Goal: Transaction & Acquisition: Purchase product/service

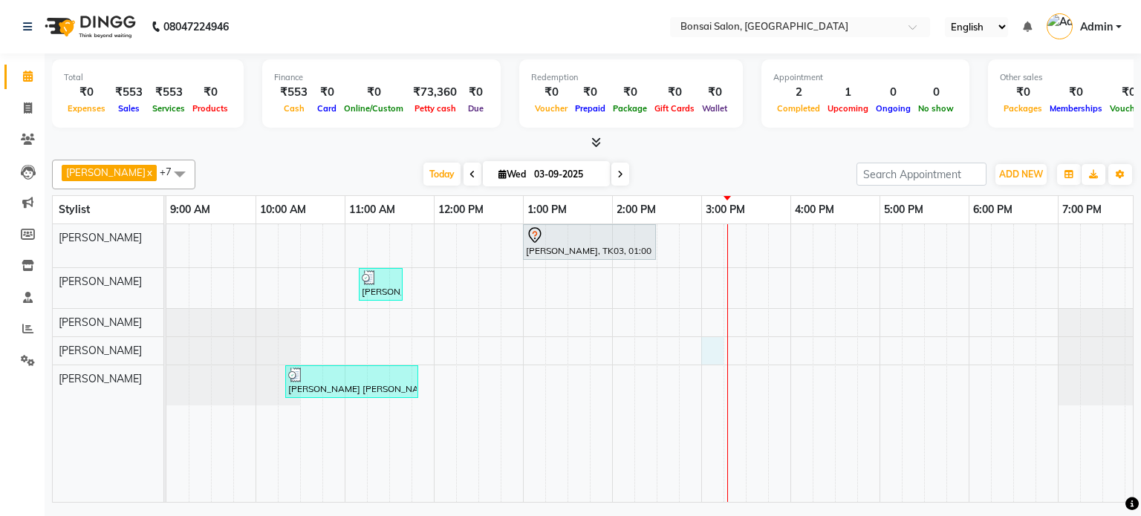
click at [707, 353] on div "Shirley Chen, TK03, 01:00 PM-02:30 PM, Ladies Colour - Global (Medium) Debalina…" at bounding box center [656, 363] width 981 height 278
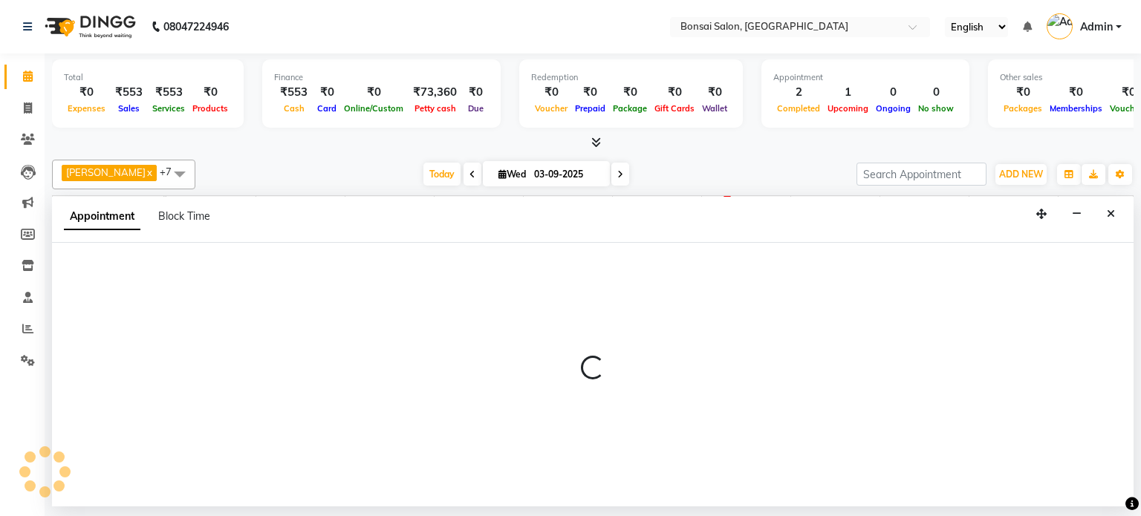
select select "69589"
select select "tentative"
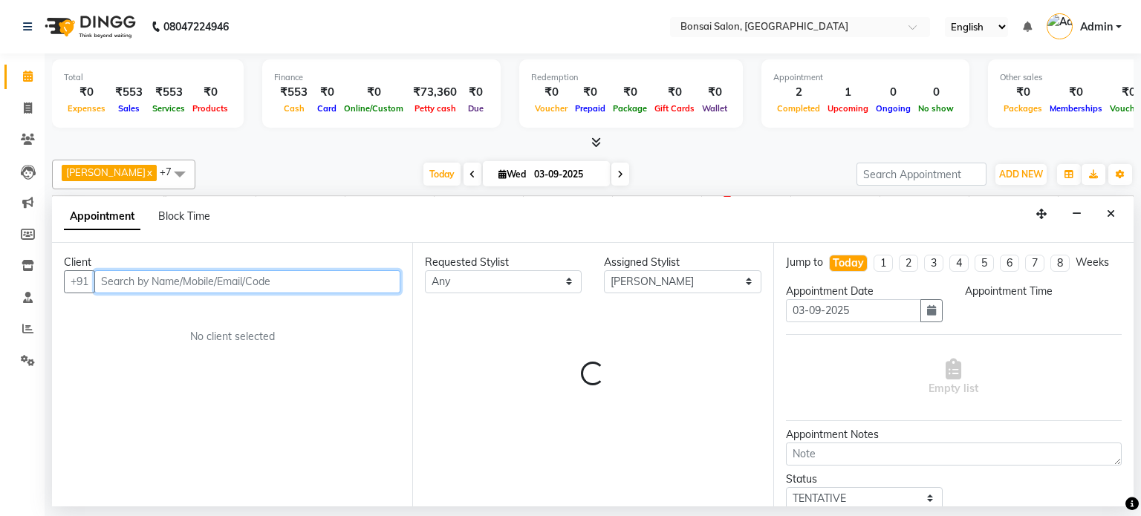
select select "900"
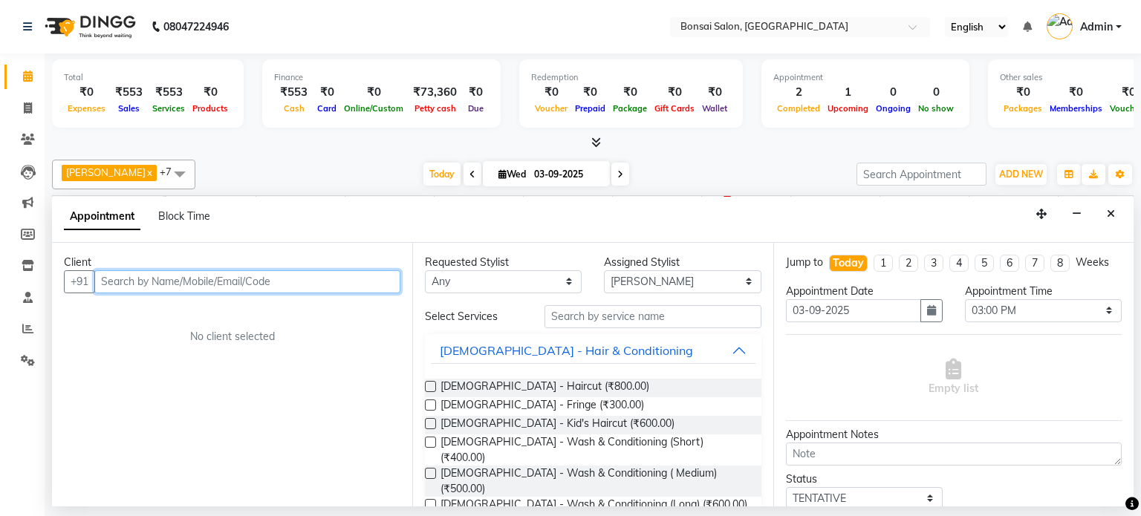
click at [217, 282] on input "text" at bounding box center [247, 281] width 306 height 23
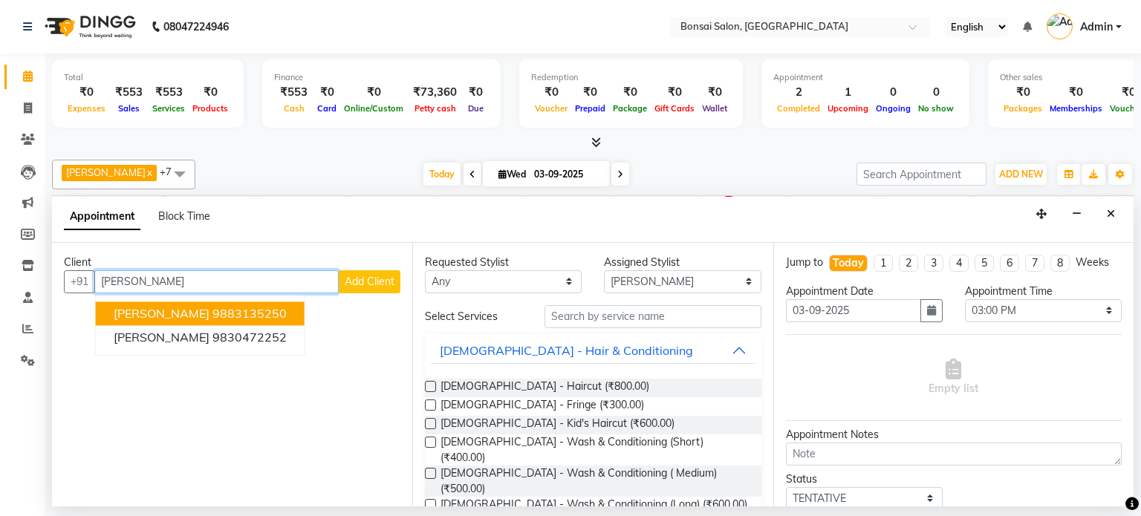
click at [212, 314] on ngb-highlight "9883135250" at bounding box center [249, 313] width 74 height 15
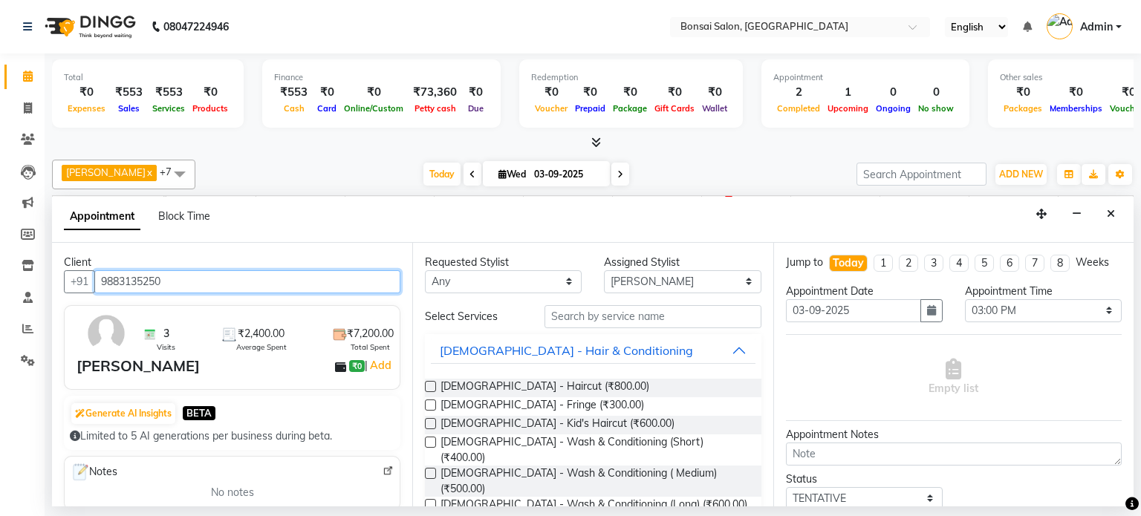
type input "9883135250"
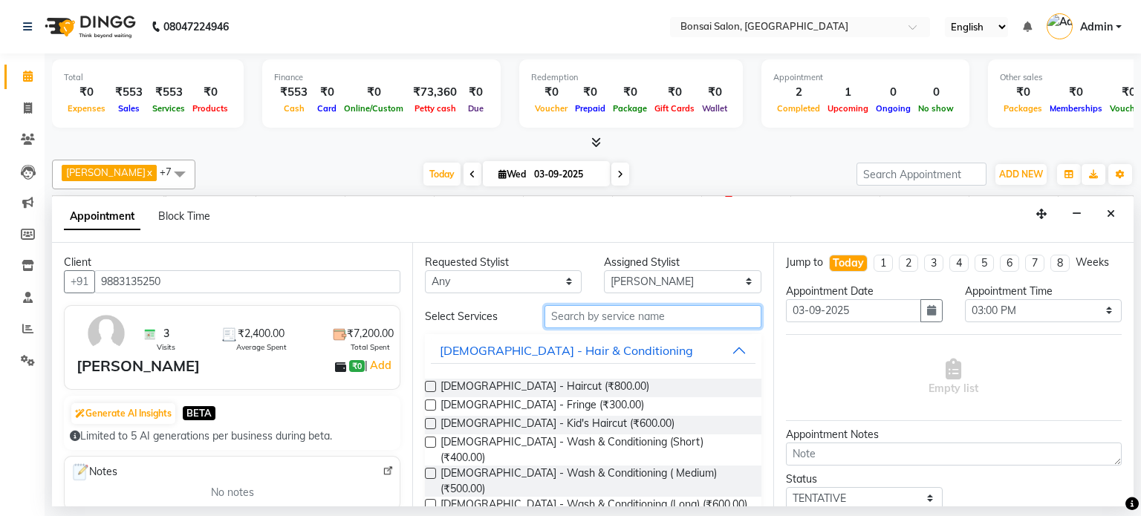
click at [571, 313] on input "text" at bounding box center [653, 316] width 217 height 23
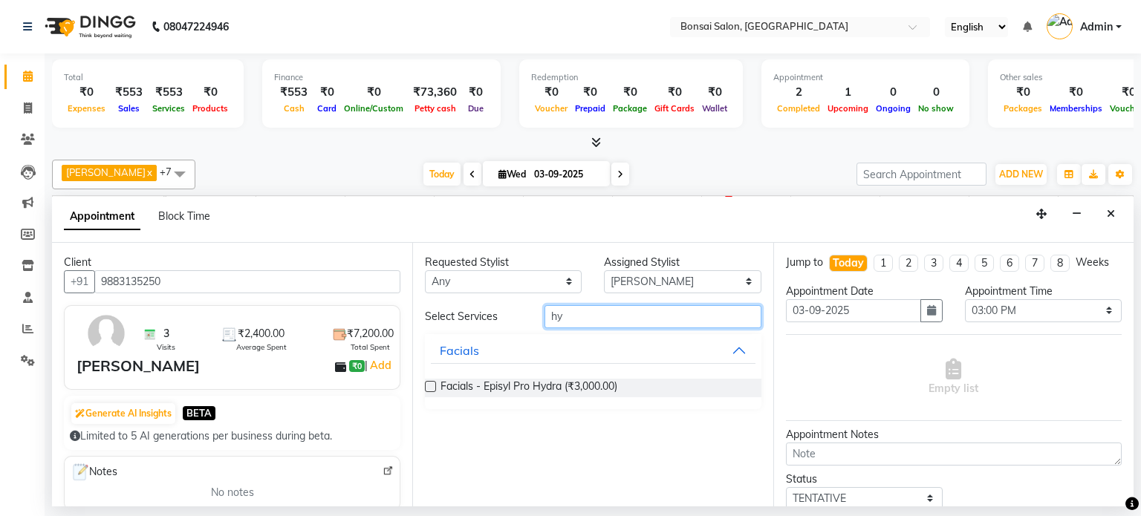
type input "h"
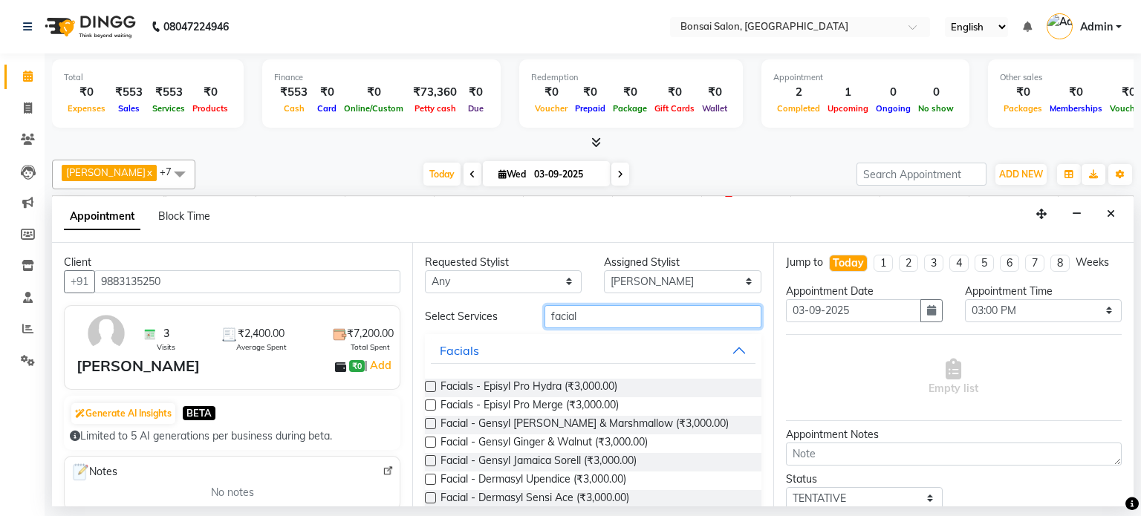
type input "facial"
click at [429, 403] on label at bounding box center [430, 405] width 11 height 11
click at [429, 403] on input "checkbox" at bounding box center [430, 407] width 10 height 10
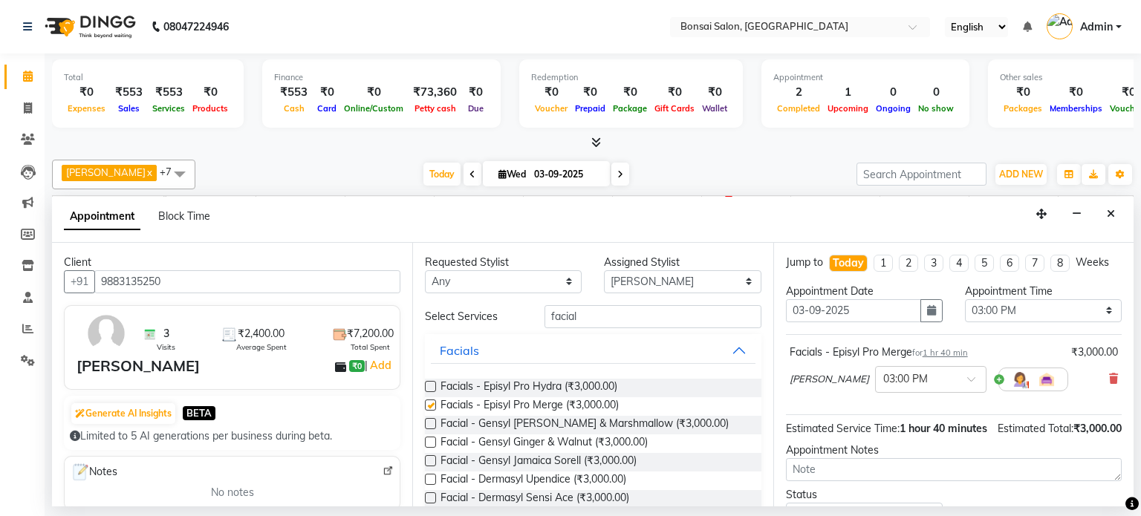
checkbox input "false"
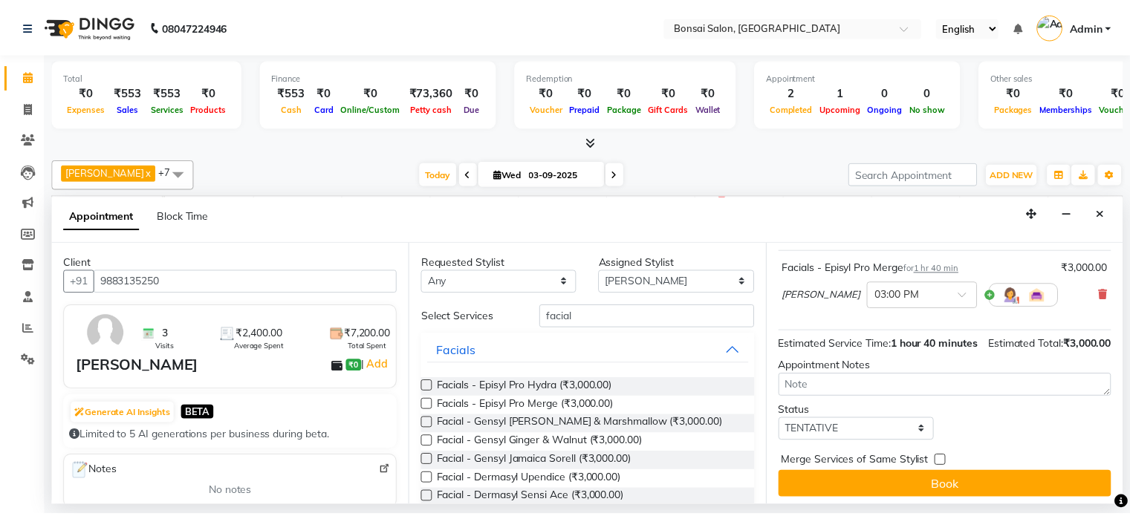
scroll to position [103, 0]
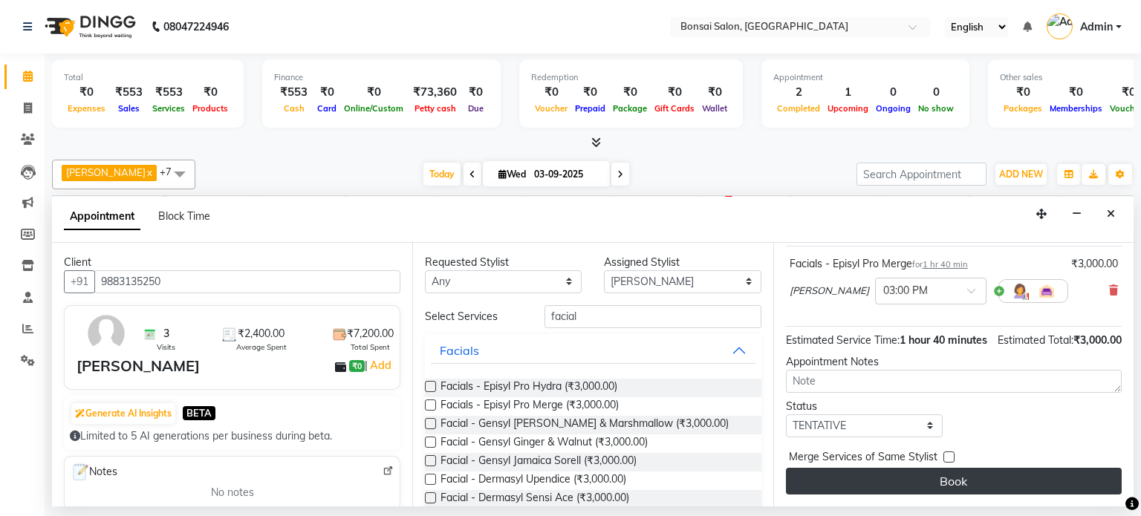
click at [943, 482] on button "Book" at bounding box center [954, 481] width 336 height 27
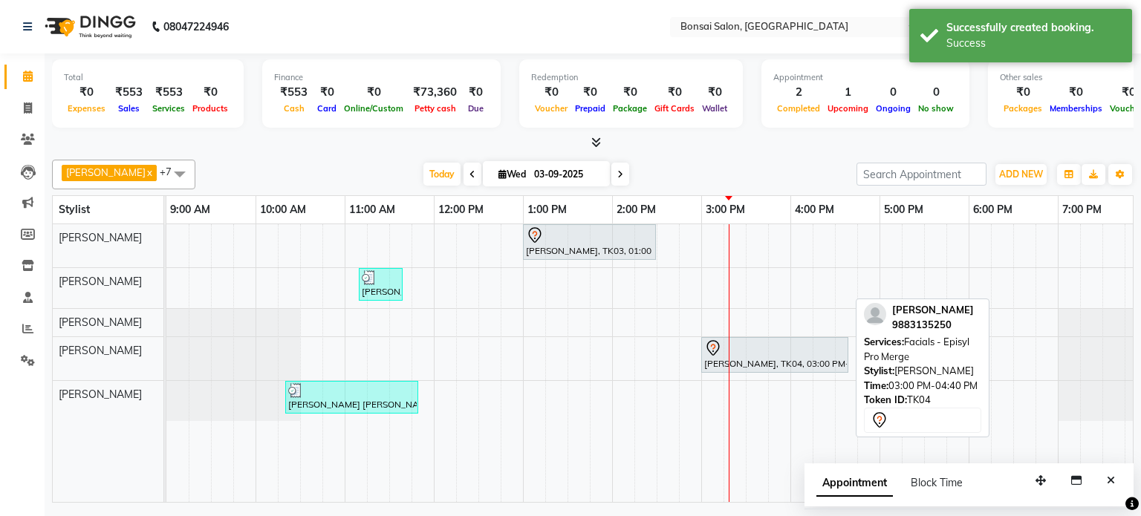
click at [706, 357] on div "[PERSON_NAME], TK04, 03:00 PM-04:40 PM, Facials - Episyl Pro Merge" at bounding box center [775, 355] width 144 height 31
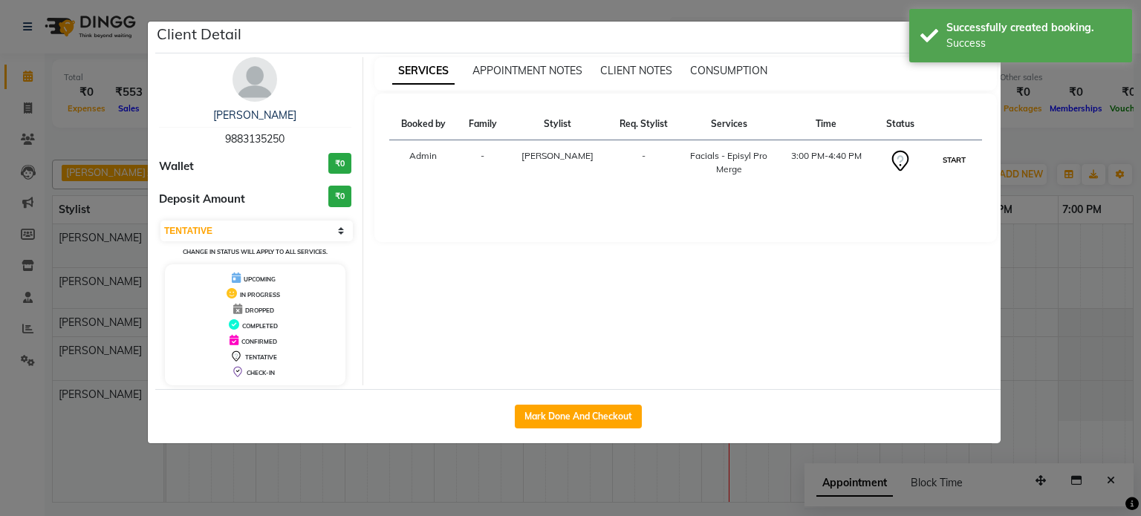
click at [948, 157] on button "START" at bounding box center [954, 160] width 30 height 19
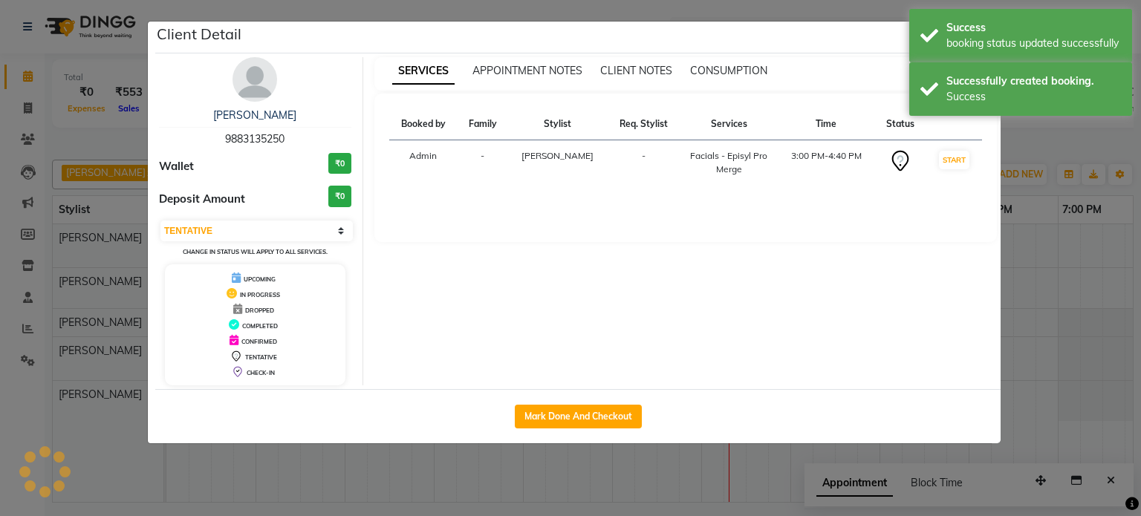
select select "1"
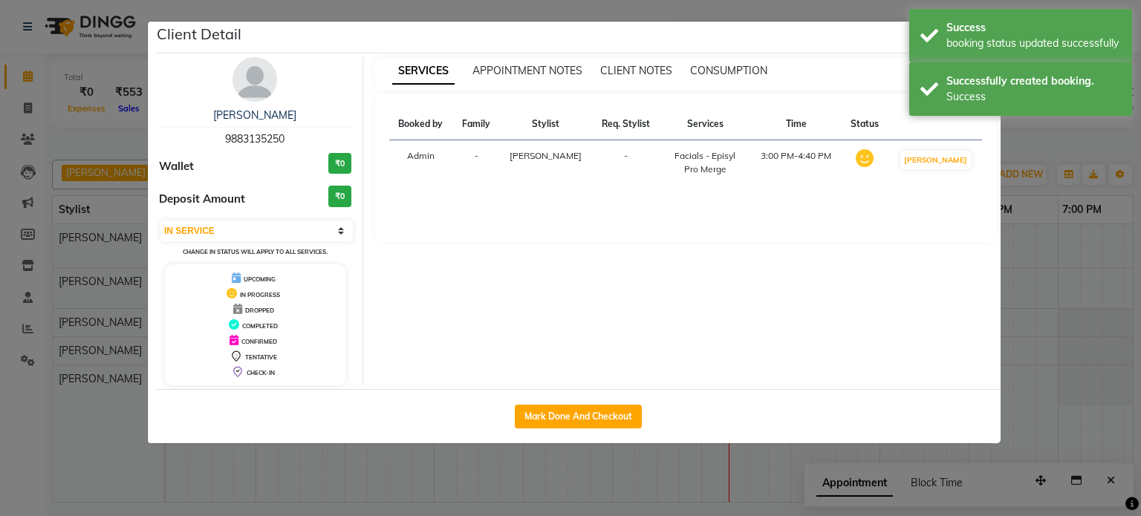
click at [1061, 300] on ngb-modal-window "Client Detail [PERSON_NAME] 9883135250 Wallet ₹0 Deposit Amount ₹0 Select IN SE…" at bounding box center [570, 258] width 1141 height 516
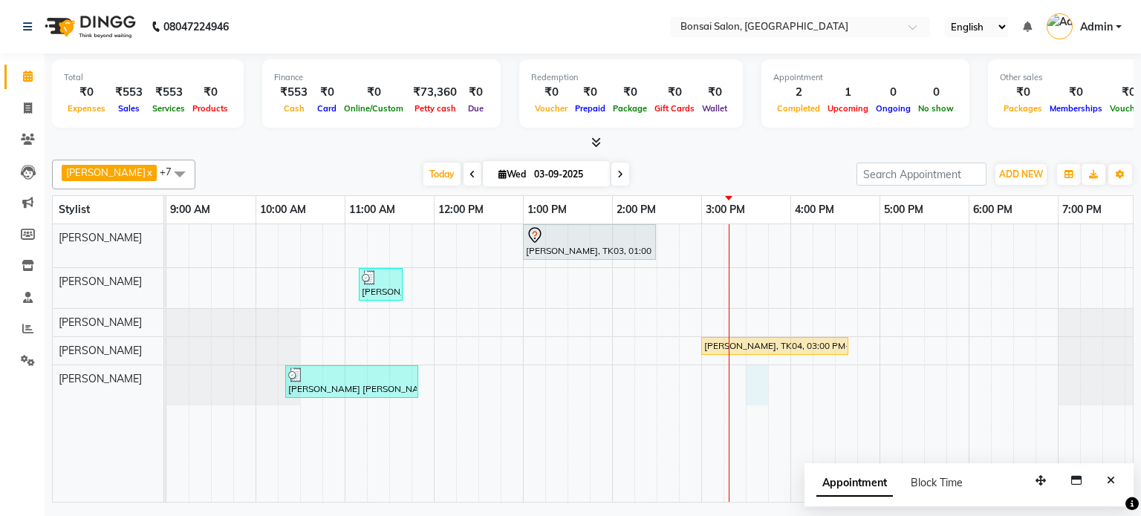
click at [763, 380] on div "Shirley Chen, TK03, 01:00 PM-02:30 PM, Ladies Colour - Global (Medium) Debalina…" at bounding box center [656, 363] width 981 height 278
select select "87757"
select select "930"
select select "tentative"
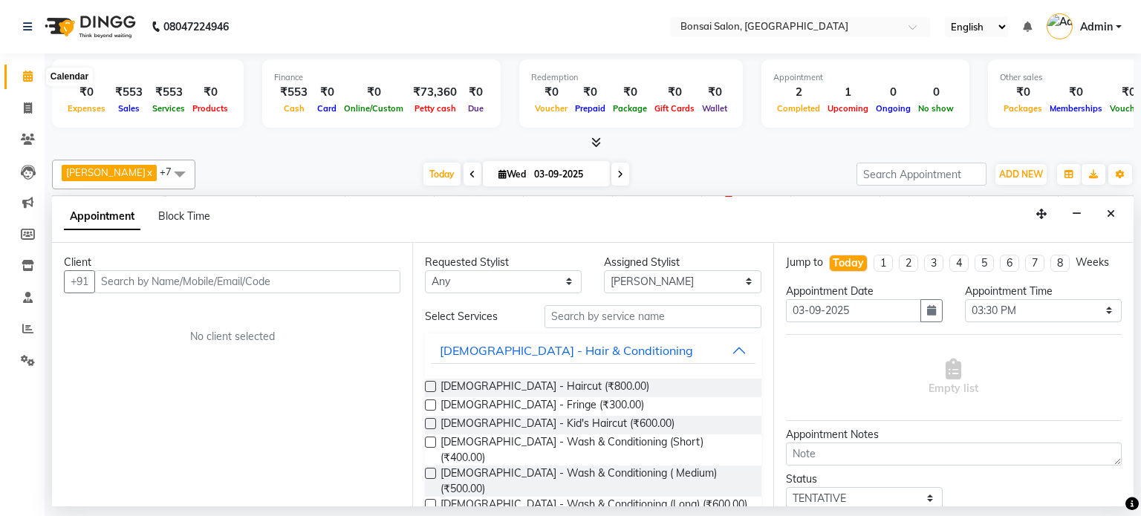
click at [20, 73] on span at bounding box center [28, 76] width 26 height 17
click at [27, 103] on icon at bounding box center [28, 108] width 8 height 11
select select "6719"
select select "service"
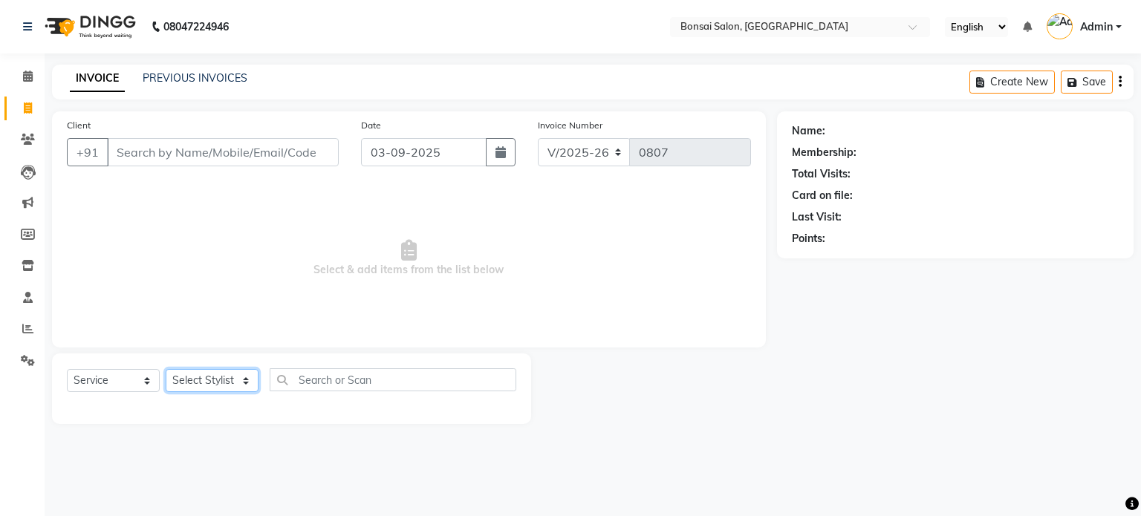
click at [197, 383] on select "Select Stylist [PERSON_NAME] [PERSON_NAME] [PERSON_NAME] [PERSON_NAME]" at bounding box center [212, 380] width 93 height 23
select select "87757"
click at [166, 370] on select "Select Stylist [PERSON_NAME] [PERSON_NAME] [PERSON_NAME] [PERSON_NAME]" at bounding box center [212, 380] width 93 height 23
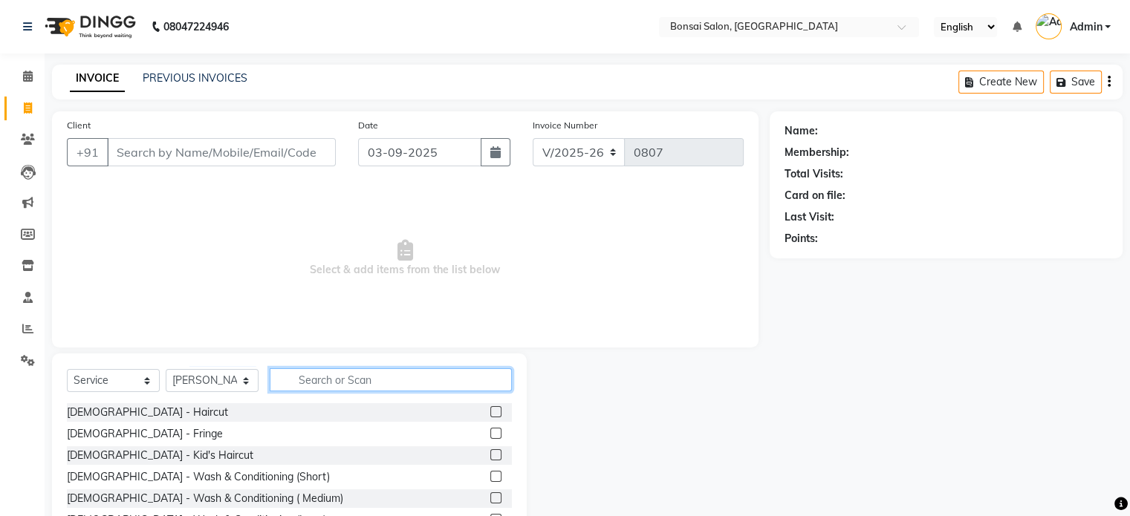
click at [316, 370] on input "text" at bounding box center [391, 379] width 242 height 23
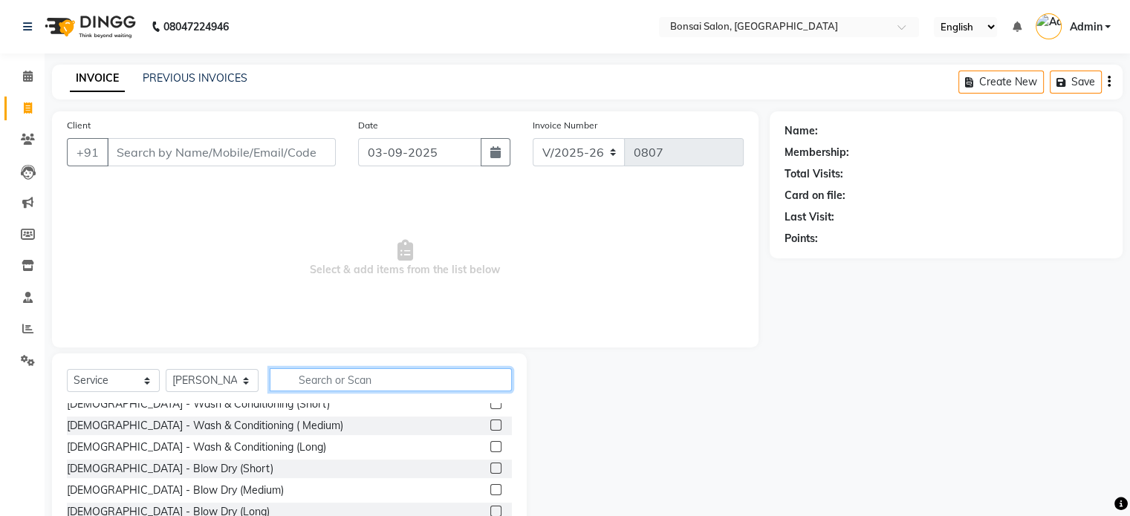
scroll to position [74, 0]
click at [490, 442] on label at bounding box center [495, 445] width 11 height 11
click at [490, 442] on input "checkbox" at bounding box center [495, 446] width 10 height 10
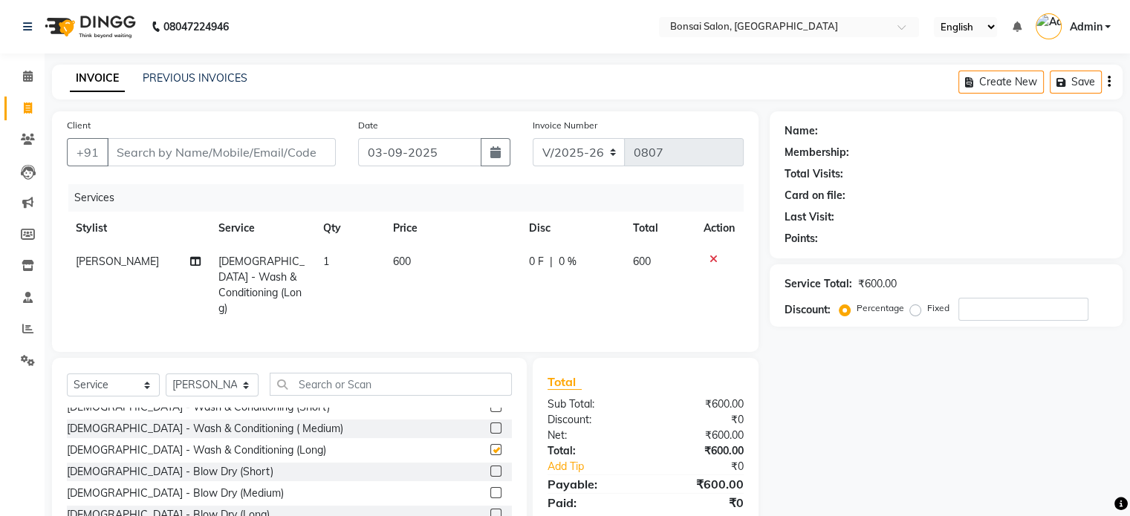
checkbox input "false"
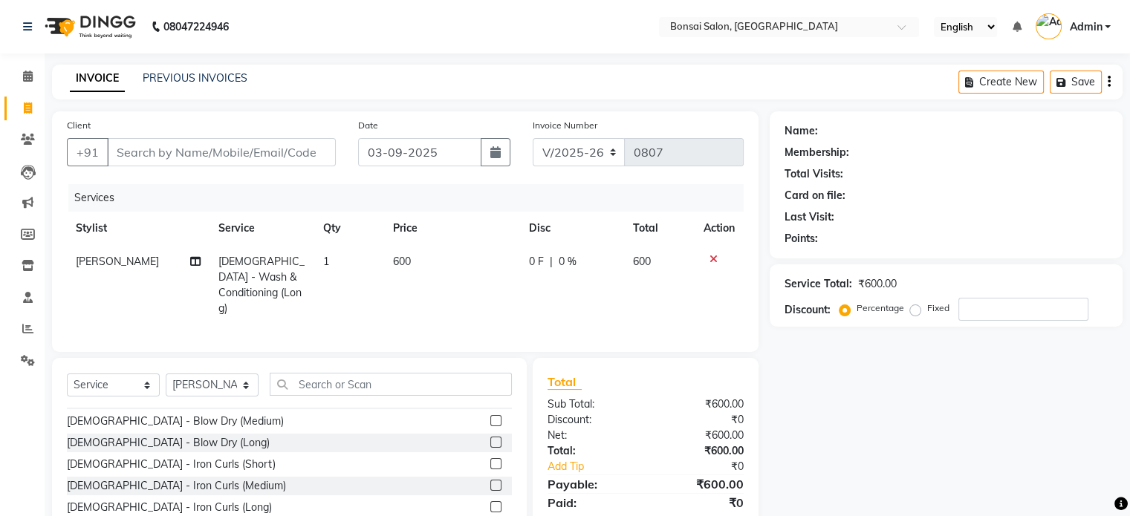
scroll to position [149, 0]
click at [490, 437] on label at bounding box center [495, 440] width 11 height 11
click at [490, 437] on input "checkbox" at bounding box center [495, 441] width 10 height 10
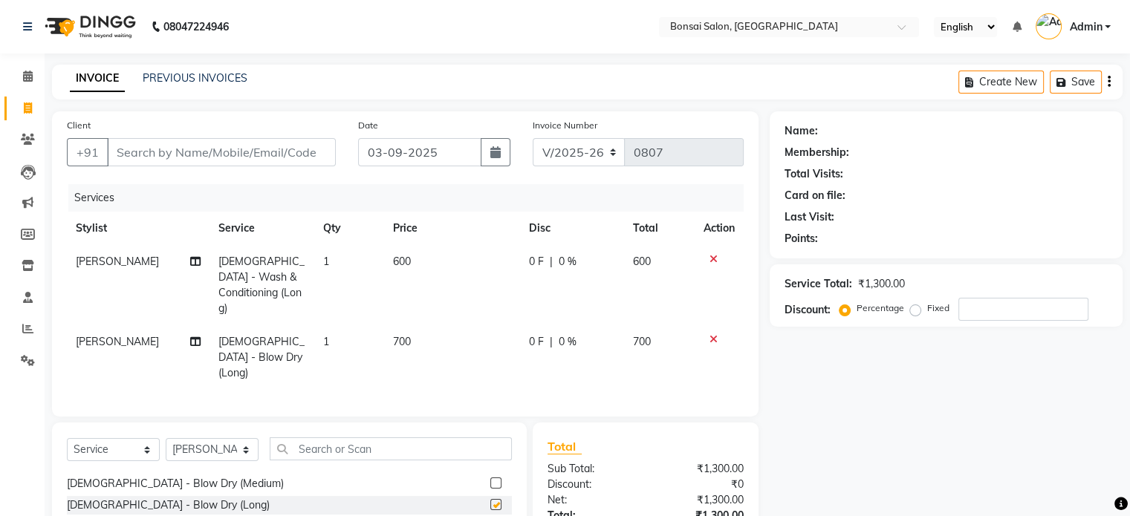
checkbox input "false"
click at [714, 259] on icon at bounding box center [713, 259] width 8 height 10
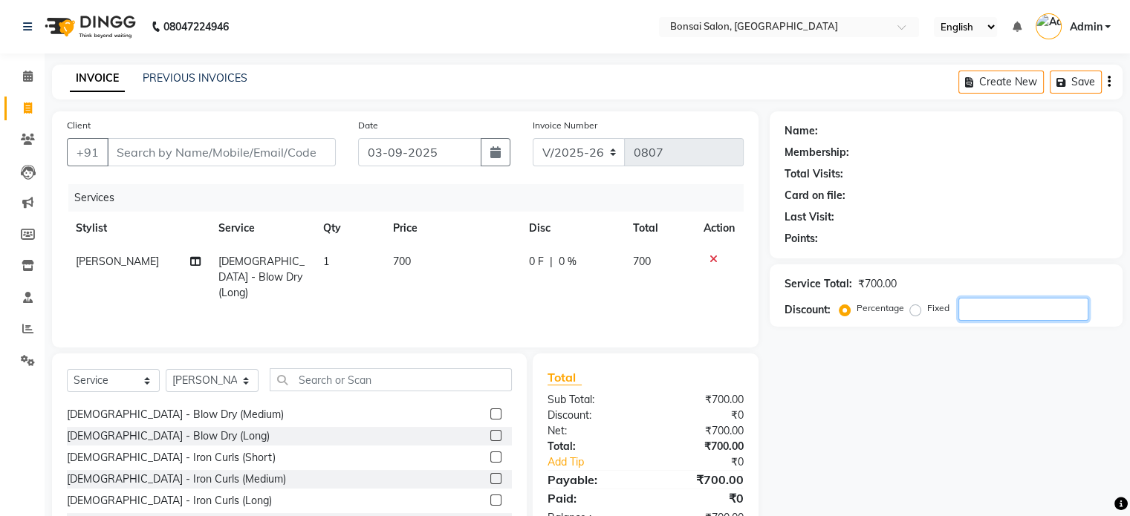
drag, startPoint x: 978, startPoint y: 311, endPoint x: 827, endPoint y: 310, distance: 150.8
click at [827, 310] on div "Discount: Percentage Fixed" at bounding box center [946, 309] width 323 height 23
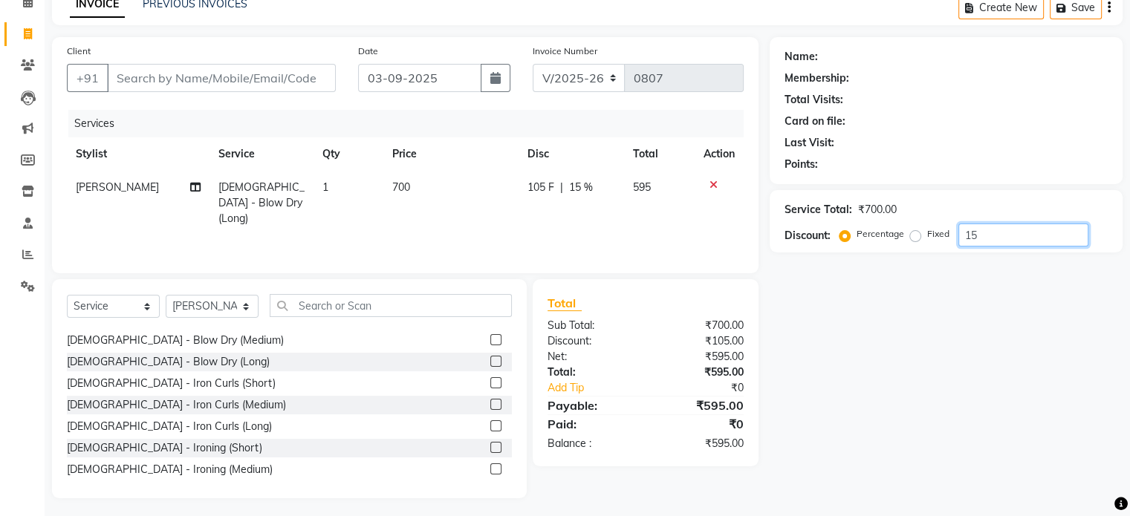
scroll to position [79, 0]
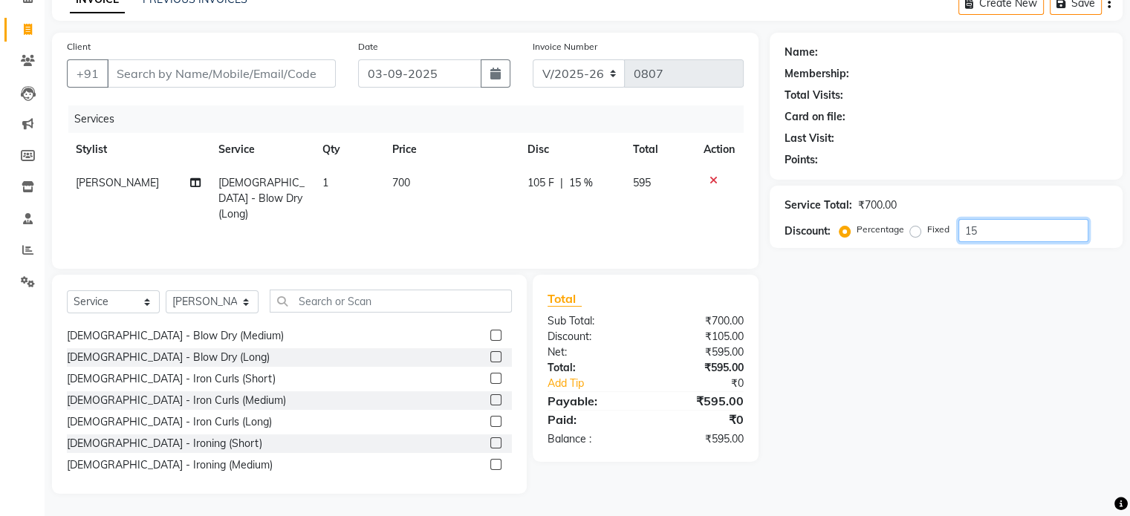
type input "15"
click at [175, 77] on input "Client" at bounding box center [221, 73] width 229 height 28
type input "n"
type input "0"
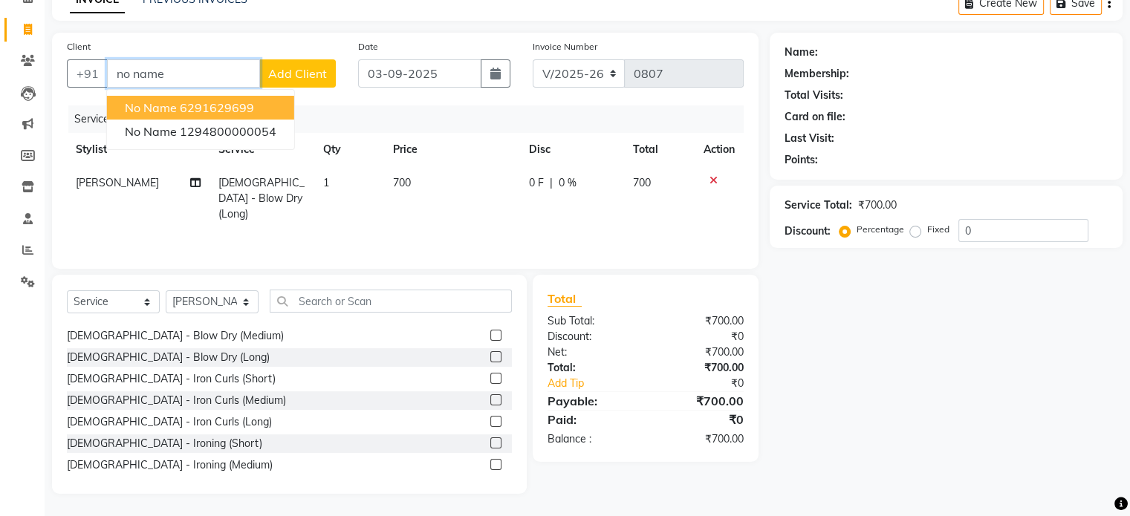
click at [220, 109] on ngb-highlight "6291629699" at bounding box center [217, 107] width 74 height 15
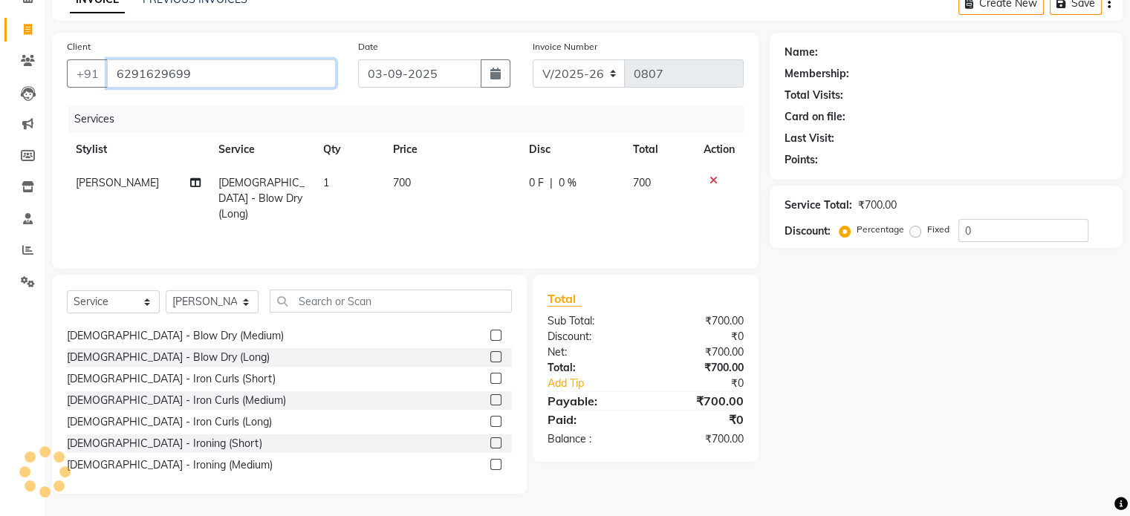
type input "6291629699"
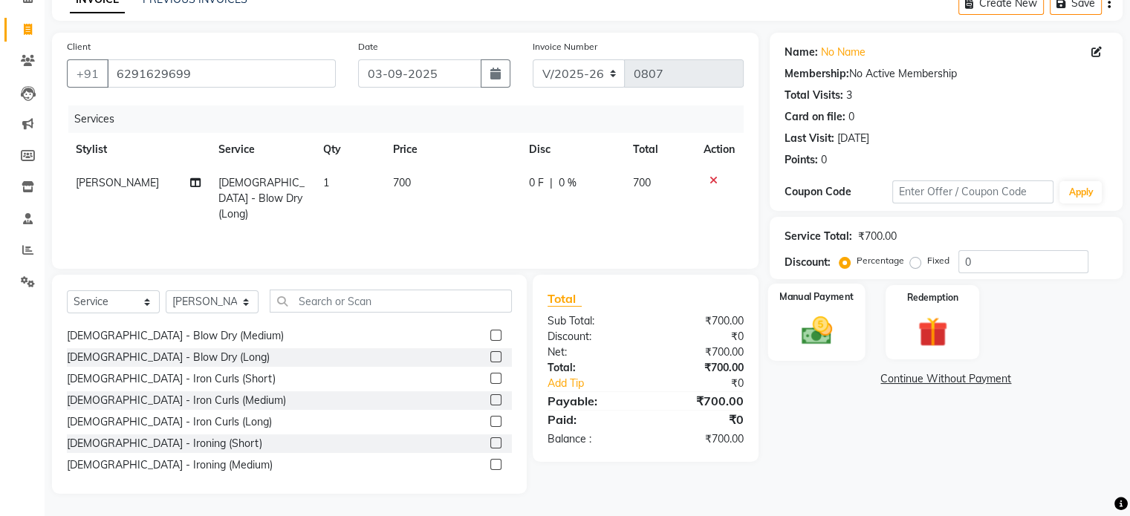
click at [822, 339] on img at bounding box center [816, 332] width 50 height 36
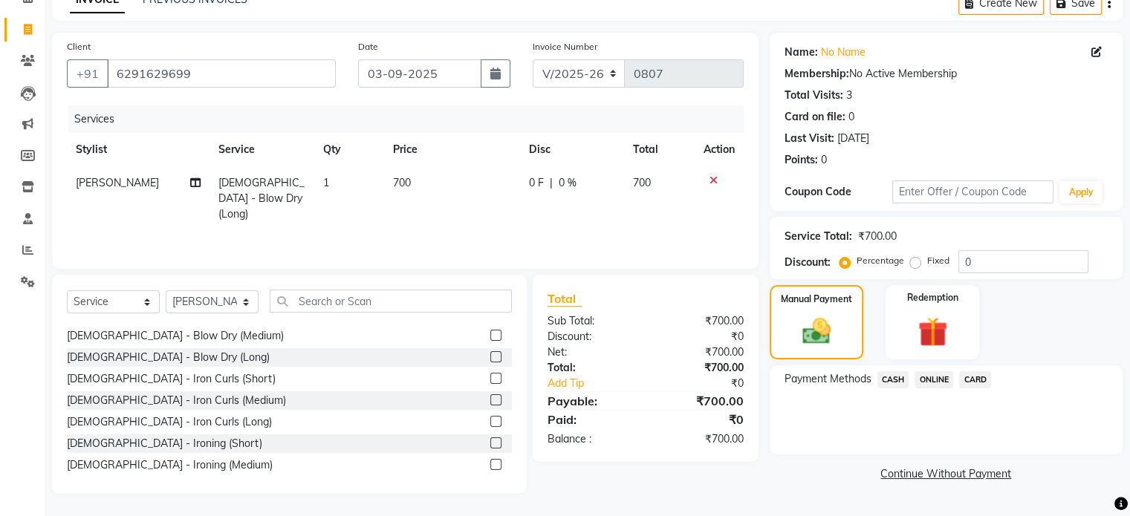
click at [923, 383] on span "ONLINE" at bounding box center [934, 379] width 39 height 17
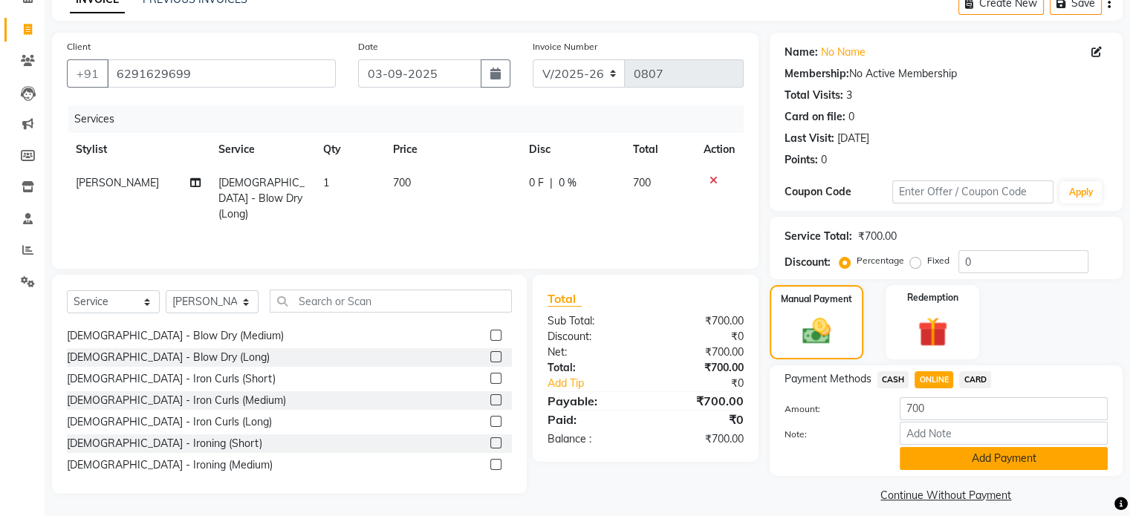
click at [942, 458] on button "Add Payment" at bounding box center [1004, 458] width 208 height 23
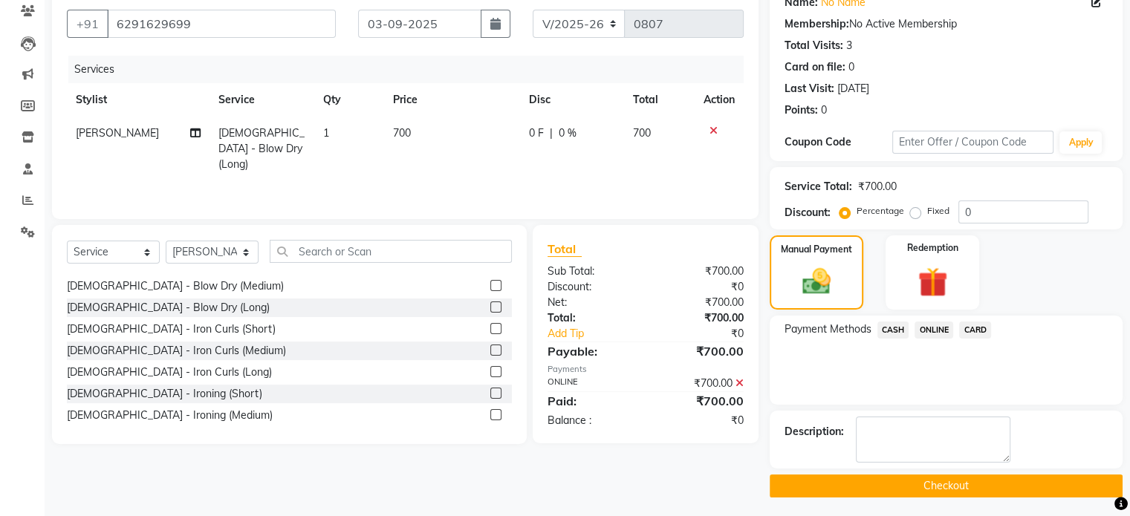
scroll to position [131, 0]
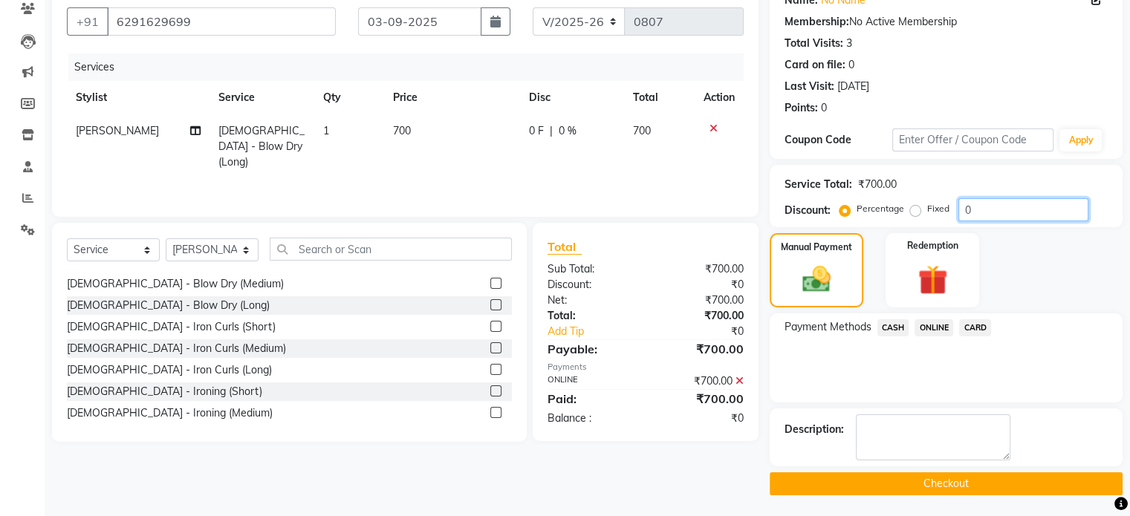
drag, startPoint x: 990, startPoint y: 207, endPoint x: 897, endPoint y: 201, distance: 92.3
click at [897, 201] on div "Percentage Fixed 0" at bounding box center [965, 209] width 246 height 23
type input "15"
click at [651, 153] on td "595" at bounding box center [659, 146] width 71 height 65
select select "87757"
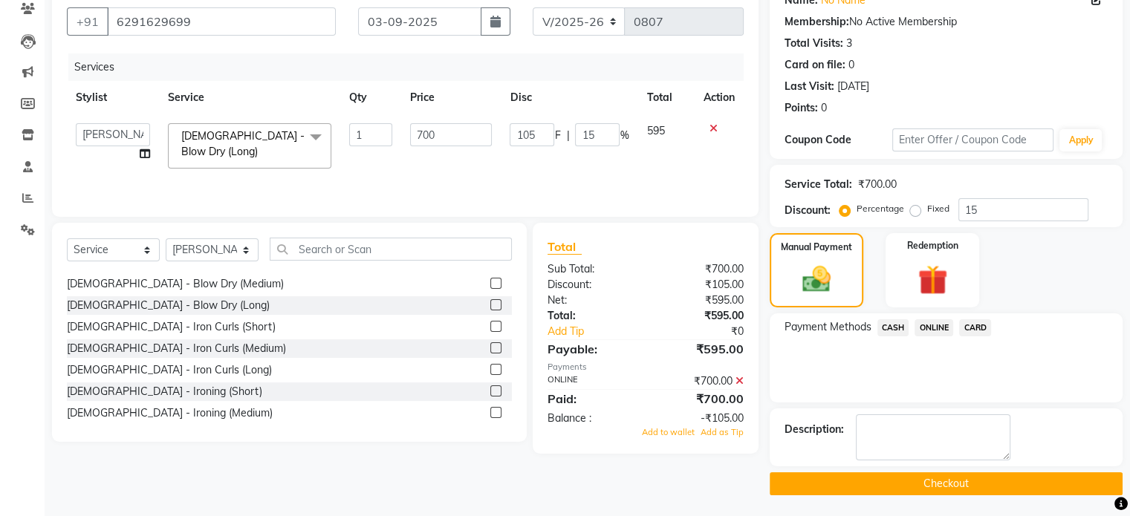
click at [843, 478] on button "Checkout" at bounding box center [946, 483] width 353 height 23
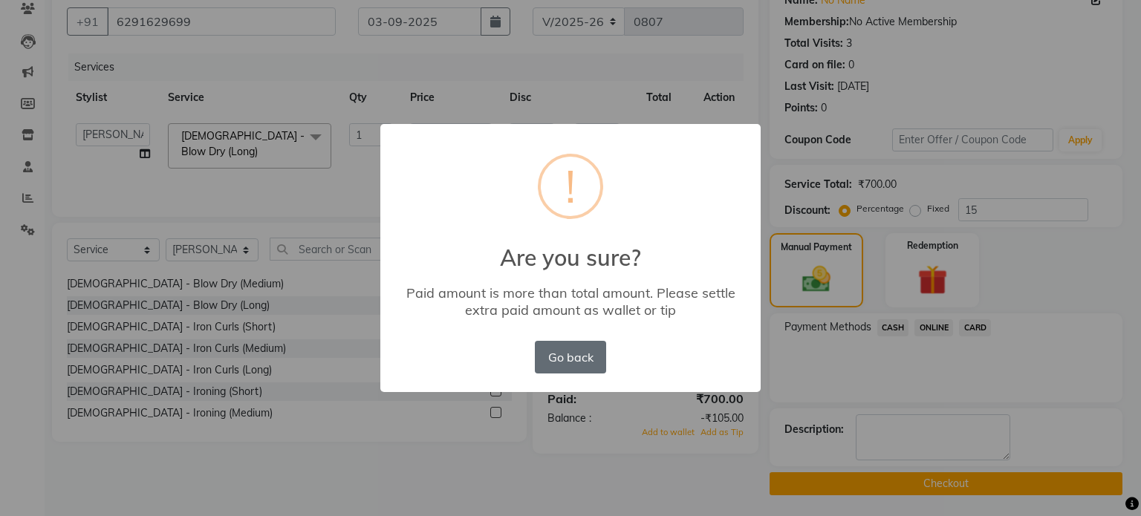
click at [568, 356] on button "Go back" at bounding box center [570, 357] width 71 height 33
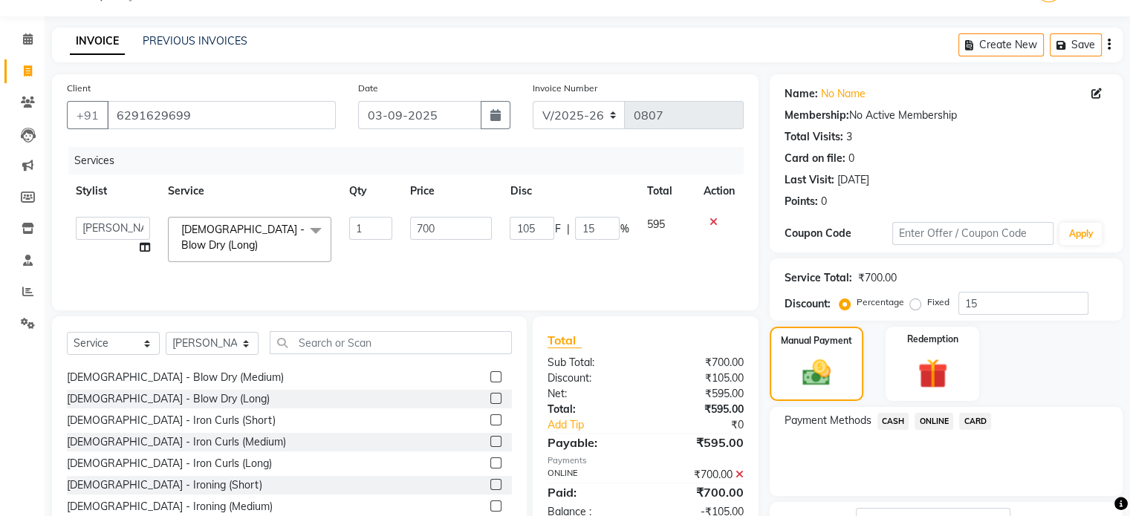
scroll to position [0, 0]
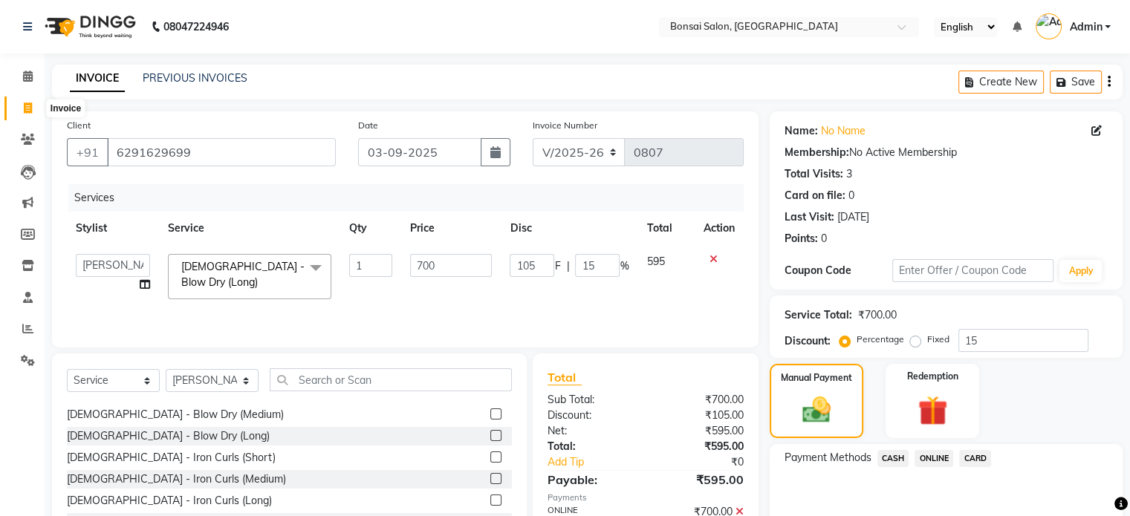
click at [27, 107] on icon at bounding box center [28, 108] width 8 height 11
select select "service"
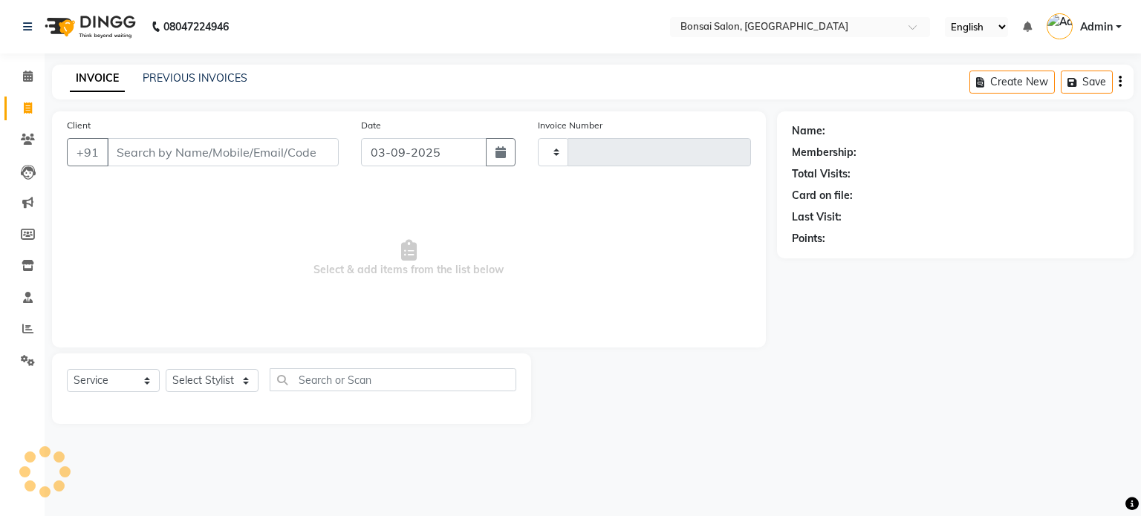
type input "0807"
select select "6719"
click at [174, 151] on input "Client" at bounding box center [223, 152] width 232 height 28
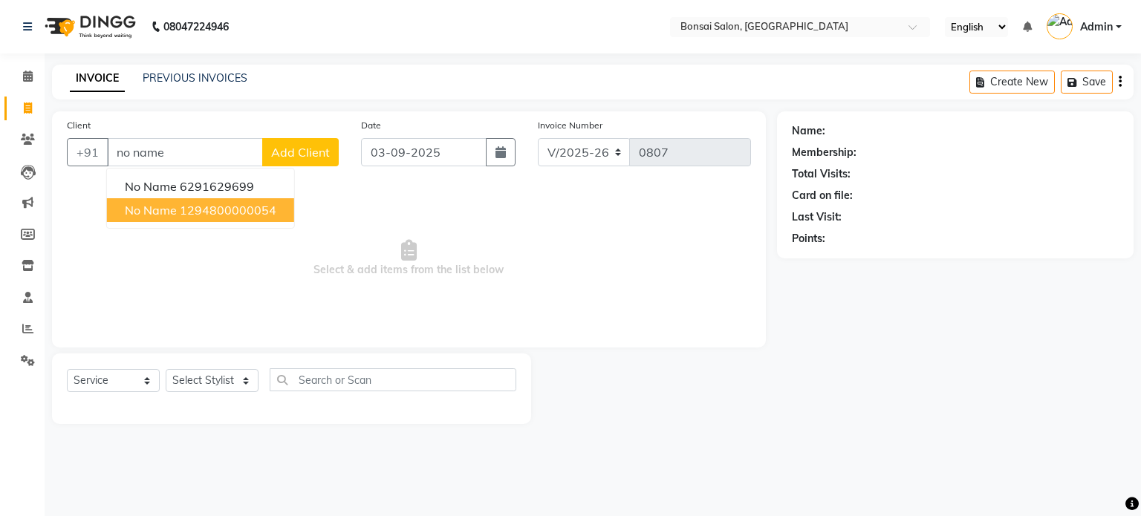
click at [169, 207] on span "no name" at bounding box center [151, 210] width 52 height 15
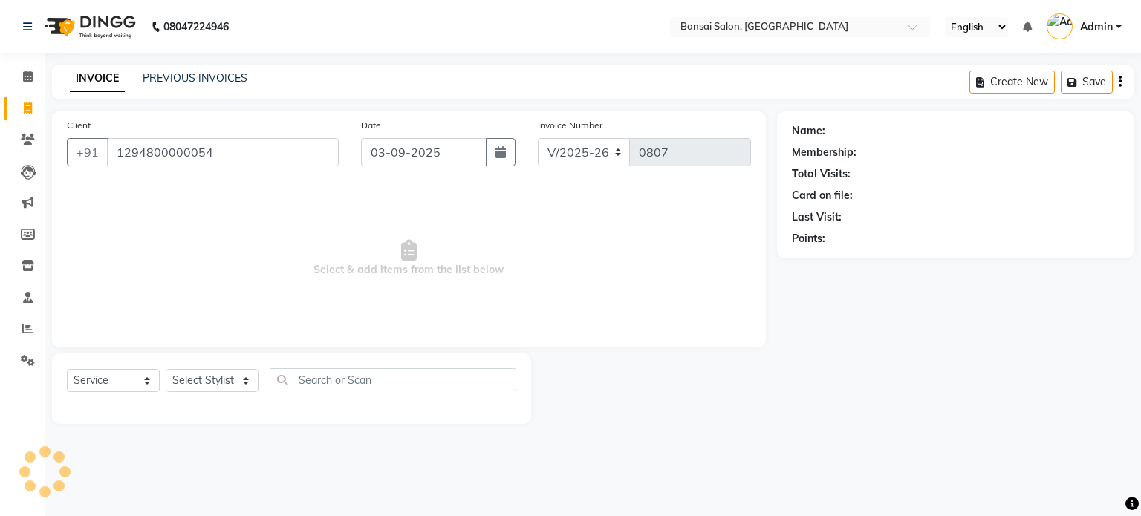
type input "1294800000054"
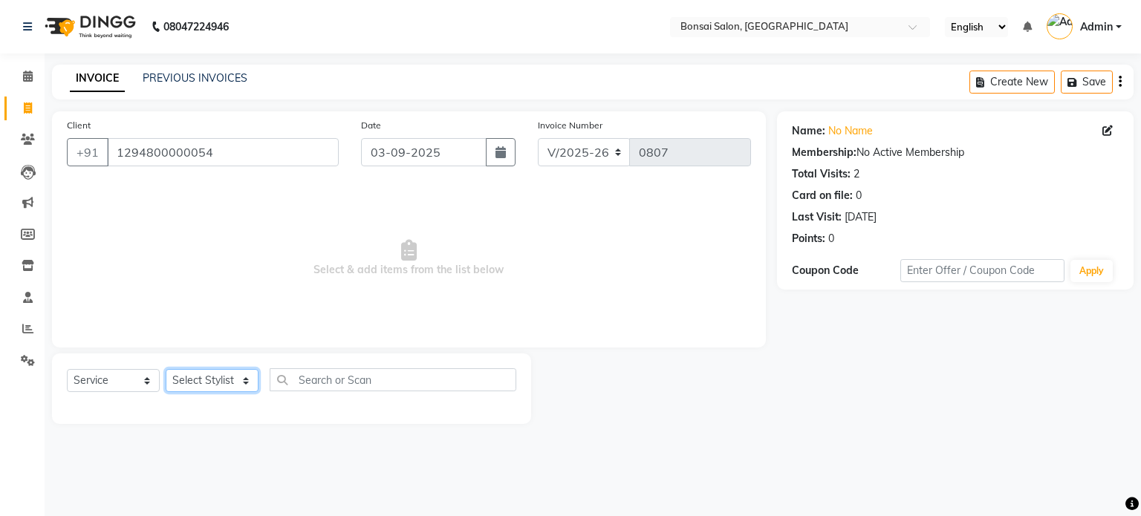
click at [211, 383] on select "Select Stylist [PERSON_NAME] [PERSON_NAME] [PERSON_NAME] [PERSON_NAME]" at bounding box center [212, 380] width 93 height 23
click at [166, 370] on select "Select Stylist [PERSON_NAME] [PERSON_NAME] [PERSON_NAME] [PERSON_NAME]" at bounding box center [212, 380] width 93 height 23
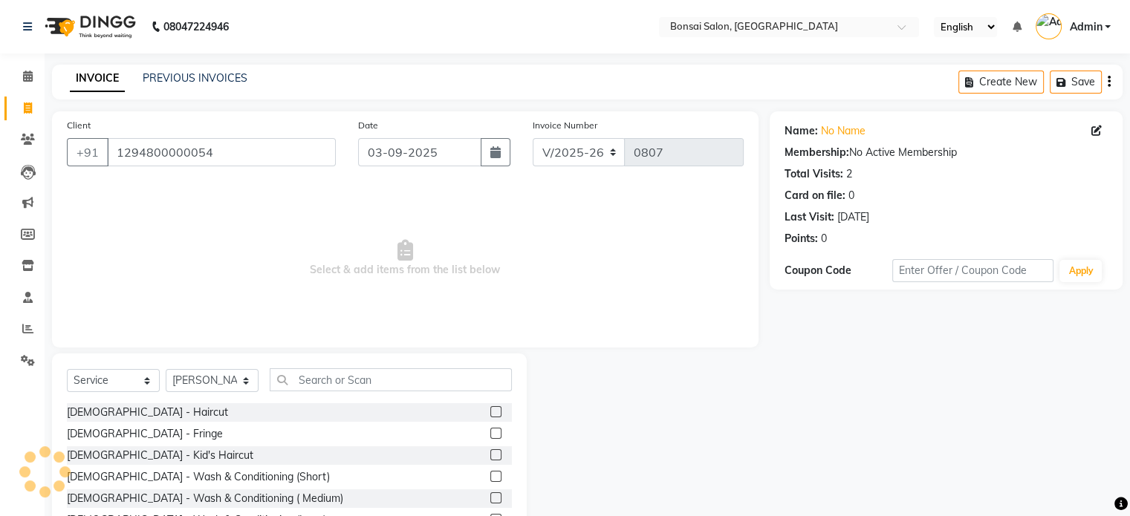
click at [180, 370] on div "Select Stylist [PERSON_NAME] [PERSON_NAME] [PERSON_NAME] [PERSON_NAME]" at bounding box center [212, 380] width 93 height 23
click at [187, 384] on select "Select Stylist [PERSON_NAME] [PERSON_NAME] [PERSON_NAME] [PERSON_NAME]" at bounding box center [212, 380] width 93 height 23
select select "87757"
click at [166, 370] on select "Select Stylist [PERSON_NAME] [PERSON_NAME] [PERSON_NAME] [PERSON_NAME]" at bounding box center [212, 380] width 93 height 23
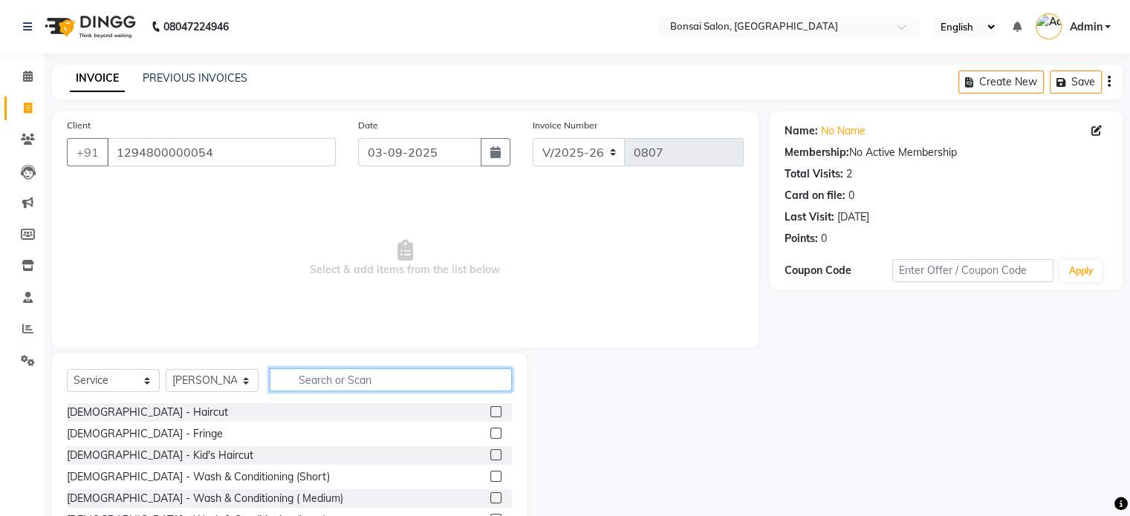
click at [345, 384] on input "text" at bounding box center [391, 379] width 242 height 23
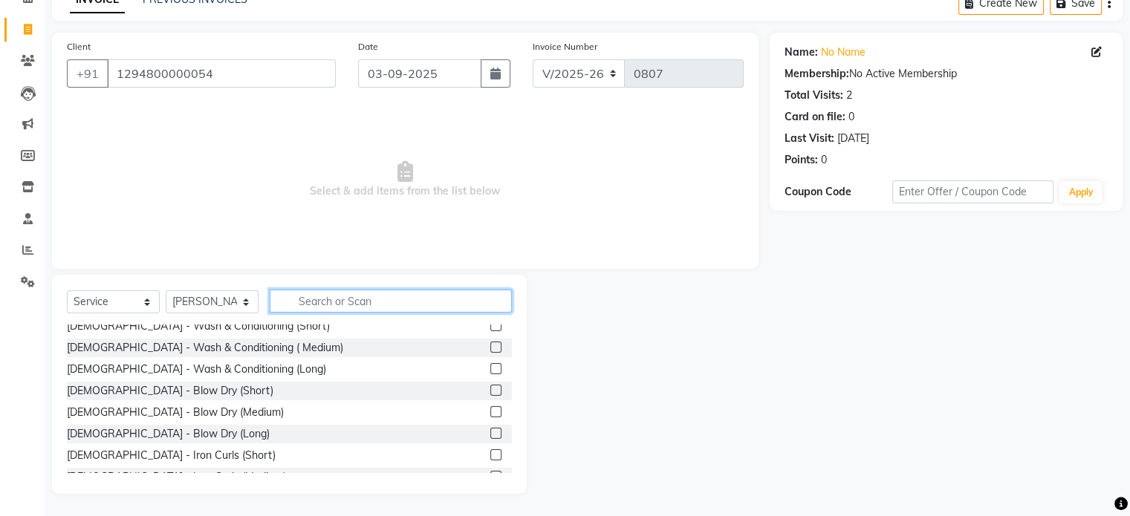
scroll to position [74, 0]
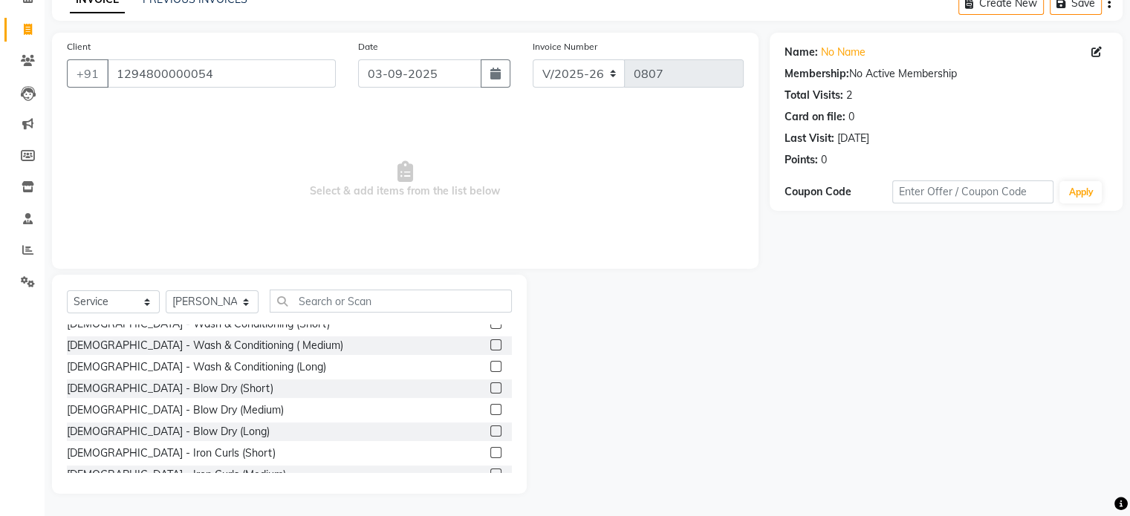
click at [490, 432] on label at bounding box center [495, 431] width 11 height 11
click at [490, 432] on input "checkbox" at bounding box center [495, 432] width 10 height 10
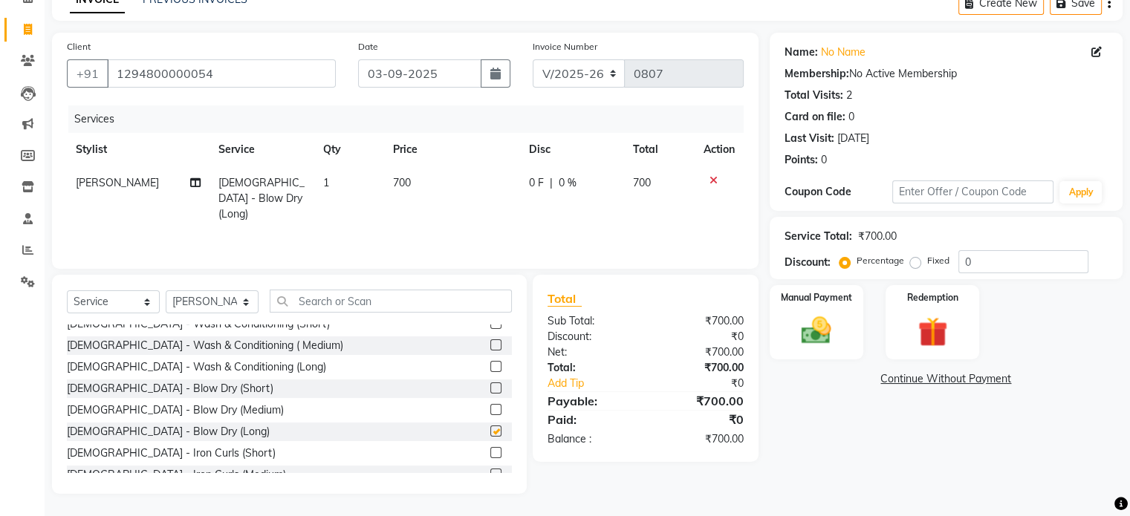
checkbox input "false"
drag, startPoint x: 944, startPoint y: 250, endPoint x: 924, endPoint y: 252, distance: 20.1
click at [924, 252] on div "Percentage Fixed 0" at bounding box center [965, 261] width 246 height 23
type input "15"
click at [820, 321] on img at bounding box center [816, 332] width 50 height 36
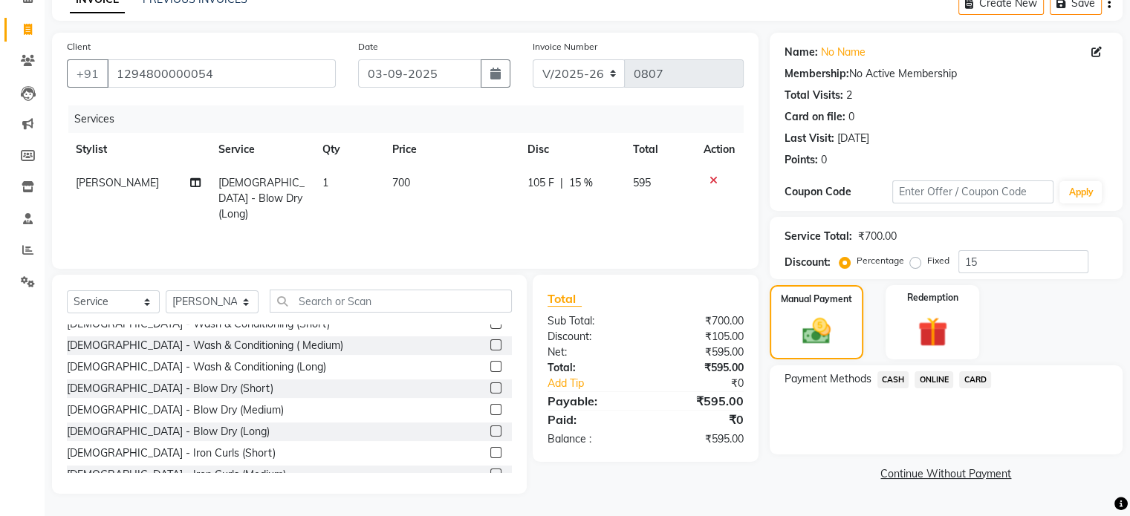
click at [930, 380] on span "ONLINE" at bounding box center [934, 379] width 39 height 17
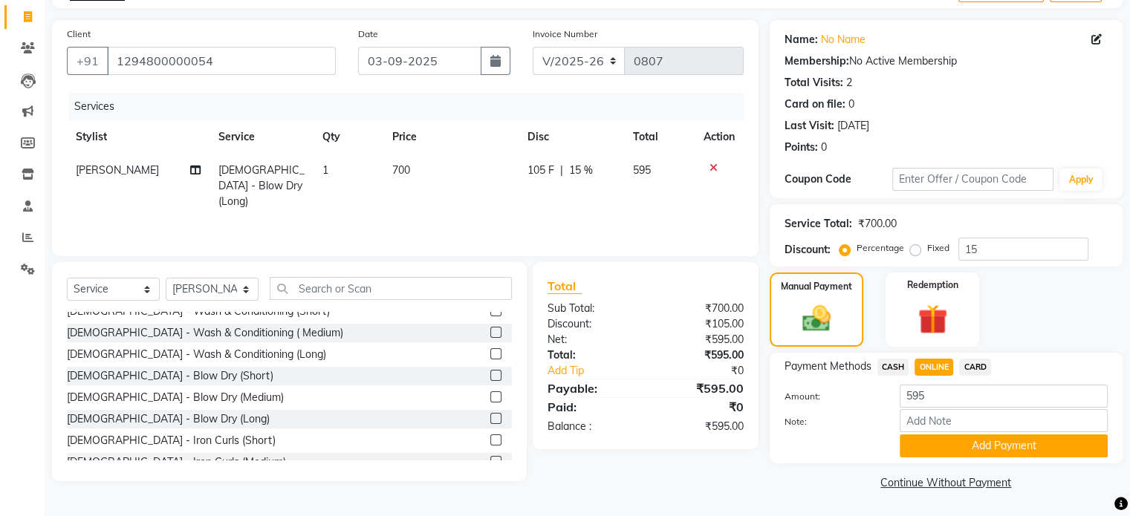
scroll to position [92, 0]
click at [938, 450] on button "Add Payment" at bounding box center [1004, 446] width 208 height 23
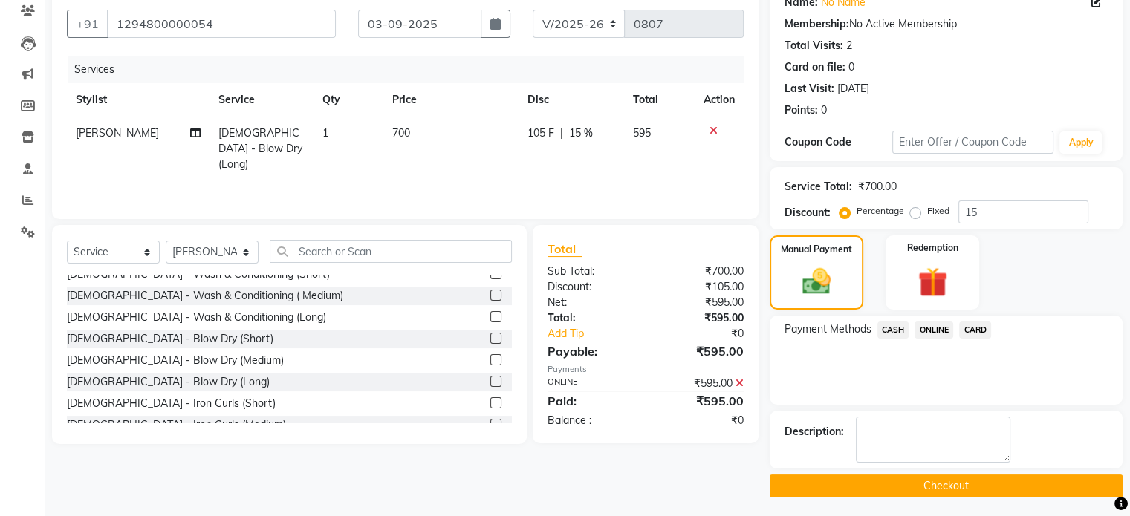
scroll to position [131, 0]
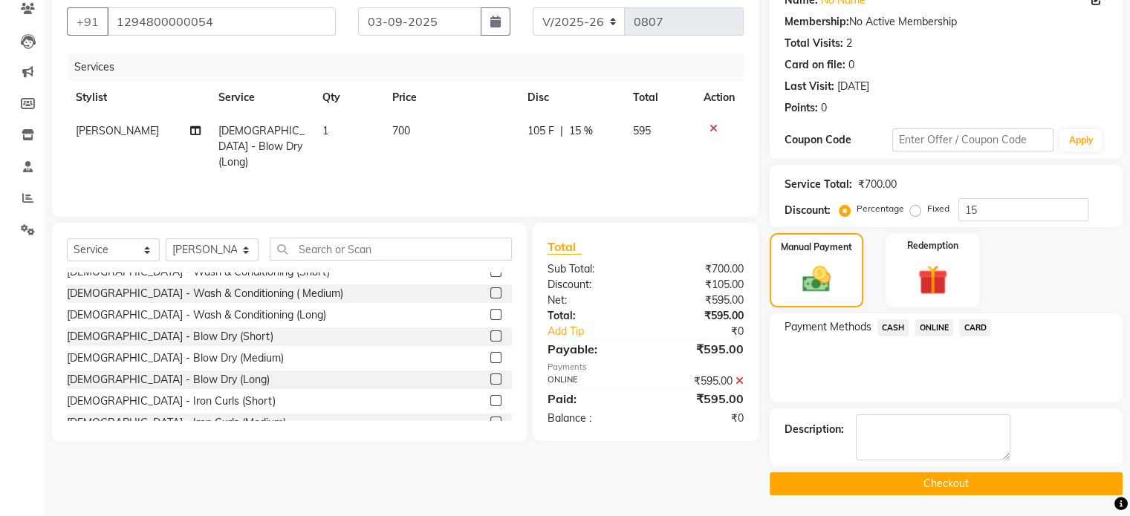
click at [847, 481] on button "Checkout" at bounding box center [946, 483] width 353 height 23
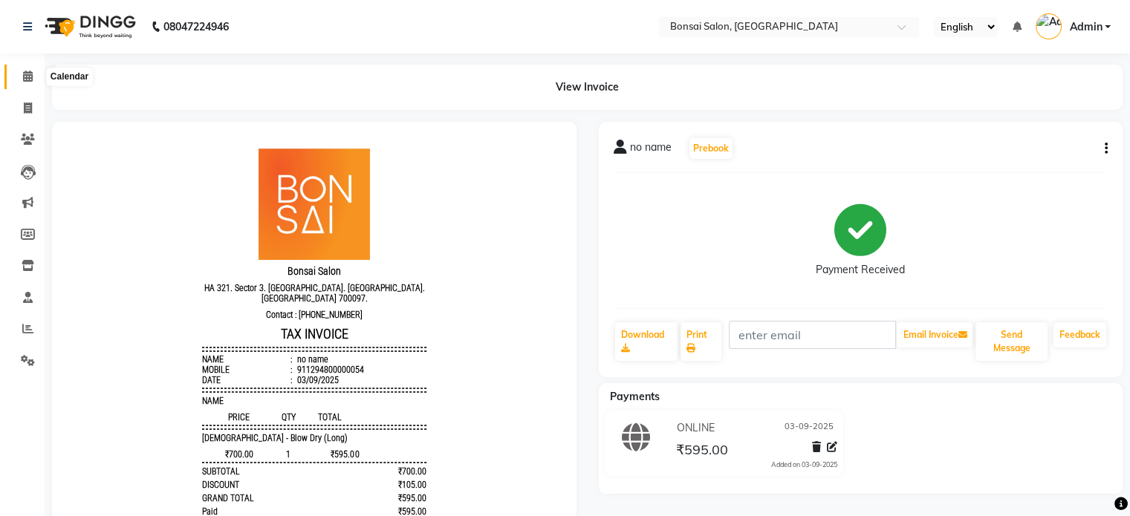
click at [26, 79] on icon at bounding box center [28, 76] width 10 height 11
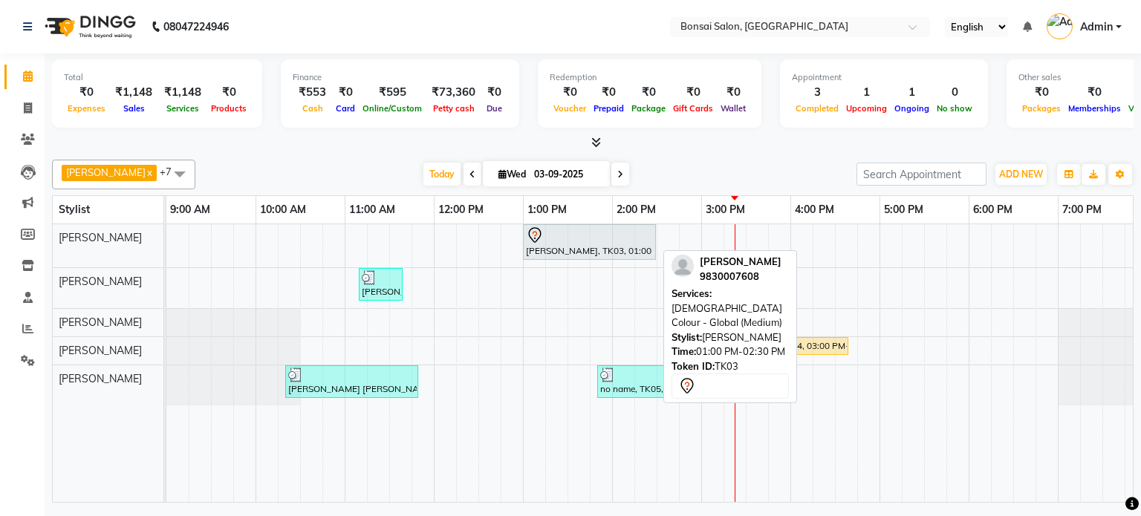
click at [569, 249] on div "[PERSON_NAME], TK03, 01:00 PM-02:30 PM, [DEMOGRAPHIC_DATA] Colour - Global (Med…" at bounding box center [589, 242] width 130 height 31
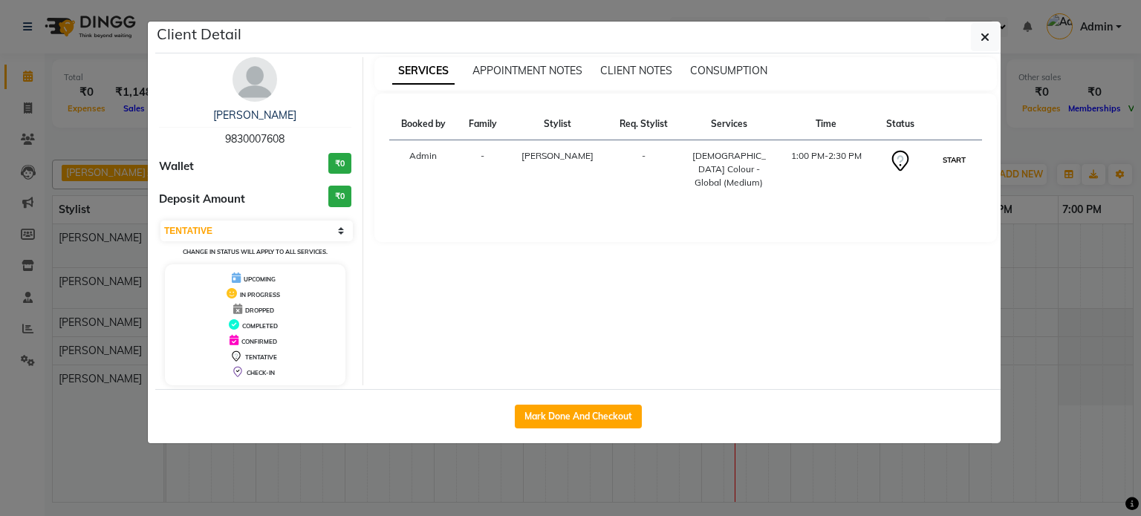
click at [951, 157] on button "START" at bounding box center [954, 160] width 30 height 19
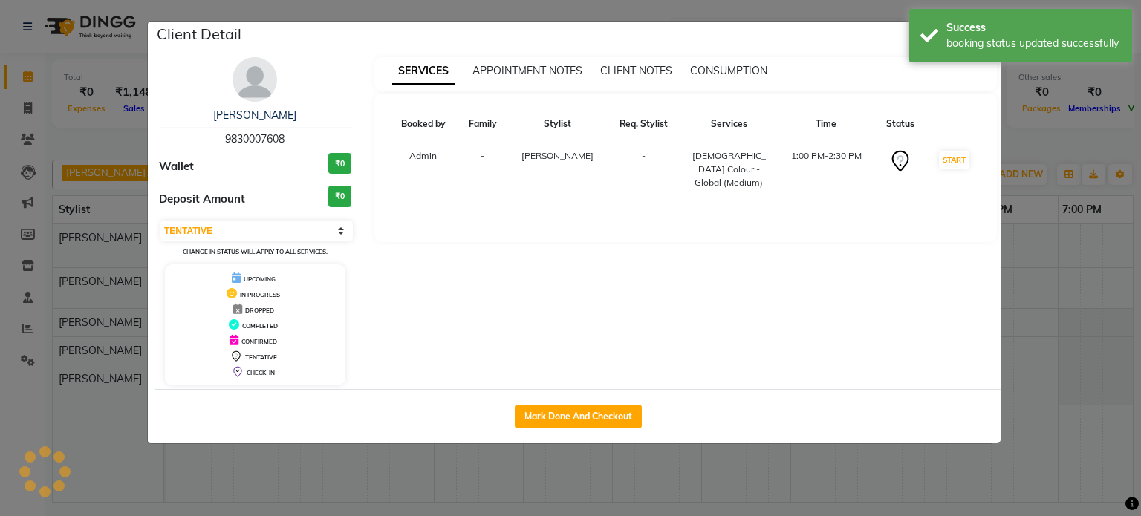
select select "1"
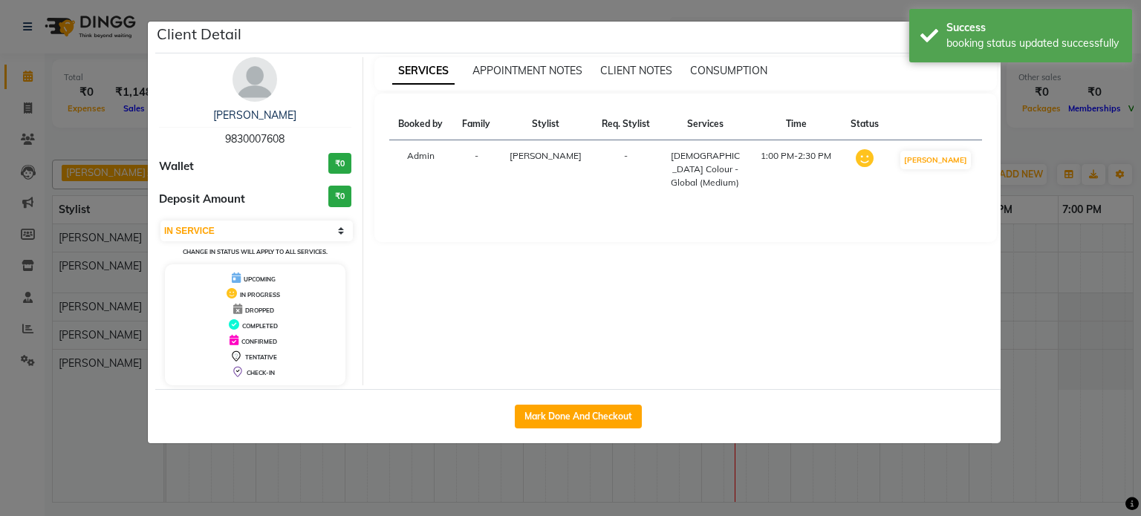
click at [71, 134] on ngb-modal-window "Client Detail Shirley Chen 9830007608 Wallet ₹0 Deposit Amount ₹0 Select IN SER…" at bounding box center [570, 258] width 1141 height 516
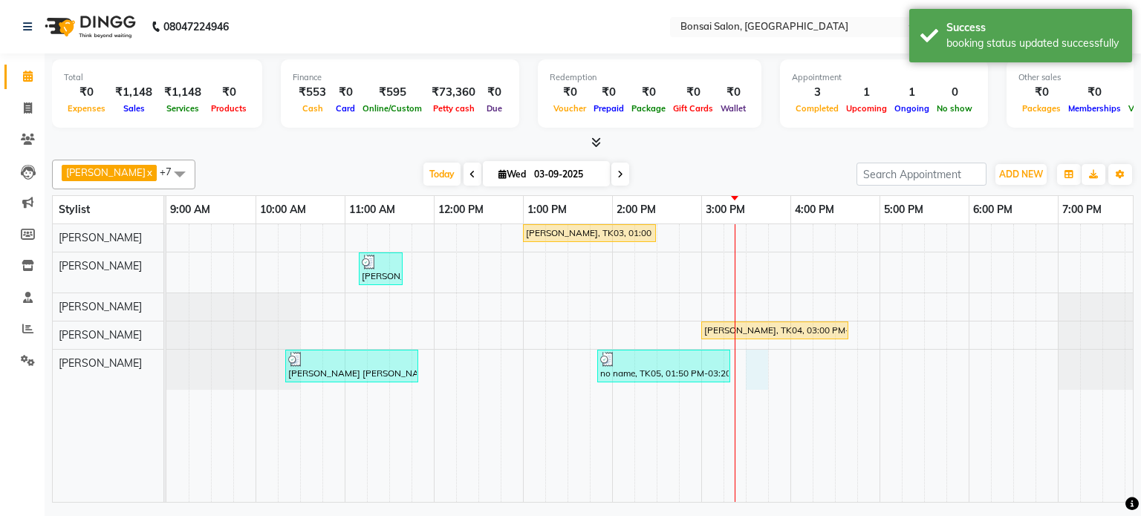
click at [757, 368] on div "Shirley Chen, TK03, 01:00 PM-02:30 PM, Ladies Colour - Global (Medium) Debalina…" at bounding box center [656, 363] width 981 height 278
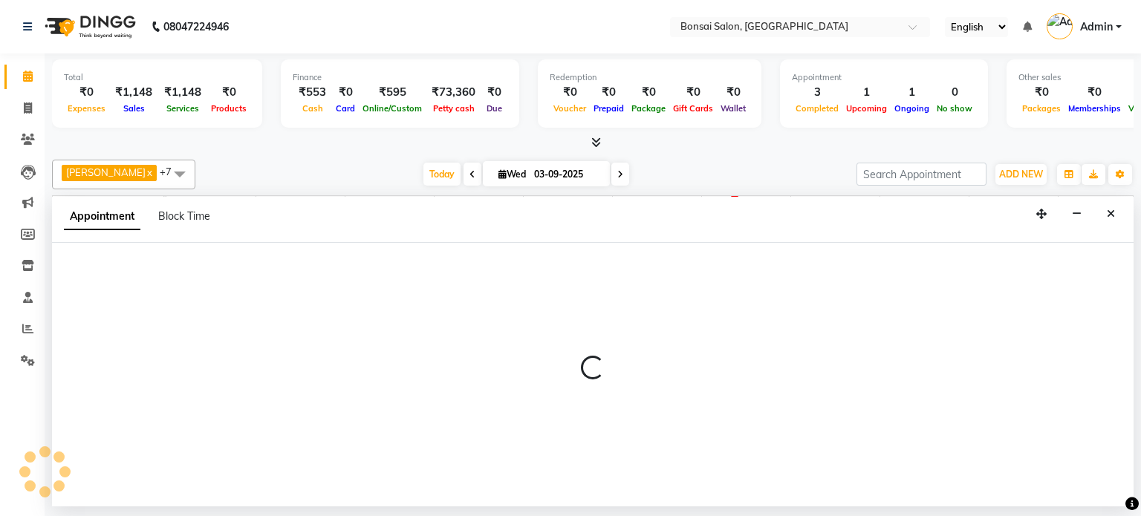
select select "87757"
select select "930"
select select "tentative"
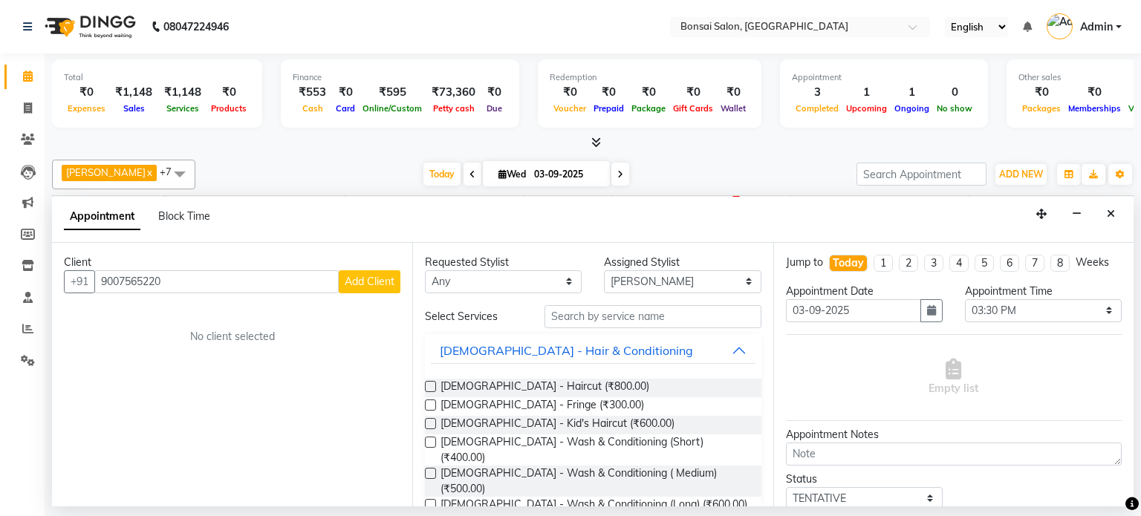
type input "9007565220"
click at [357, 278] on span "Add Client" at bounding box center [370, 281] width 50 height 13
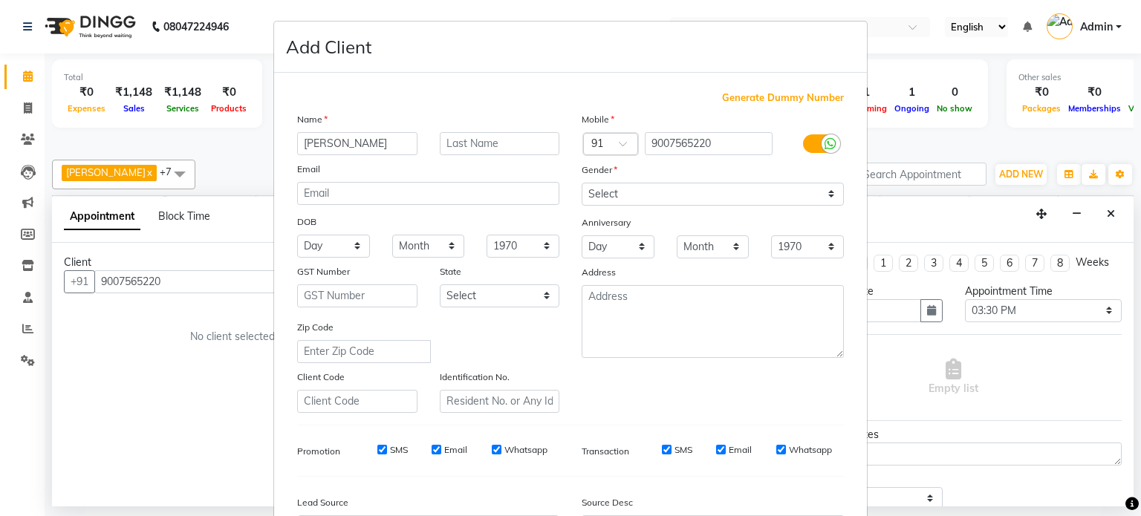
type input "[PERSON_NAME]"
type input "Agarwal"
click at [591, 192] on select "Select [DEMOGRAPHIC_DATA] [DEMOGRAPHIC_DATA] Other Prefer Not To Say" at bounding box center [713, 194] width 262 height 23
select select "[DEMOGRAPHIC_DATA]"
click at [582, 184] on select "Select [DEMOGRAPHIC_DATA] [DEMOGRAPHIC_DATA] Other Prefer Not To Say" at bounding box center [713, 194] width 262 height 23
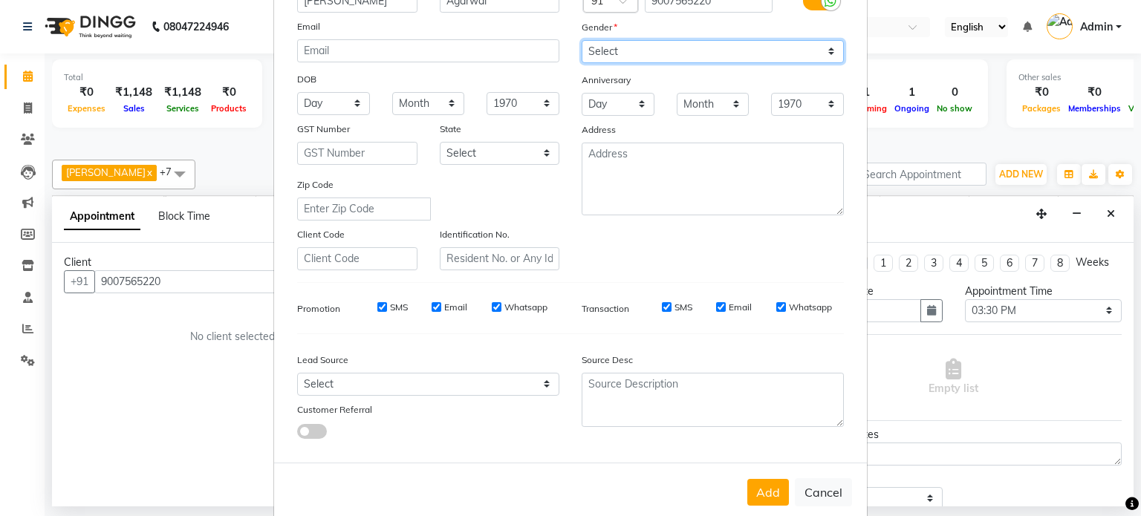
scroll to position [149, 0]
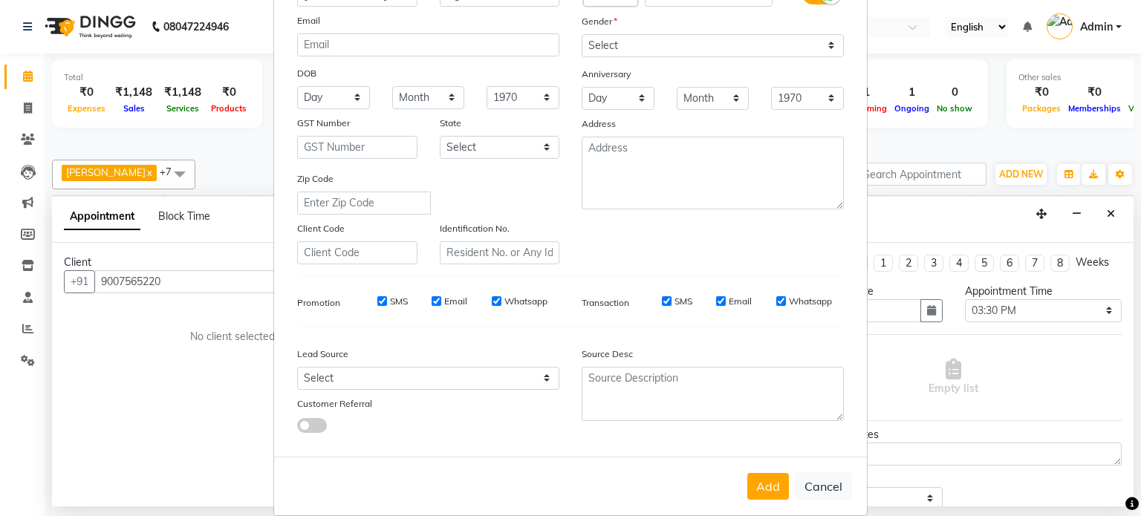
click at [377, 302] on input "SMS" at bounding box center [382, 301] width 10 height 10
checkbox input "false"
click at [432, 303] on input "Email" at bounding box center [437, 301] width 10 height 10
checkbox input "false"
click at [492, 305] on input "Whatsapp" at bounding box center [497, 301] width 10 height 10
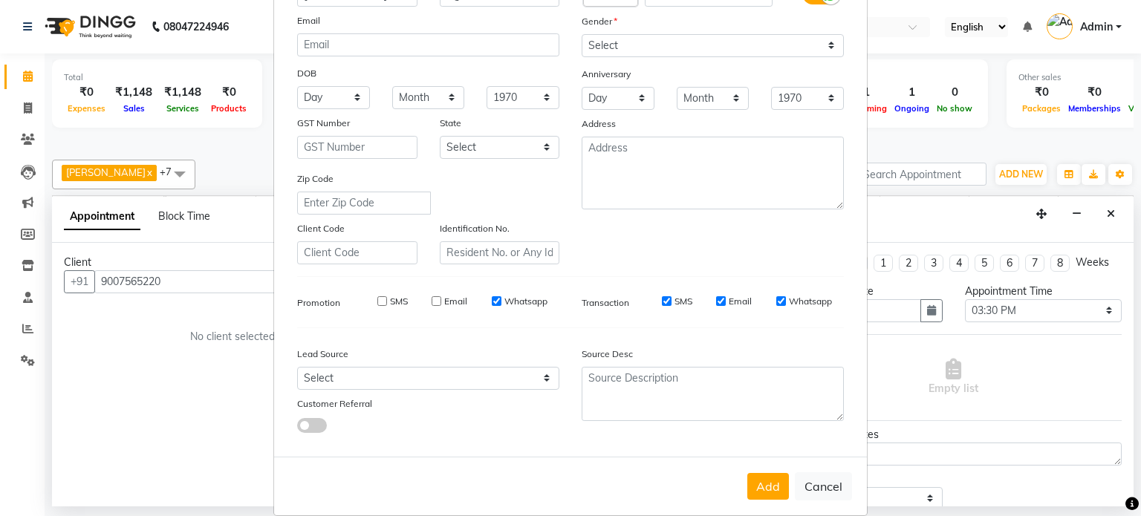
checkbox input "false"
click at [662, 305] on input "SMS" at bounding box center [667, 301] width 10 height 10
checkbox input "false"
click at [716, 303] on input "Email" at bounding box center [721, 301] width 10 height 10
checkbox input "false"
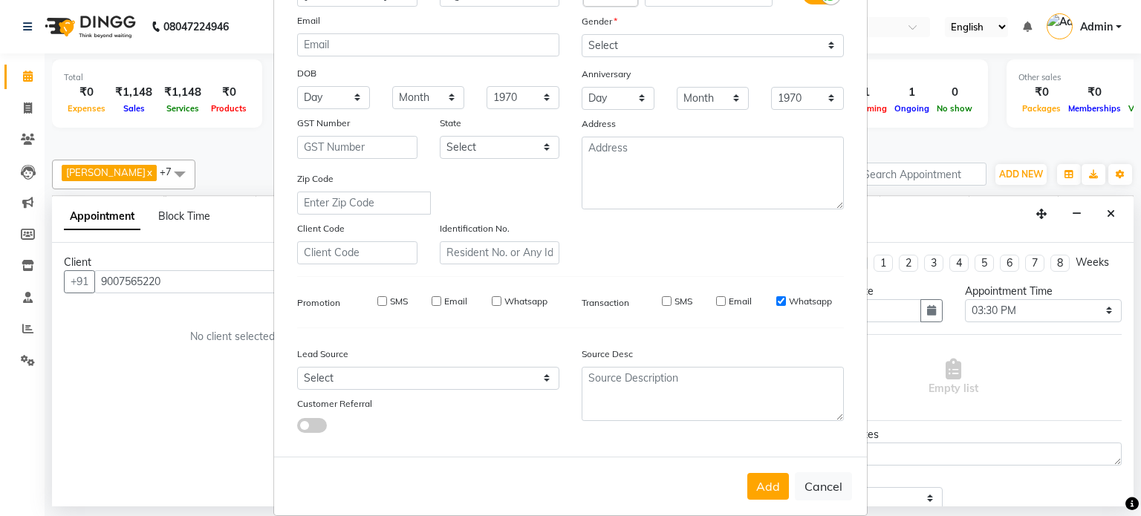
click at [776, 304] on input "Whatsapp" at bounding box center [781, 301] width 10 height 10
checkbox input "false"
click at [501, 390] on select "Select Walk-in Referral Internet Friend Word of Mouth Advertisement Facebook Ju…" at bounding box center [428, 378] width 262 height 23
select select "47327"
click at [297, 373] on select "Select Walk-in Referral Internet Friend Word of Mouth Advertisement Facebook Ju…" at bounding box center [428, 378] width 262 height 23
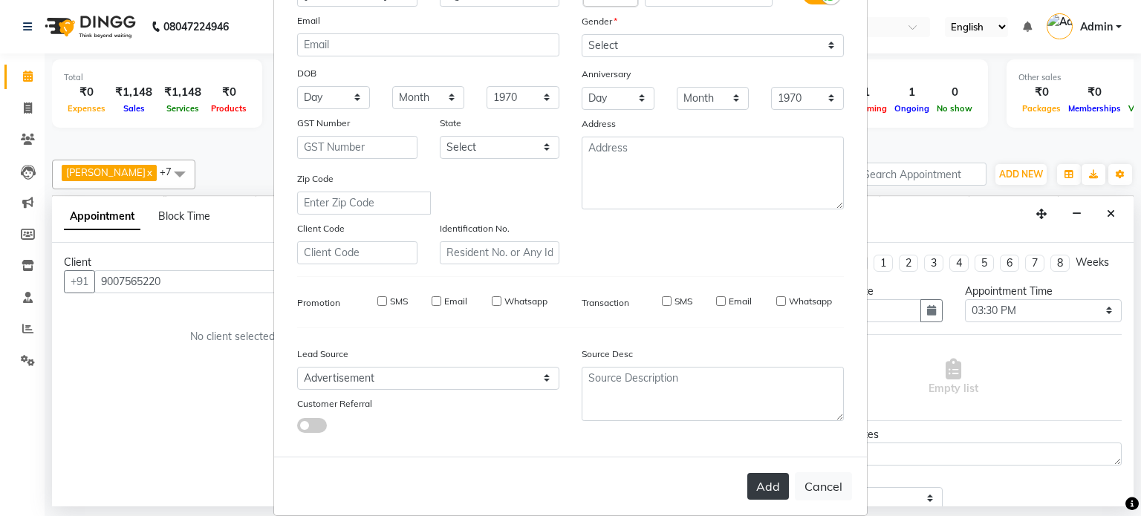
click at [764, 498] on button "Add" at bounding box center [768, 486] width 42 height 27
select select
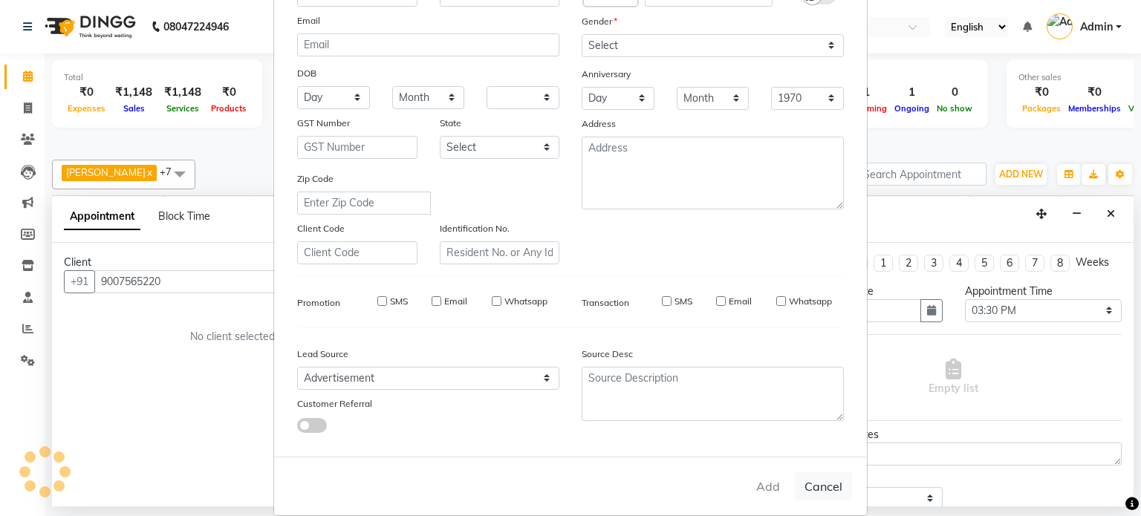
select select
checkbox input "false"
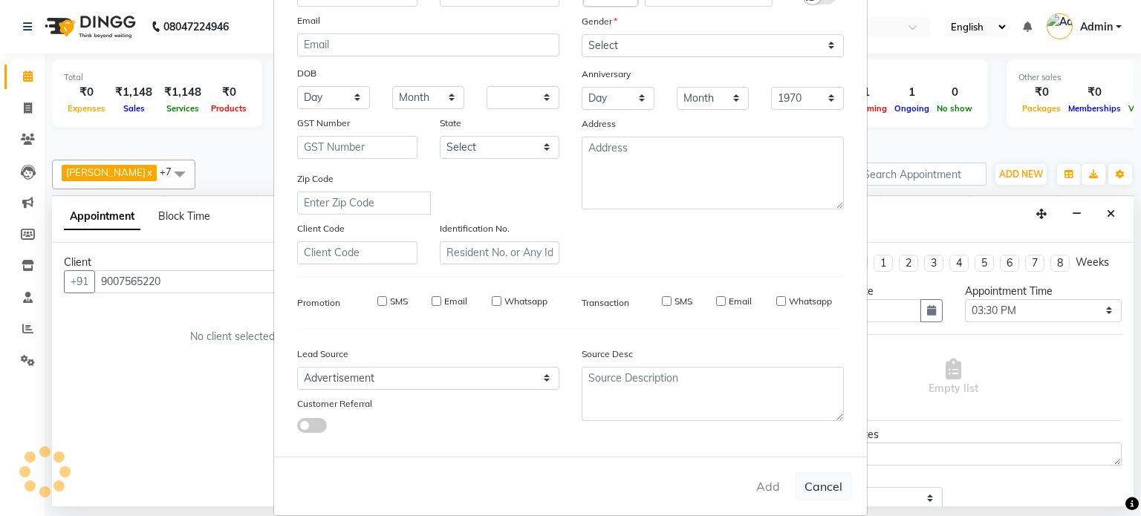
checkbox input "false"
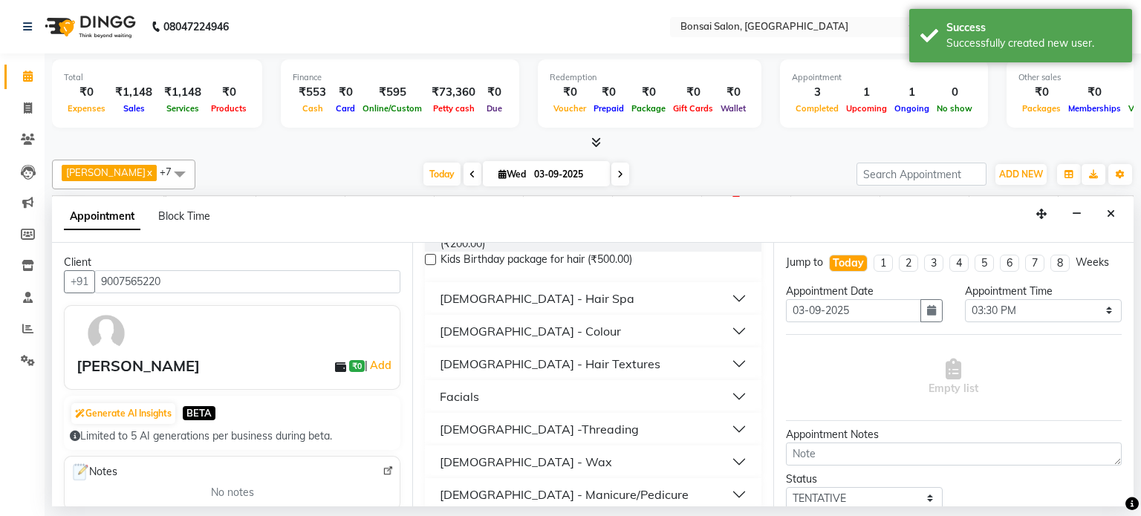
scroll to position [520, 0]
click at [727, 512] on button "Men's- Hair" at bounding box center [593, 525] width 324 height 27
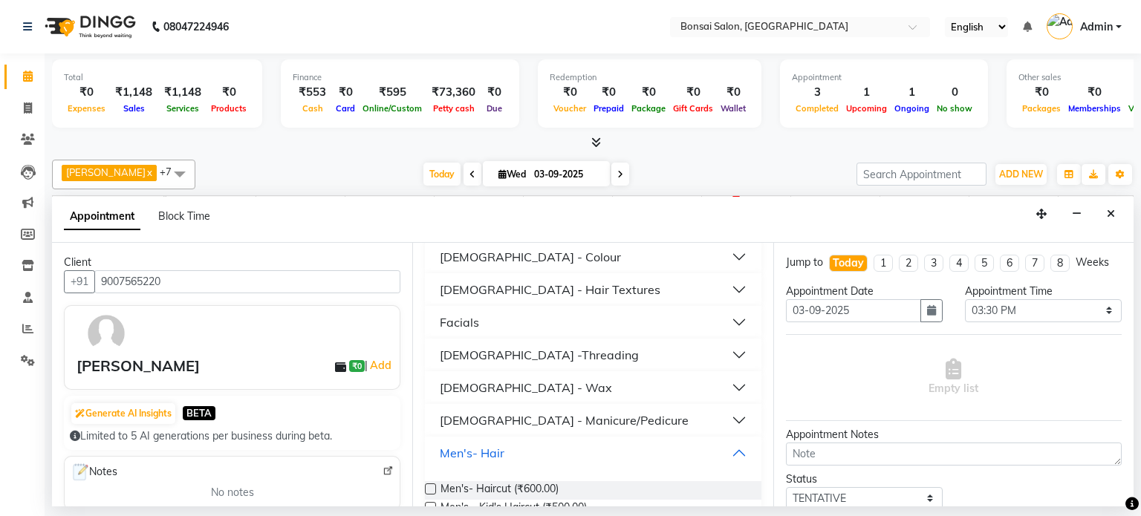
scroll to position [594, 0]
click at [510, 479] on span "Men's- Haircut (₹600.00)" at bounding box center [500, 488] width 118 height 19
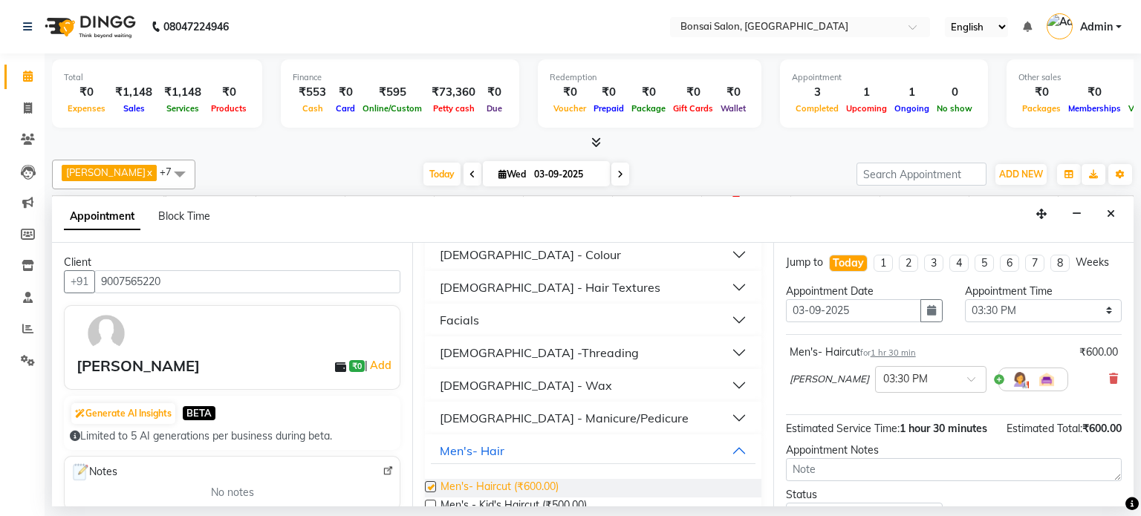
checkbox input "false"
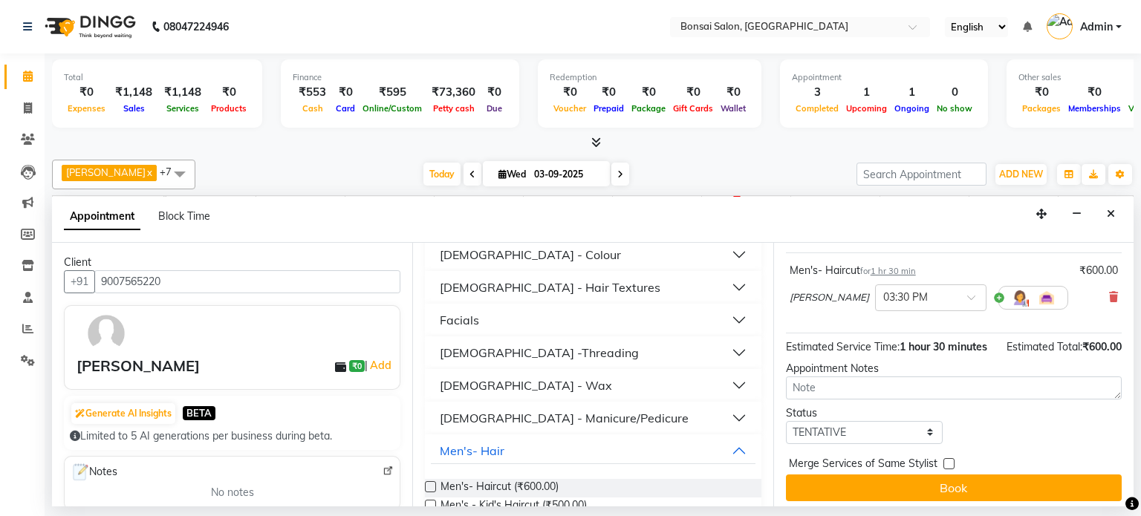
scroll to position [103, 0]
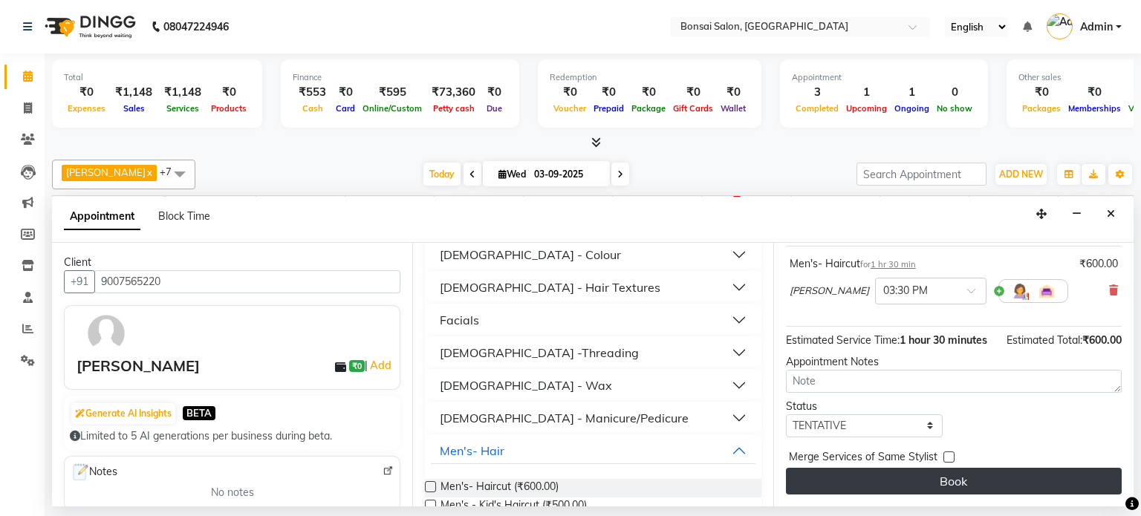
click at [899, 481] on button "Book" at bounding box center [954, 481] width 336 height 27
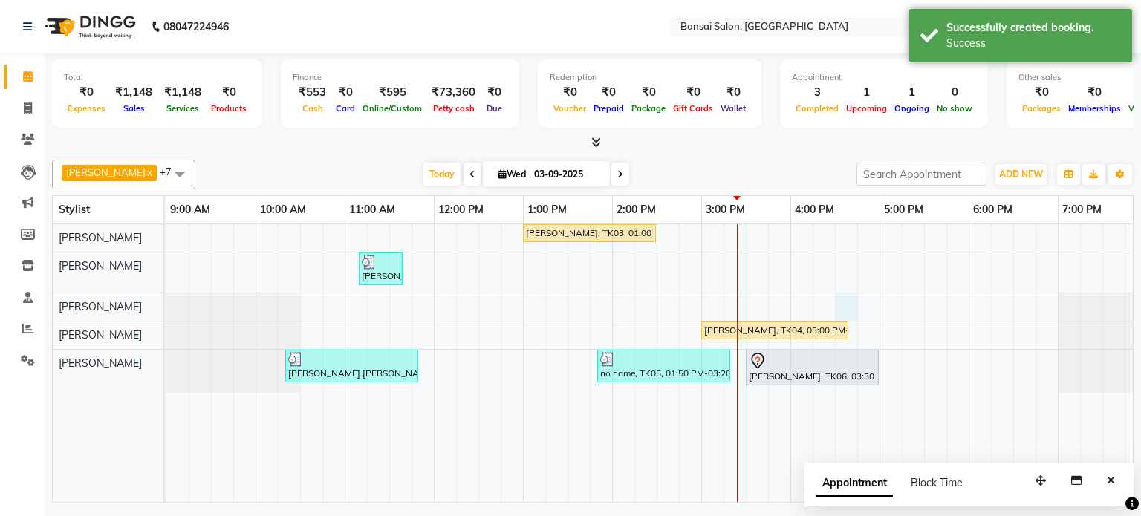
click at [841, 302] on div "Shirley Chen, TK03, 01:00 PM-02:30 PM, Ladies Colour - Global (Medium) Debalina…" at bounding box center [656, 363] width 981 height 278
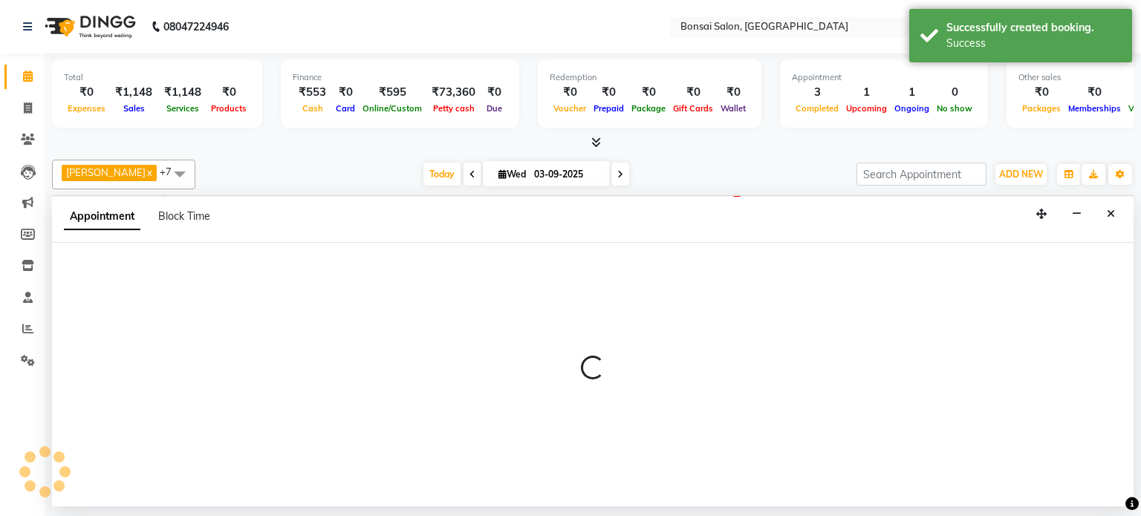
select select "61182"
select select "990"
select select "tentative"
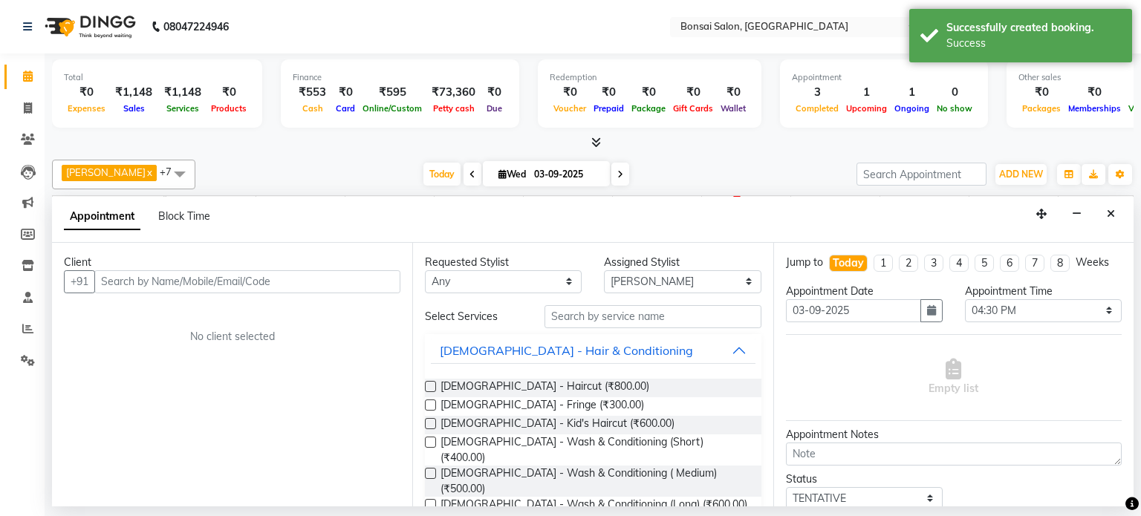
click at [271, 278] on input "text" at bounding box center [247, 281] width 306 height 23
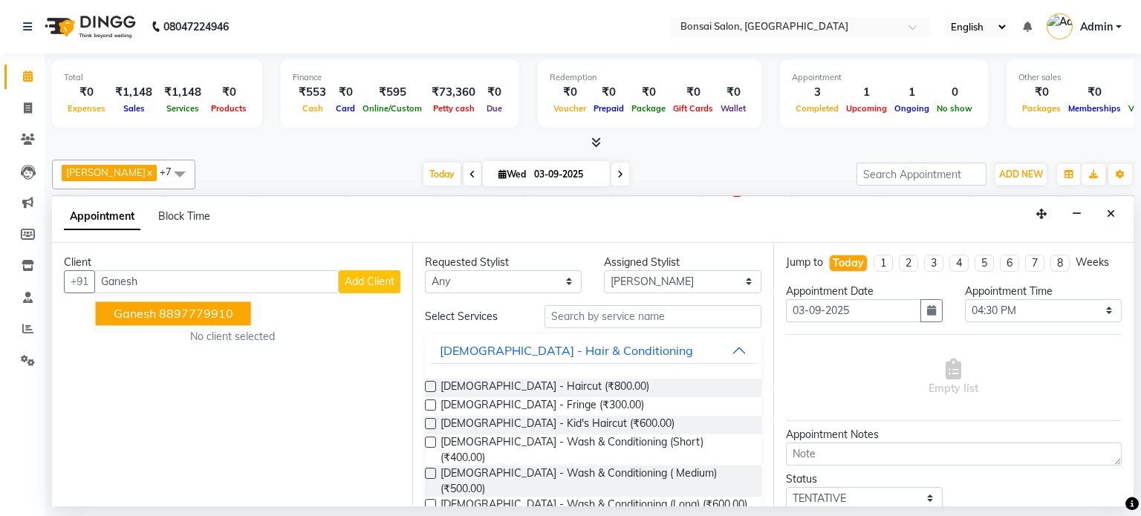
click at [235, 316] on button "Ganesh 8897779910" at bounding box center [173, 314] width 155 height 24
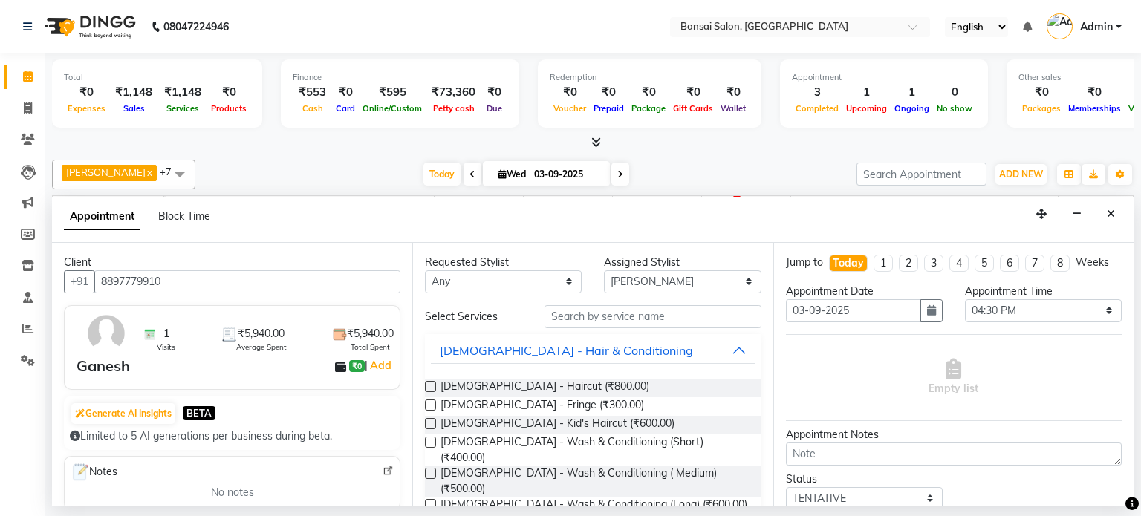
type input "8897779910"
click at [560, 310] on input "text" at bounding box center [653, 316] width 217 height 23
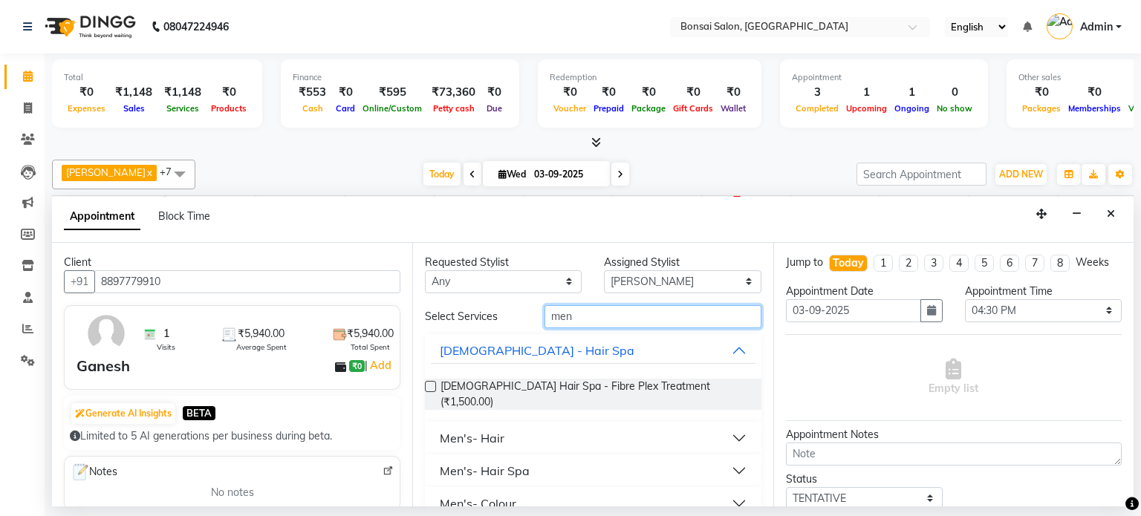
type input "men"
click at [724, 425] on button "Men's- Hair" at bounding box center [593, 438] width 324 height 27
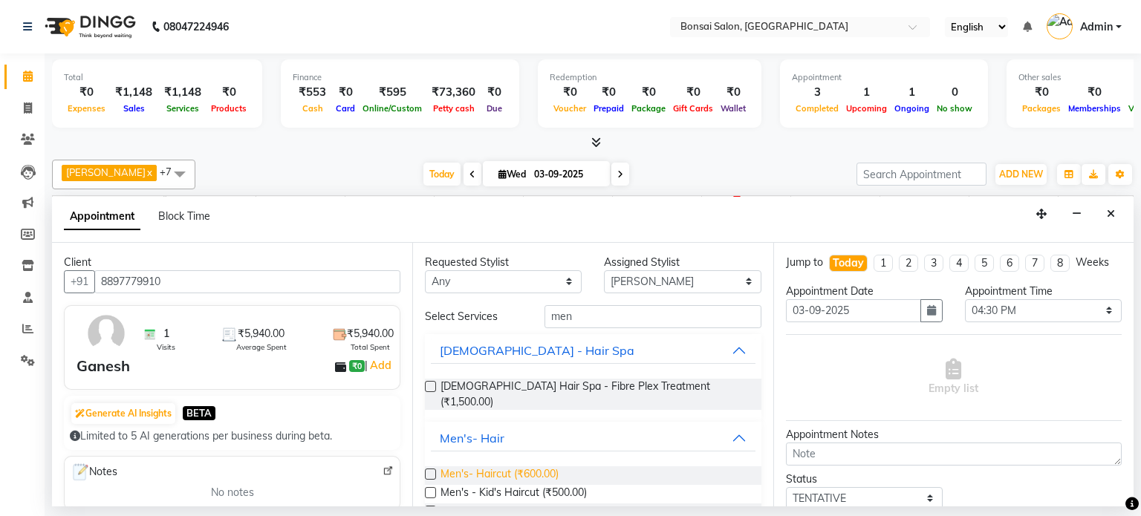
click at [493, 467] on span "Men's- Haircut (₹600.00)" at bounding box center [500, 476] width 118 height 19
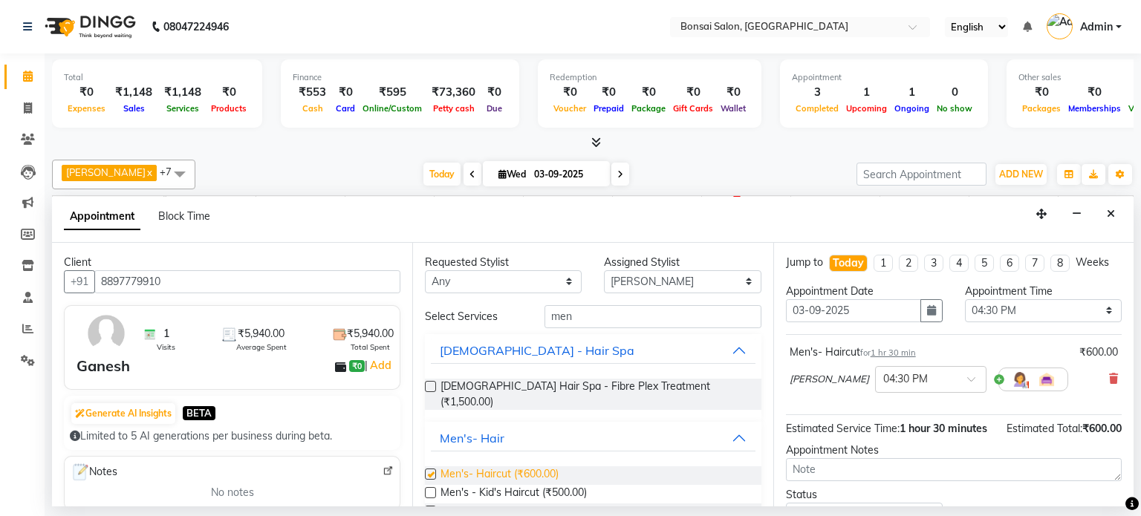
checkbox input "false"
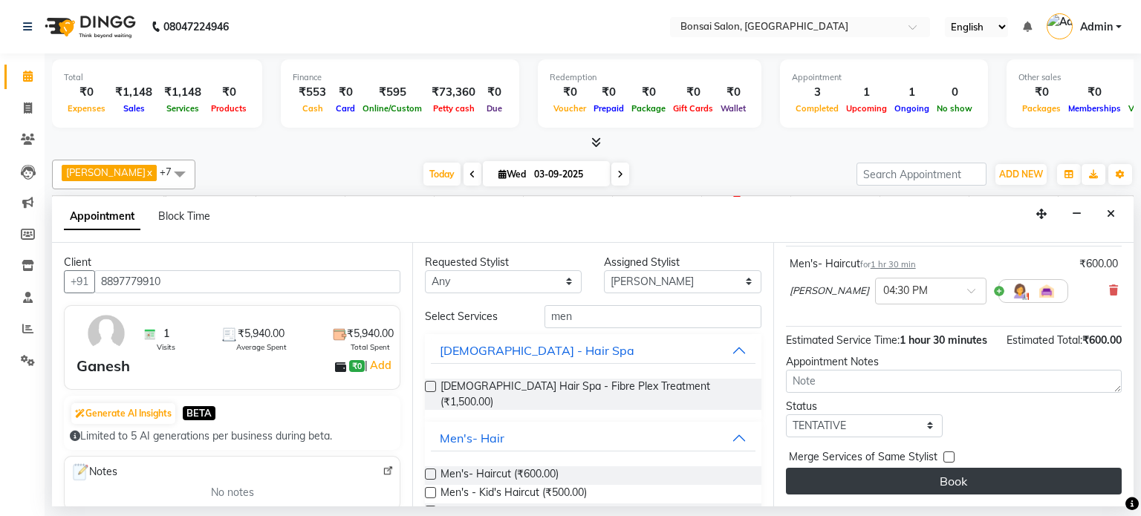
click at [862, 482] on button "Book" at bounding box center [954, 481] width 336 height 27
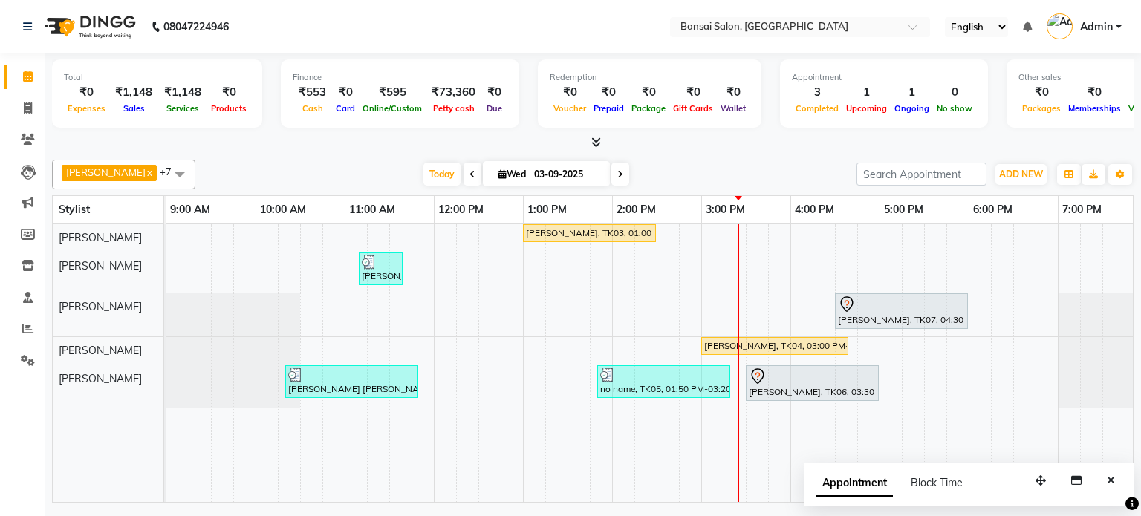
click at [17, 440] on div "Calendar Invoice Clients Leads Marketing Members Inventory Staff Reports Settin…" at bounding box center [100, 268] width 201 height 452
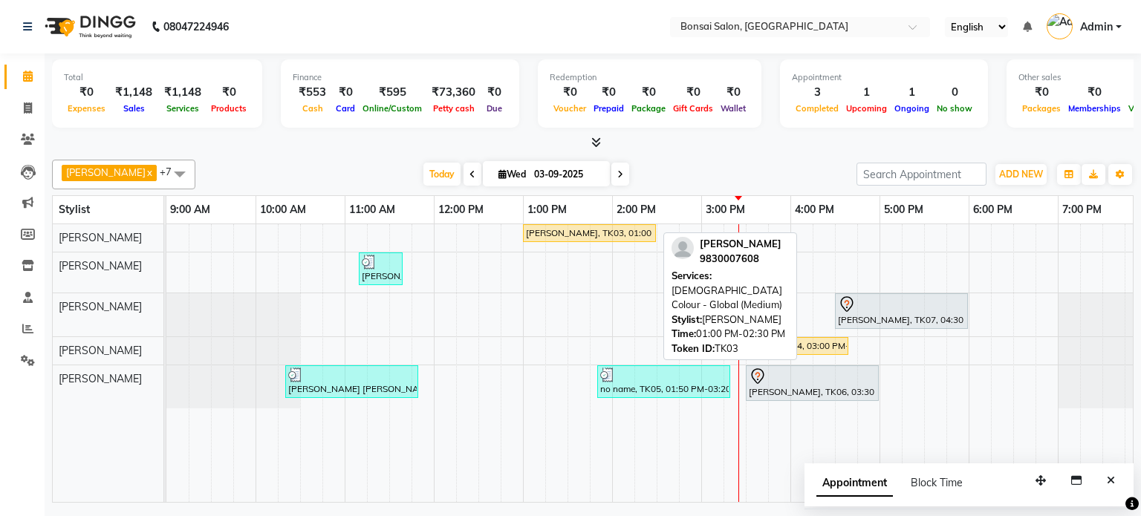
click at [574, 229] on div "[PERSON_NAME], TK03, 01:00 PM-02:30 PM, [DEMOGRAPHIC_DATA] Colour - Global (Med…" at bounding box center [589, 233] width 130 height 13
select select "1"
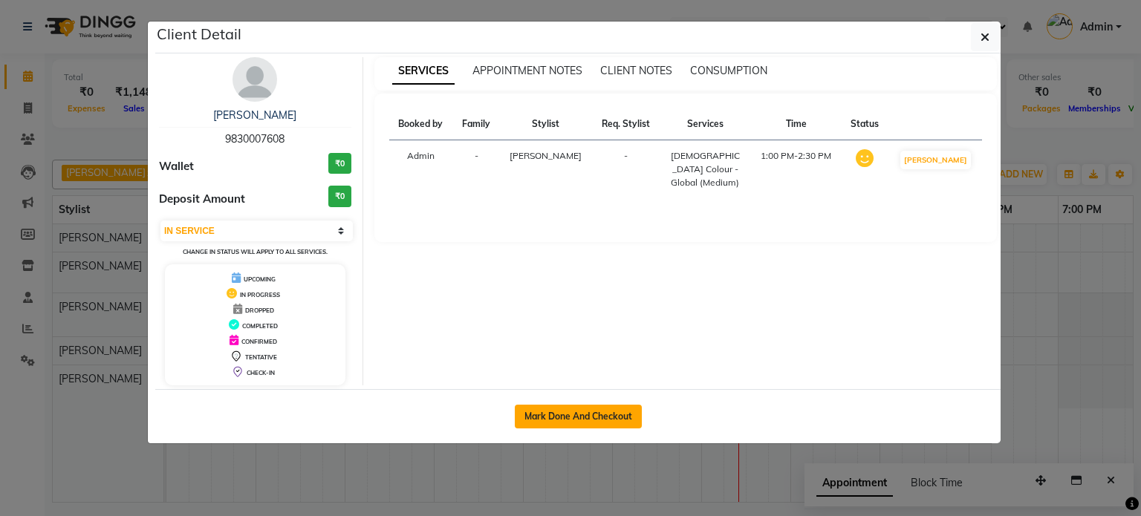
click at [565, 418] on button "Mark Done And Checkout" at bounding box center [578, 417] width 127 height 24
select select "6719"
select select "service"
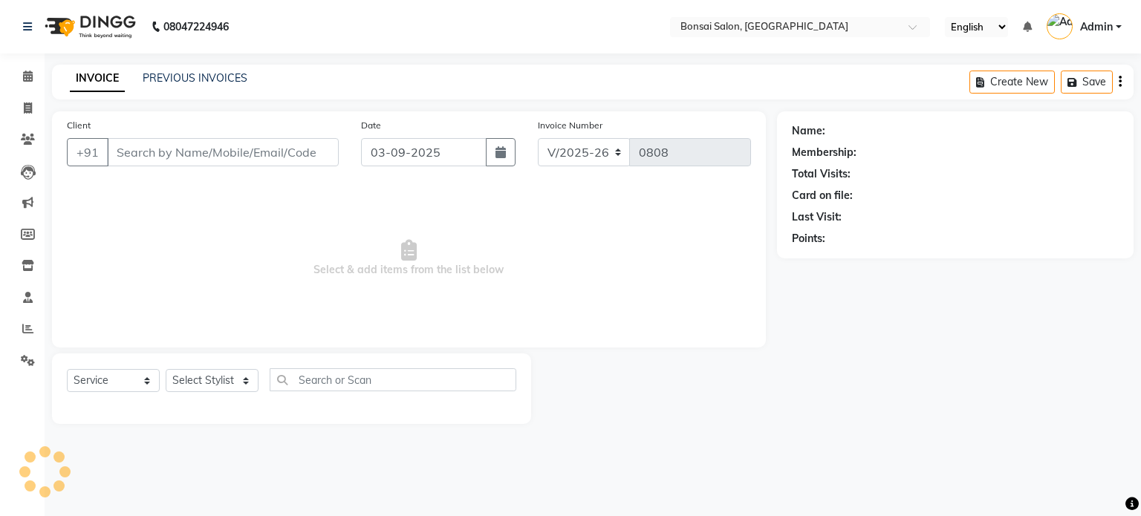
type input "9830007608"
select select "53173"
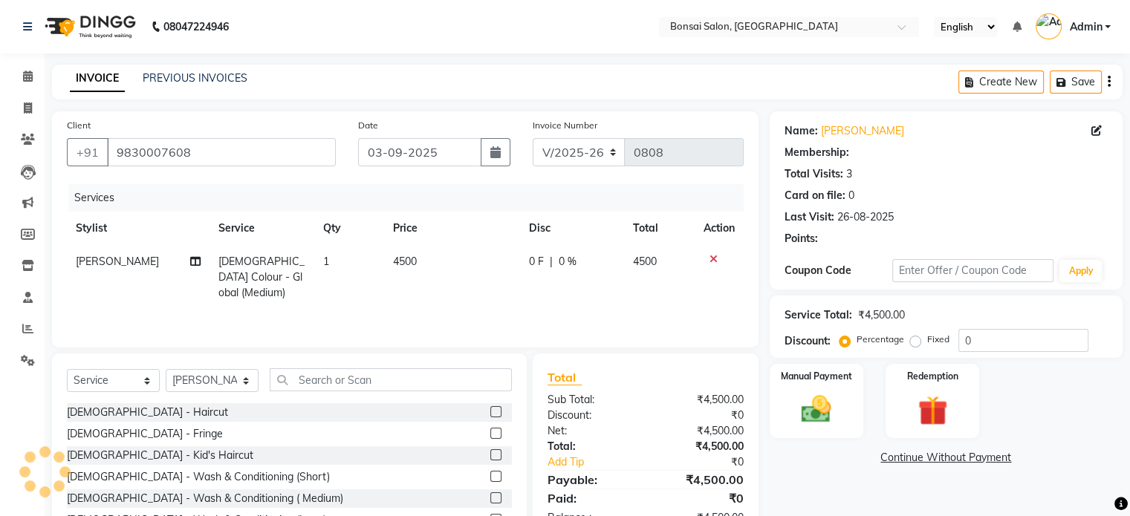
select select "1: Object"
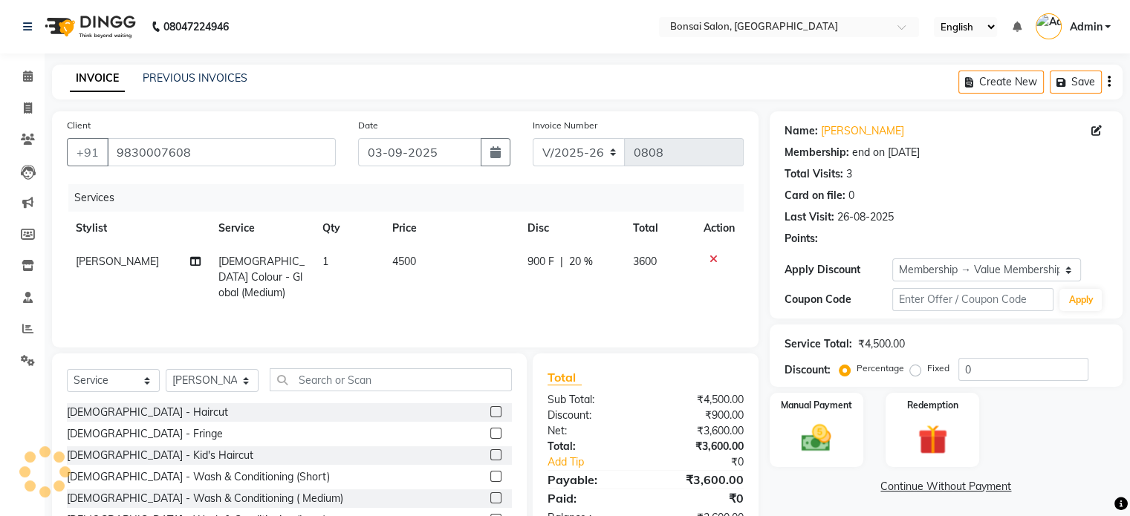
type input "20"
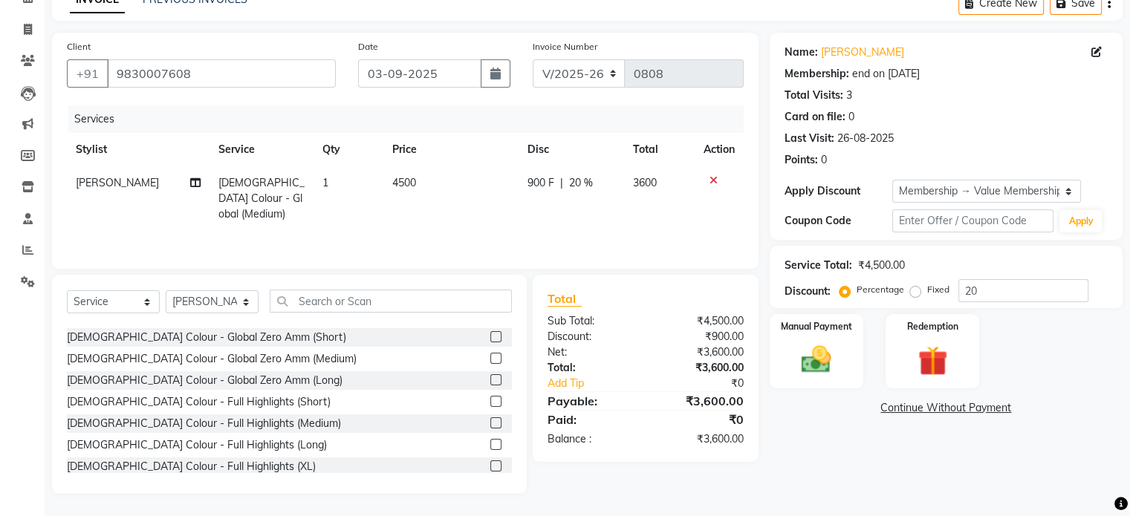
scroll to position [817, 0]
click at [490, 419] on label at bounding box center [495, 420] width 11 height 11
click at [490, 419] on input "checkbox" at bounding box center [495, 422] width 10 height 10
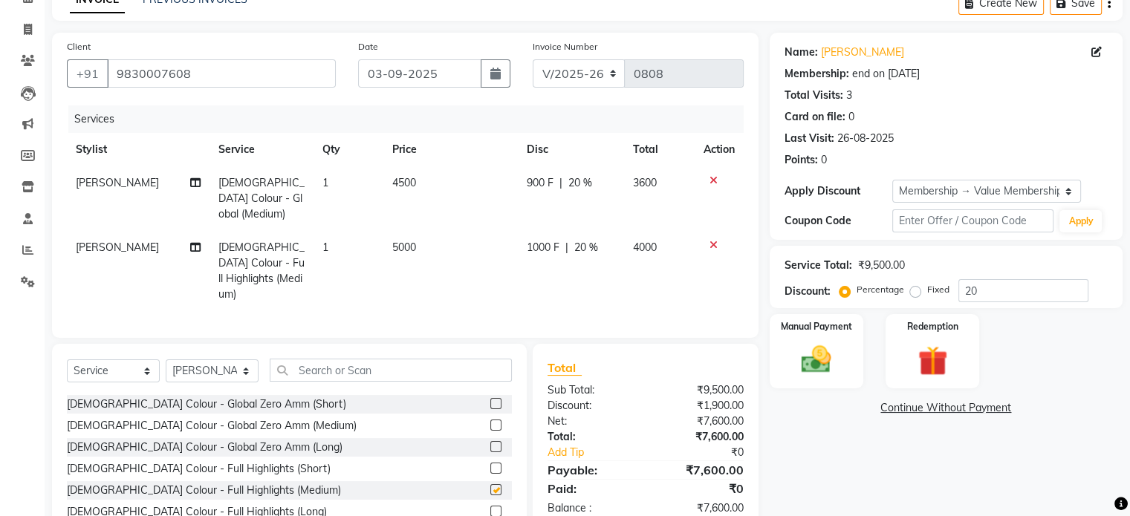
checkbox input "false"
click at [490, 420] on label at bounding box center [495, 425] width 11 height 11
click at [490, 421] on input "checkbox" at bounding box center [495, 426] width 10 height 10
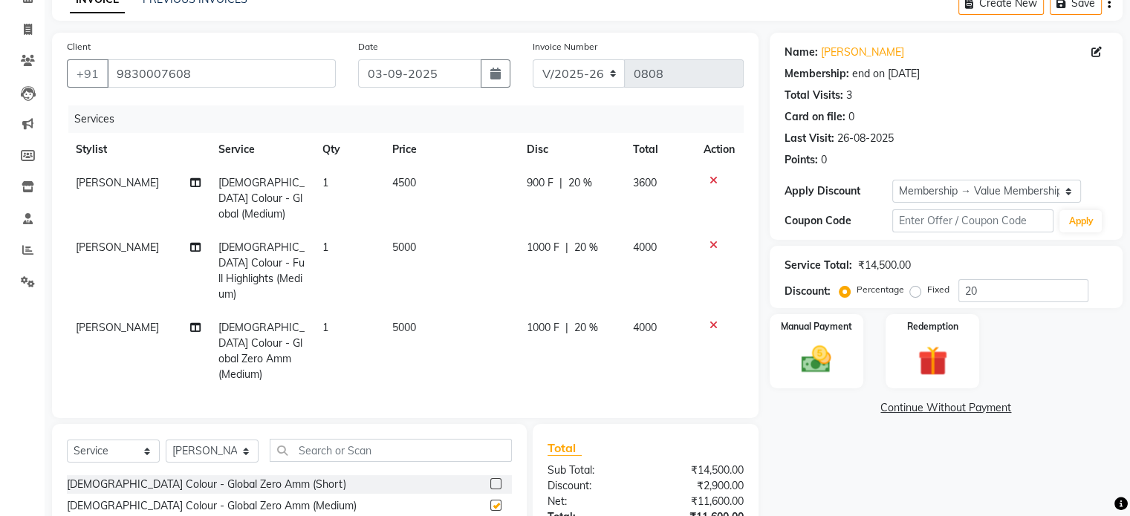
checkbox input "false"
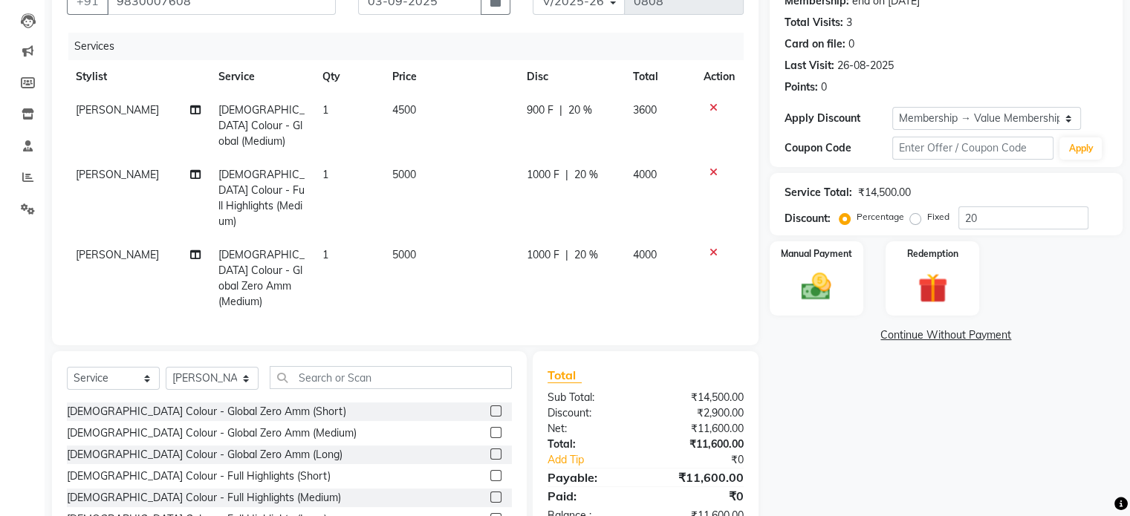
scroll to position [153, 0]
click at [490, 490] on label at bounding box center [495, 495] width 11 height 11
click at [490, 492] on input "checkbox" at bounding box center [495, 497] width 10 height 10
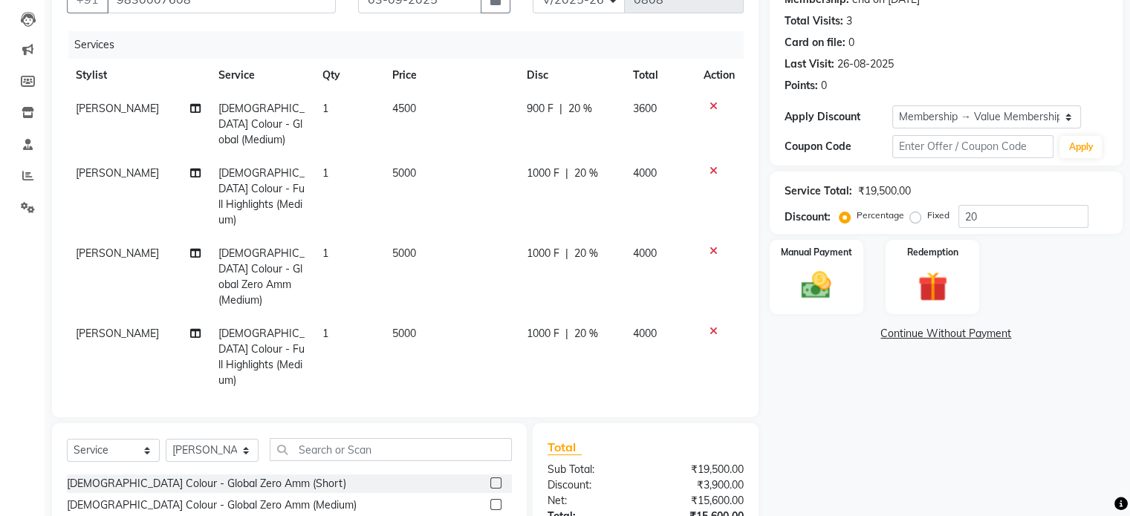
checkbox input "false"
click at [710, 166] on icon at bounding box center [713, 171] width 8 height 10
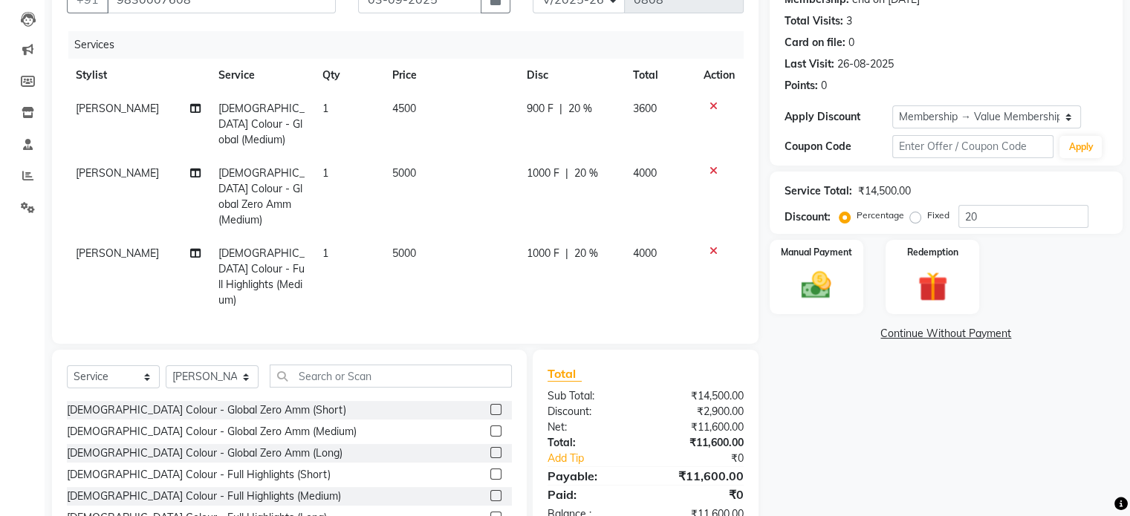
click at [707, 111] on div at bounding box center [719, 106] width 31 height 10
click at [715, 103] on icon at bounding box center [713, 106] width 8 height 10
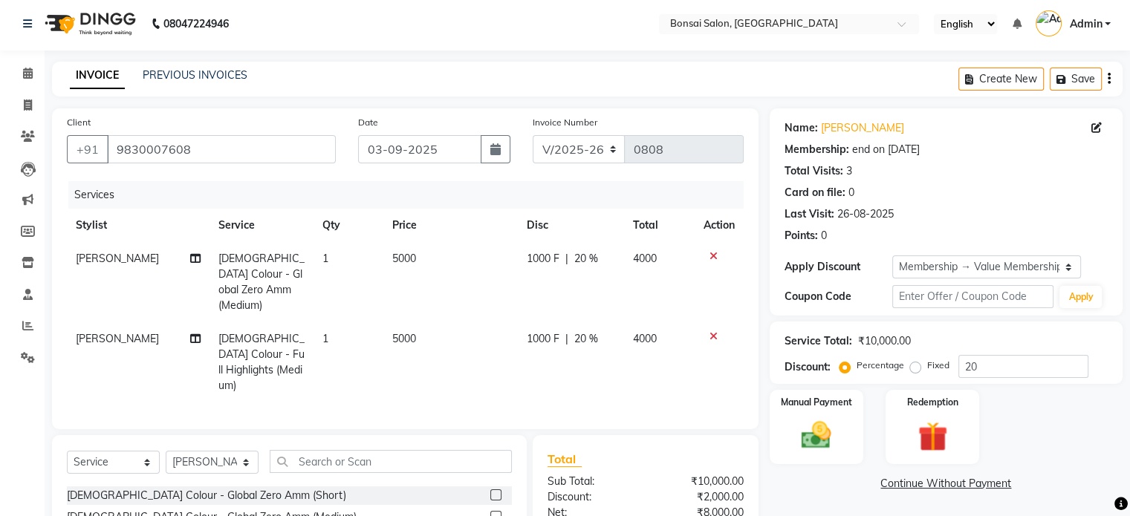
scroll to position [0, 0]
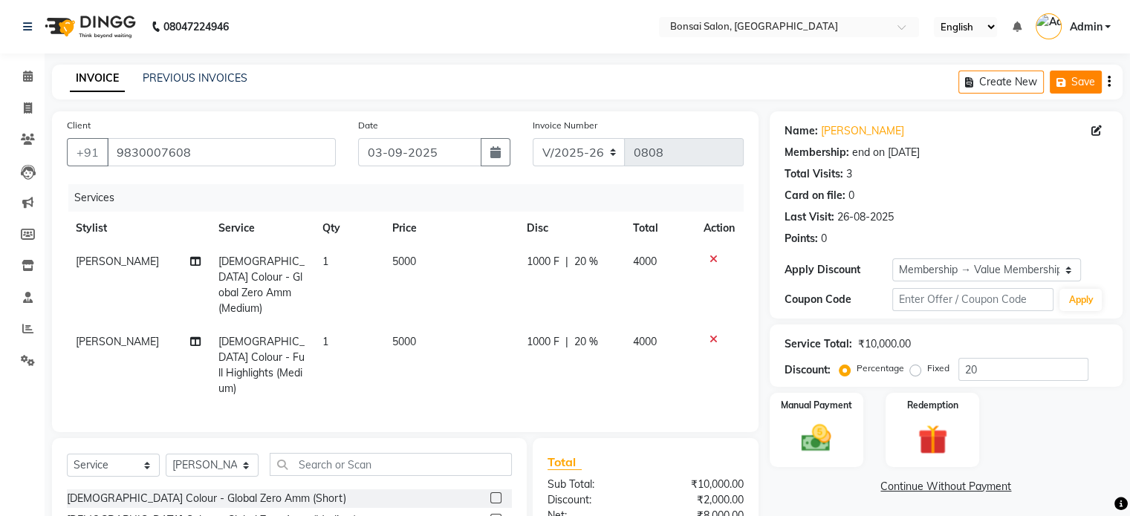
click at [1068, 81] on icon "button" at bounding box center [1063, 82] width 15 height 10
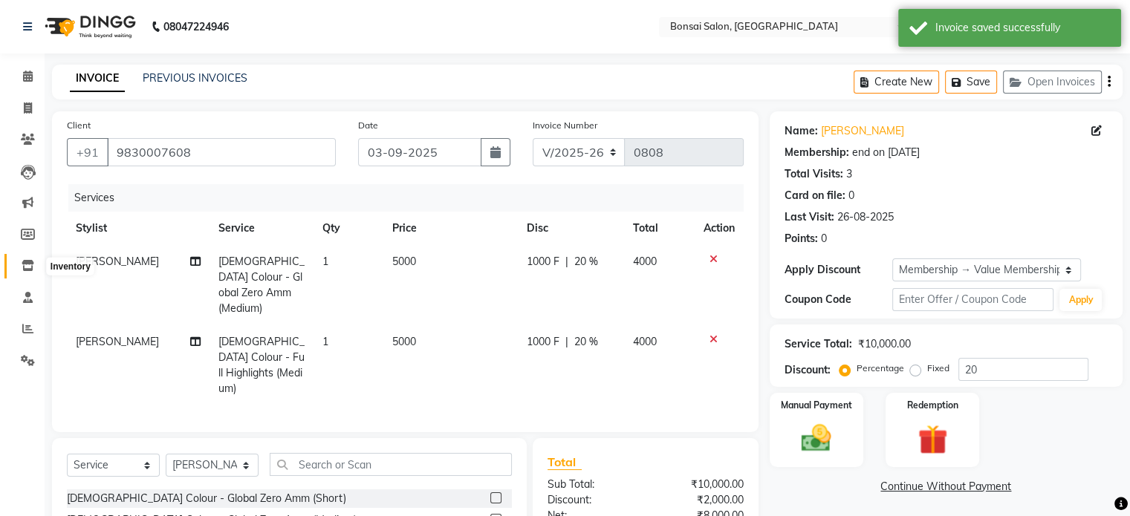
click at [25, 268] on icon at bounding box center [28, 265] width 13 height 11
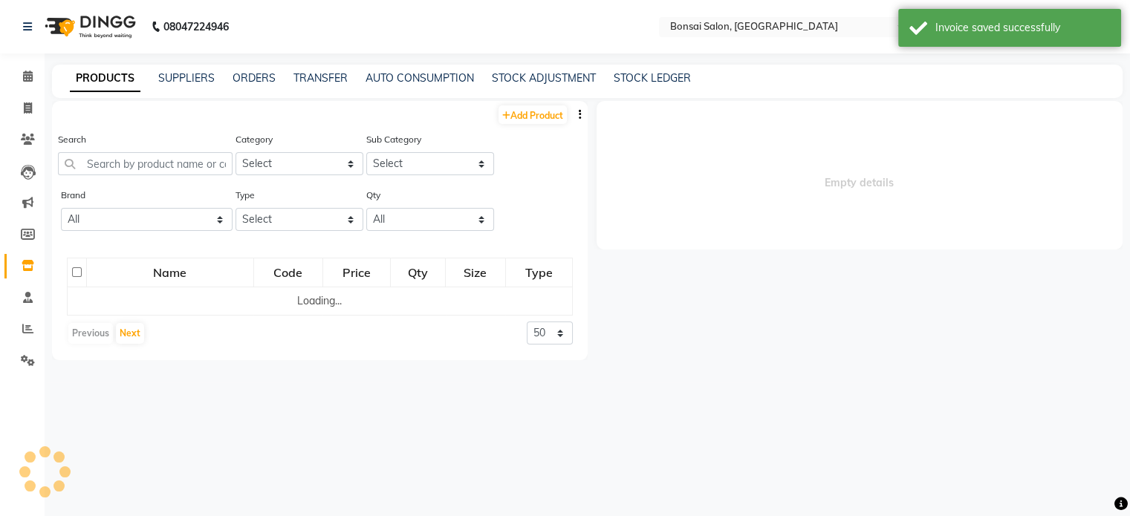
select select
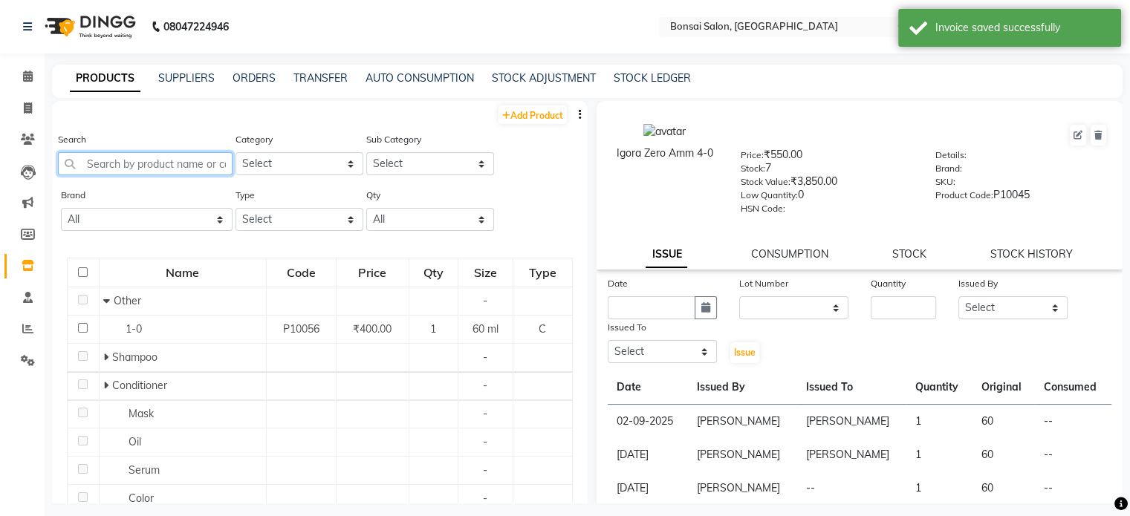
click at [181, 160] on input "text" at bounding box center [145, 163] width 175 height 23
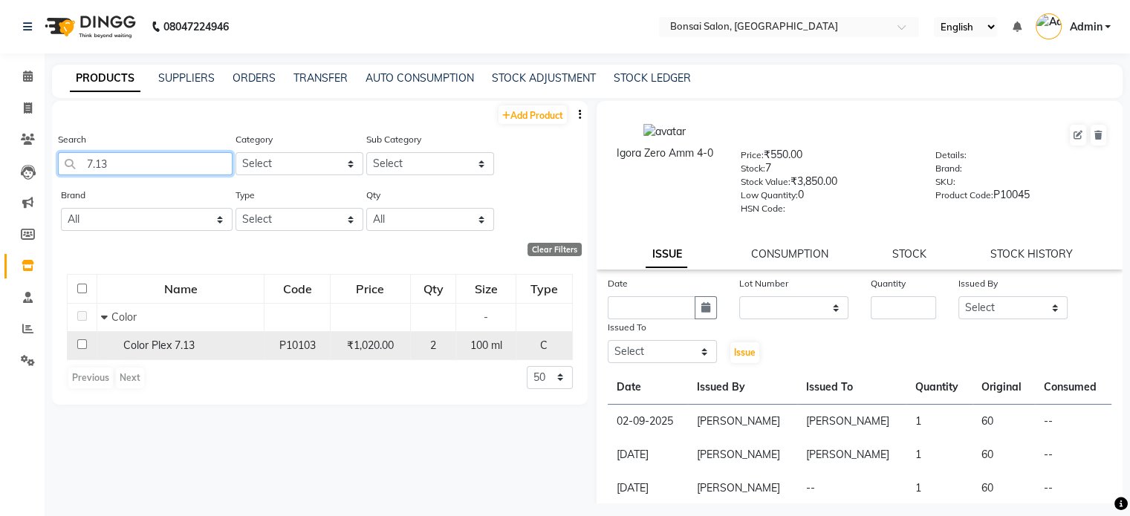
type input "7.13"
click at [77, 344] on input "checkbox" at bounding box center [82, 345] width 10 height 10
checkbox input "true"
select select
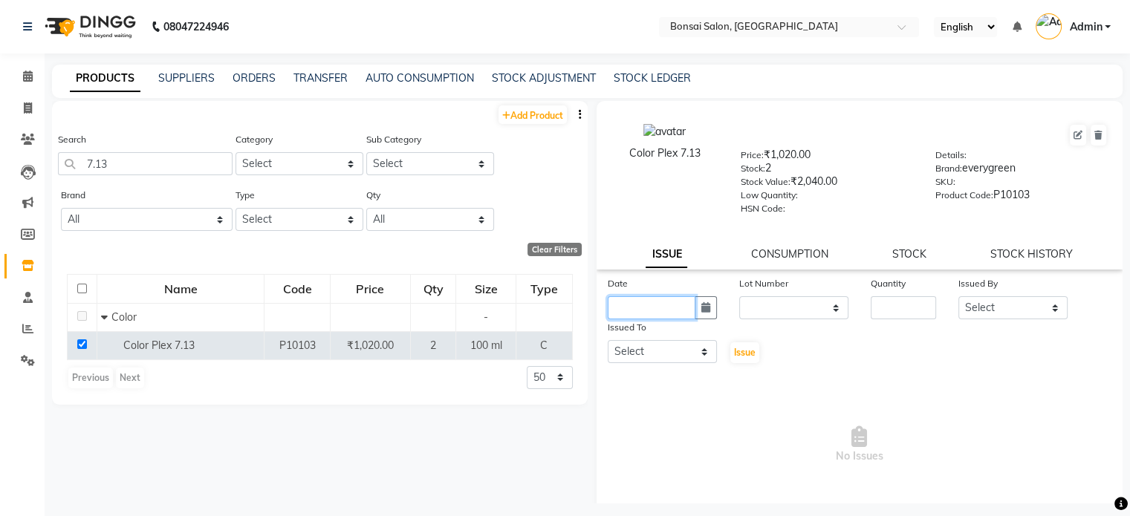
click at [652, 306] on input "text" at bounding box center [652, 307] width 88 height 23
select select "9"
select select "2025"
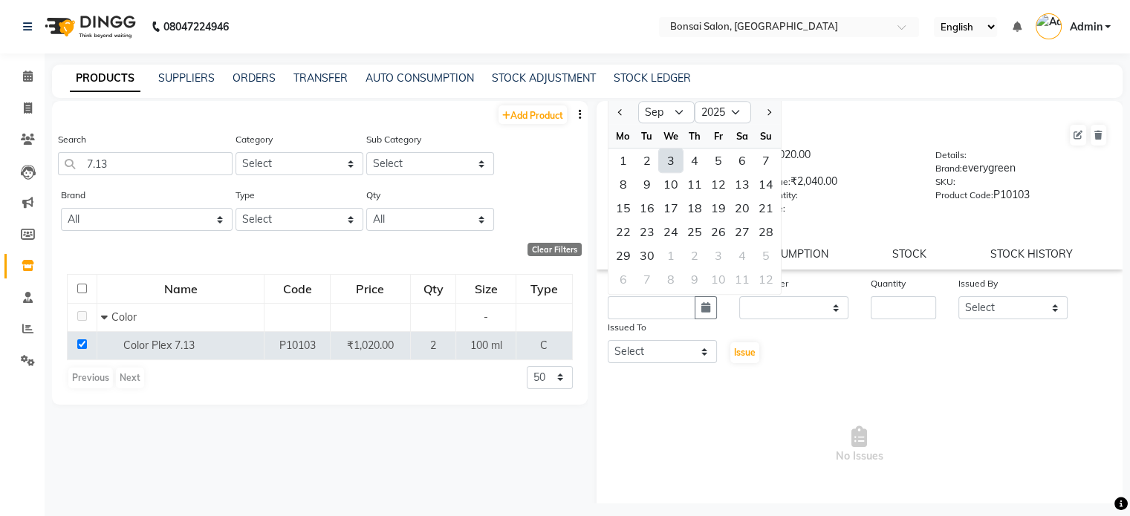
click at [669, 164] on div "3" at bounding box center [671, 161] width 24 height 24
type input "03-09-2025"
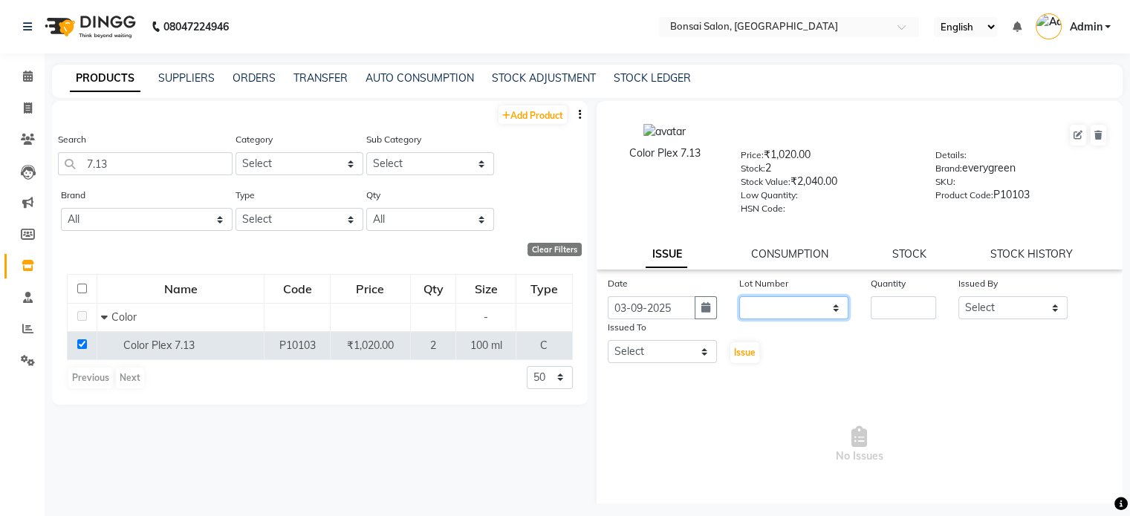
click at [768, 302] on select "None" at bounding box center [793, 307] width 109 height 23
select select "0: null"
click at [739, 302] on select "None" at bounding box center [793, 307] width 109 height 23
click at [883, 314] on input "number" at bounding box center [903, 307] width 65 height 23
type input "1"
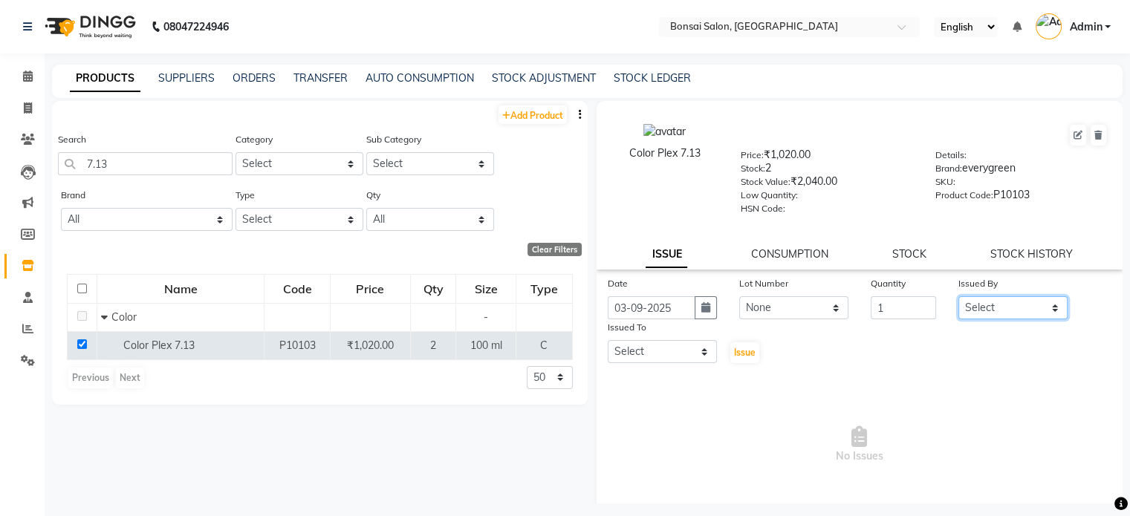
click at [1039, 306] on select "Select [PERSON_NAME] [PERSON_NAME] [PERSON_NAME] [PERSON_NAME]" at bounding box center [1012, 307] width 109 height 23
select select "53173"
click at [958, 302] on select "Select [PERSON_NAME] [PERSON_NAME] [PERSON_NAME] [PERSON_NAME]" at bounding box center [1012, 307] width 109 height 23
click at [669, 361] on select "Select [PERSON_NAME] [PERSON_NAME] [PERSON_NAME] [PERSON_NAME]" at bounding box center [662, 351] width 109 height 23
select select "53173"
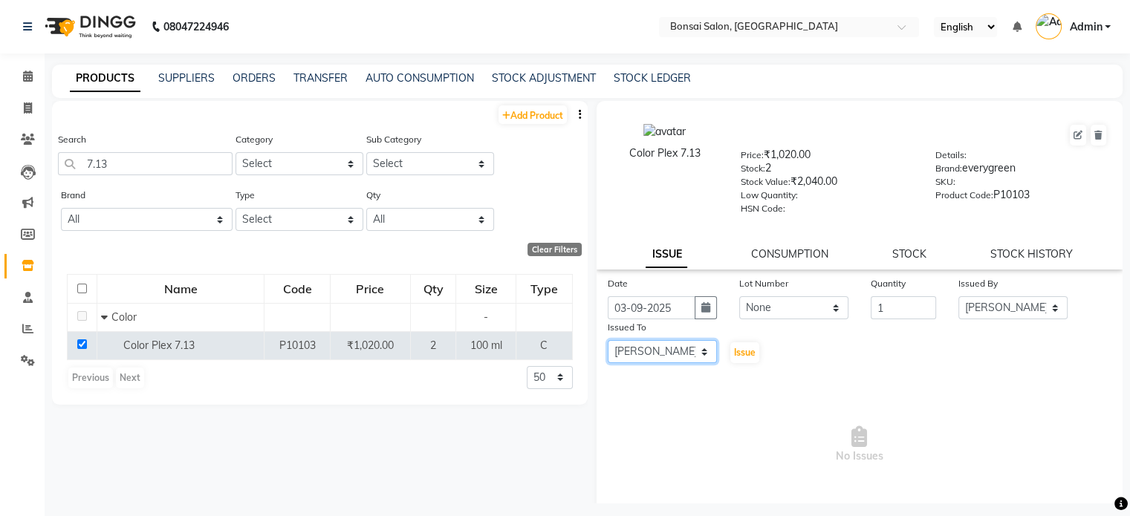
click at [608, 346] on select "Select [PERSON_NAME] [PERSON_NAME] [PERSON_NAME] [PERSON_NAME]" at bounding box center [662, 351] width 109 height 23
click at [739, 357] on span "Issue" at bounding box center [745, 352] width 22 height 11
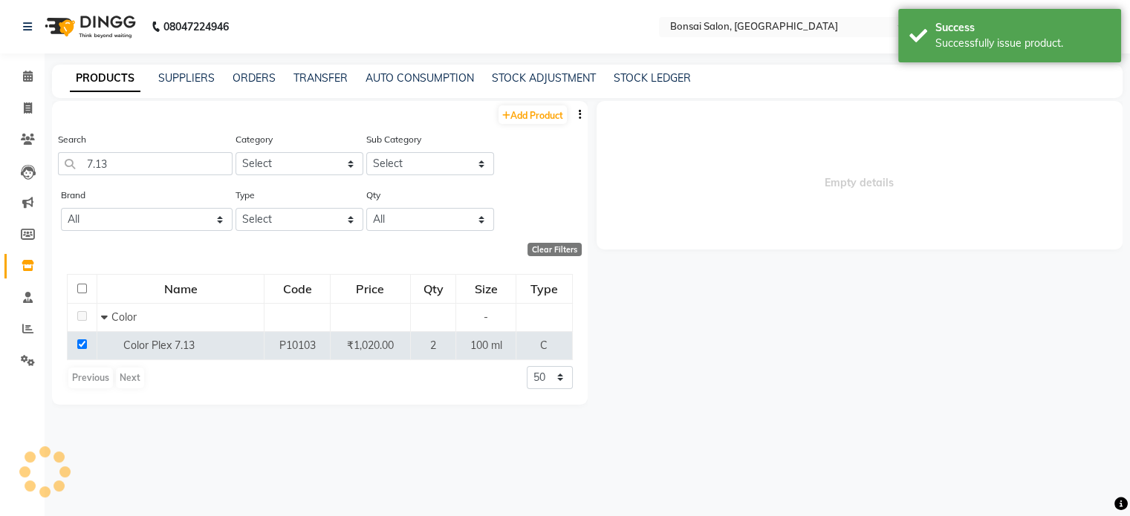
select select
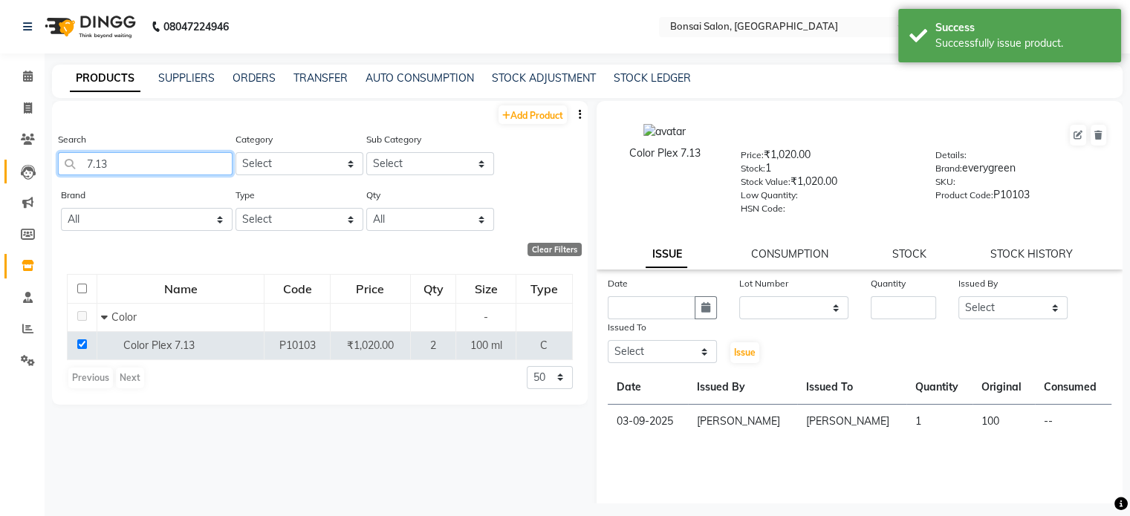
drag, startPoint x: 111, startPoint y: 163, endPoint x: 27, endPoint y: 167, distance: 84.8
click at [27, 167] on app-home "08047224946 Select Location × Bonsai Salon, Bidhannagar English ENGLISH Español…" at bounding box center [565, 263] width 1130 height 526
type input "8.13"
click at [80, 345] on input "checkbox" at bounding box center [82, 345] width 10 height 10
checkbox input "true"
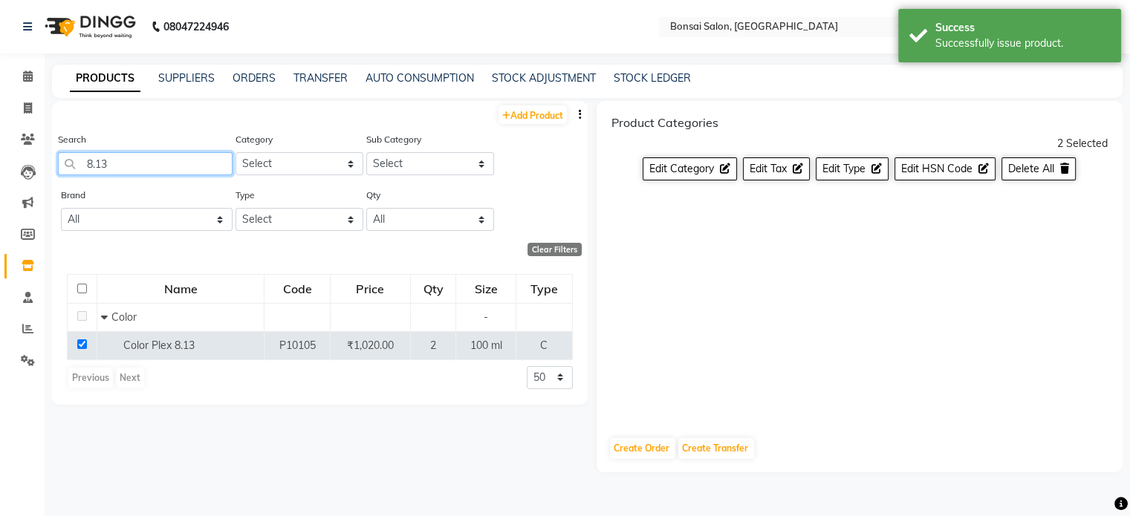
click at [129, 160] on input "8.13" at bounding box center [145, 163] width 175 height 23
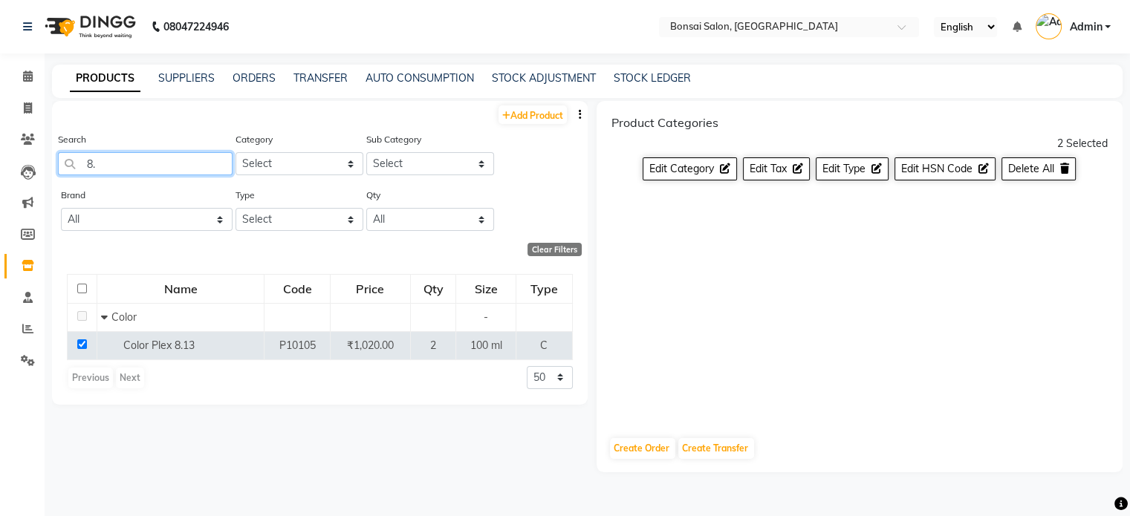
type input "8"
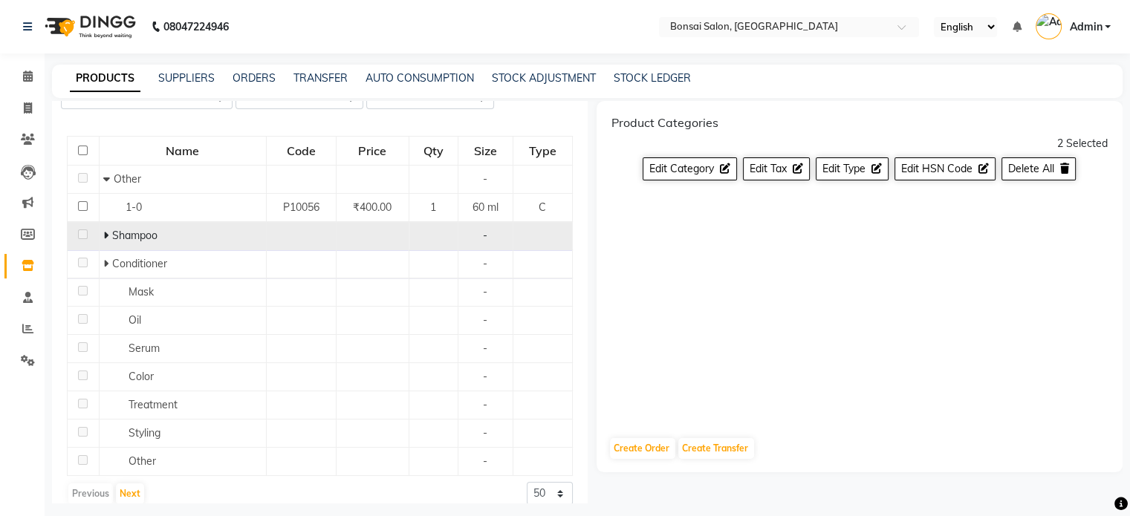
scroll to position [138, 0]
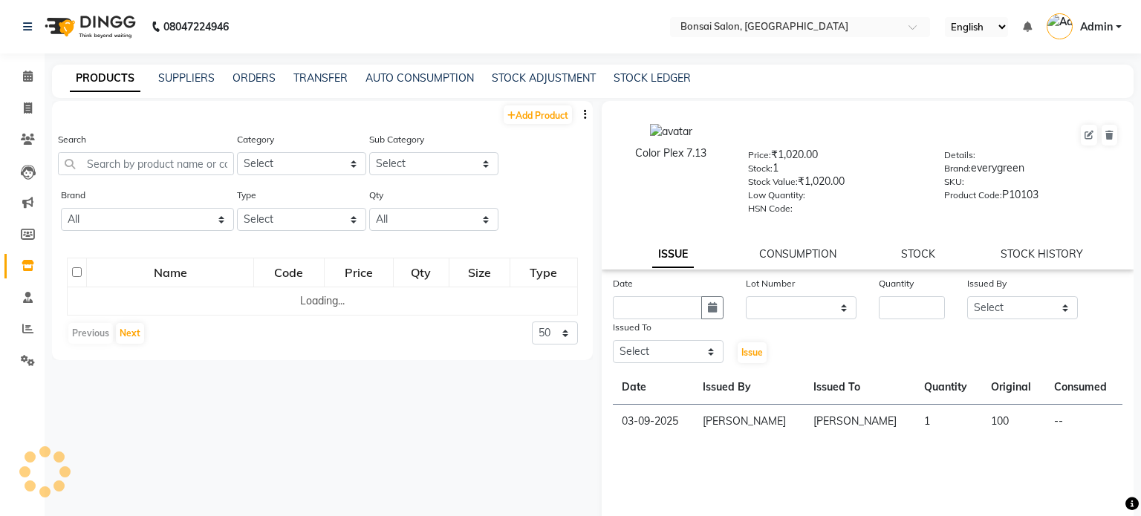
select select
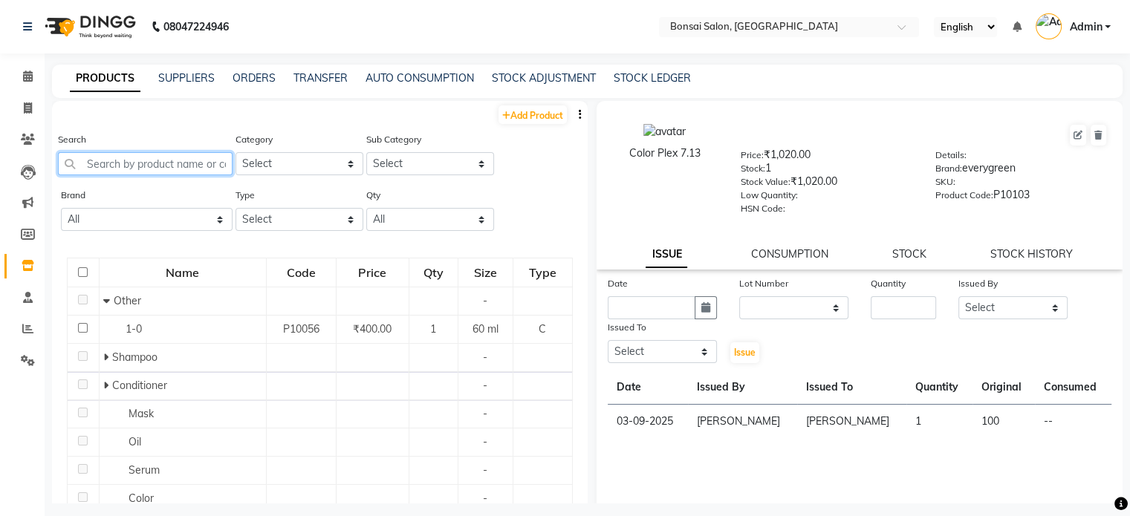
click at [117, 159] on input "text" at bounding box center [145, 163] width 175 height 23
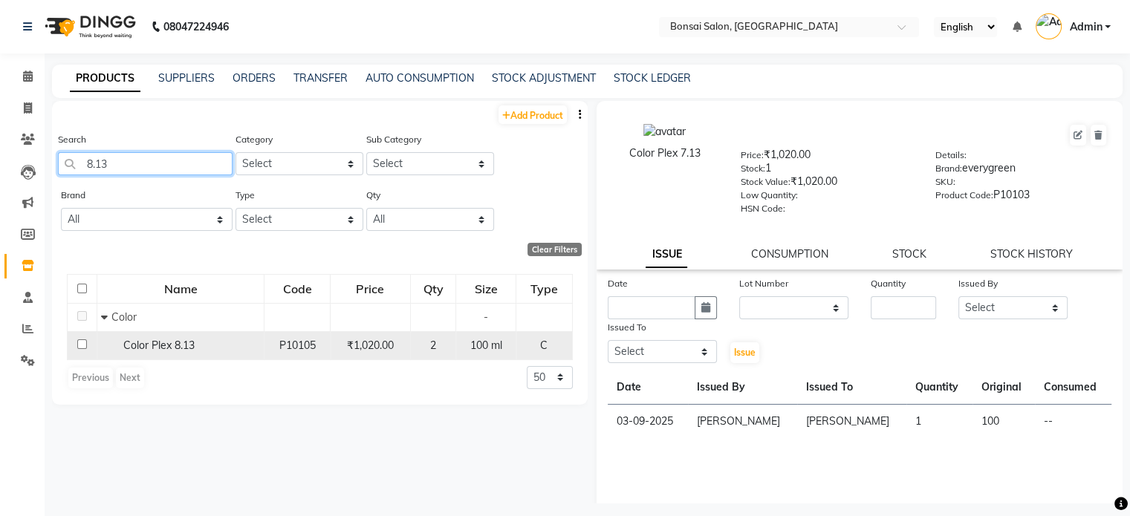
type input "8.13"
click at [80, 342] on input "checkbox" at bounding box center [82, 345] width 10 height 10
checkbox input "true"
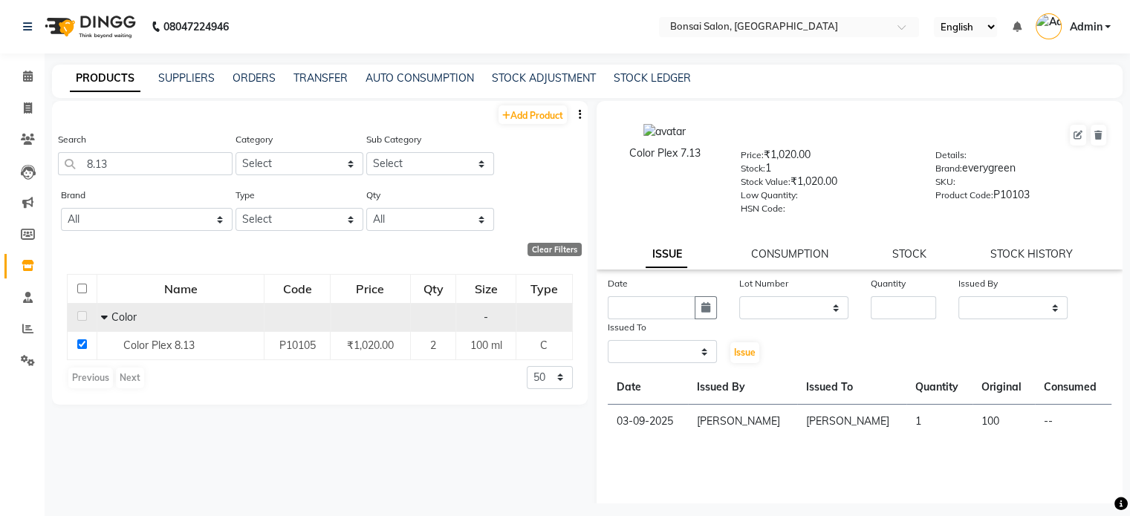
select select
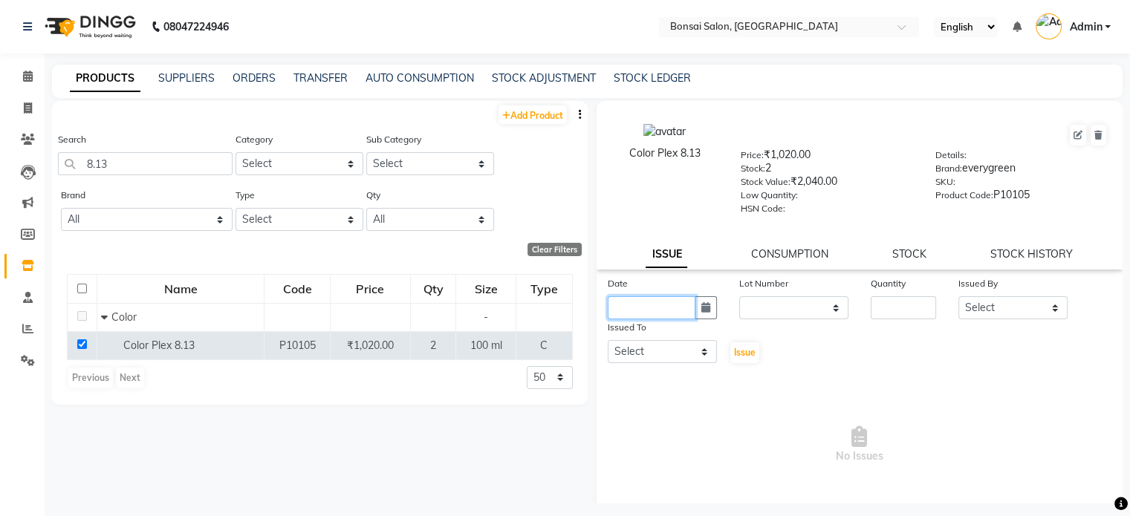
click at [652, 315] on input "text" at bounding box center [652, 307] width 88 height 23
select select "9"
select select "2025"
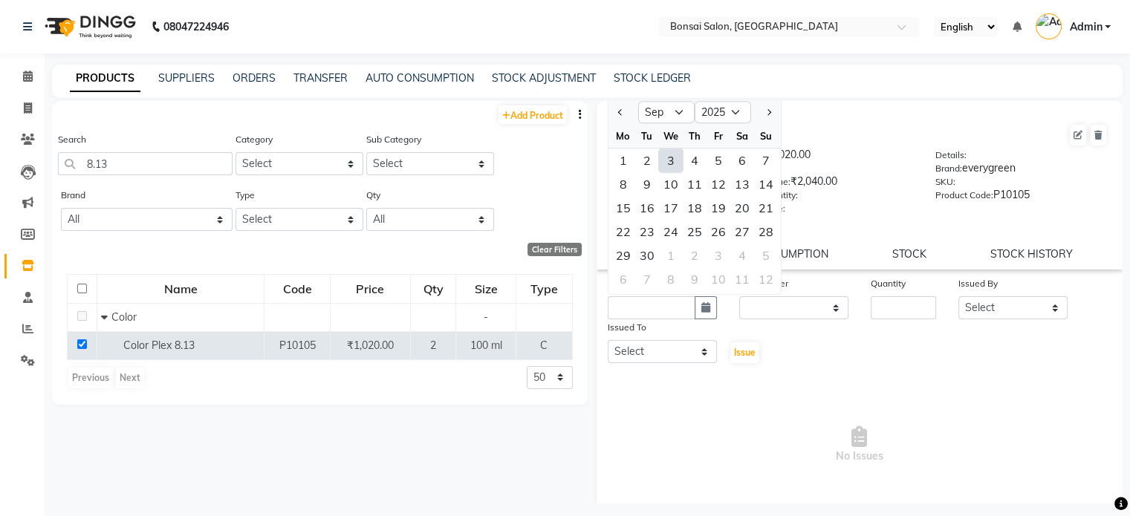
click at [669, 159] on div "3" at bounding box center [671, 161] width 24 height 24
type input "03-09-2025"
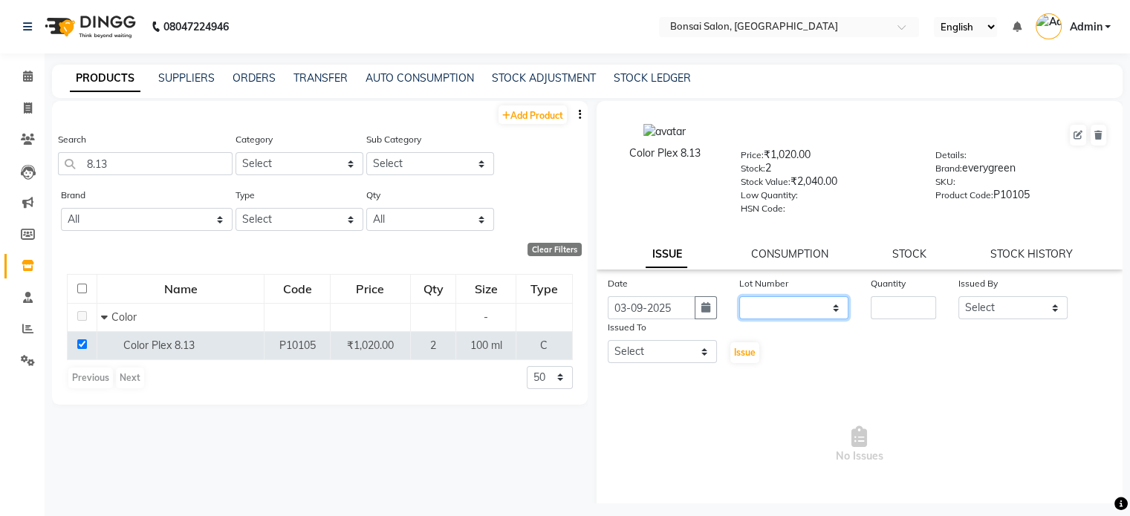
click at [791, 308] on select "None" at bounding box center [793, 307] width 109 height 23
select select "0: null"
click at [739, 302] on select "None" at bounding box center [793, 307] width 109 height 23
click at [880, 314] on input "number" at bounding box center [903, 307] width 65 height 23
type input "1"
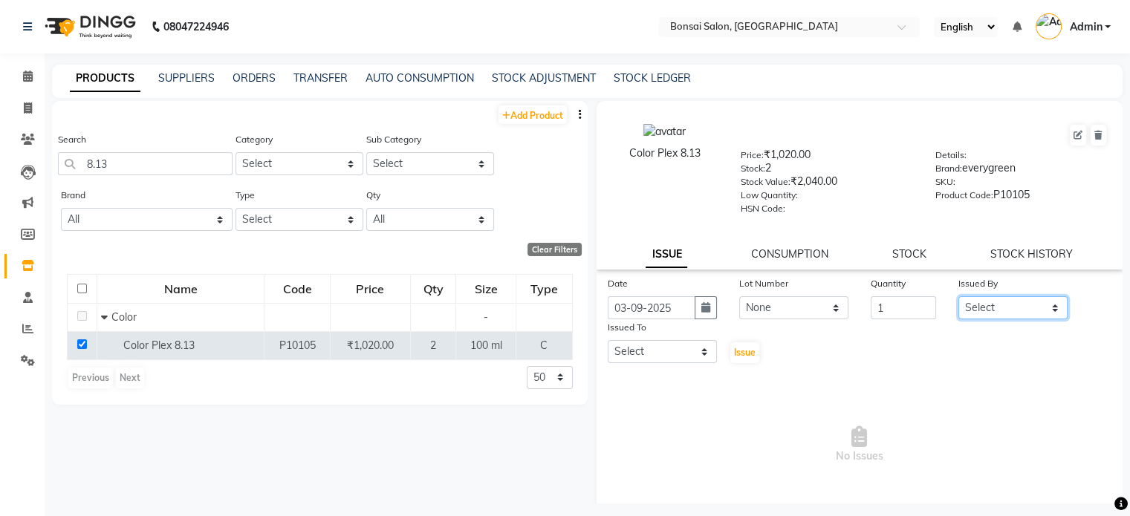
click at [1006, 311] on select "Select [PERSON_NAME] [PERSON_NAME] [PERSON_NAME] [PERSON_NAME]" at bounding box center [1012, 307] width 109 height 23
select select "53173"
click at [958, 302] on select "Select [PERSON_NAME] [PERSON_NAME] [PERSON_NAME] [PERSON_NAME]" at bounding box center [1012, 307] width 109 height 23
click at [651, 355] on select "Select [PERSON_NAME] [PERSON_NAME] [PERSON_NAME] [PERSON_NAME]" at bounding box center [662, 351] width 109 height 23
select select "53173"
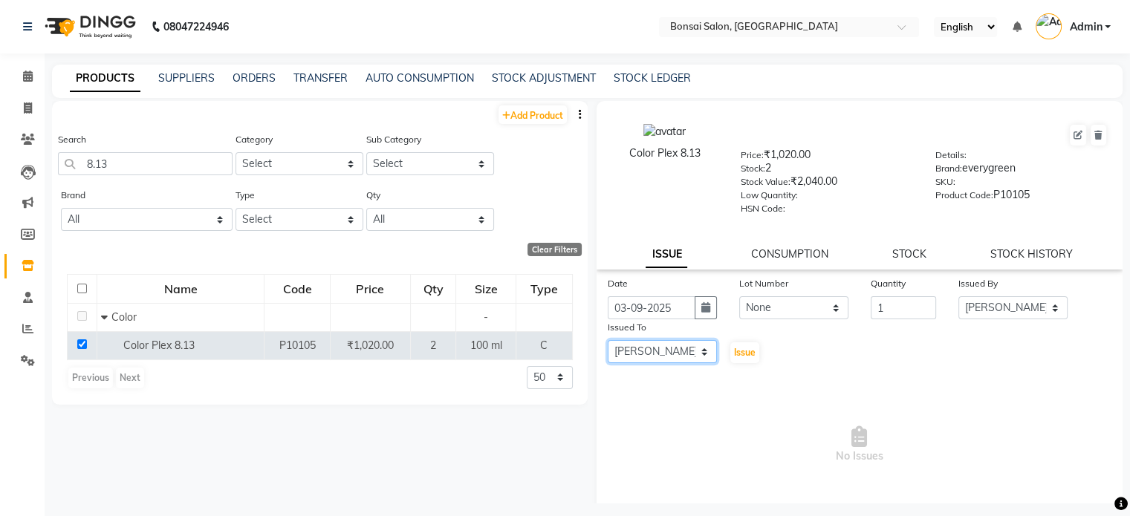
click at [608, 346] on select "Select [PERSON_NAME] [PERSON_NAME] [PERSON_NAME] [PERSON_NAME]" at bounding box center [662, 351] width 109 height 23
click at [742, 352] on span "Issue" at bounding box center [745, 352] width 22 height 11
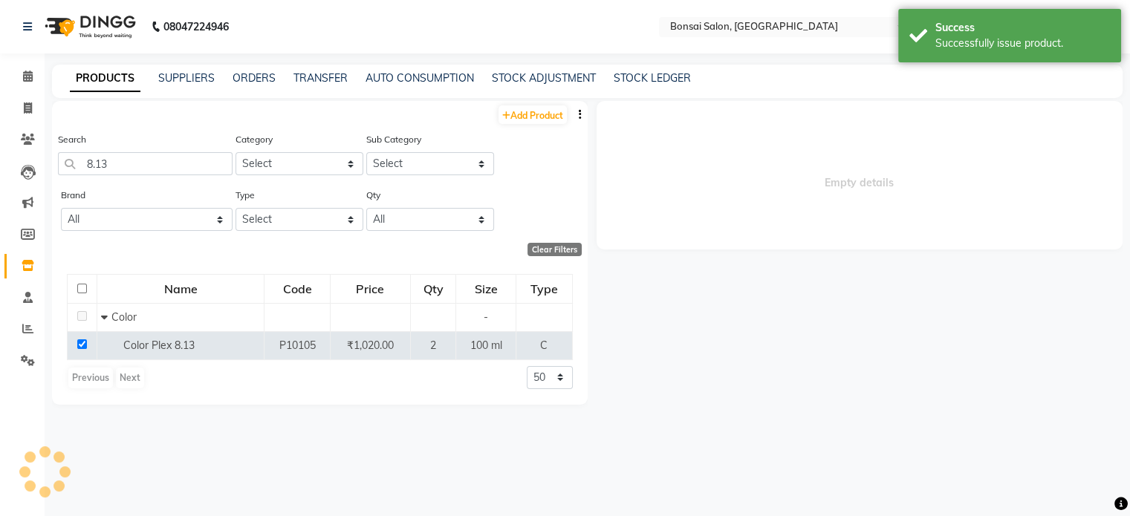
select select
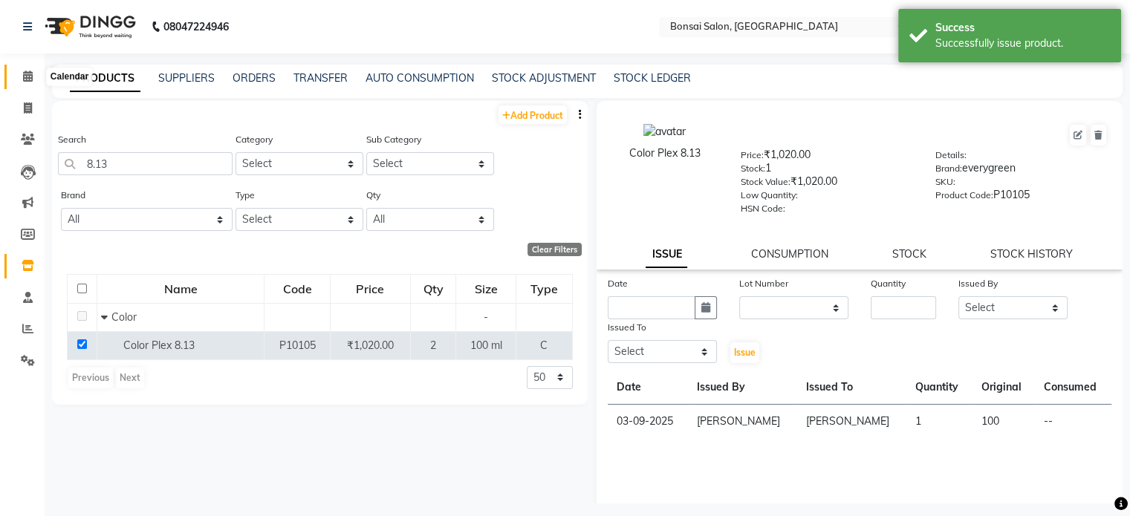
click at [25, 76] on icon at bounding box center [28, 76] width 10 height 11
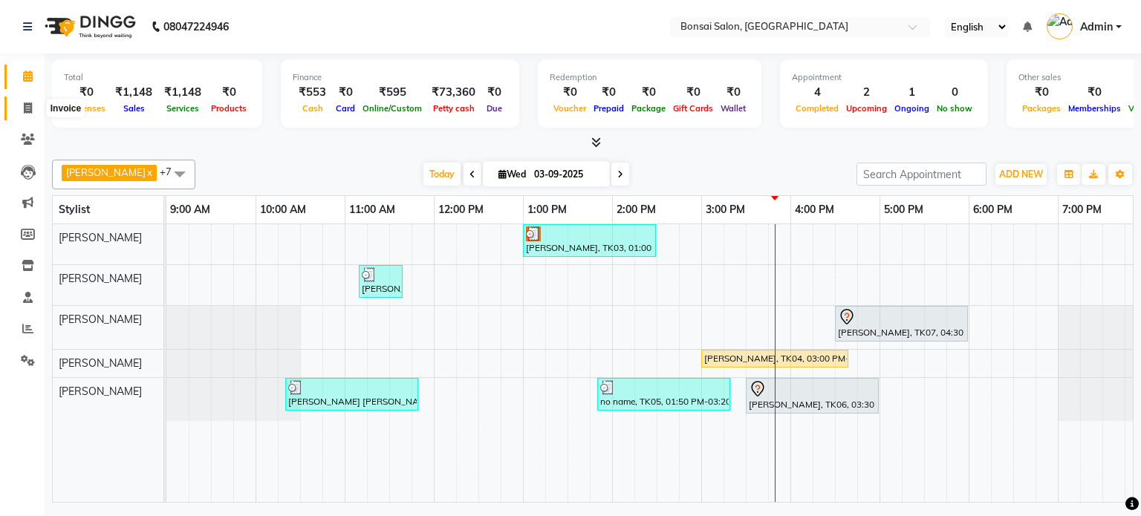
click at [30, 106] on icon at bounding box center [28, 108] width 8 height 11
select select "service"
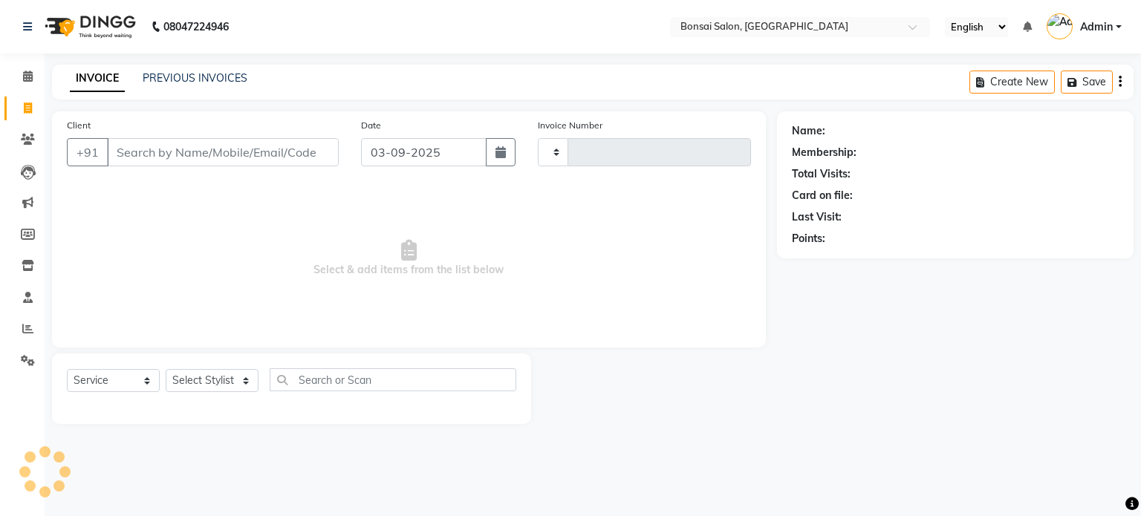
type input "0808"
select select "6719"
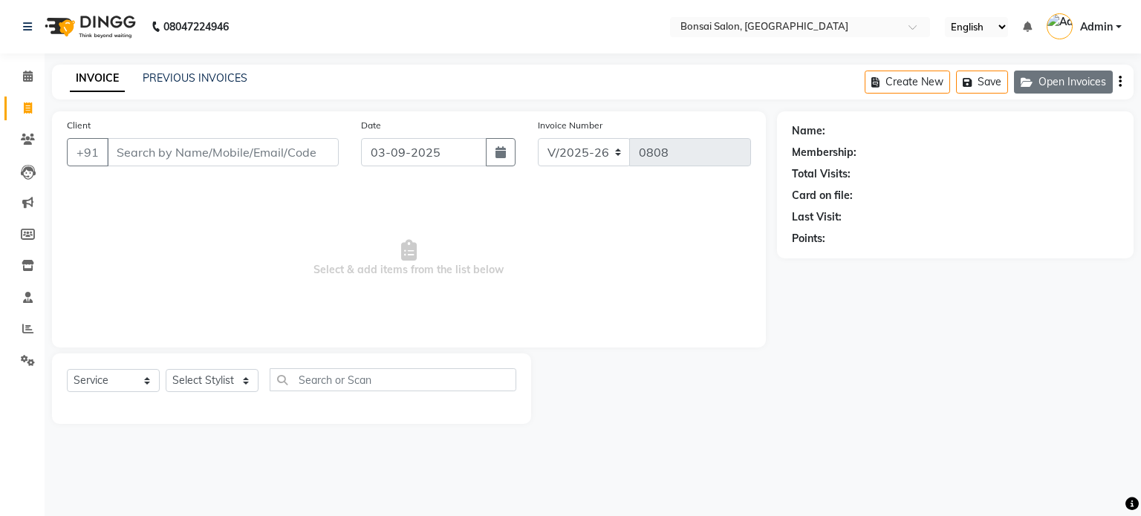
click at [1059, 91] on button "Open Invoices" at bounding box center [1063, 82] width 99 height 23
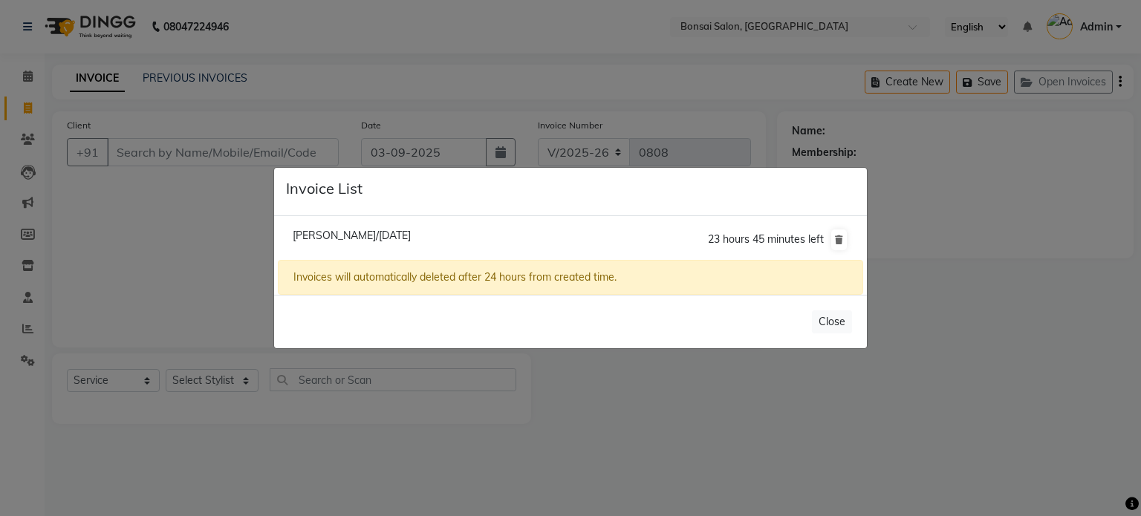
click at [366, 238] on span "[PERSON_NAME]/[DATE]" at bounding box center [352, 235] width 118 height 13
type input "9830007608"
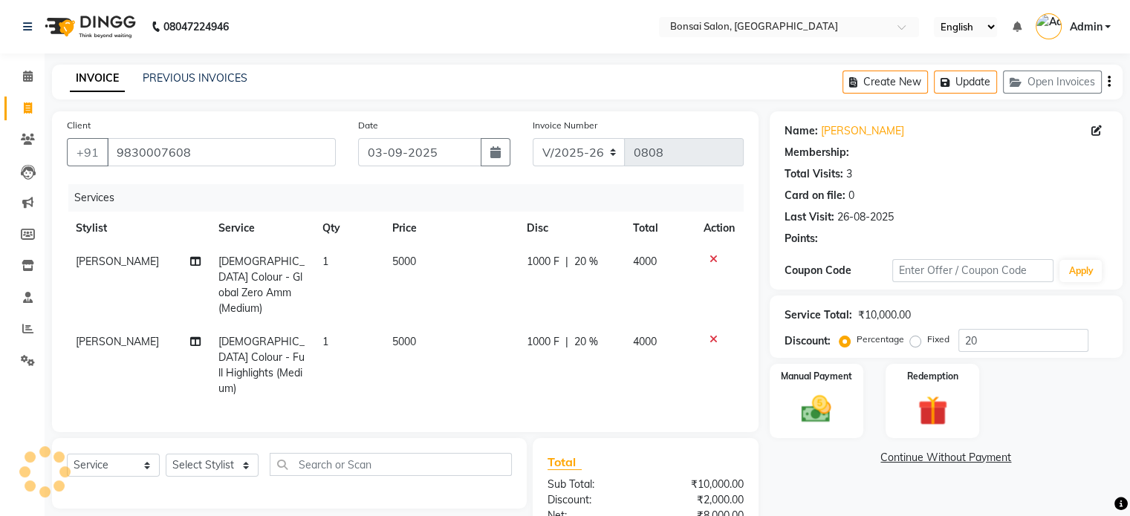
type input "0"
select select "1: Object"
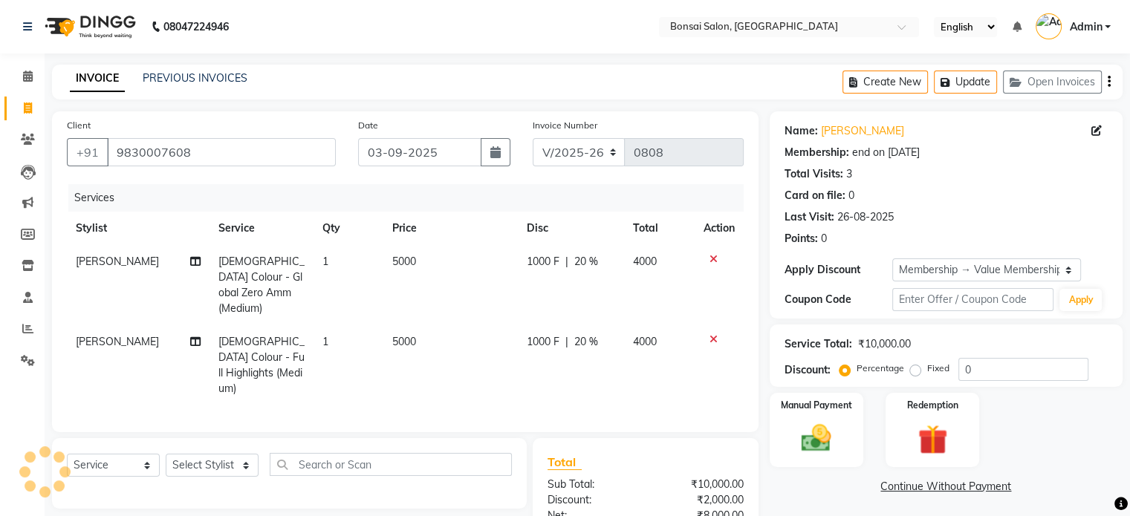
type input "20"
click at [27, 269] on icon at bounding box center [28, 265] width 13 height 11
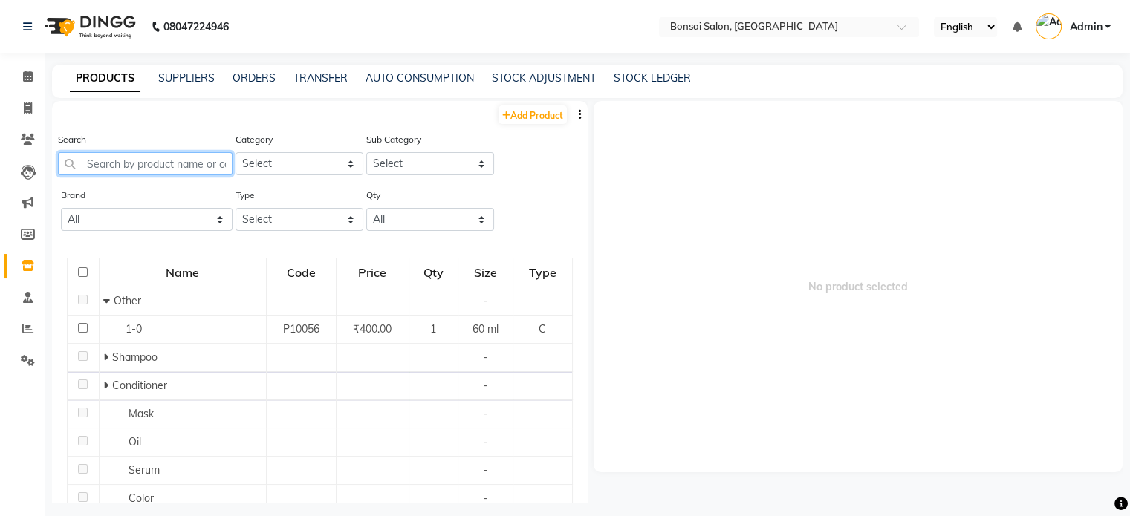
click at [134, 163] on input "text" at bounding box center [145, 163] width 175 height 23
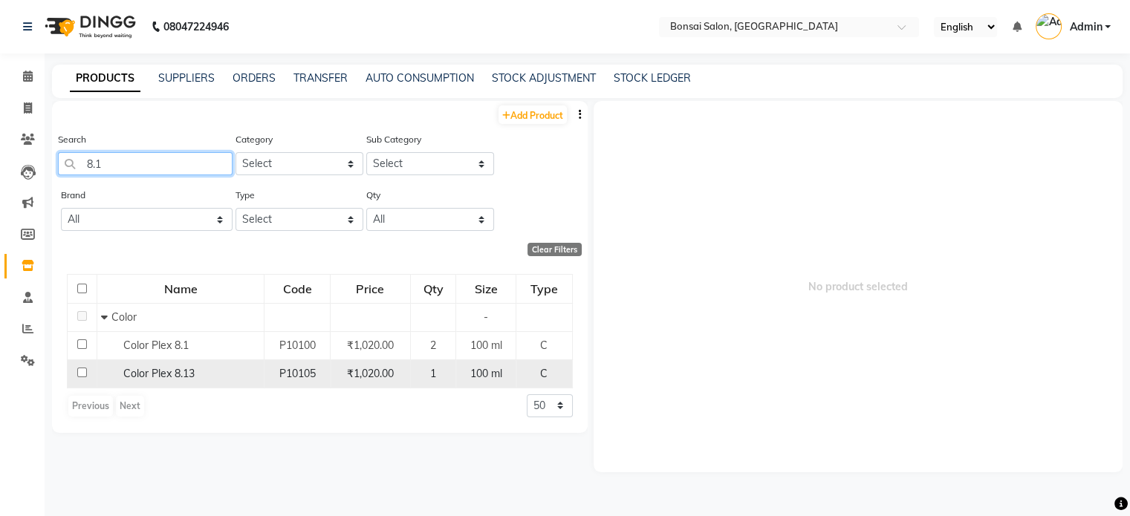
type input "8.1"
click at [79, 372] on input "checkbox" at bounding box center [82, 373] width 10 height 10
checkbox input "true"
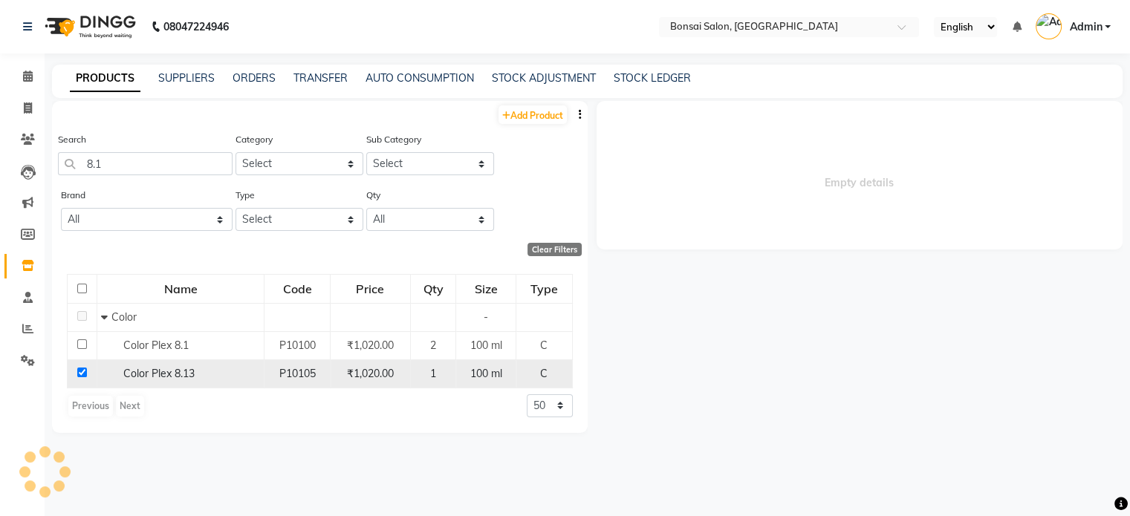
select select
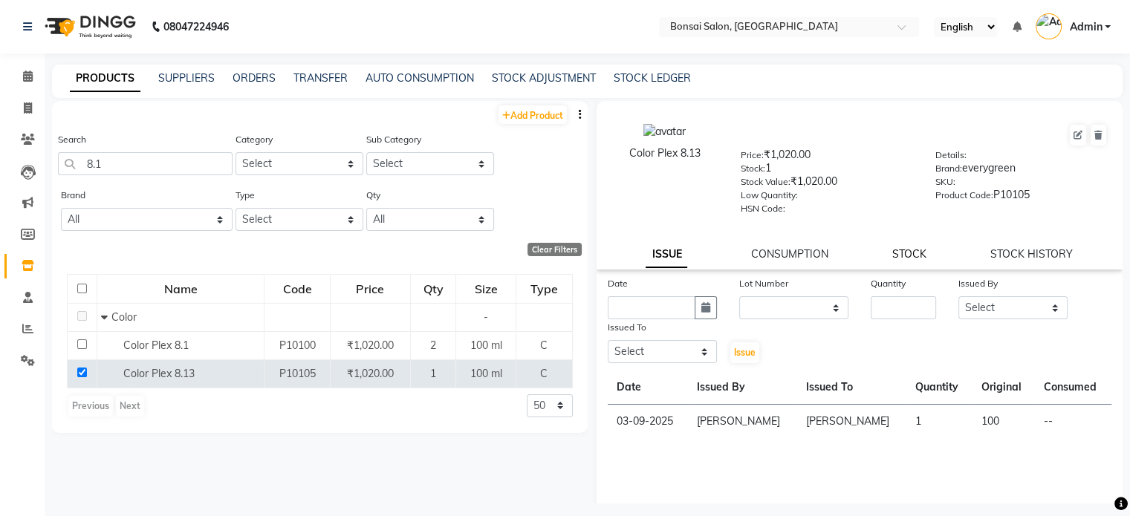
click at [913, 259] on link "STOCK" at bounding box center [909, 253] width 34 height 13
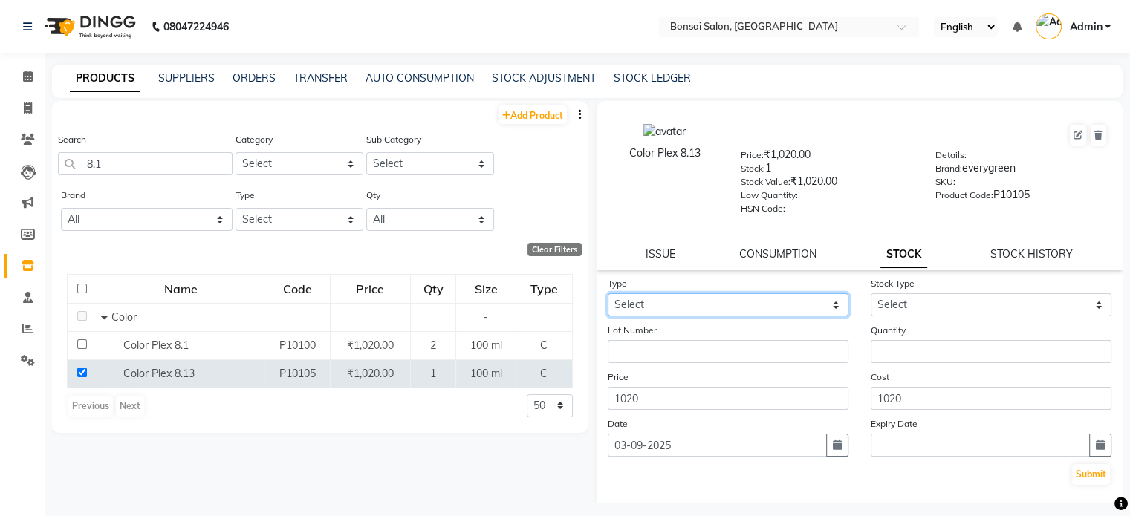
click at [764, 310] on select "Select In Out" at bounding box center [728, 304] width 241 height 23
select select "in"
click at [608, 299] on select "Select In Out" at bounding box center [728, 304] width 241 height 23
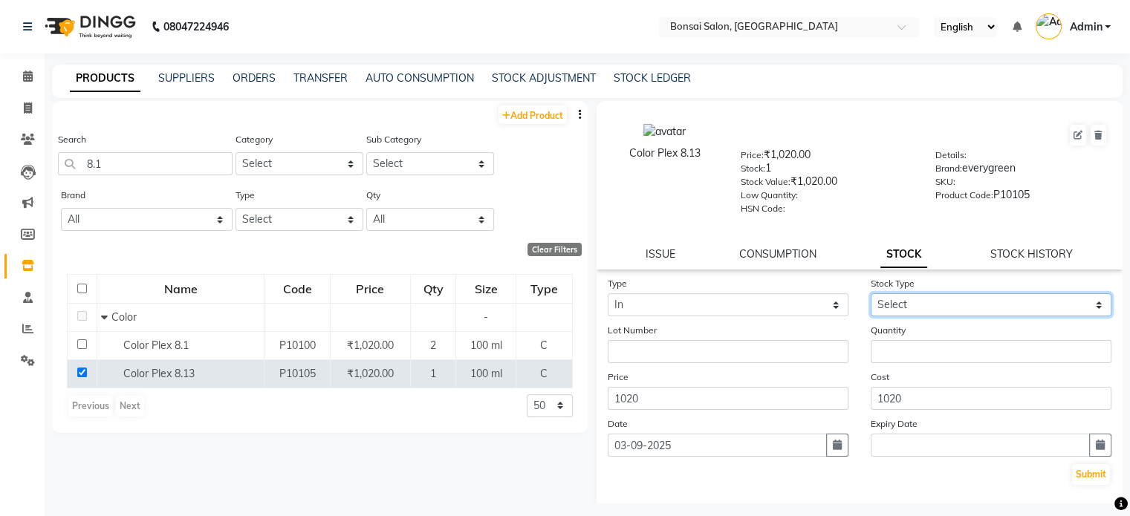
click at [922, 302] on select "Select New Stock Adjustment Return Other" at bounding box center [991, 304] width 241 height 23
select select "return"
click at [871, 299] on select "Select New Stock Adjustment Return Other" at bounding box center [991, 304] width 241 height 23
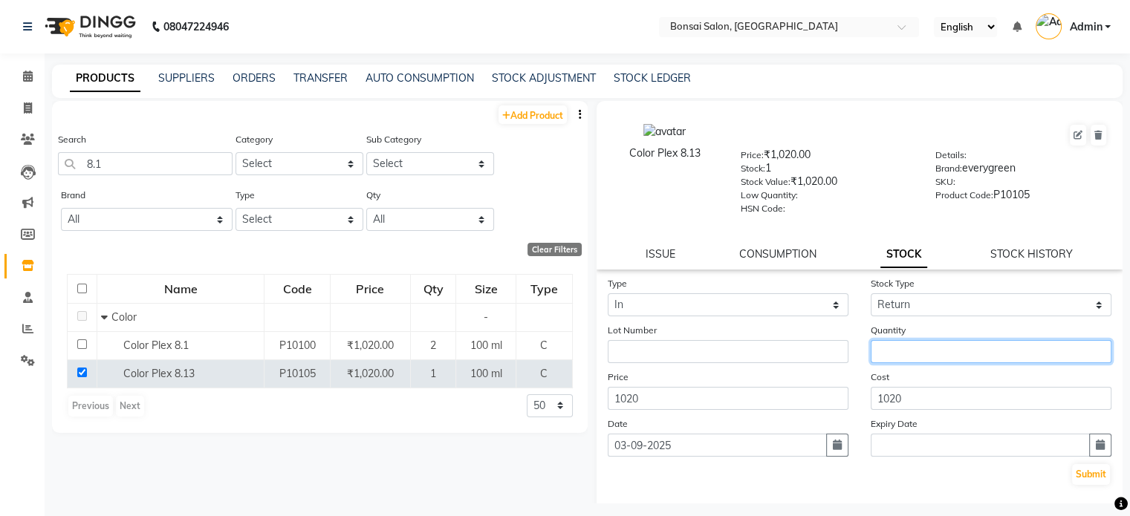
click at [896, 347] on input "number" at bounding box center [991, 351] width 241 height 23
type input "1"
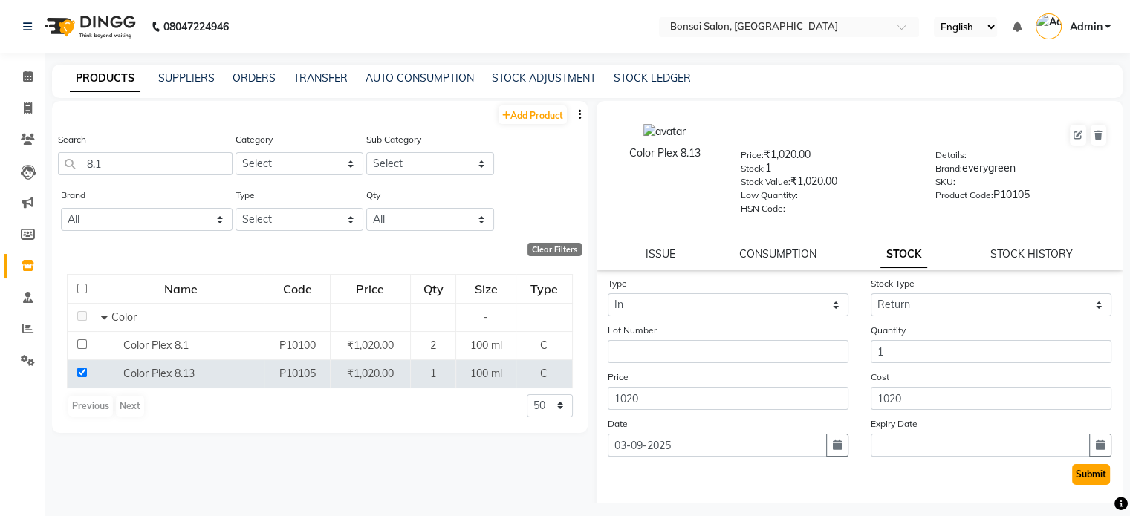
click at [1091, 485] on button "Submit" at bounding box center [1091, 474] width 38 height 21
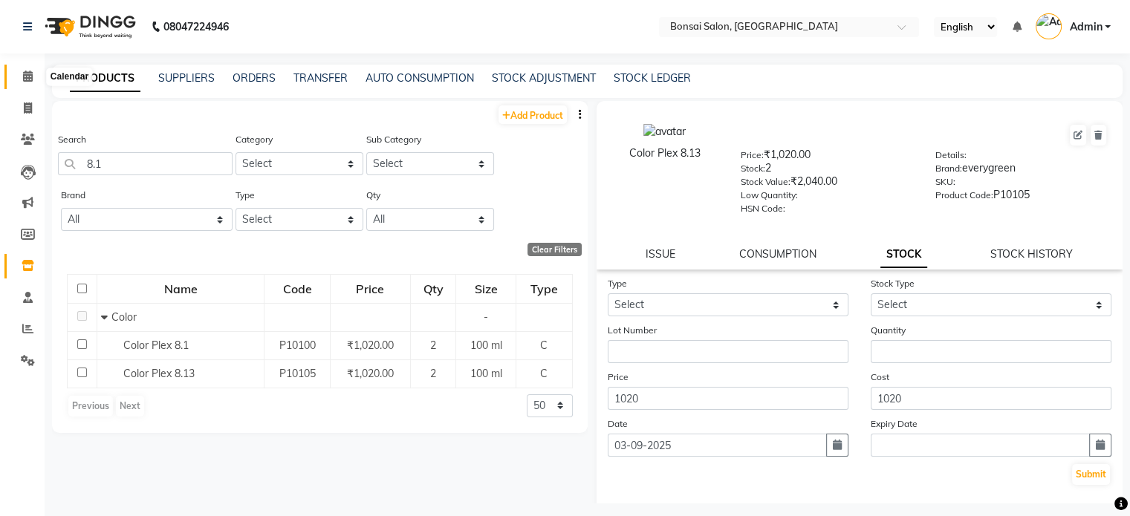
click at [25, 81] on icon at bounding box center [28, 76] width 10 height 11
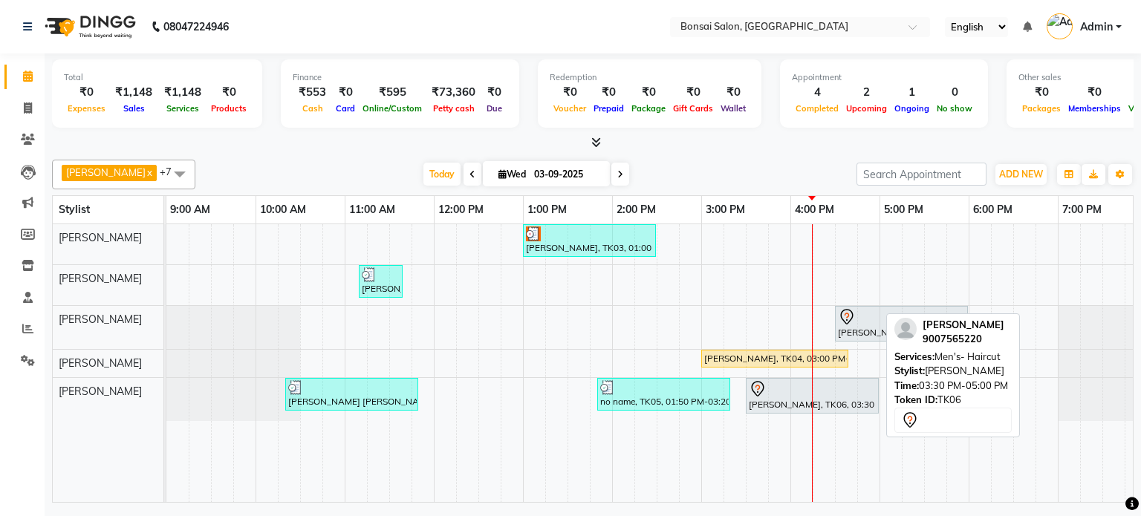
click at [776, 400] on div "[PERSON_NAME], TK06, 03:30 PM-05:00 PM, Men's- Haircut" at bounding box center [812, 395] width 130 height 31
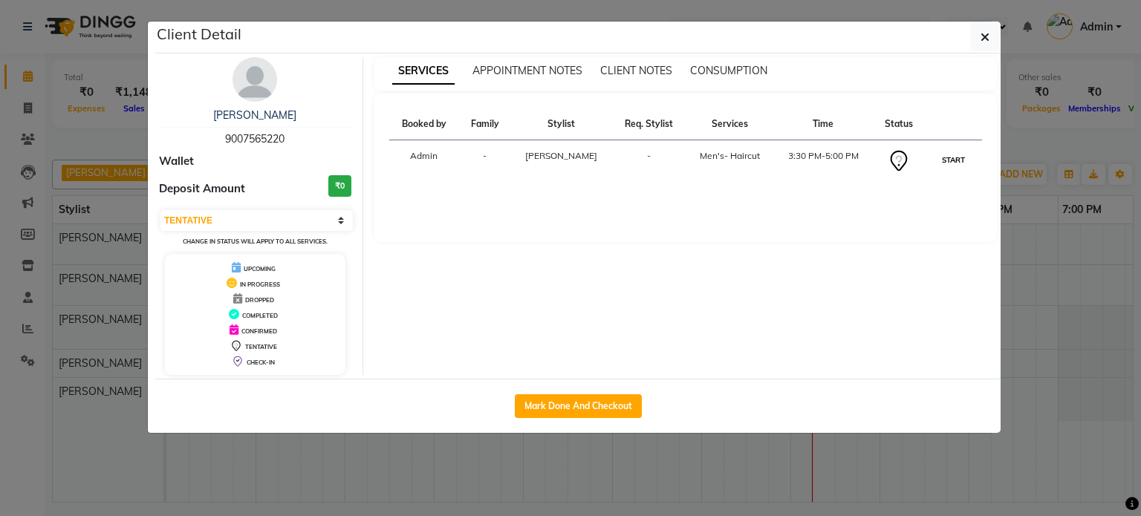
click at [941, 158] on button "START" at bounding box center [953, 160] width 30 height 19
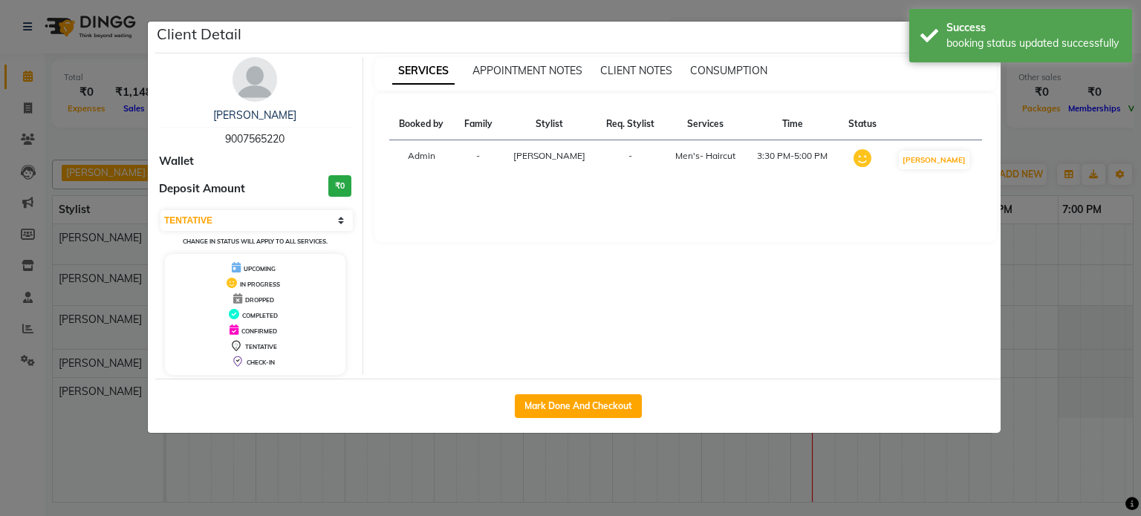
select select "1"
click at [646, 457] on ngb-modal-window "Client Detail [PERSON_NAME] 9007565220 Wallet Deposit Amount ₹0 Select IN SERVI…" at bounding box center [570, 258] width 1141 height 516
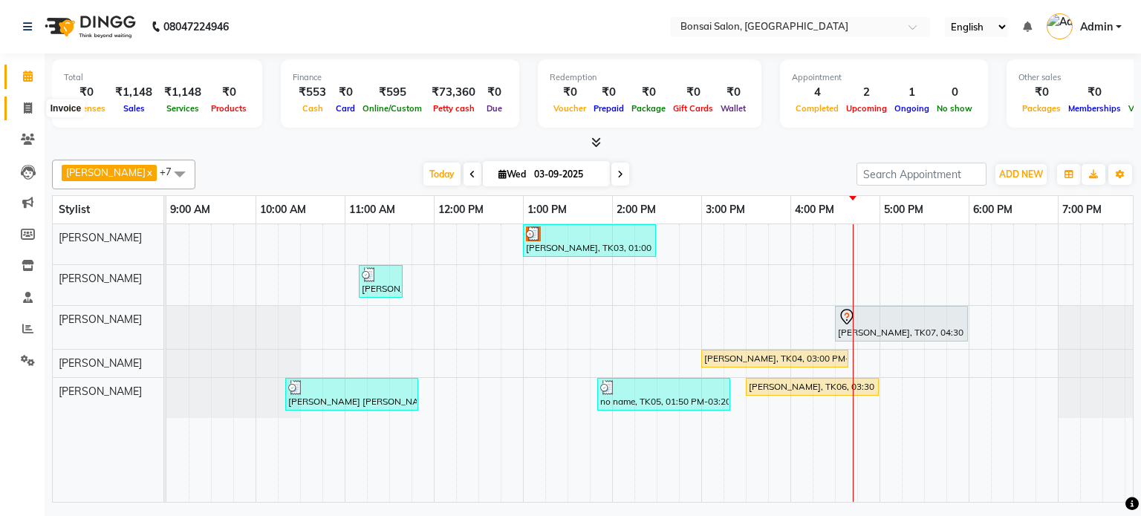
click at [24, 112] on icon at bounding box center [28, 108] width 8 height 11
select select "service"
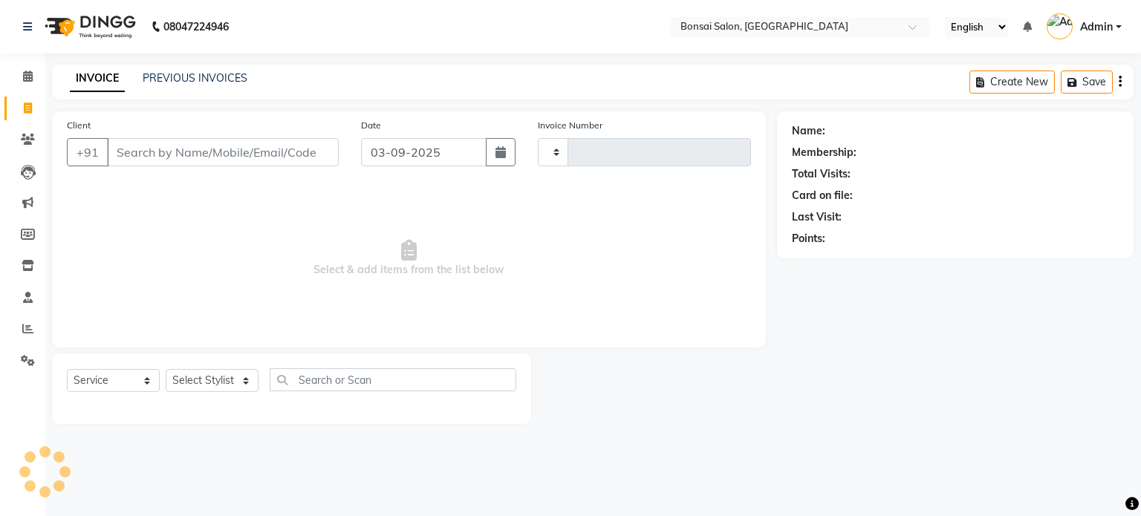
type input "0808"
select select "6719"
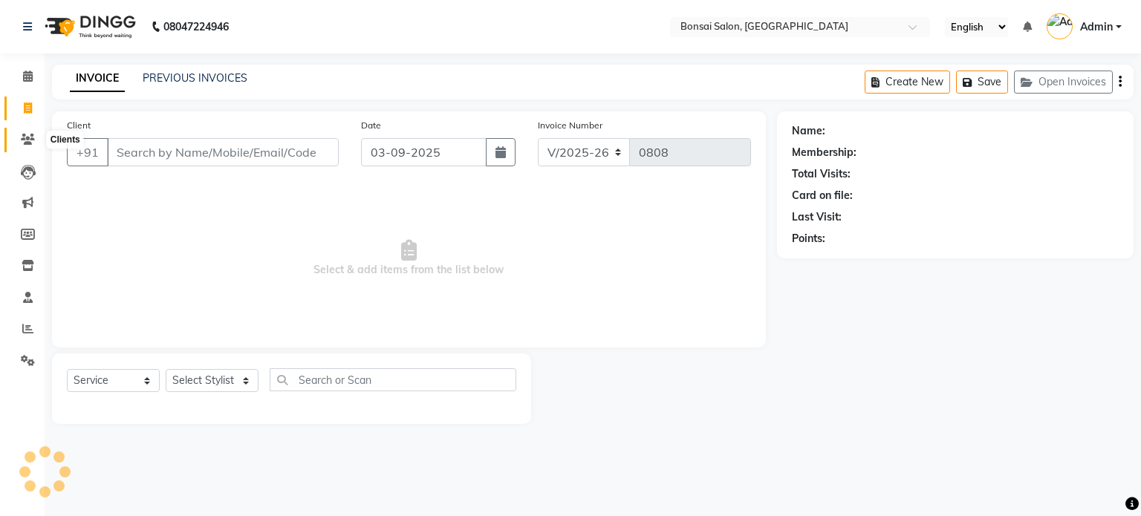
click at [28, 140] on icon at bounding box center [28, 139] width 14 height 11
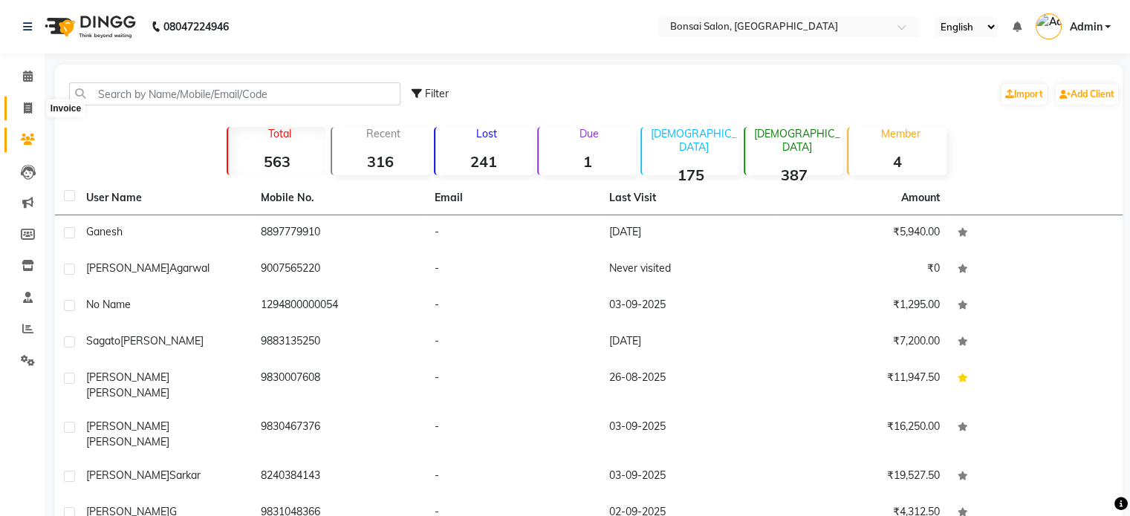
click at [22, 103] on span at bounding box center [28, 108] width 26 height 17
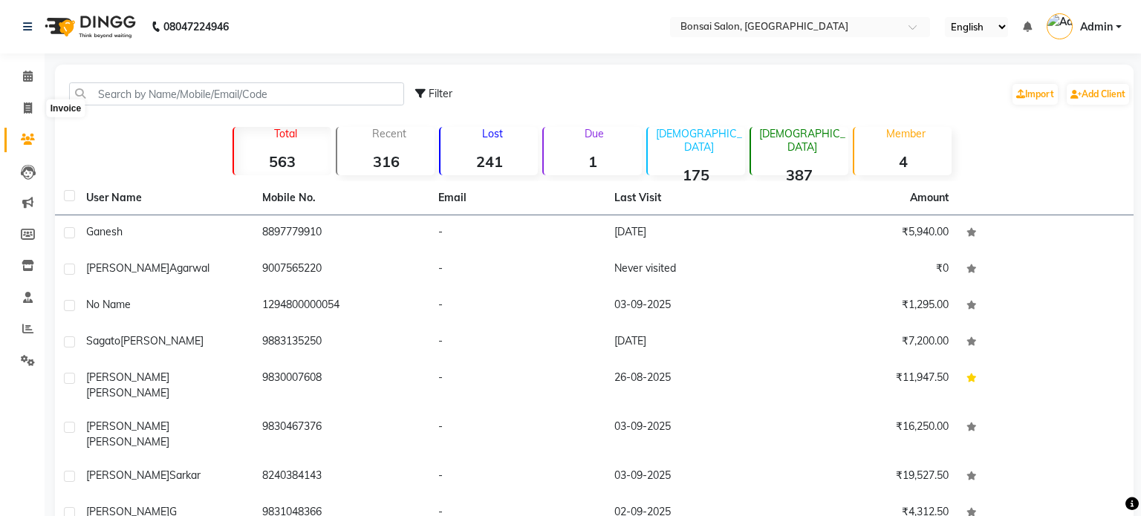
select select "6719"
select select "service"
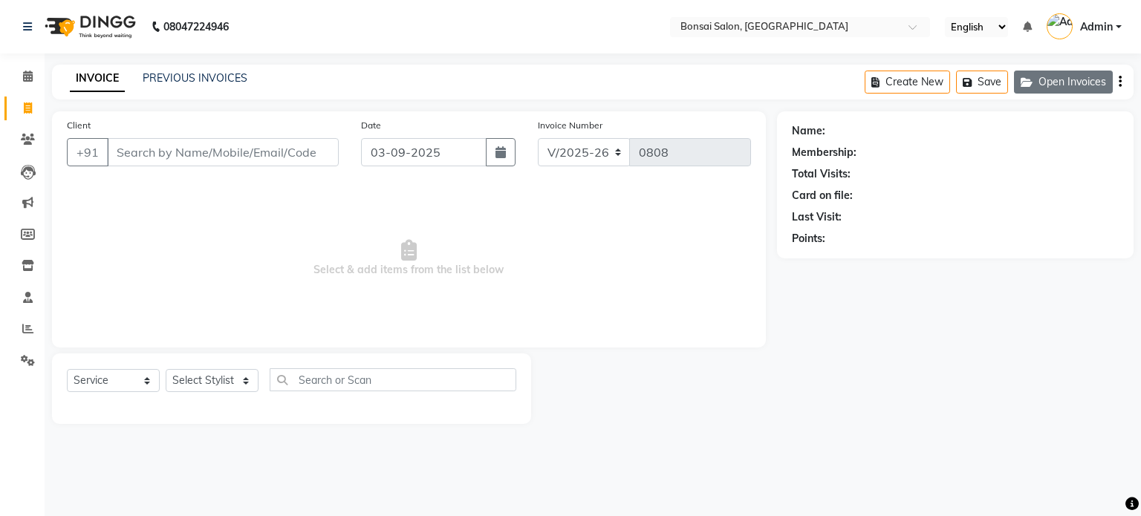
click at [1081, 86] on button "Open Invoices" at bounding box center [1063, 82] width 99 height 23
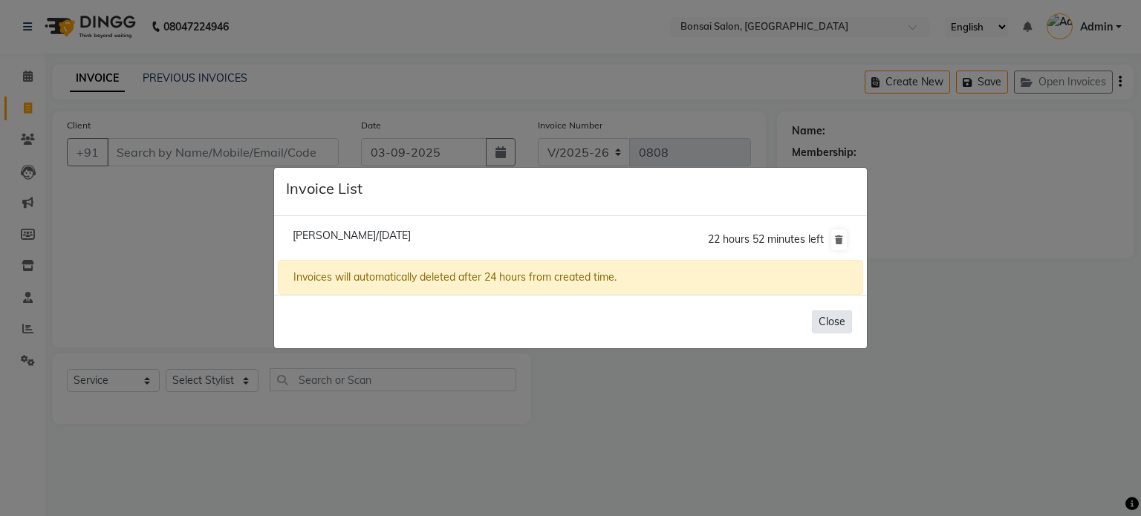
click at [844, 326] on button "Close" at bounding box center [832, 322] width 40 height 23
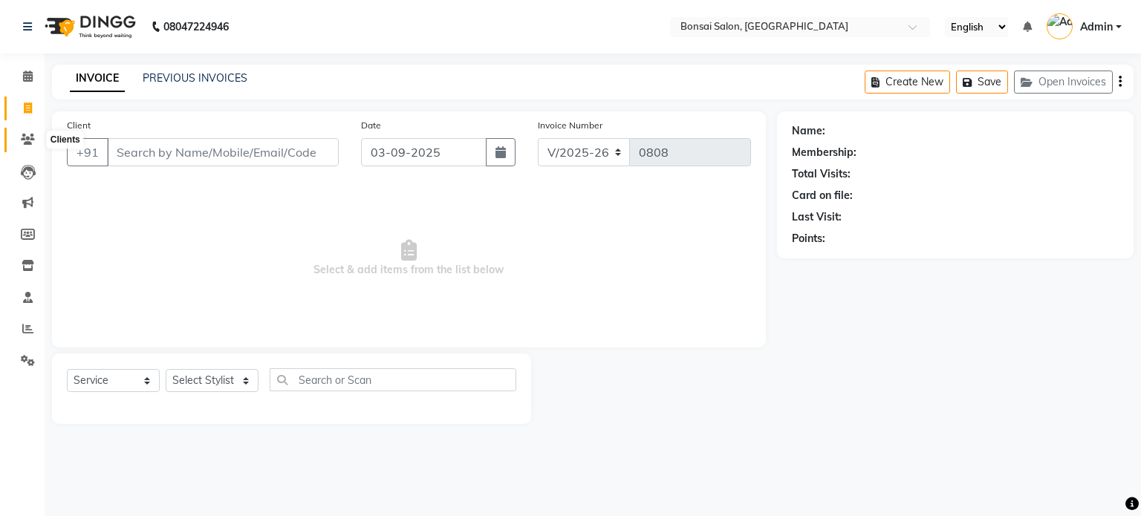
click at [34, 137] on span at bounding box center [28, 139] width 26 height 17
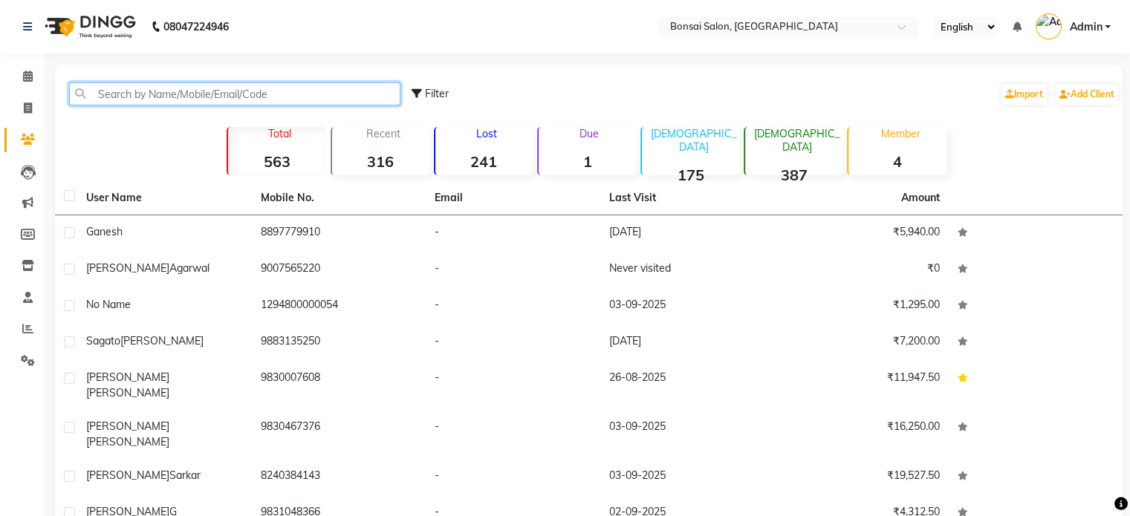
click at [256, 100] on input "text" at bounding box center [234, 93] width 331 height 23
click at [201, 95] on input "text" at bounding box center [234, 93] width 331 height 23
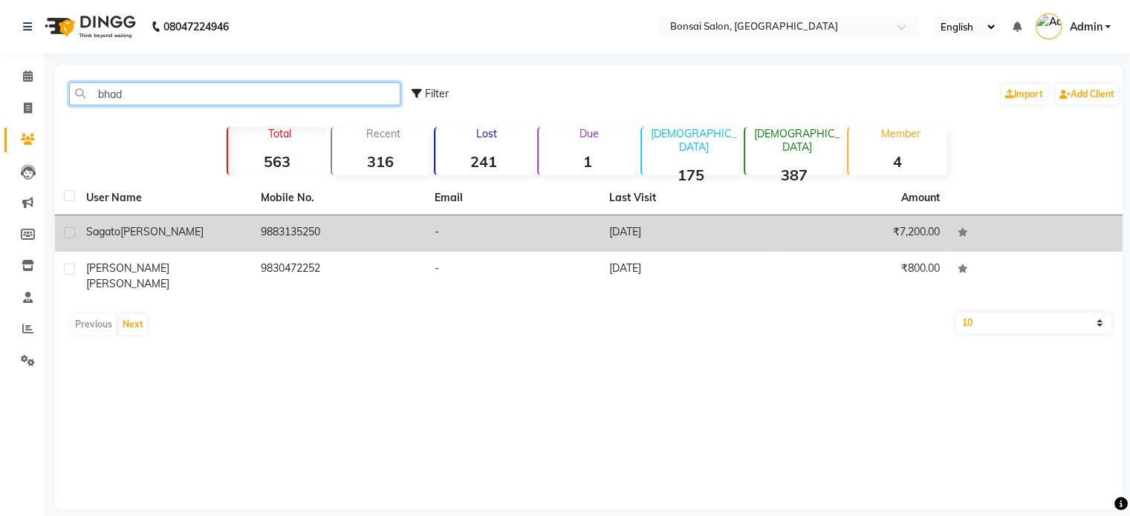
type input "bhad"
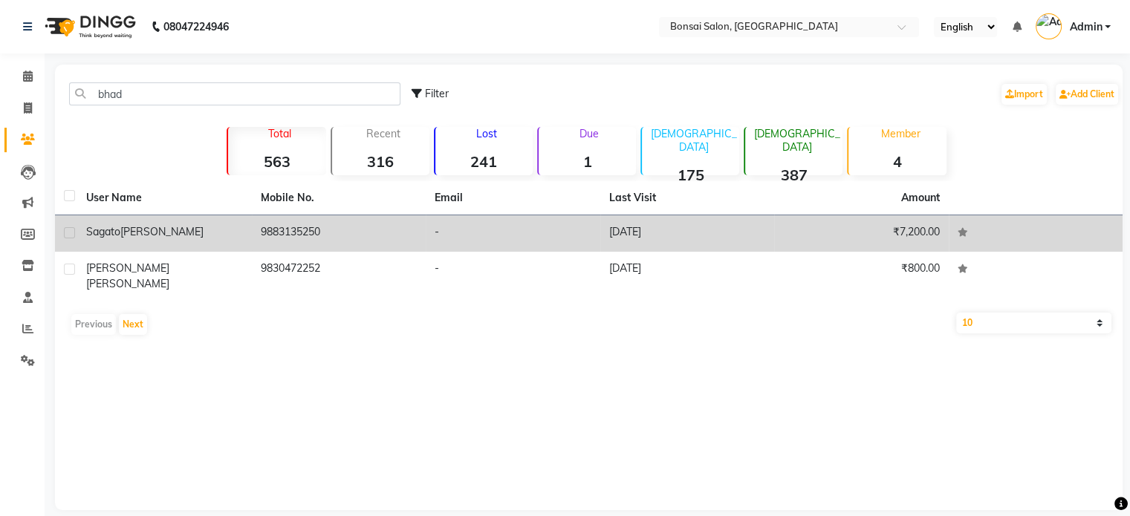
click at [185, 232] on div "[PERSON_NAME]" at bounding box center [164, 232] width 157 height 16
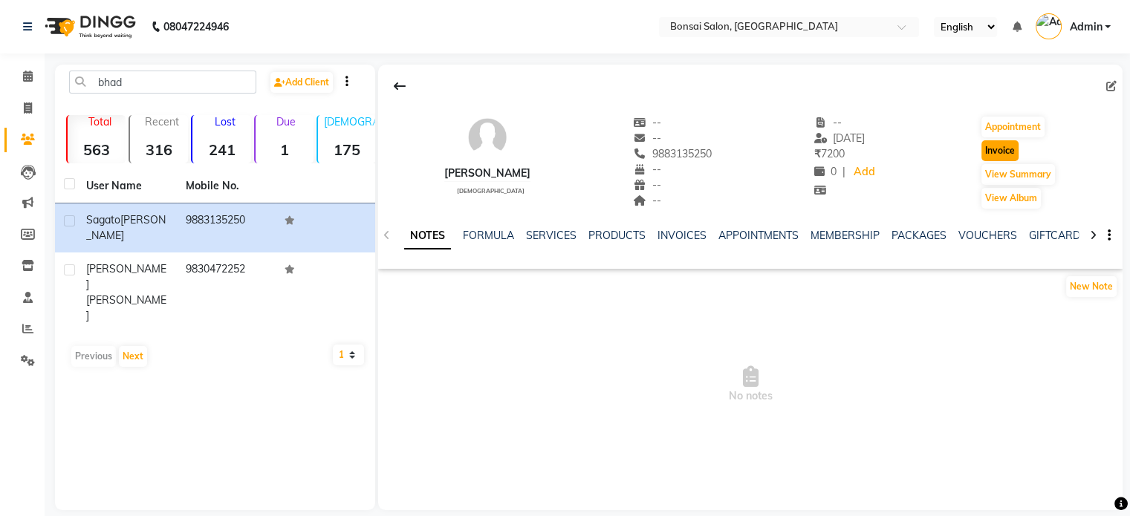
click at [1015, 151] on button "Invoice" at bounding box center [999, 150] width 37 height 21
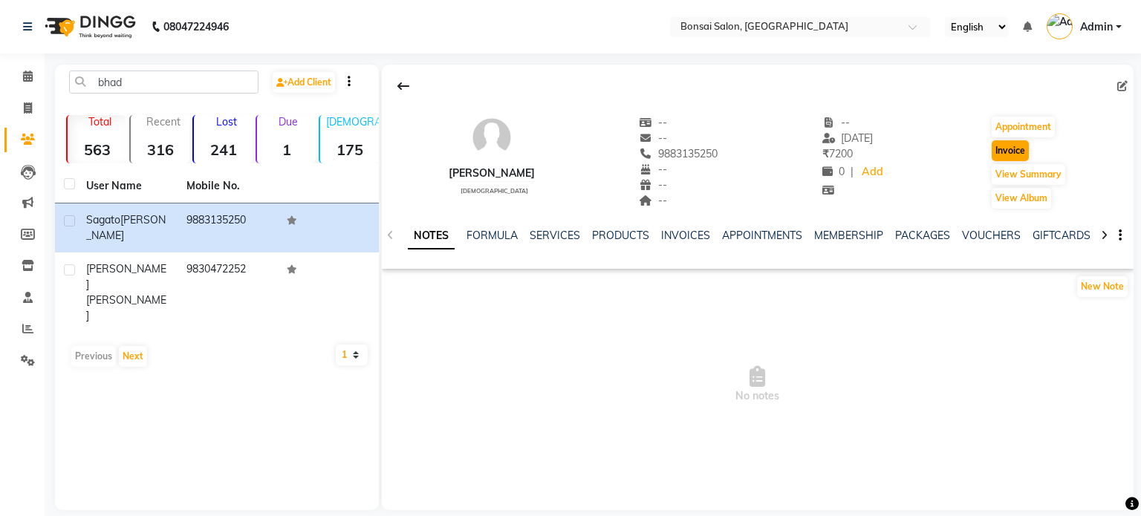
select select "6719"
select select "service"
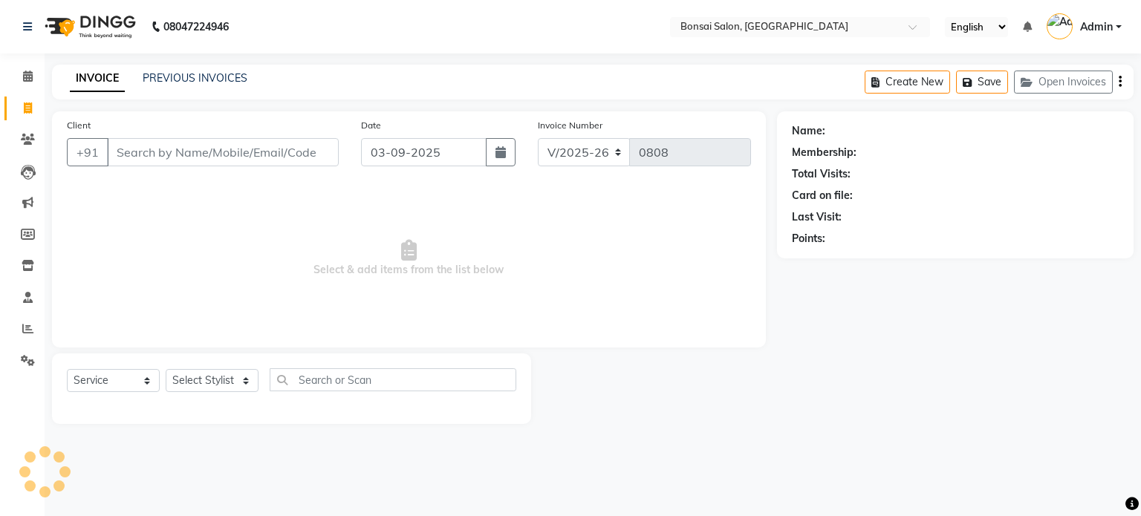
type input "9883135250"
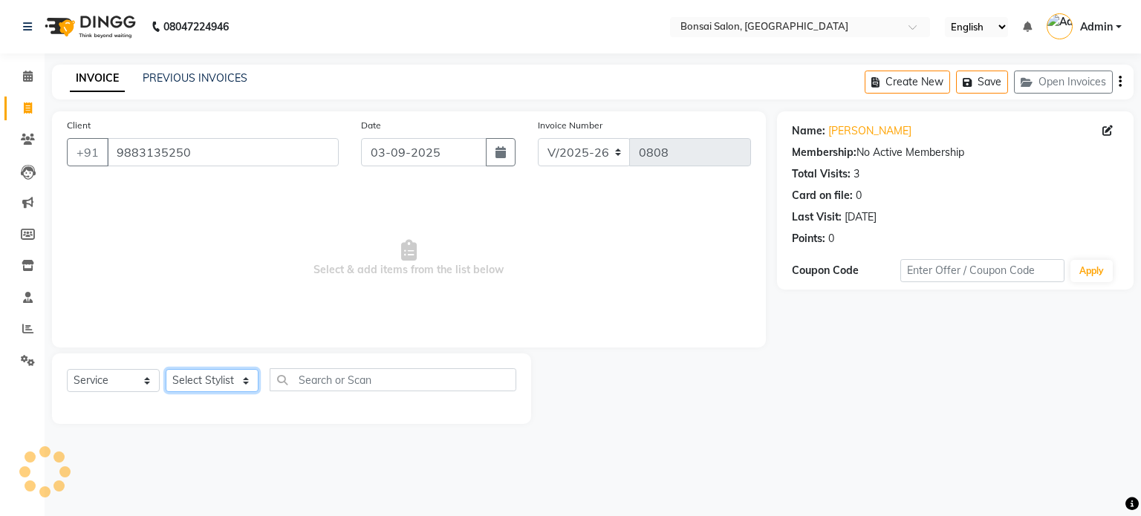
click at [205, 389] on select "Select Stylist [PERSON_NAME] [PERSON_NAME] [PERSON_NAME] [PERSON_NAME]" at bounding box center [212, 380] width 93 height 23
select select "69589"
click at [166, 370] on select "Select Stylist [PERSON_NAME] [PERSON_NAME] [PERSON_NAME] [PERSON_NAME]" at bounding box center [212, 380] width 93 height 23
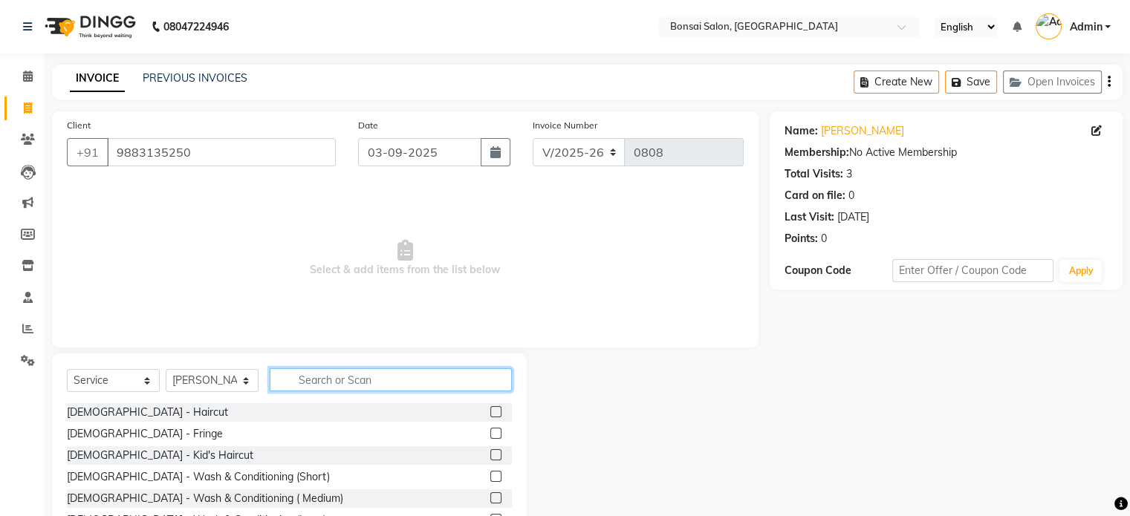
click at [335, 381] on input "text" at bounding box center [391, 379] width 242 height 23
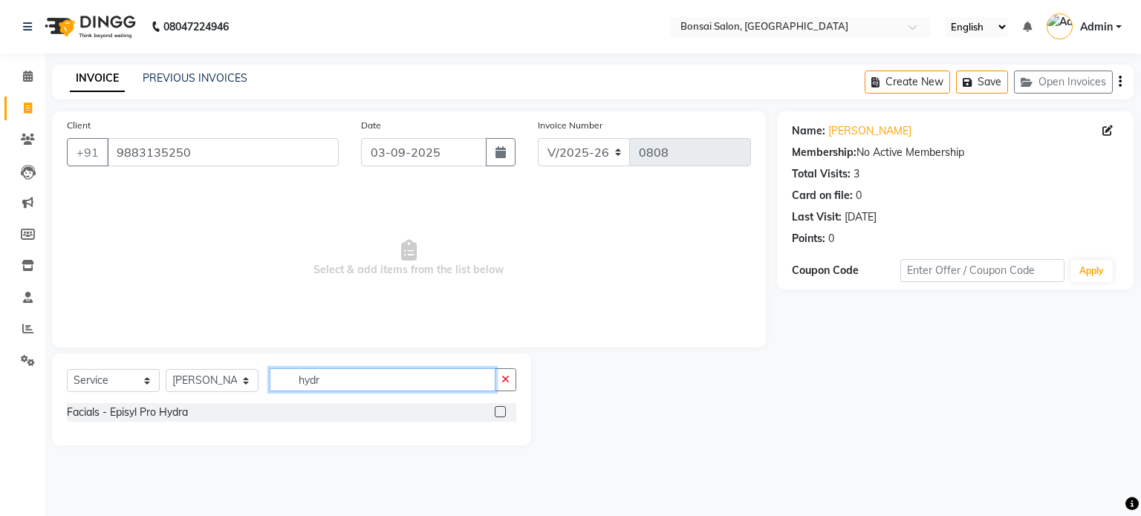
drag, startPoint x: 369, startPoint y: 378, endPoint x: 270, endPoint y: 389, distance: 99.4
click at [270, 389] on input "hydr" at bounding box center [383, 379] width 226 height 23
type input "hyd"
click at [500, 415] on label at bounding box center [500, 411] width 11 height 11
click at [500, 415] on input "checkbox" at bounding box center [500, 413] width 10 height 10
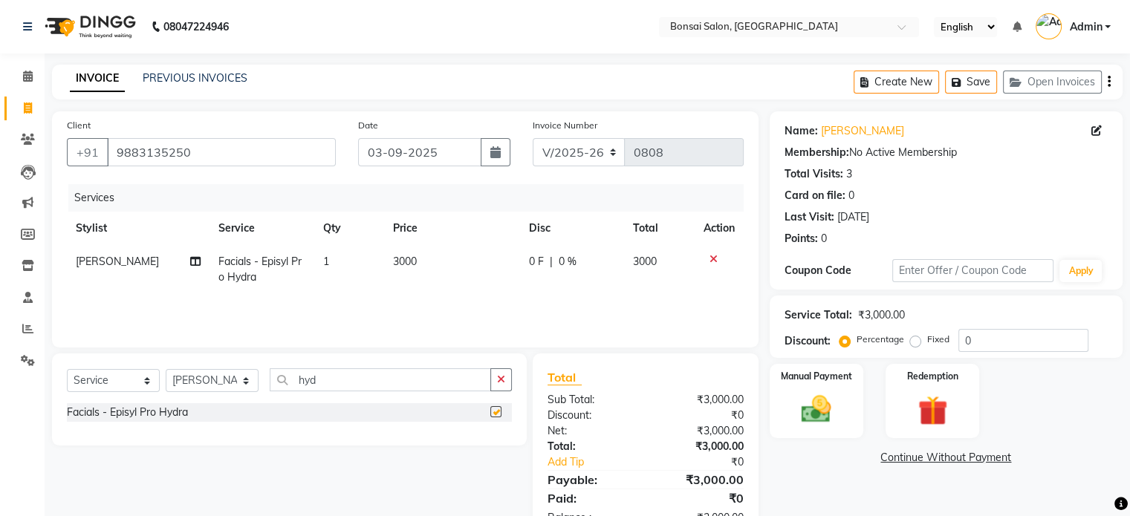
checkbox input "false"
drag, startPoint x: 994, startPoint y: 342, endPoint x: 906, endPoint y: 346, distance: 88.5
click at [906, 346] on div "Percentage Fixed 0" at bounding box center [965, 340] width 246 height 23
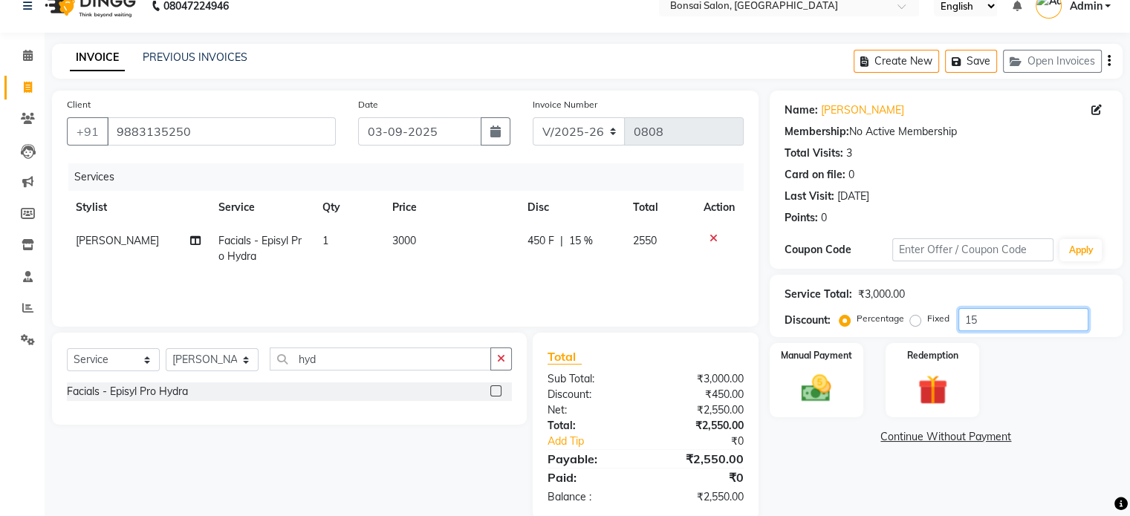
scroll to position [47, 0]
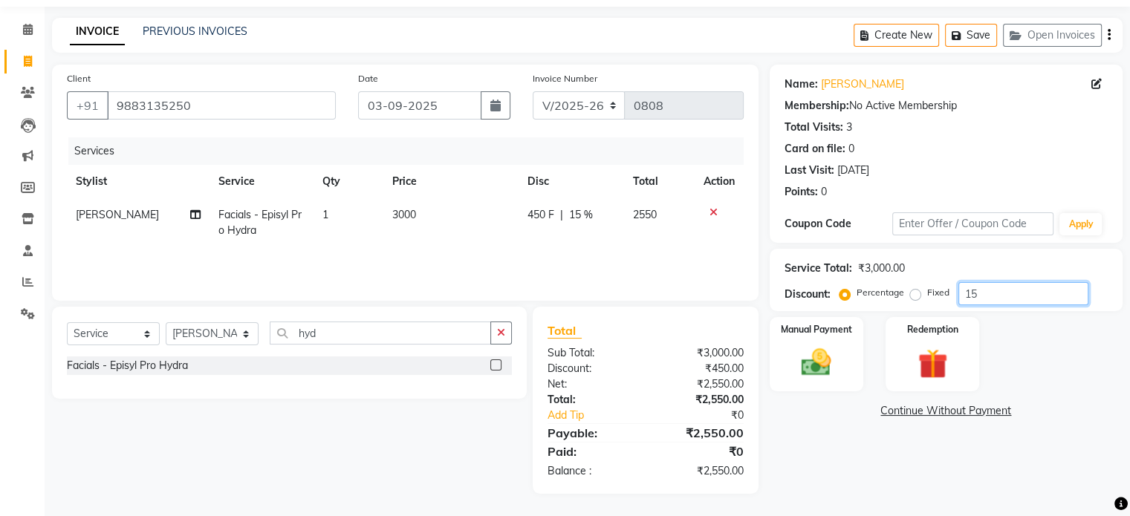
type input "15"
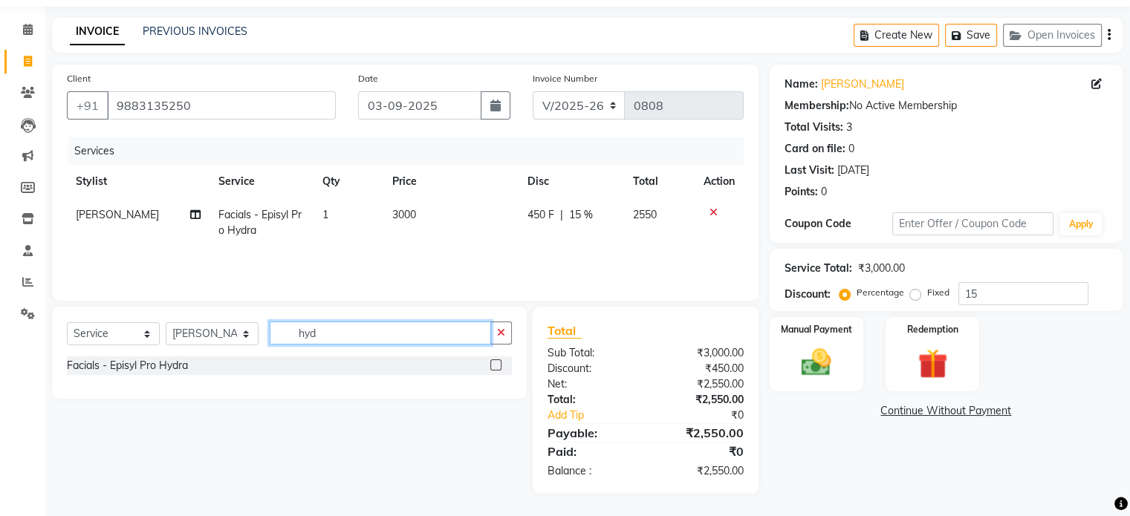
drag, startPoint x: 334, startPoint y: 326, endPoint x: 285, endPoint y: 335, distance: 49.1
click at [285, 335] on input "hyd" at bounding box center [380, 333] width 221 height 23
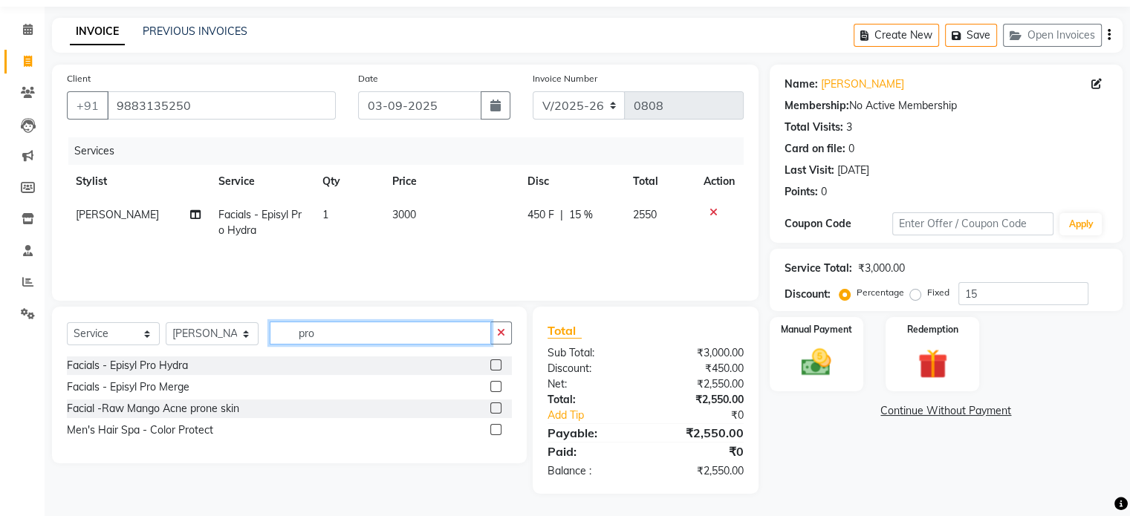
type input "pro"
click at [495, 384] on label at bounding box center [495, 386] width 11 height 11
click at [495, 384] on input "checkbox" at bounding box center [495, 388] width 10 height 10
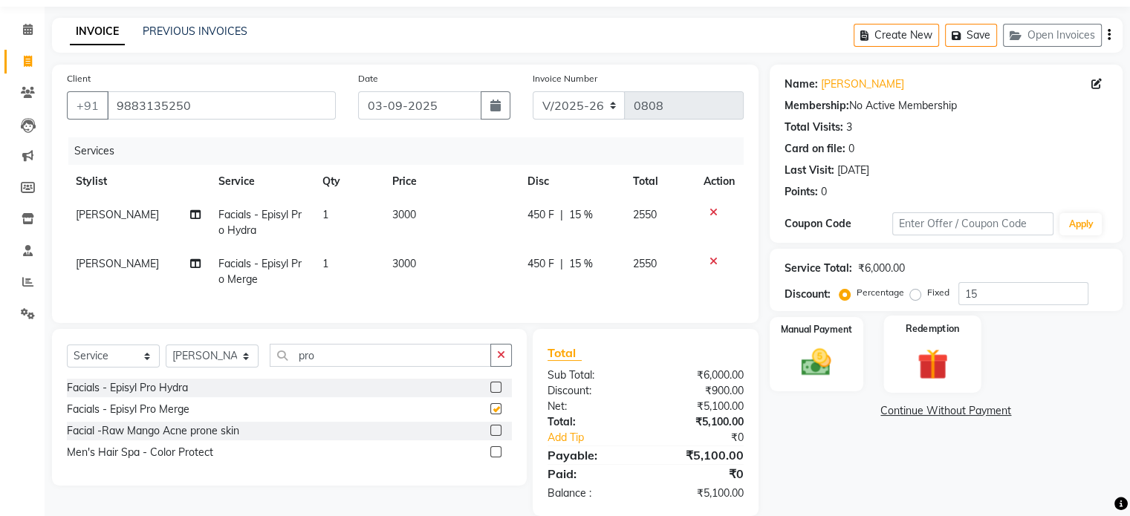
checkbox input "false"
click at [712, 211] on icon at bounding box center [713, 212] width 8 height 10
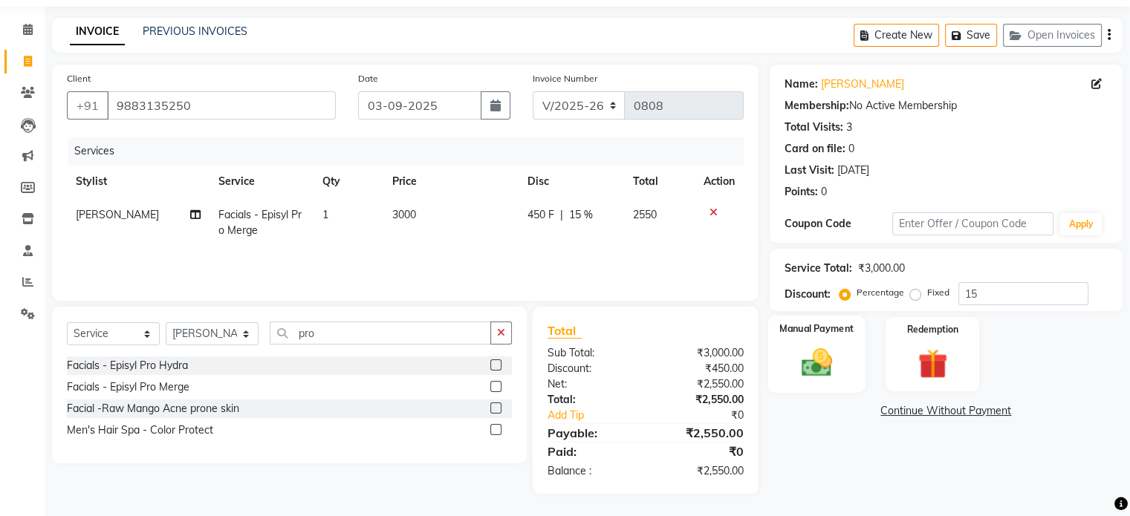
click at [812, 358] on img at bounding box center [816, 363] width 50 height 36
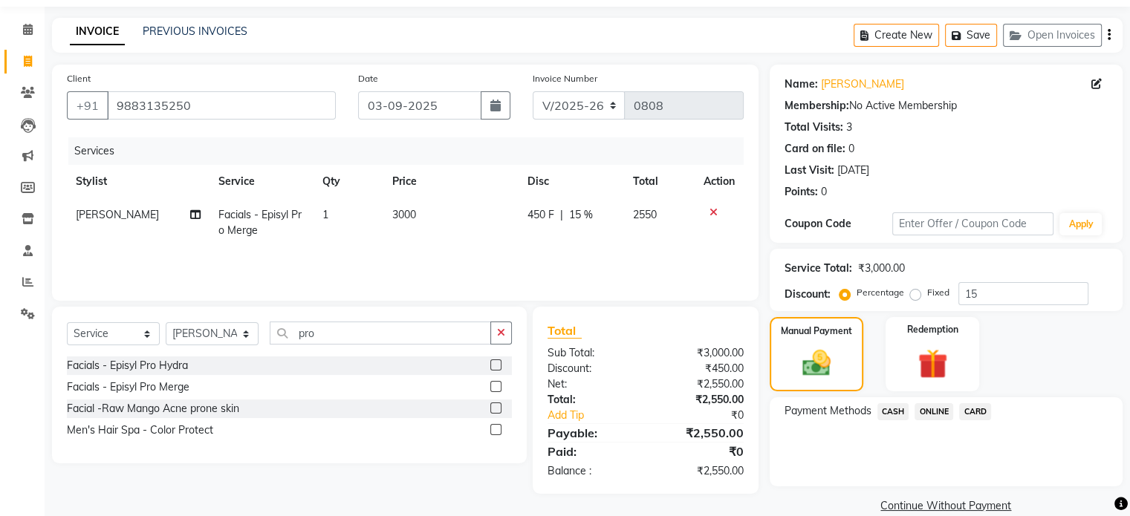
click at [898, 415] on span "CASH" at bounding box center [893, 411] width 32 height 17
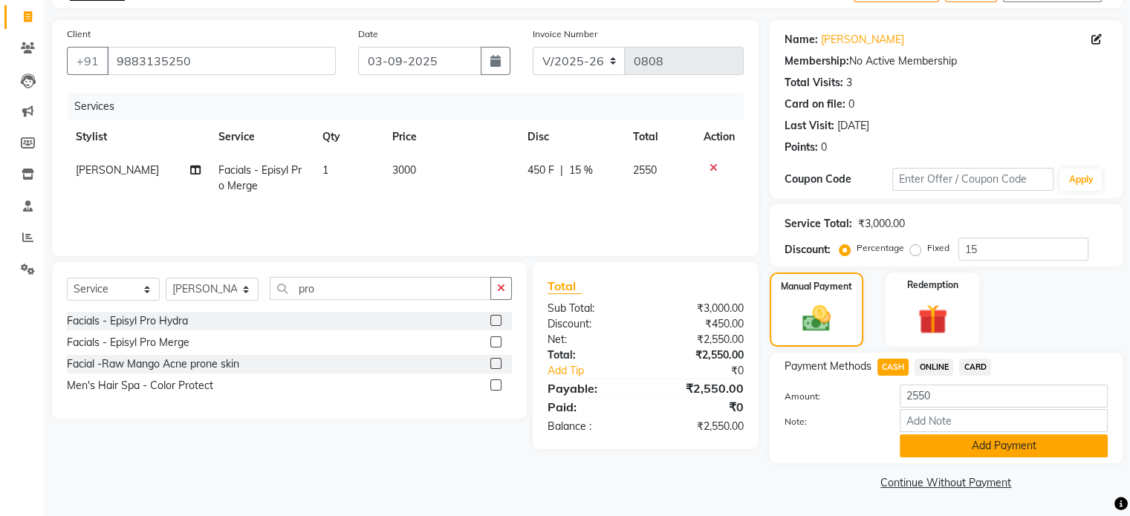
click at [952, 445] on button "Add Payment" at bounding box center [1004, 446] width 208 height 23
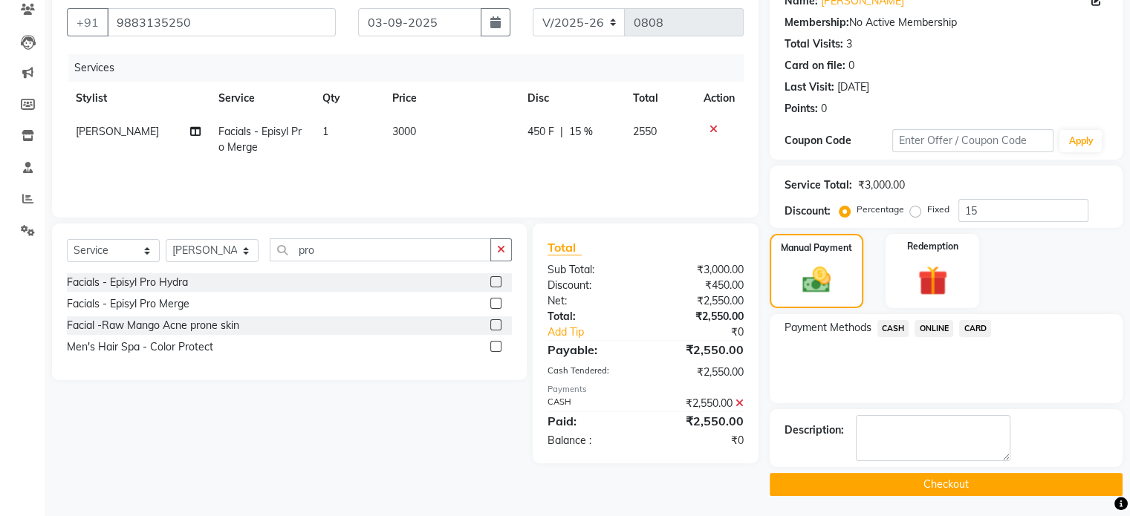
scroll to position [131, 0]
click at [941, 483] on button "Checkout" at bounding box center [946, 483] width 353 height 23
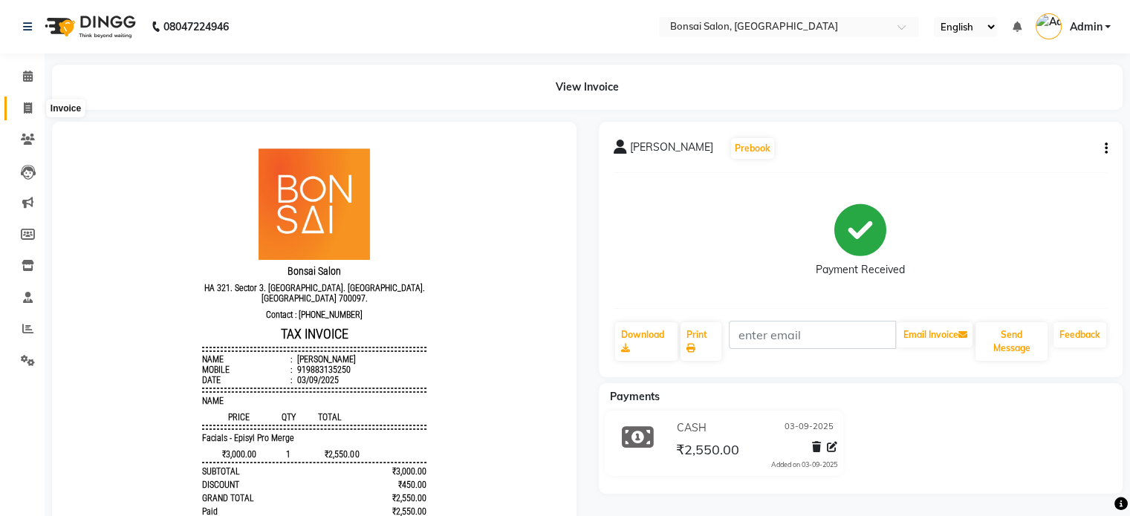
click at [33, 109] on span at bounding box center [28, 108] width 26 height 17
select select "service"
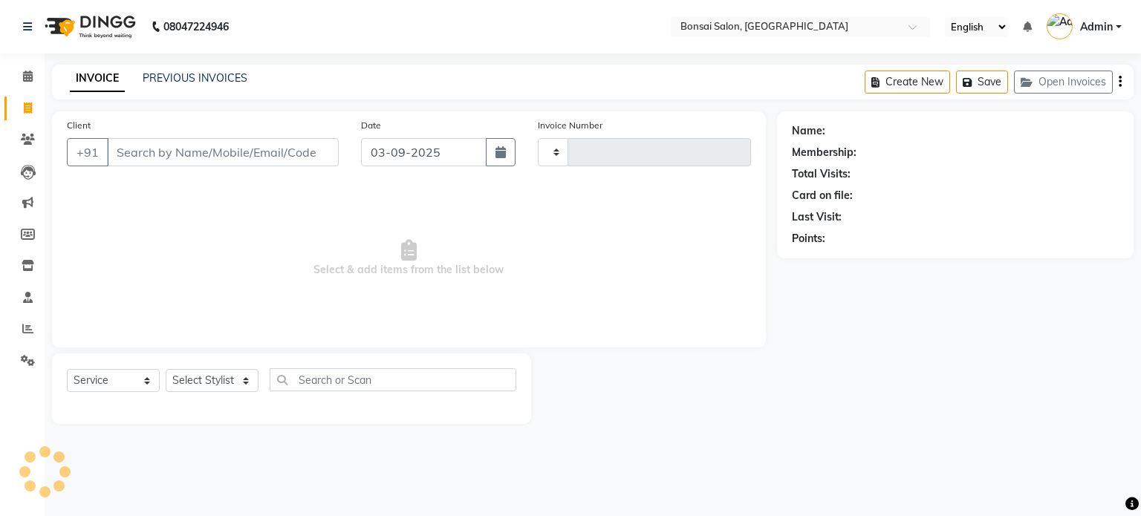
type input "0809"
select select "6719"
click at [29, 143] on icon at bounding box center [28, 139] width 14 height 11
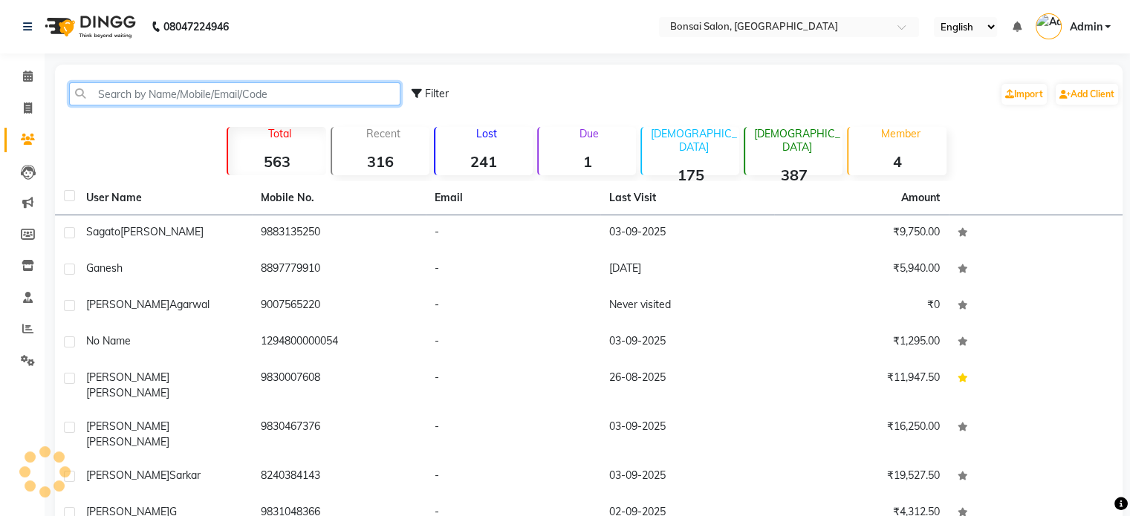
click at [143, 97] on input "text" at bounding box center [234, 93] width 331 height 23
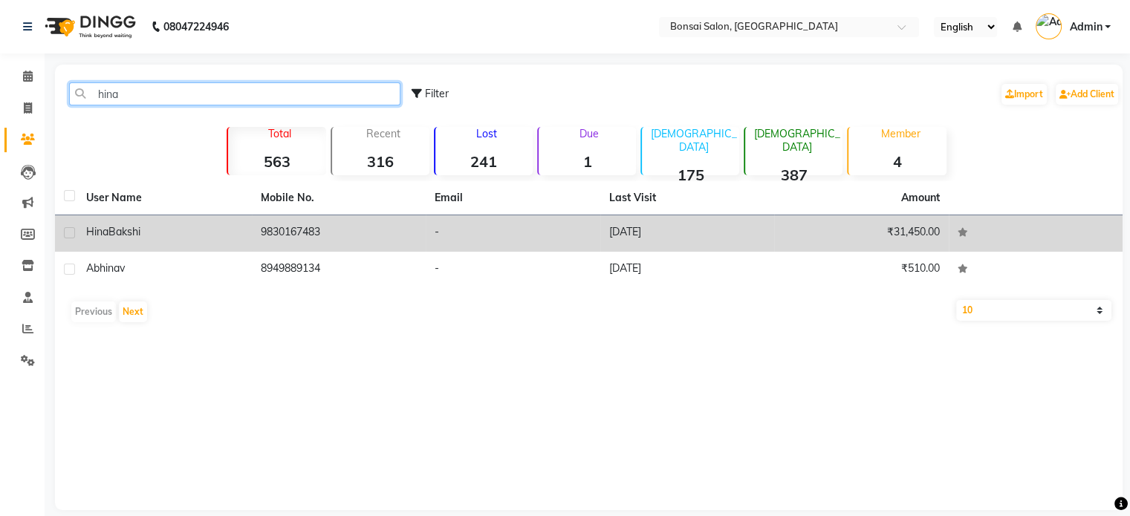
type input "hina"
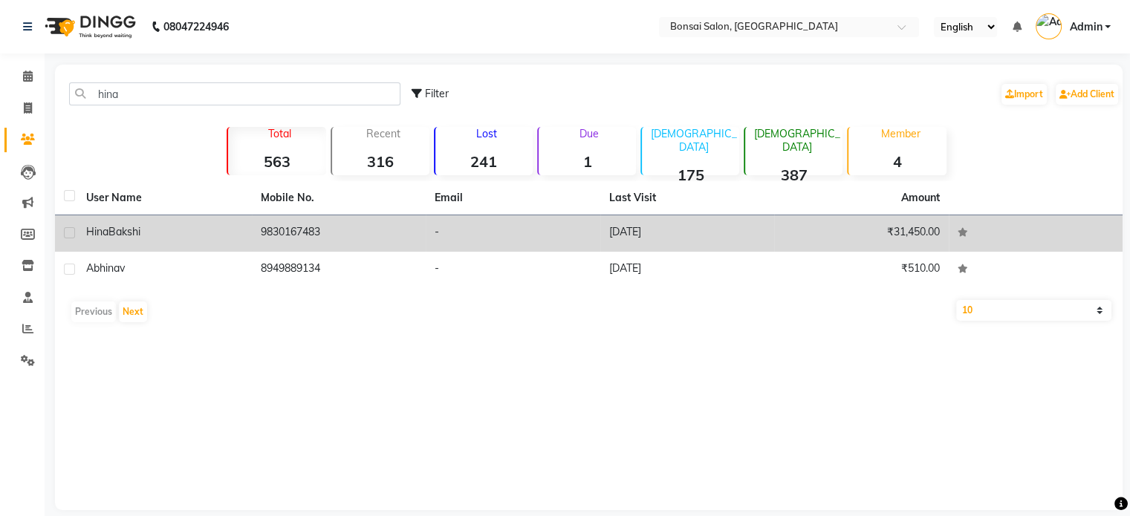
click at [316, 230] on td "9830167483" at bounding box center [339, 233] width 175 height 36
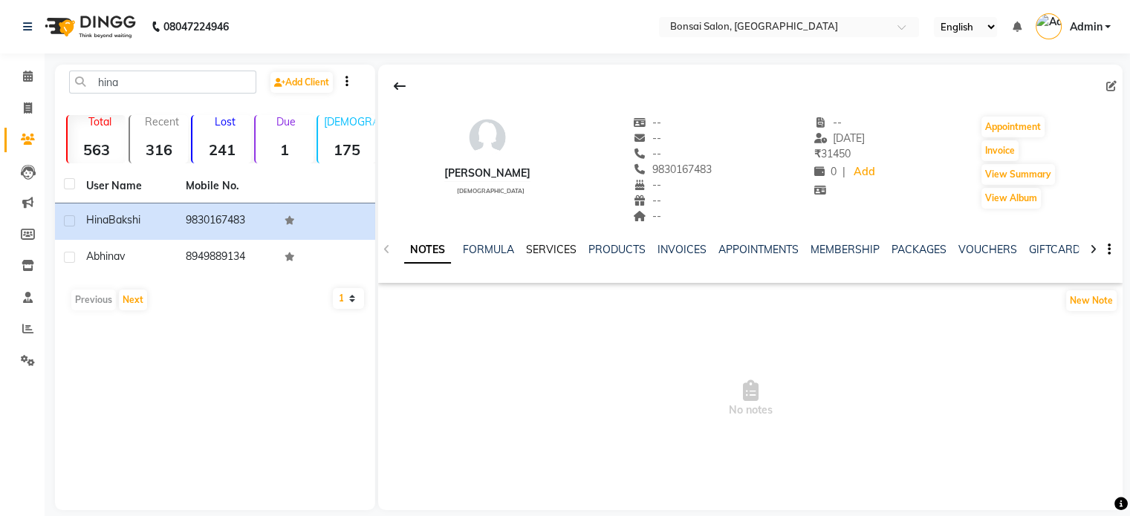
click at [559, 251] on link "SERVICES" at bounding box center [551, 249] width 51 height 13
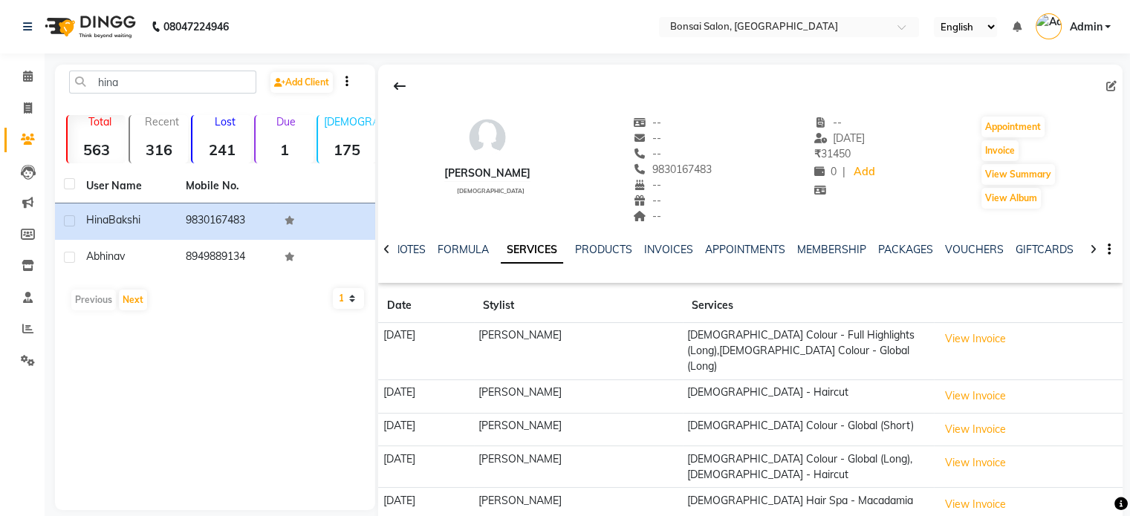
click at [163, 389] on div "hina Add Client Total 563 Recent 316 Lost 241 Due 1 [DEMOGRAPHIC_DATA] 175 [DEM…" at bounding box center [215, 288] width 320 height 446
click at [27, 104] on icon at bounding box center [28, 108] width 8 height 11
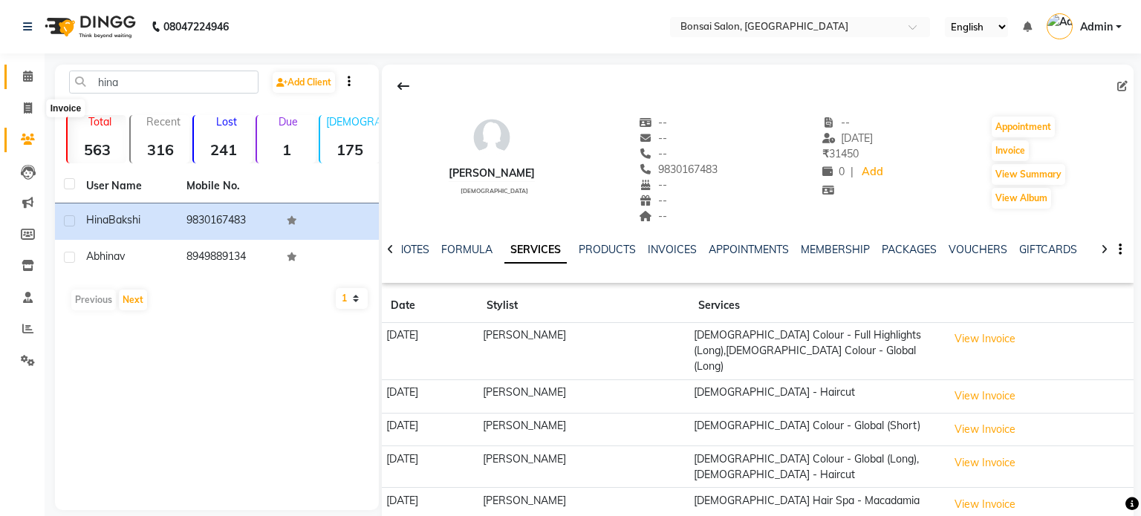
select select "6719"
select select "service"
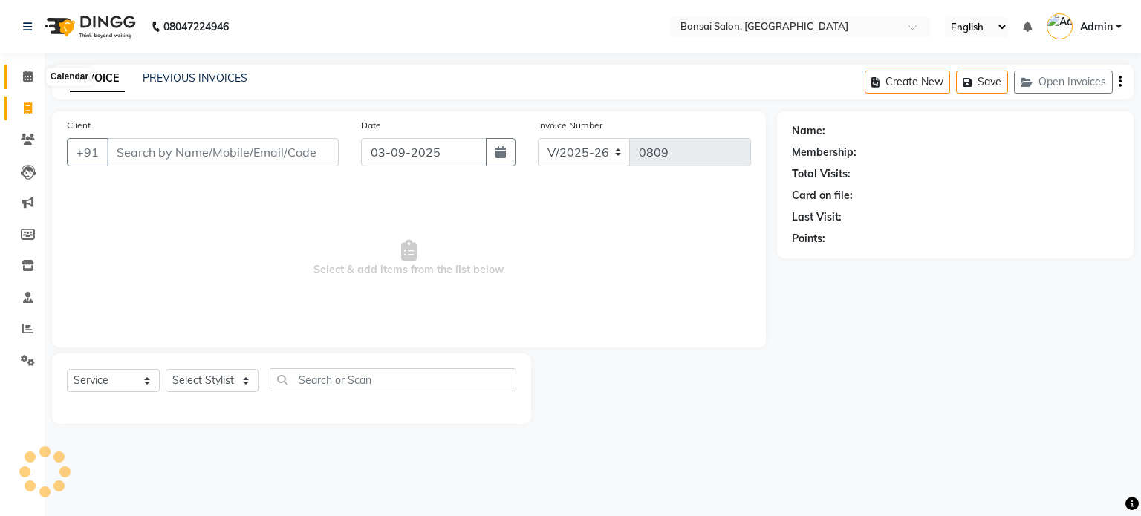
click at [20, 74] on span at bounding box center [28, 76] width 26 height 17
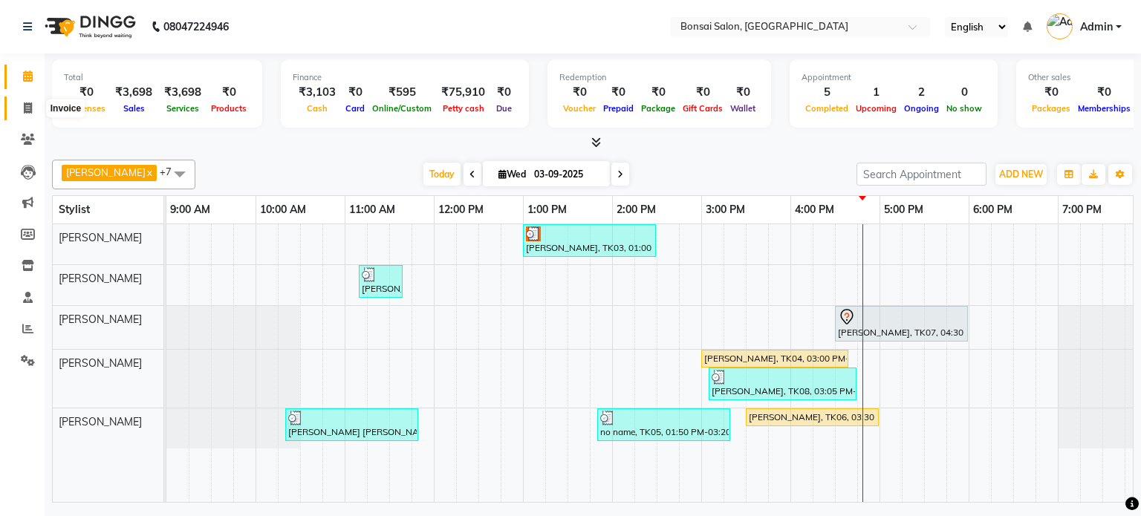
click at [24, 106] on icon at bounding box center [28, 108] width 8 height 11
select select "6719"
select select "service"
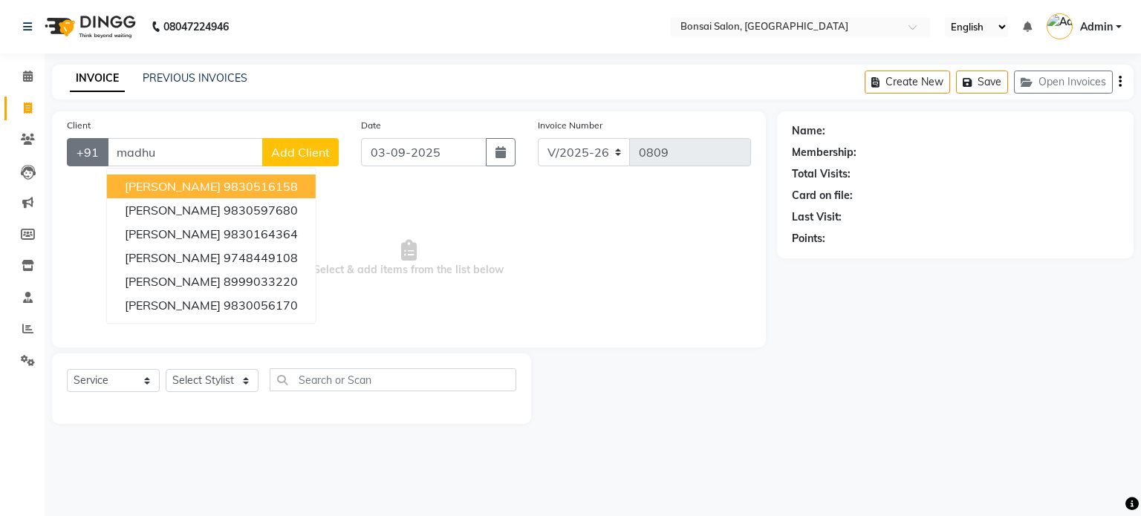
drag, startPoint x: 178, startPoint y: 155, endPoint x: 95, endPoint y: 160, distance: 82.6
click at [95, 160] on div "+91 [PERSON_NAME] 9830516158 [PERSON_NAME] 9830597680 [PERSON_NAME] 9830164364 …" at bounding box center [203, 152] width 272 height 28
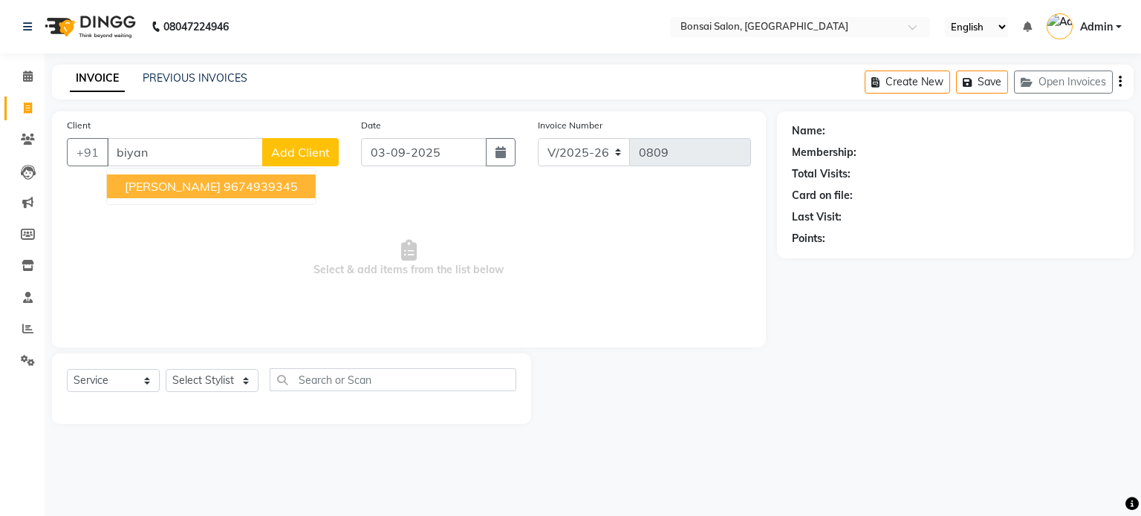
click at [150, 144] on input "biyan" at bounding box center [185, 152] width 156 height 28
drag, startPoint x: 148, startPoint y: 151, endPoint x: 87, endPoint y: 159, distance: 61.5
click at [91, 157] on div "+91 [PERSON_NAME] 9674939345 Add Client" at bounding box center [203, 152] width 272 height 28
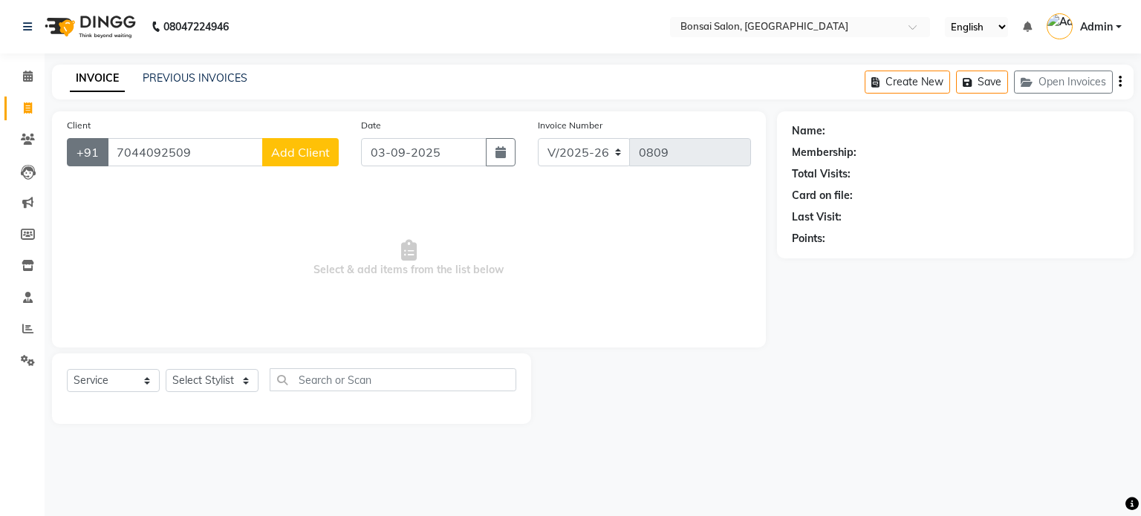
drag, startPoint x: 204, startPoint y: 150, endPoint x: 100, endPoint y: 162, distance: 103.9
click at [98, 163] on div "[PHONE_NUMBER] Add Client" at bounding box center [203, 152] width 272 height 28
type input "7044092509"
click at [317, 149] on span "Add Client" at bounding box center [300, 152] width 59 height 15
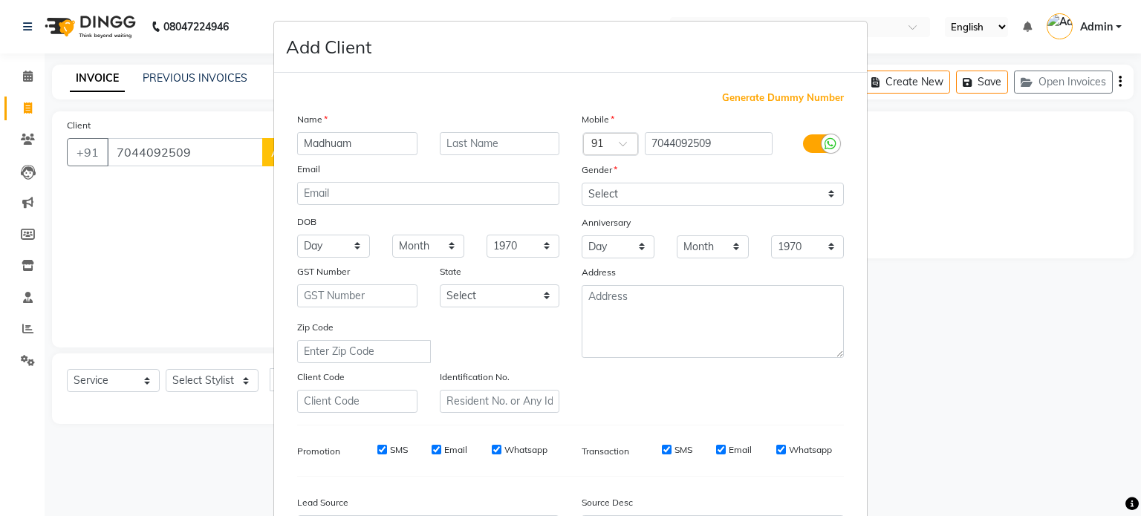
type input "Madhuam"
type input "[PERSON_NAME]"
click at [330, 144] on input "Madhuam" at bounding box center [357, 143] width 120 height 23
type input "Madhuram"
click at [825, 144] on icon at bounding box center [831, 143] width 12 height 13
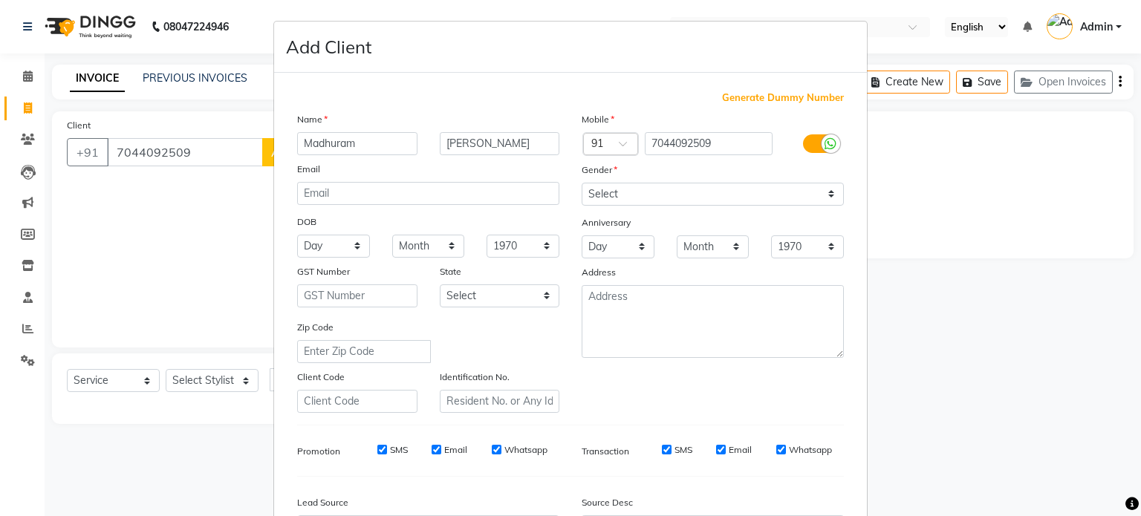
click at [0, 0] on input "checkbox" at bounding box center [0, 0] width 0 height 0
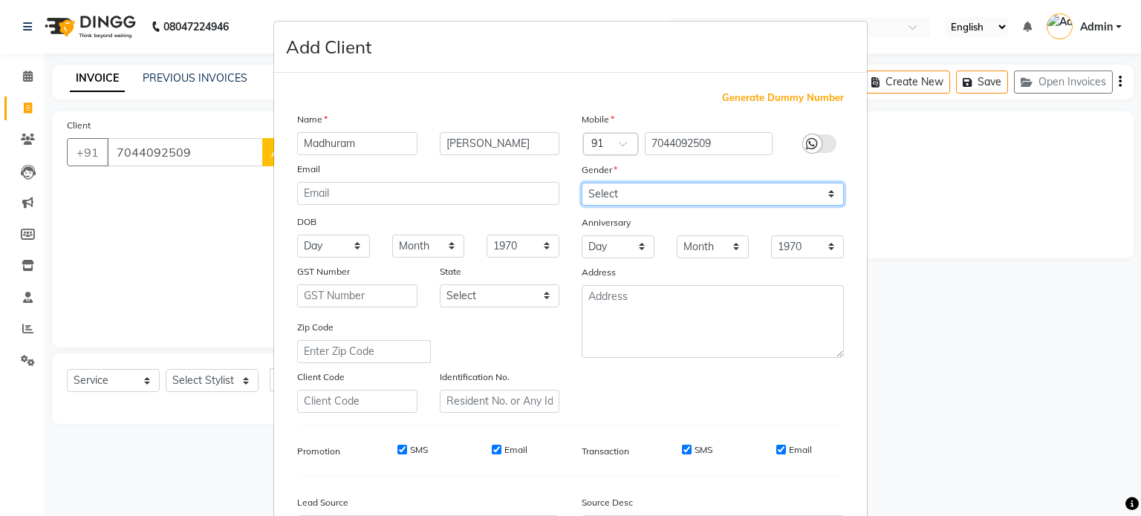
click at [645, 198] on select "Select [DEMOGRAPHIC_DATA] [DEMOGRAPHIC_DATA] Other Prefer Not To Say" at bounding box center [713, 194] width 262 height 23
select select "[DEMOGRAPHIC_DATA]"
click at [582, 184] on select "Select [DEMOGRAPHIC_DATA] [DEMOGRAPHIC_DATA] Other Prefer Not To Say" at bounding box center [713, 194] width 262 height 23
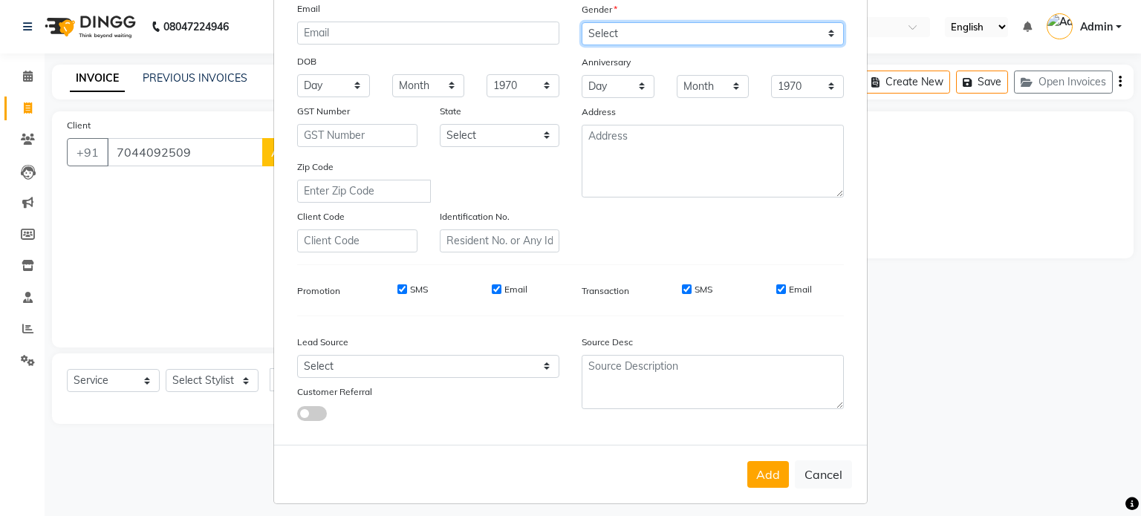
scroll to position [176, 0]
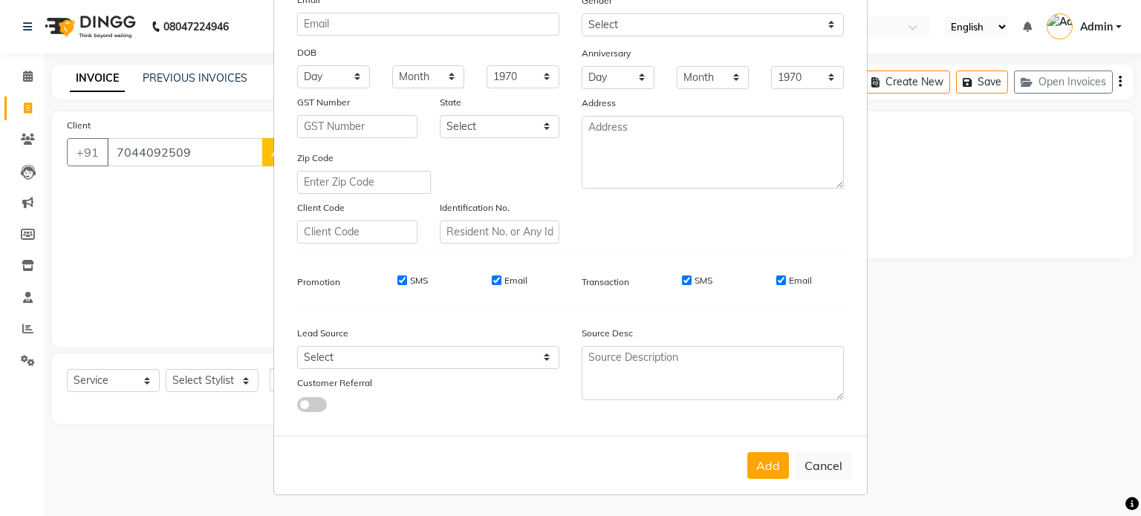
click at [397, 280] on input "SMS" at bounding box center [402, 281] width 10 height 10
checkbox input "false"
click at [492, 276] on input "Email" at bounding box center [497, 281] width 10 height 10
checkbox input "false"
click at [682, 276] on input "SMS" at bounding box center [687, 281] width 10 height 10
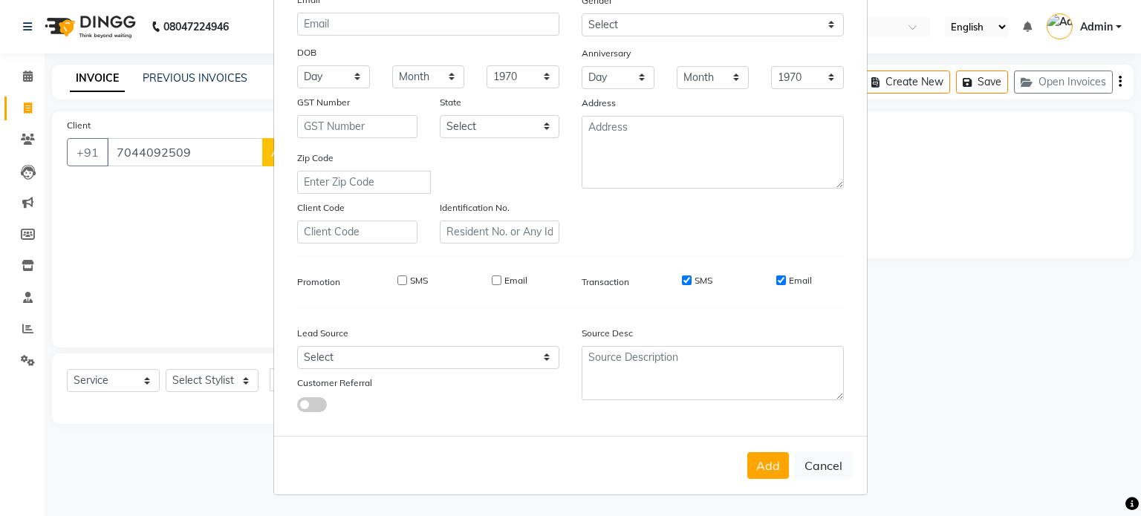
checkbox input "false"
click at [776, 276] on input "Email" at bounding box center [781, 281] width 10 height 10
checkbox input "false"
click at [388, 356] on select "Select Walk-in Referral Internet Friend Word of Mouth Advertisement Facebook Ju…" at bounding box center [428, 357] width 262 height 23
select select "47322"
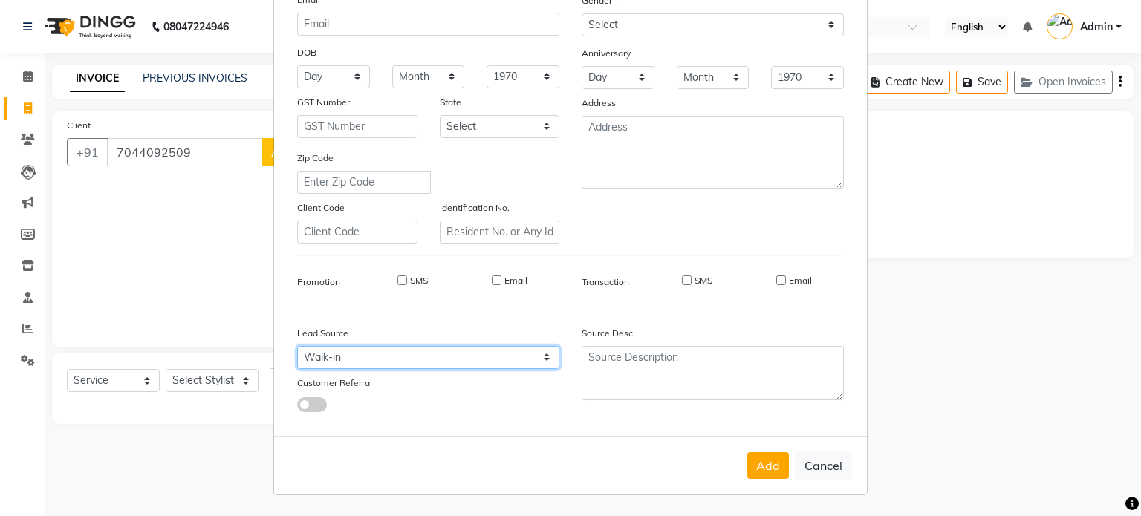
click at [297, 346] on select "Select Walk-in Referral Internet Friend Word of Mouth Advertisement Facebook Ju…" at bounding box center [428, 357] width 262 height 23
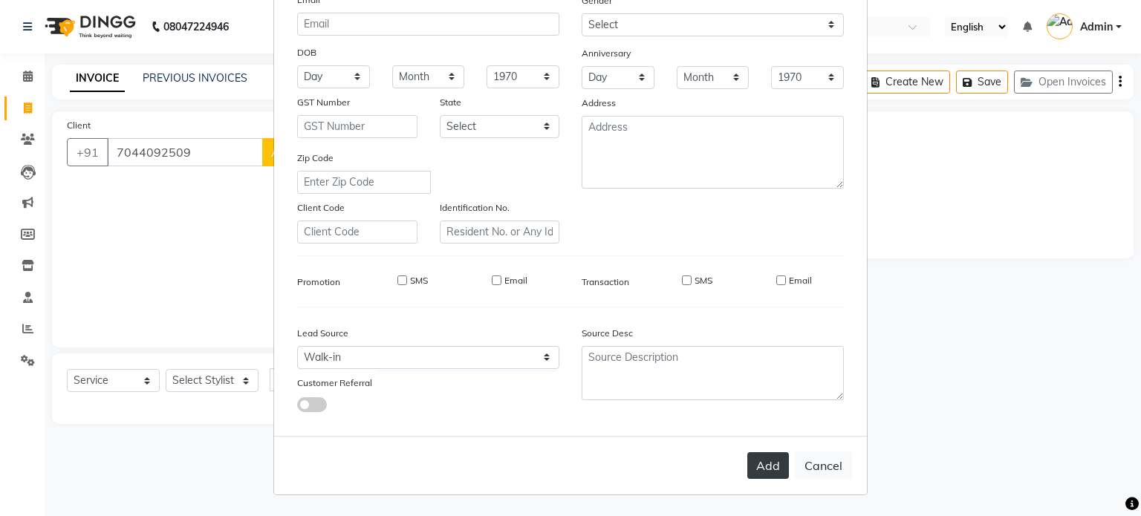
click at [765, 464] on button "Add" at bounding box center [768, 465] width 42 height 27
select select
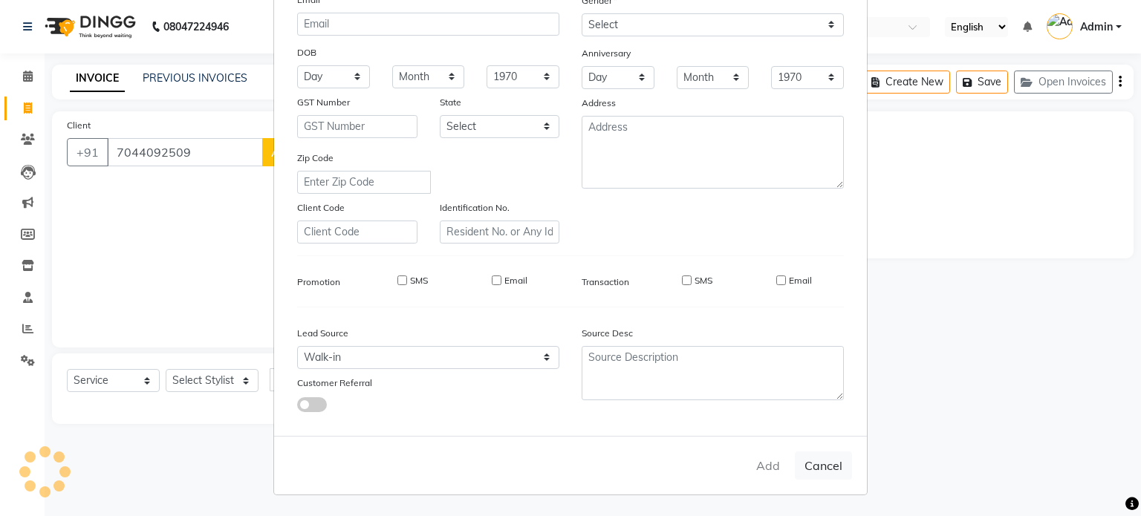
select select
checkbox input "false"
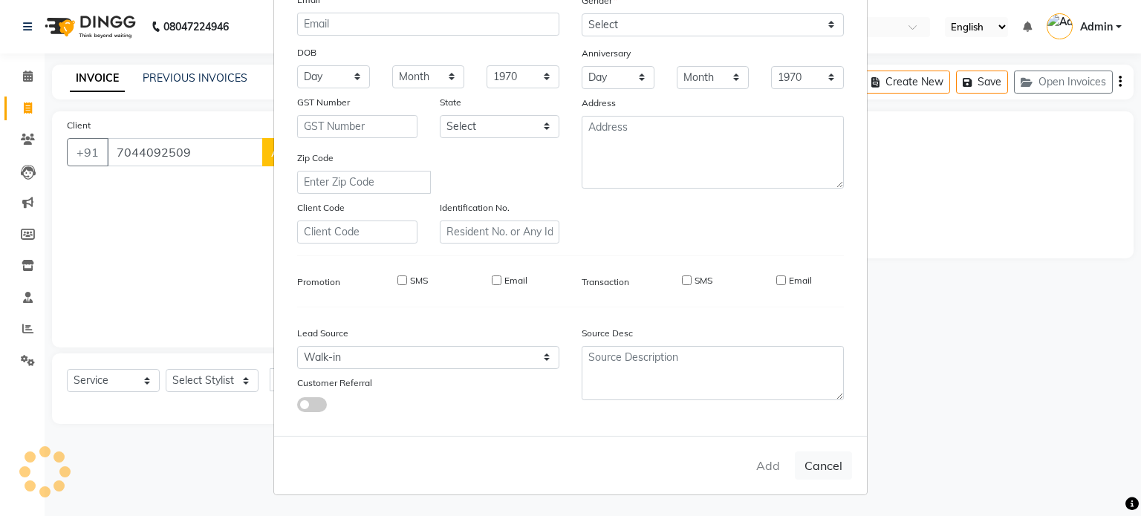
checkbox input "false"
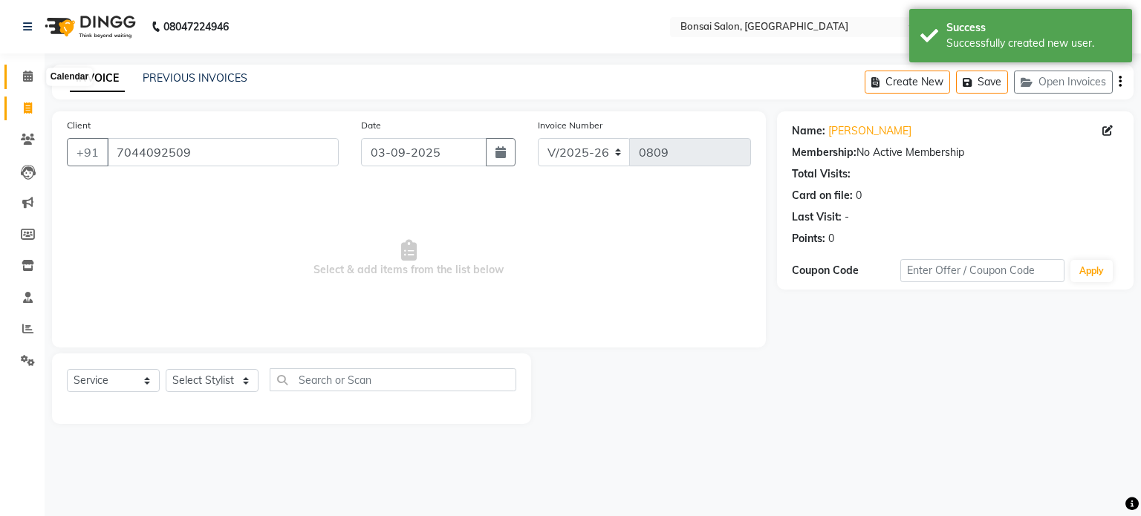
click at [30, 74] on icon at bounding box center [28, 76] width 10 height 11
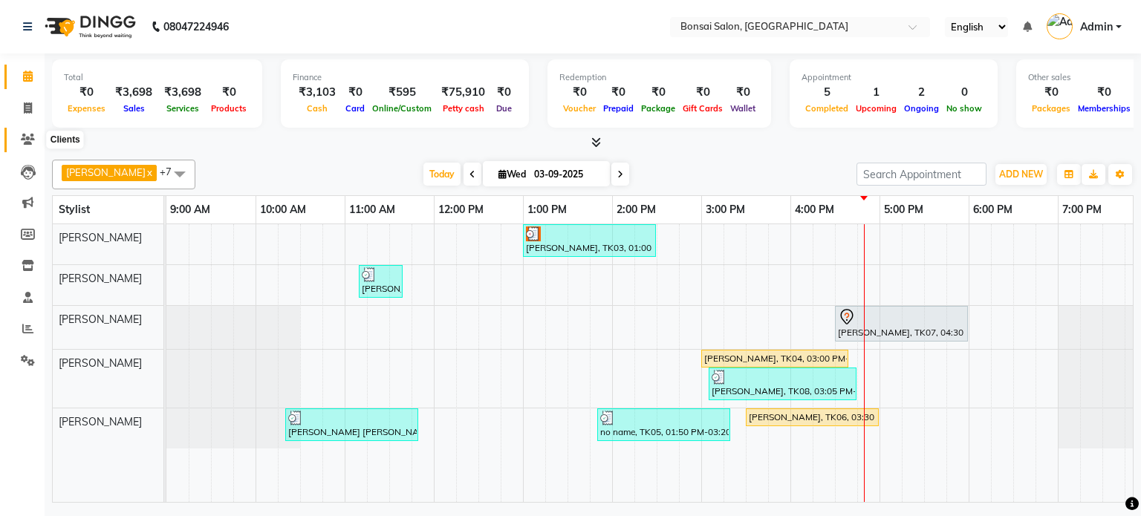
click at [24, 137] on icon at bounding box center [28, 139] width 14 height 11
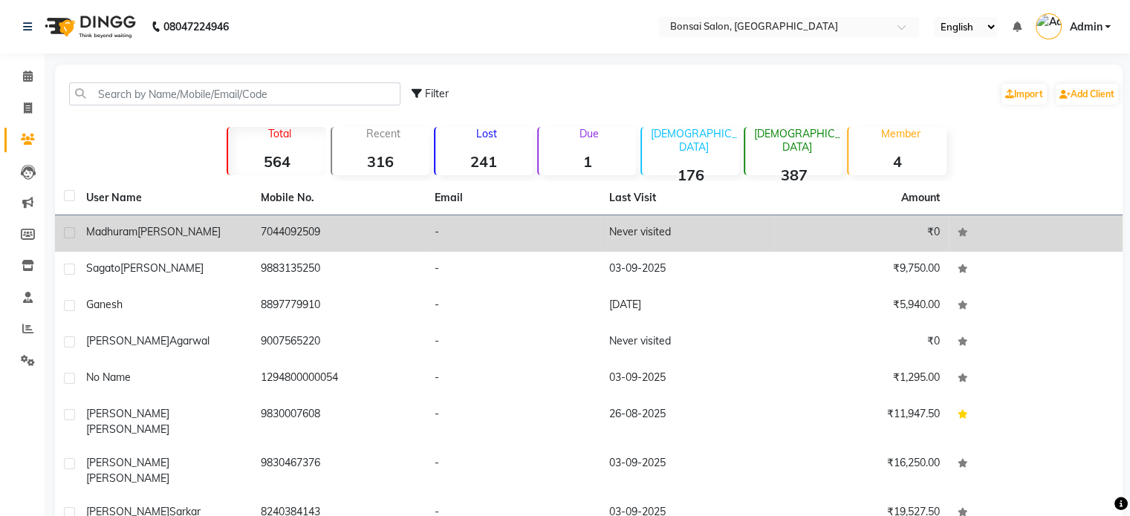
click at [140, 225] on span "[PERSON_NAME]" at bounding box center [178, 231] width 83 height 13
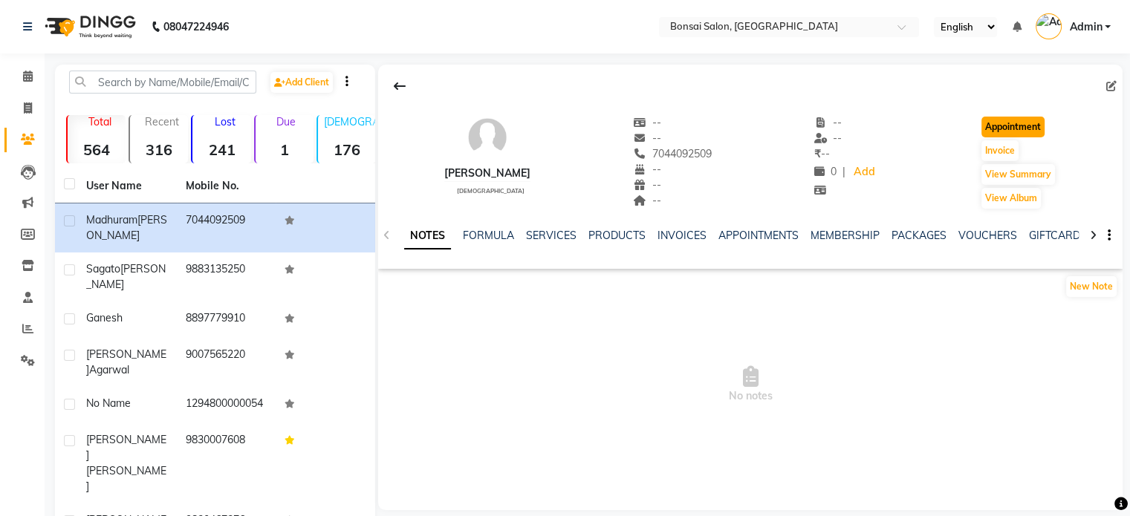
click at [1039, 133] on button "Appointment" at bounding box center [1012, 127] width 63 height 21
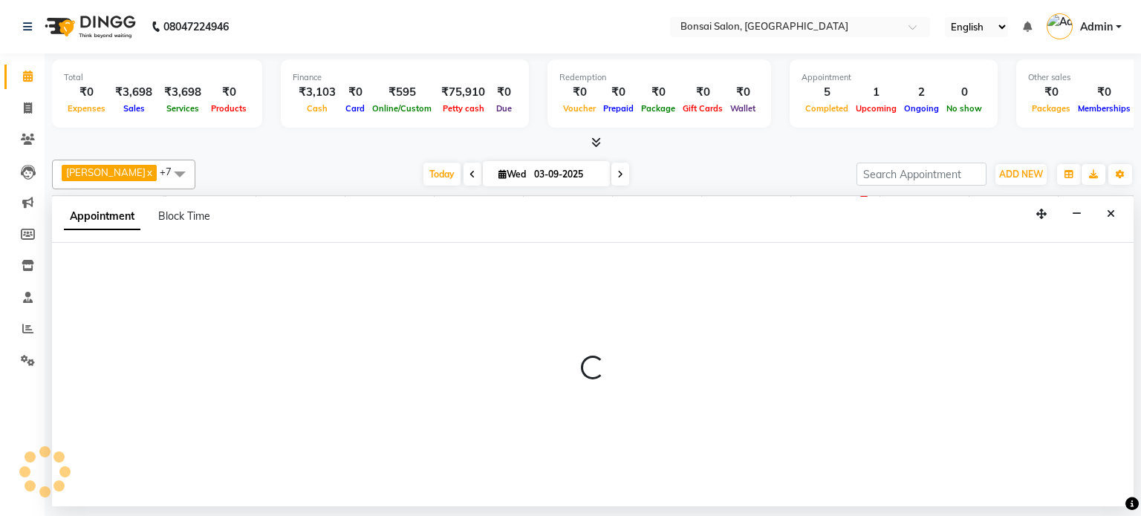
scroll to position [0, 13]
select select "600"
select select "tentative"
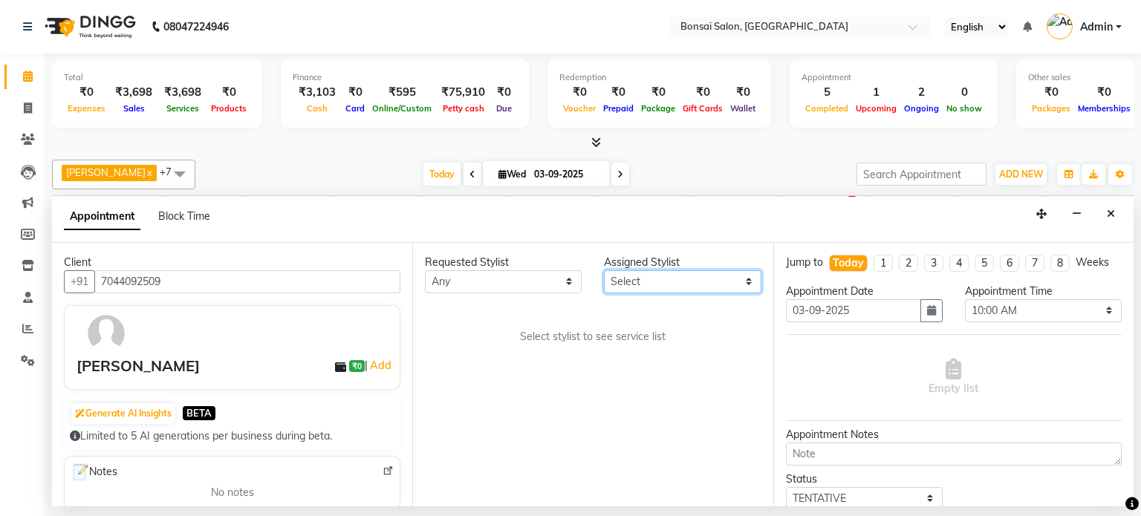
click at [658, 286] on select "Select [PERSON_NAME] [PERSON_NAME] [PERSON_NAME] [PERSON_NAME]" at bounding box center [682, 281] width 157 height 23
select select "61182"
click at [604, 270] on select "Select [PERSON_NAME] [PERSON_NAME] [PERSON_NAME] [PERSON_NAME]" at bounding box center [682, 281] width 157 height 23
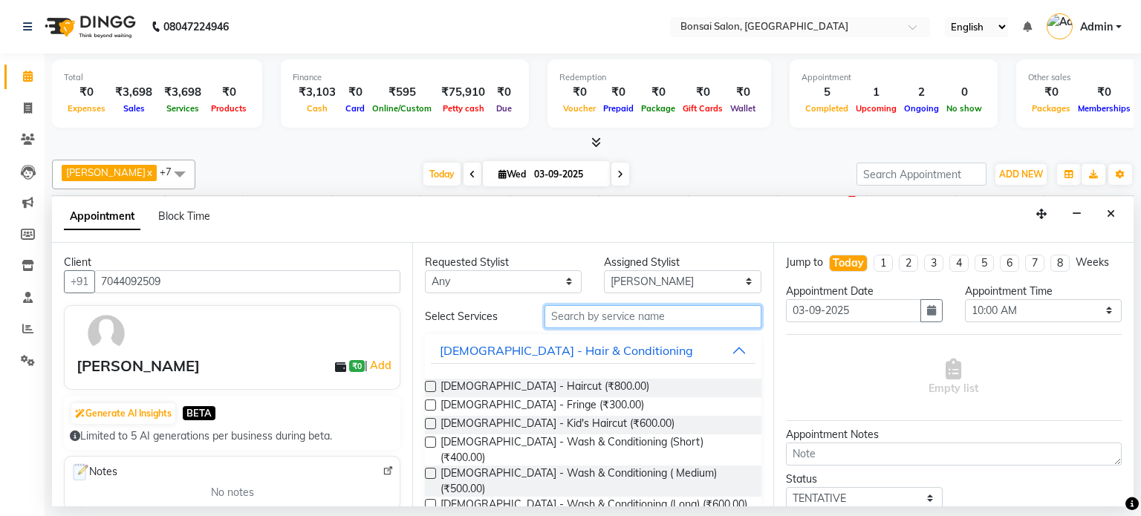
click at [622, 314] on input "text" at bounding box center [653, 316] width 217 height 23
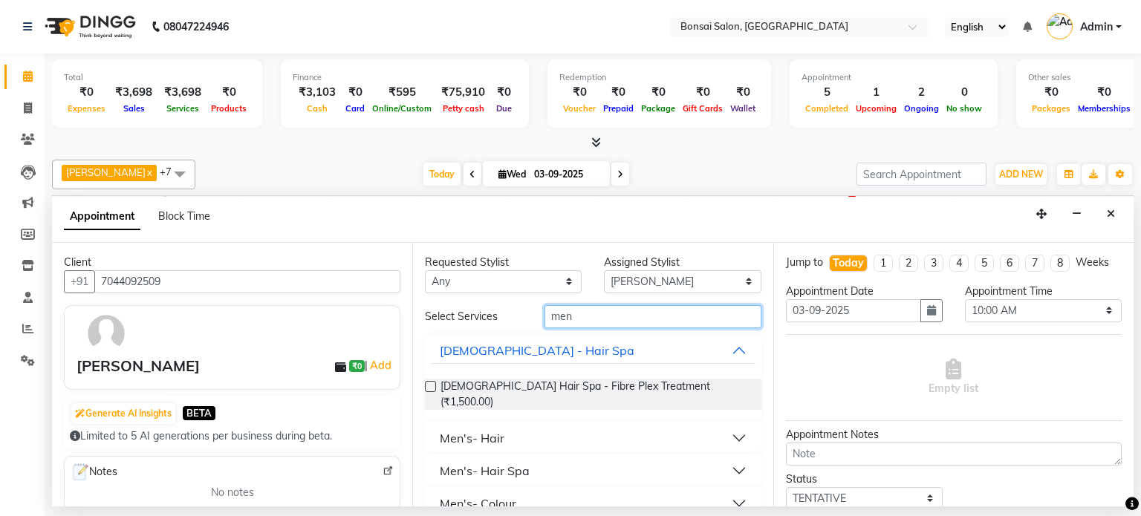
type input "men"
click at [556, 425] on button "Men's- Hair" at bounding box center [593, 438] width 324 height 27
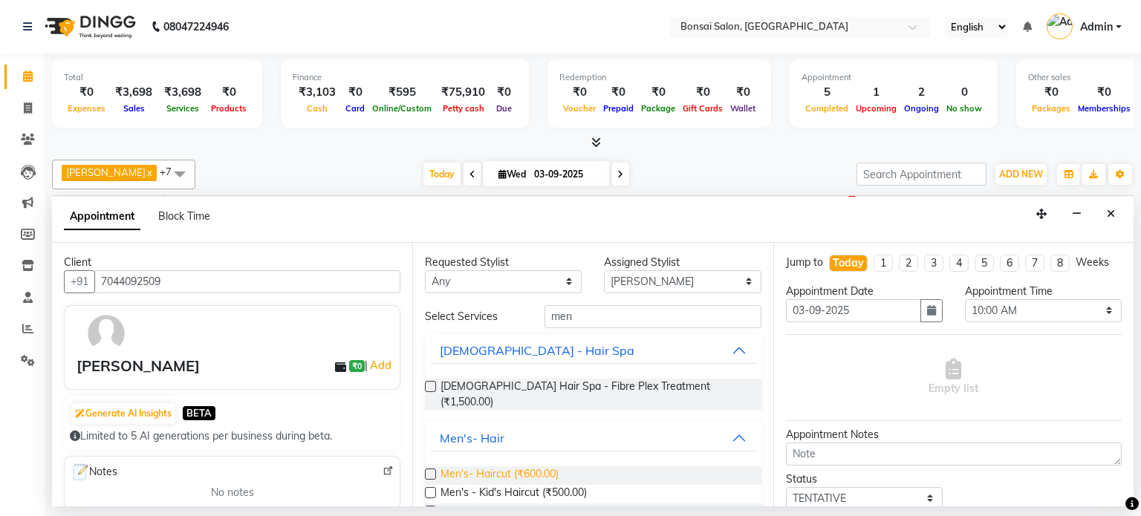
click at [517, 467] on span "Men's- Haircut (₹600.00)" at bounding box center [500, 476] width 118 height 19
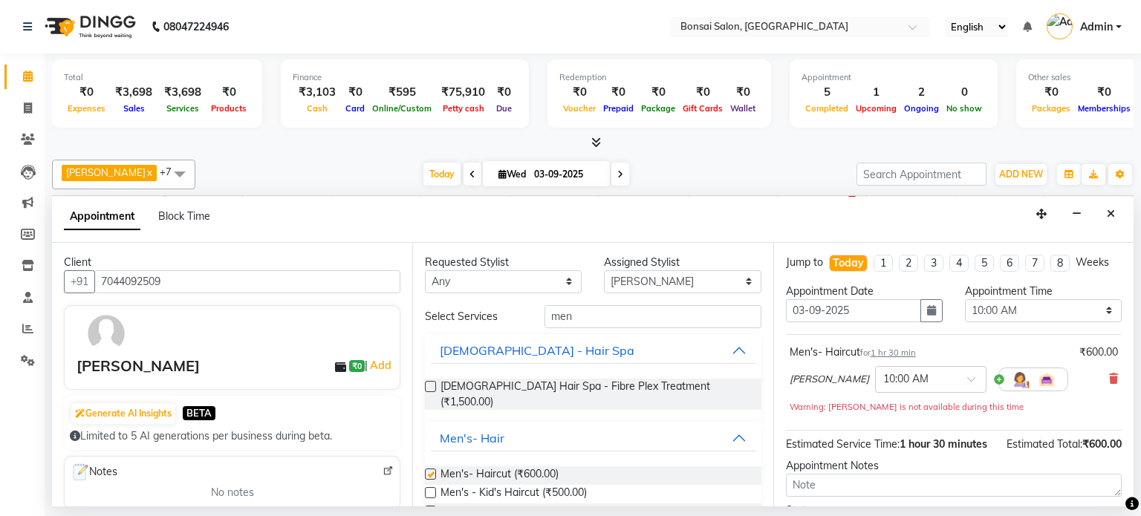
checkbox input "false"
click at [1037, 311] on select "Select 10:00 AM 10:15 AM 10:30 AM 10:45 AM 11:00 AM 11:15 AM 11:30 AM 11:45 AM …" at bounding box center [1043, 310] width 157 height 23
select select "1050"
click at [965, 299] on select "Select 10:00 AM 10:15 AM 10:30 AM 10:45 AM 11:00 AM 11:15 AM 11:30 AM 11:45 AM …" at bounding box center [1043, 310] width 157 height 23
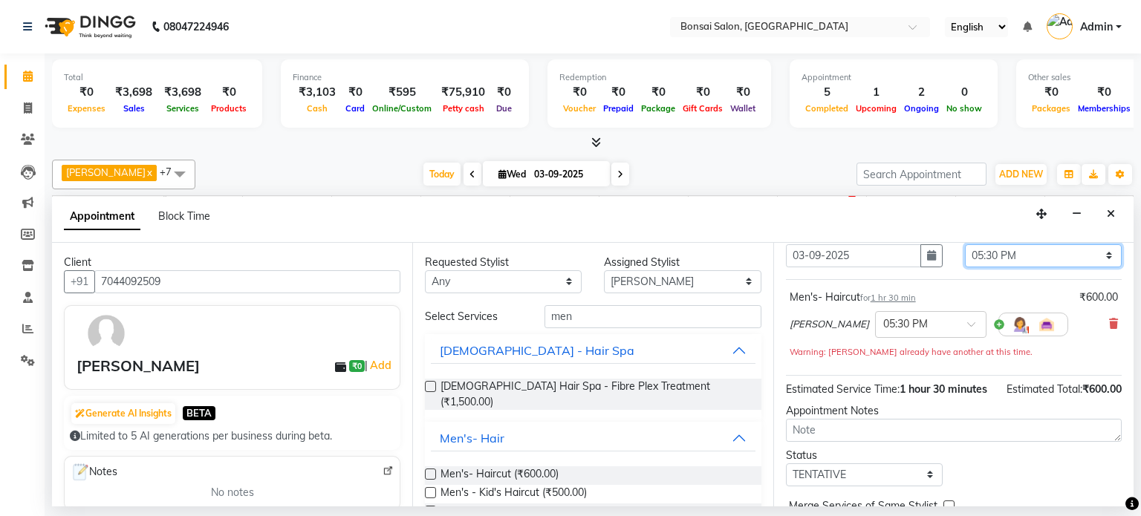
scroll to position [119, 0]
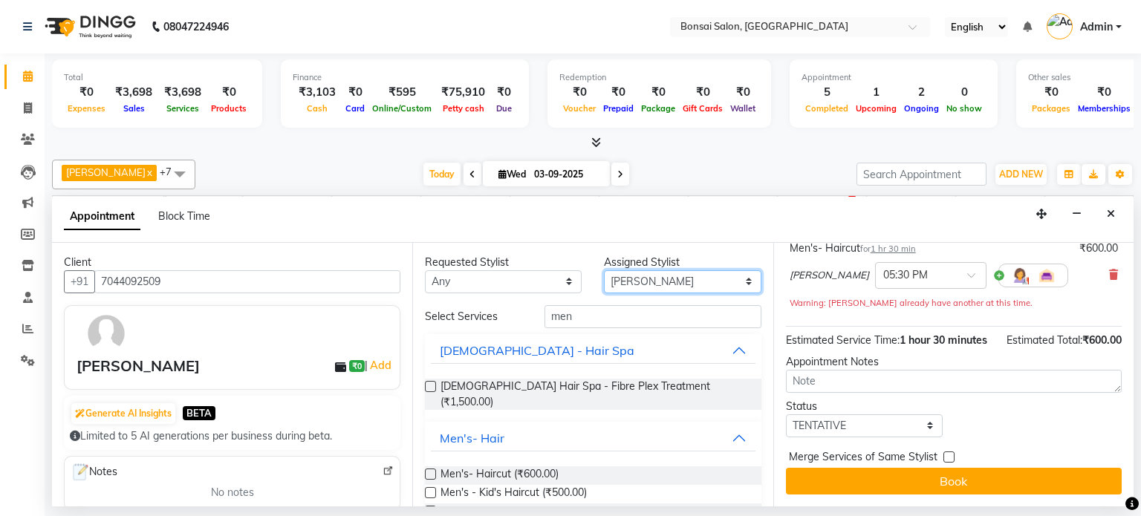
click at [635, 281] on select "Select [PERSON_NAME] [PERSON_NAME] [PERSON_NAME] [PERSON_NAME]" at bounding box center [682, 281] width 157 height 23
select select "87757"
click at [604, 270] on select "Select [PERSON_NAME] [PERSON_NAME] [PERSON_NAME] [PERSON_NAME]" at bounding box center [682, 281] width 157 height 23
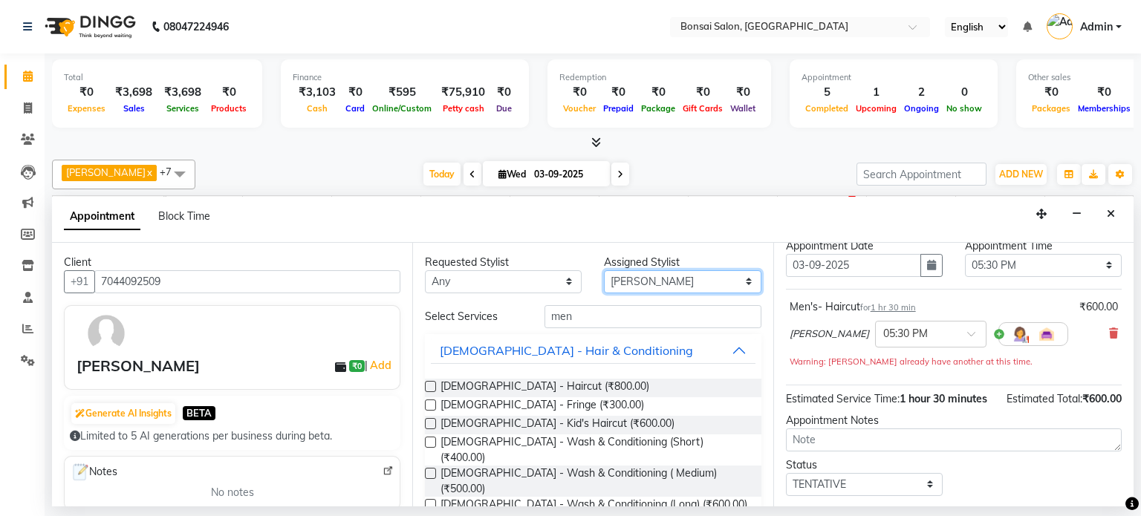
scroll to position [45, 0]
click at [1108, 331] on div "Men's- Haircut for 1 hr 30 min ₹600.00 [PERSON_NAME] × 05:30 PM Warning: [PERSO…" at bounding box center [954, 334] width 336 height 77
click at [1109, 329] on icon at bounding box center [1113, 334] width 9 height 10
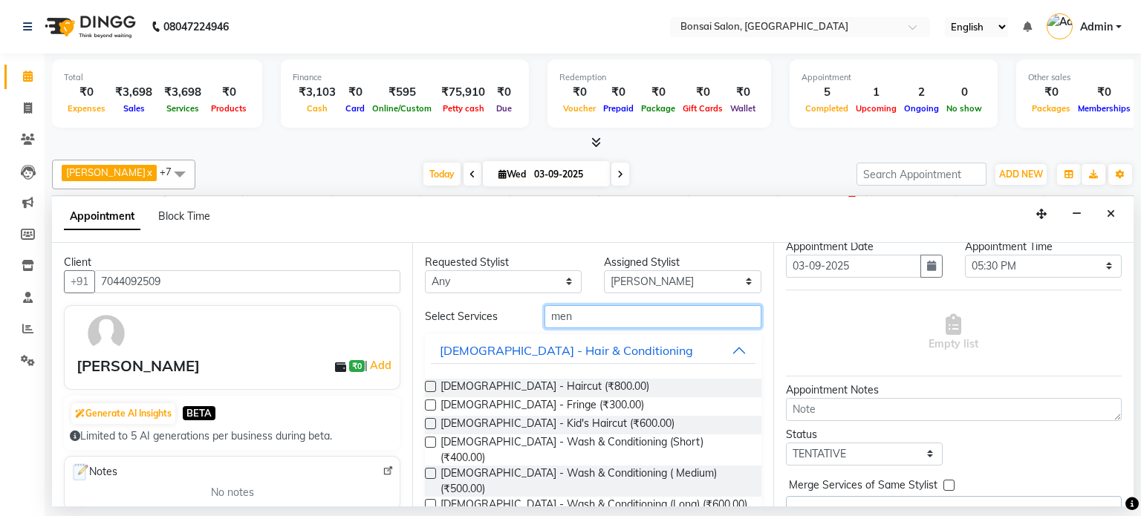
click at [599, 316] on input "men" at bounding box center [653, 316] width 217 height 23
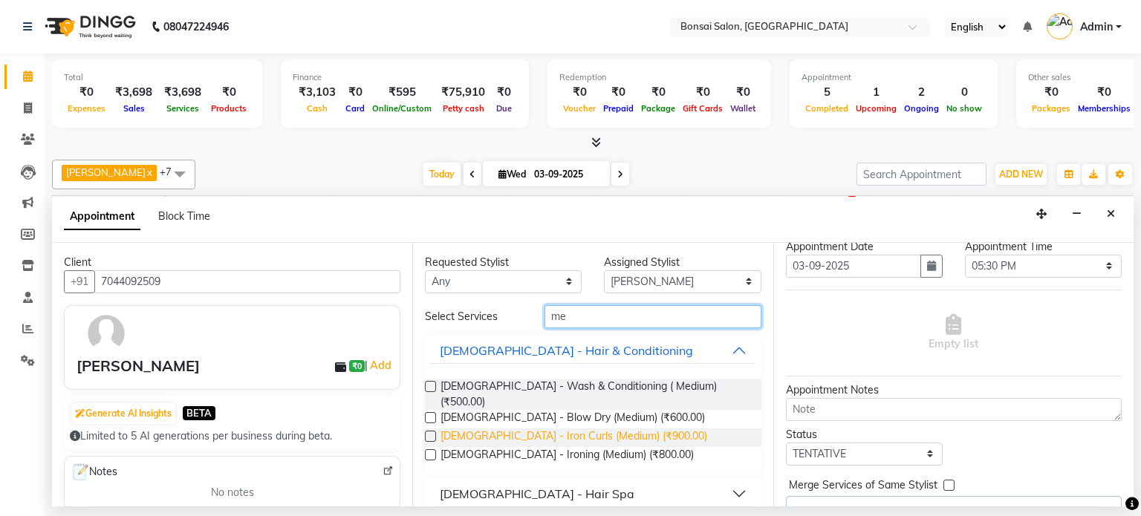
type input "men"
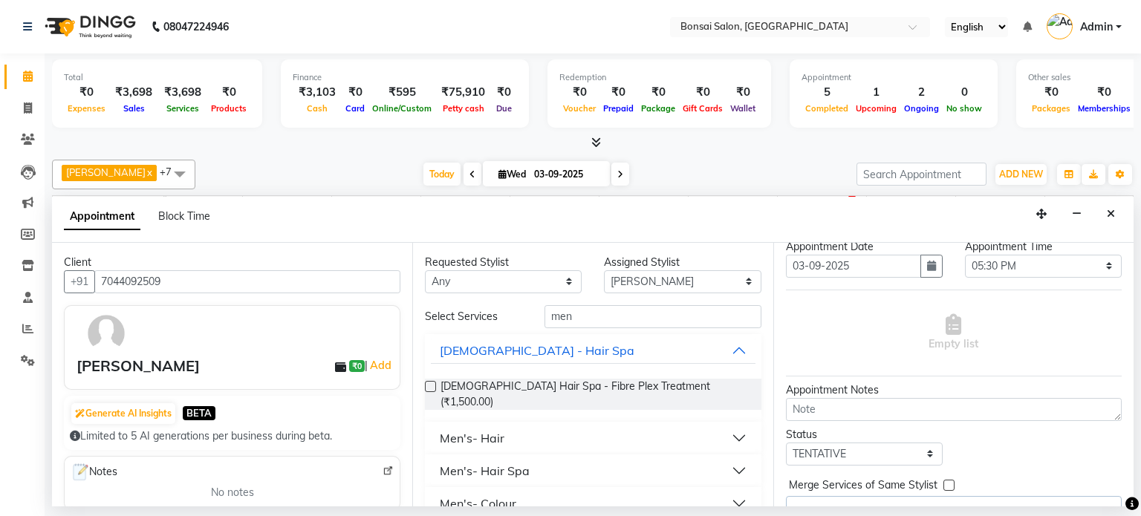
click at [544, 428] on button "Men's- Hair" at bounding box center [593, 438] width 324 height 27
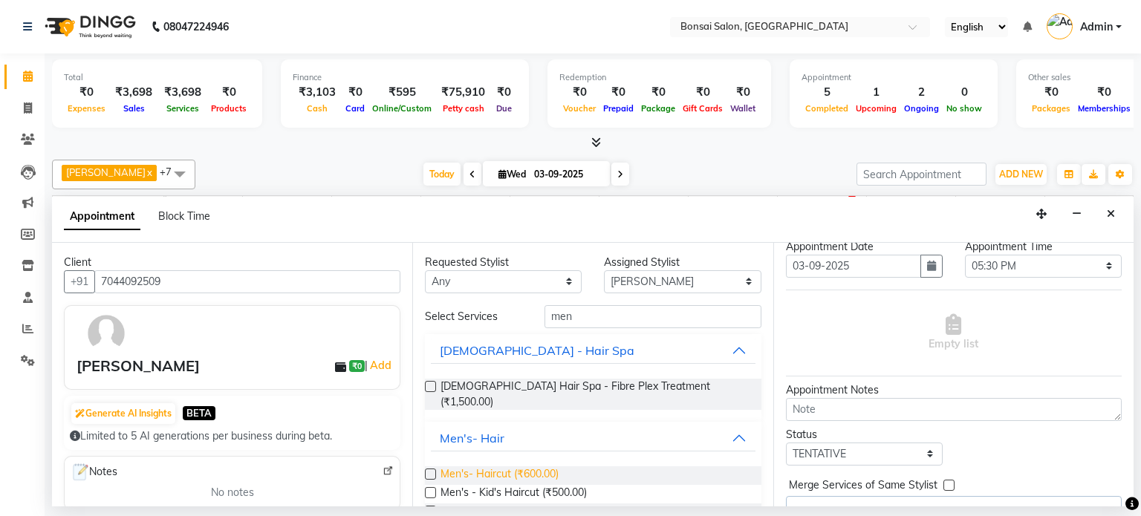
click at [508, 467] on span "Men's- Haircut (₹600.00)" at bounding box center [500, 476] width 118 height 19
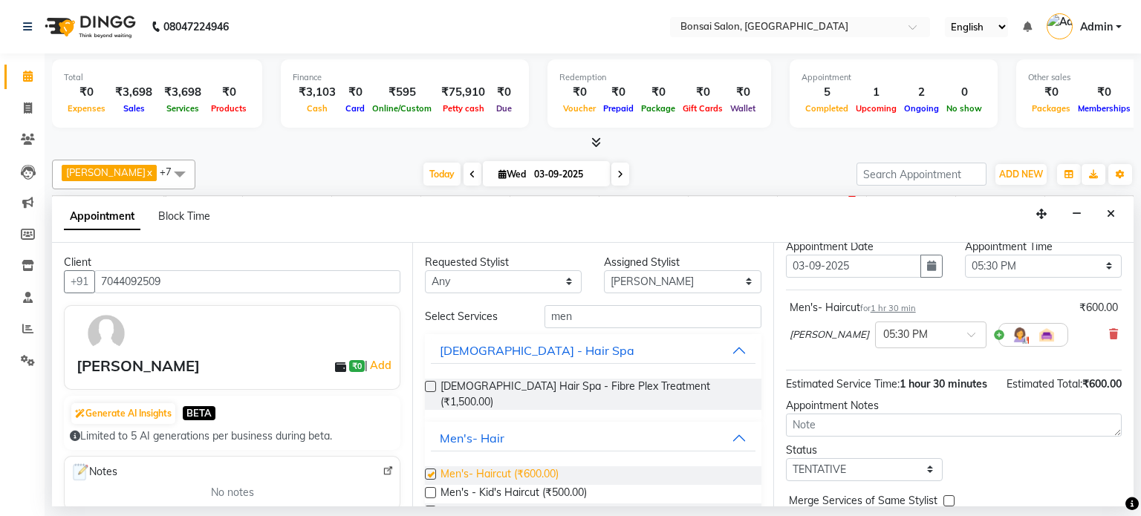
checkbox input "false"
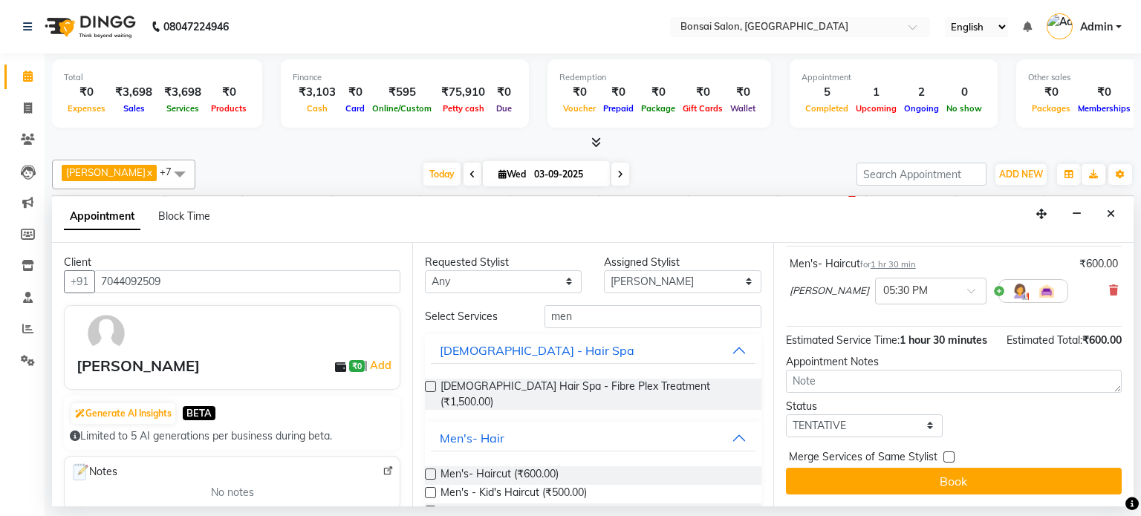
scroll to position [103, 0]
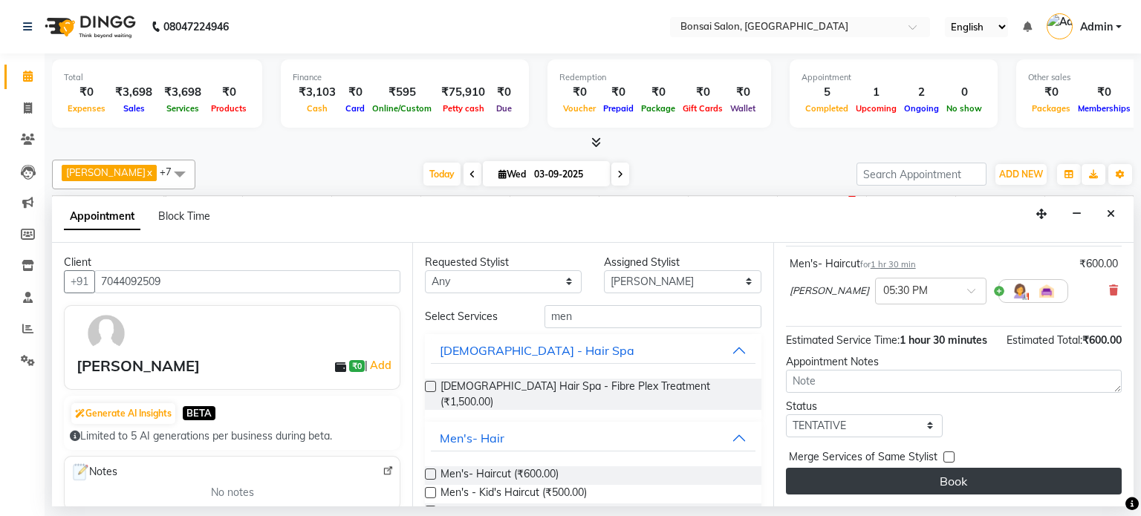
click at [984, 470] on button "Book" at bounding box center [954, 481] width 336 height 27
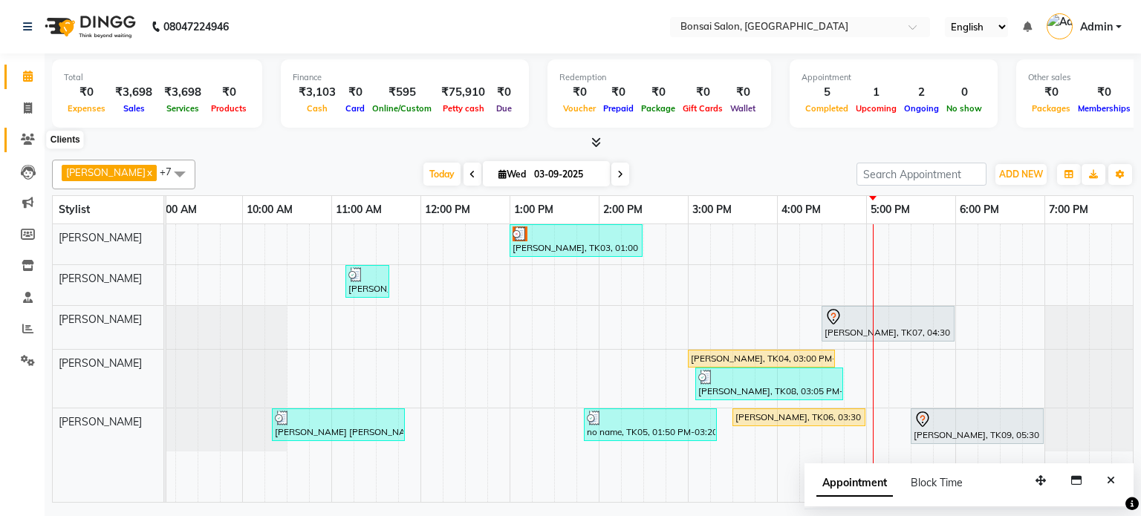
click at [26, 138] on icon at bounding box center [28, 139] width 14 height 11
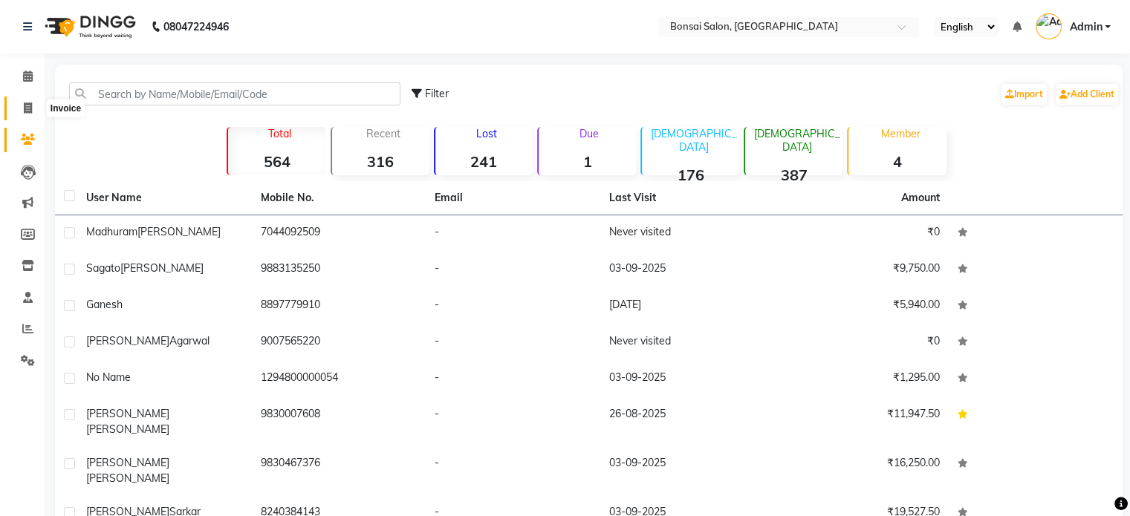
click at [29, 107] on icon at bounding box center [28, 108] width 8 height 11
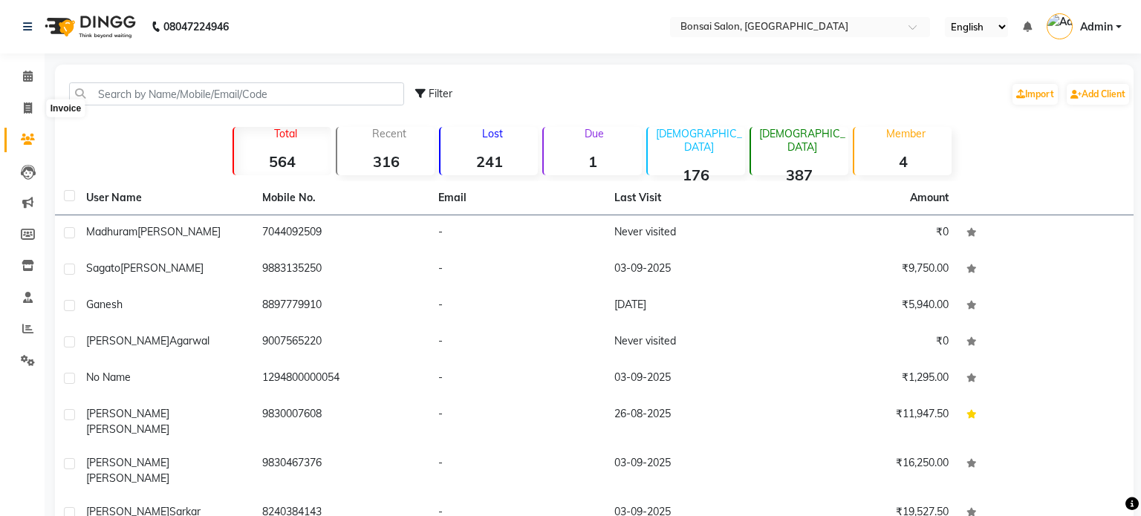
select select "6719"
select select "service"
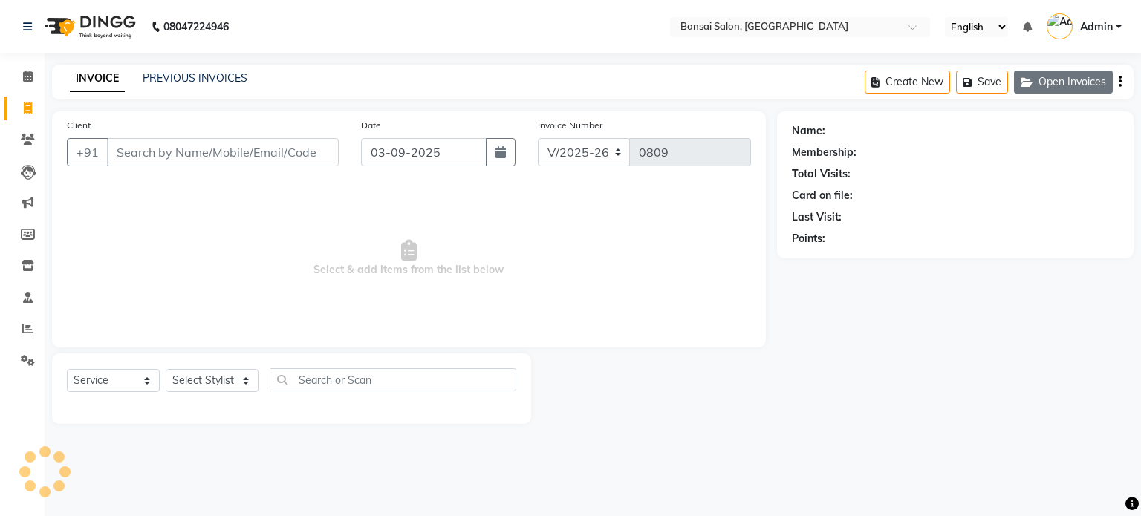
click at [1058, 77] on button "Open Invoices" at bounding box center [1063, 82] width 99 height 23
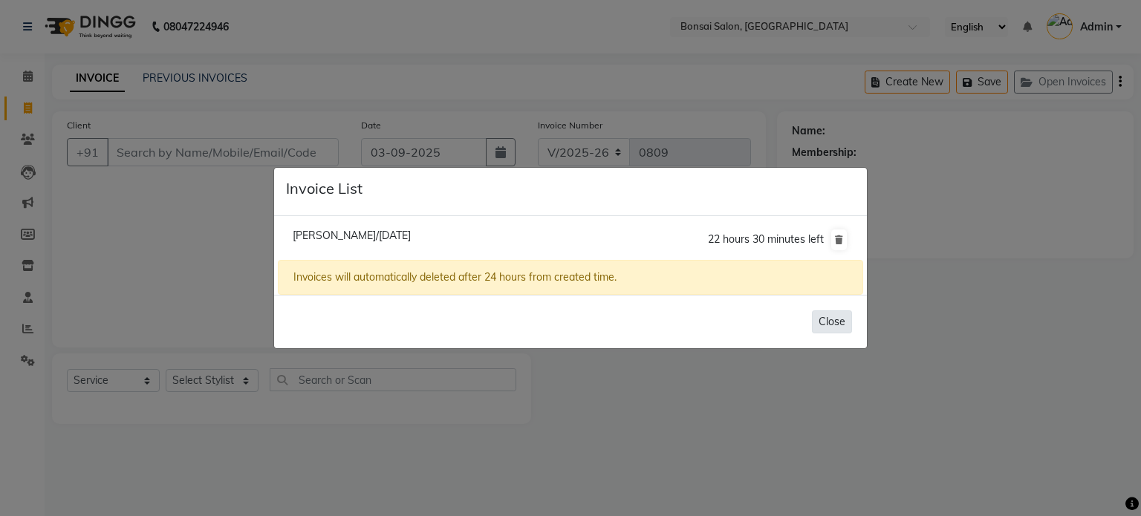
click at [842, 325] on button "Close" at bounding box center [832, 322] width 40 height 23
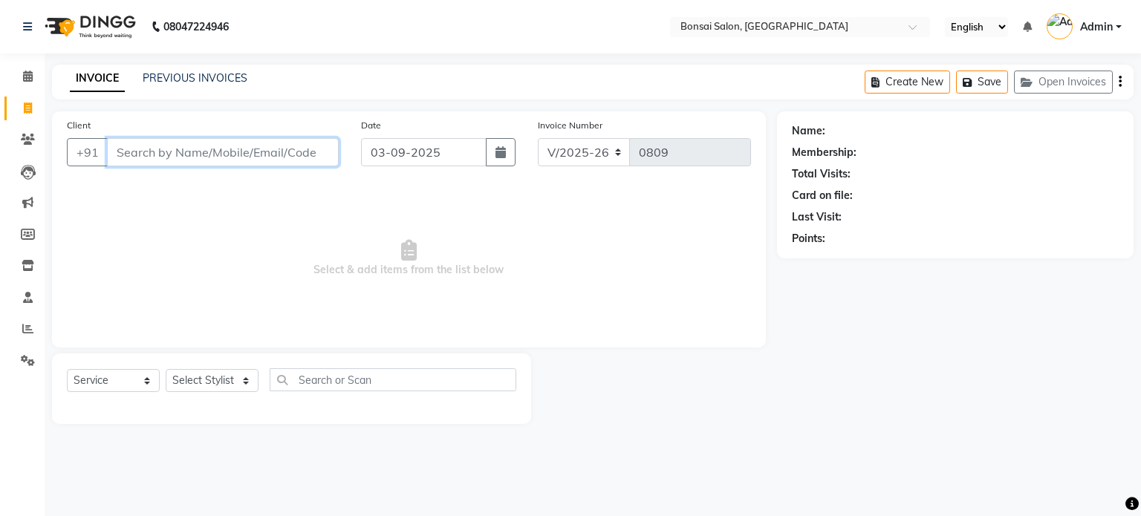
click at [178, 149] on input "Client" at bounding box center [223, 152] width 232 height 28
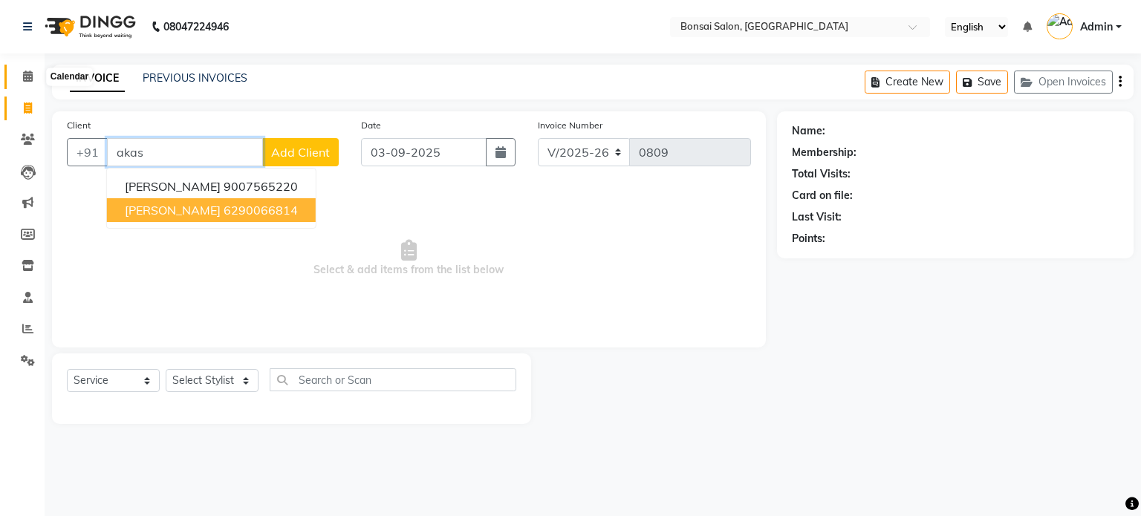
type input "akas"
click at [31, 74] on icon at bounding box center [28, 76] width 10 height 11
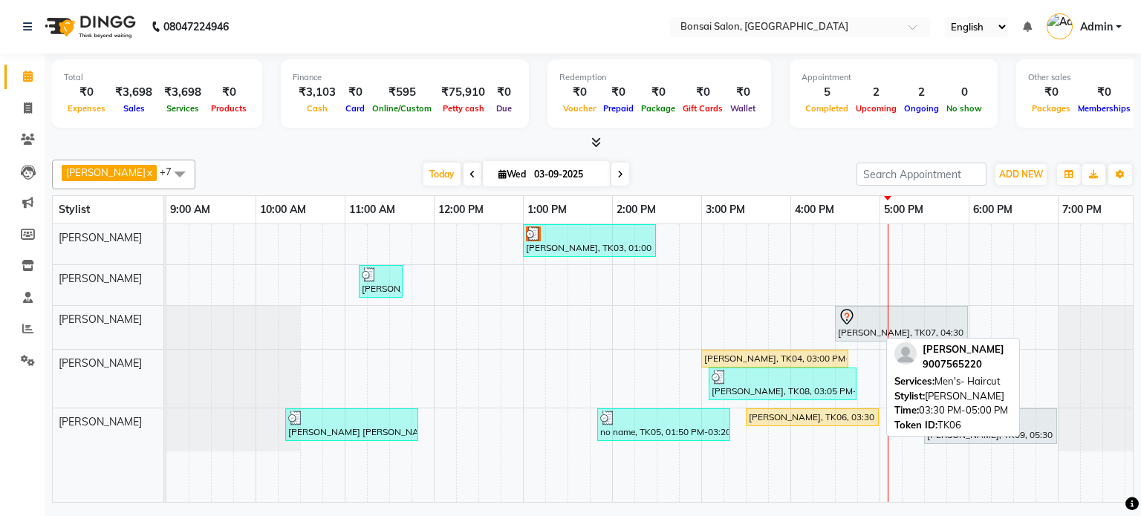
click at [820, 411] on div "[PERSON_NAME], TK06, 03:30 PM-05:00 PM, Men's- Haircut" at bounding box center [812, 417] width 130 height 13
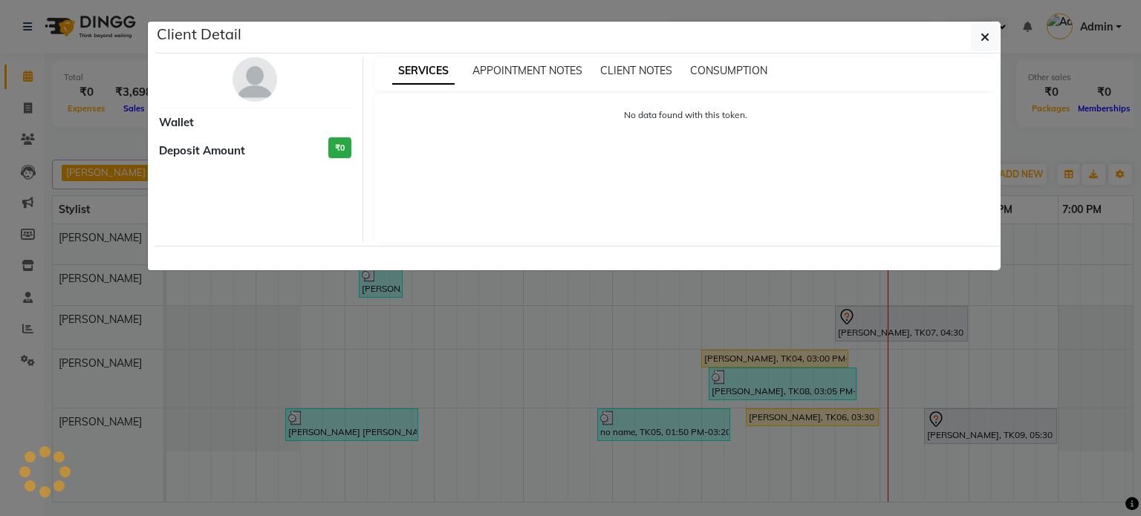
select select "1"
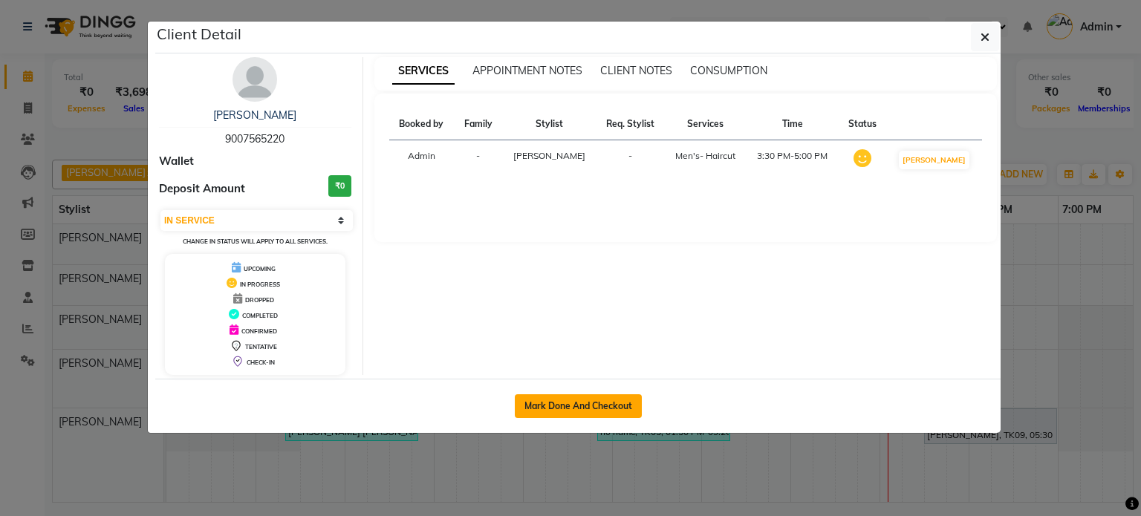
click at [606, 397] on button "Mark Done And Checkout" at bounding box center [578, 406] width 127 height 24
select select "6719"
select select "service"
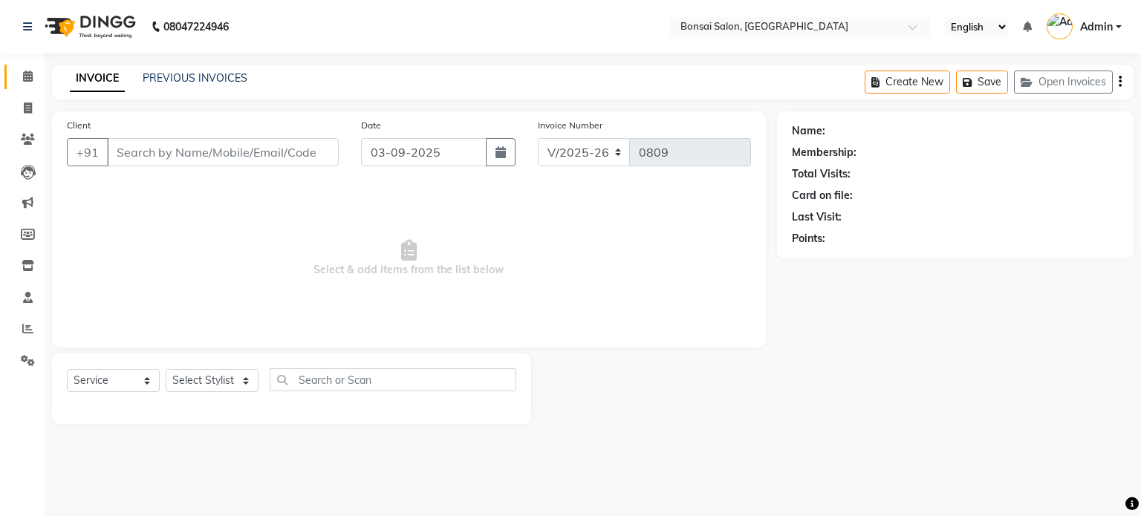
type input "9007565220"
select select "87757"
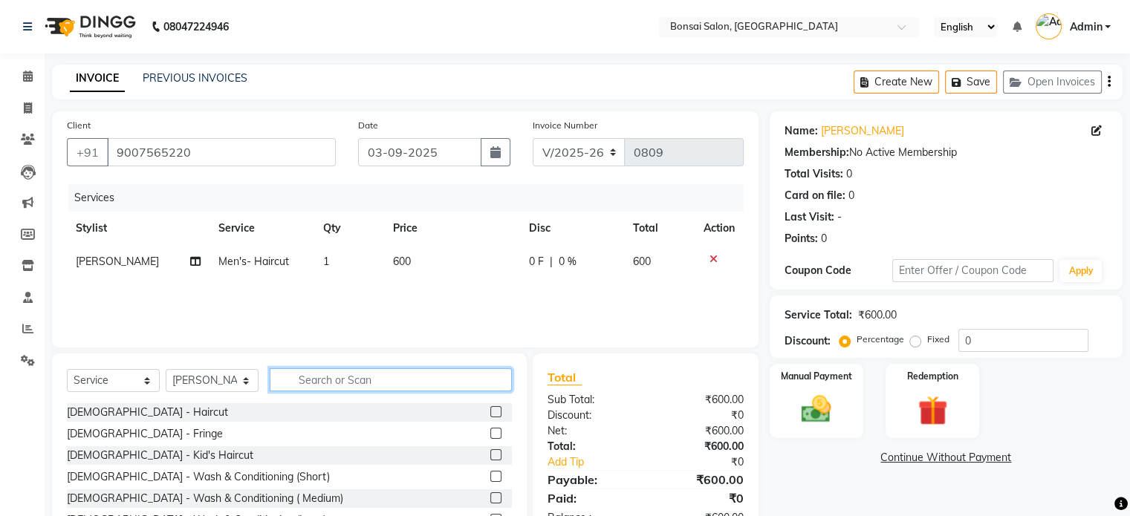
click at [334, 386] on input "text" at bounding box center [391, 379] width 242 height 23
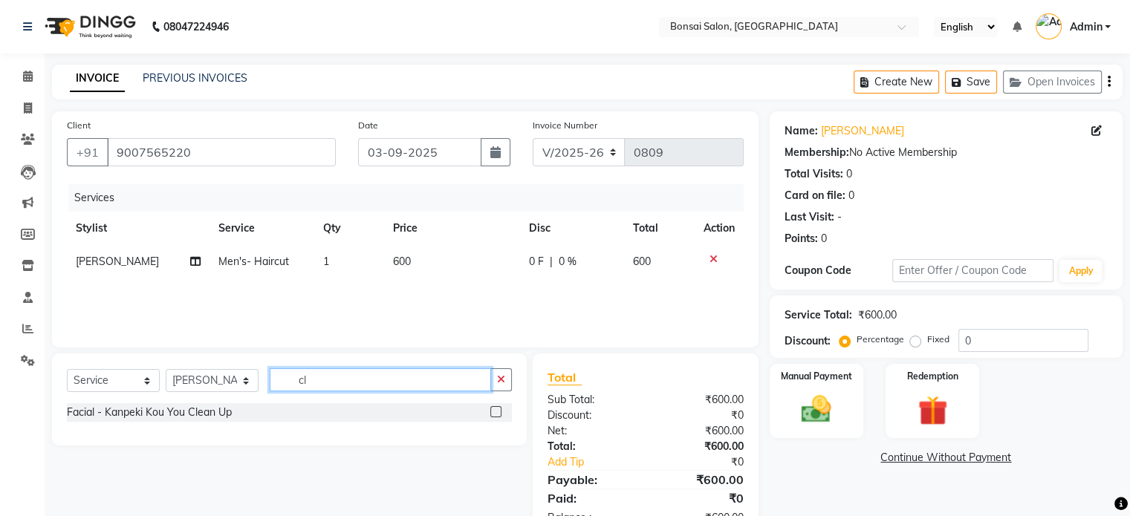
type input "c"
type input "sha"
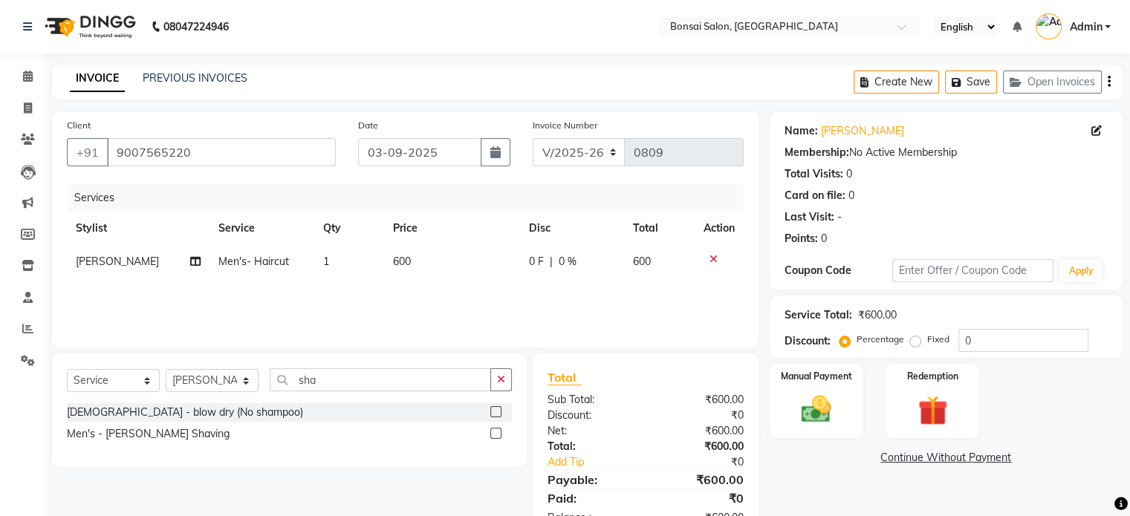
click at [496, 433] on label at bounding box center [495, 433] width 11 height 11
click at [496, 433] on input "checkbox" at bounding box center [495, 434] width 10 height 10
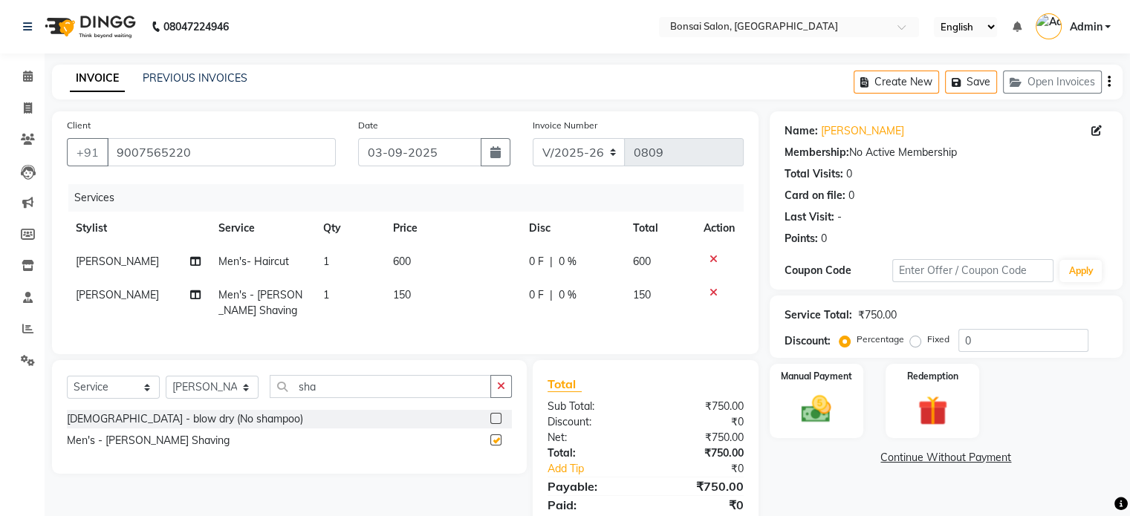
checkbox input "false"
drag, startPoint x: 987, startPoint y: 340, endPoint x: 953, endPoint y: 344, distance: 33.6
click at [954, 344] on div "Percentage Fixed 0" at bounding box center [965, 340] width 246 height 23
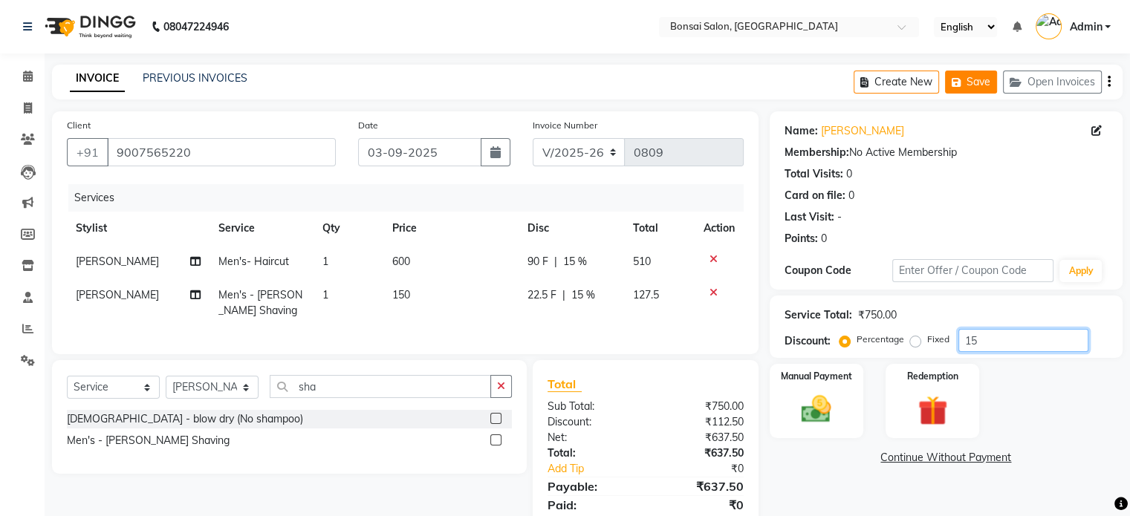
type input "15"
click at [990, 80] on button "Save" at bounding box center [971, 82] width 52 height 23
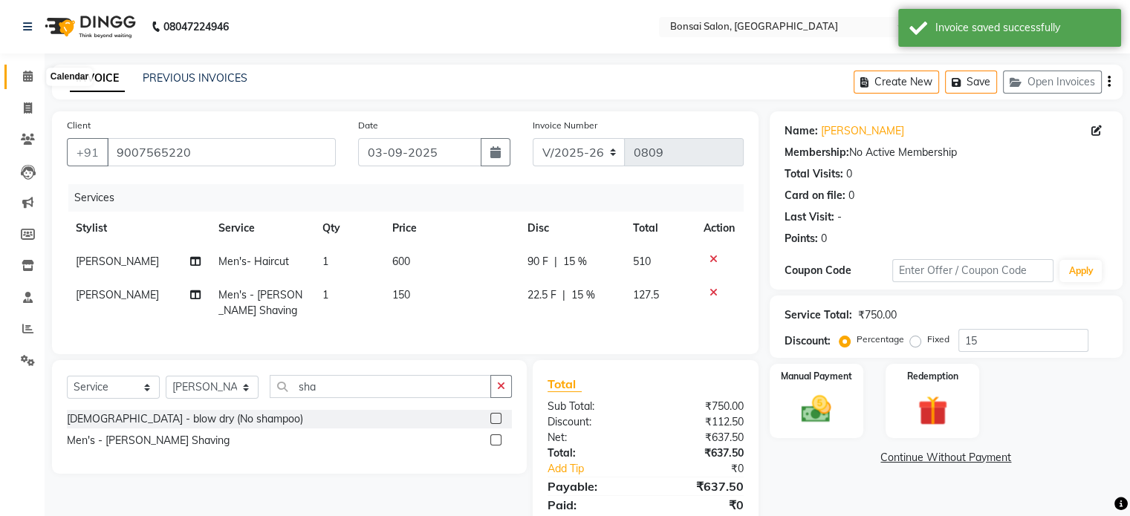
click at [19, 69] on span at bounding box center [28, 76] width 26 height 17
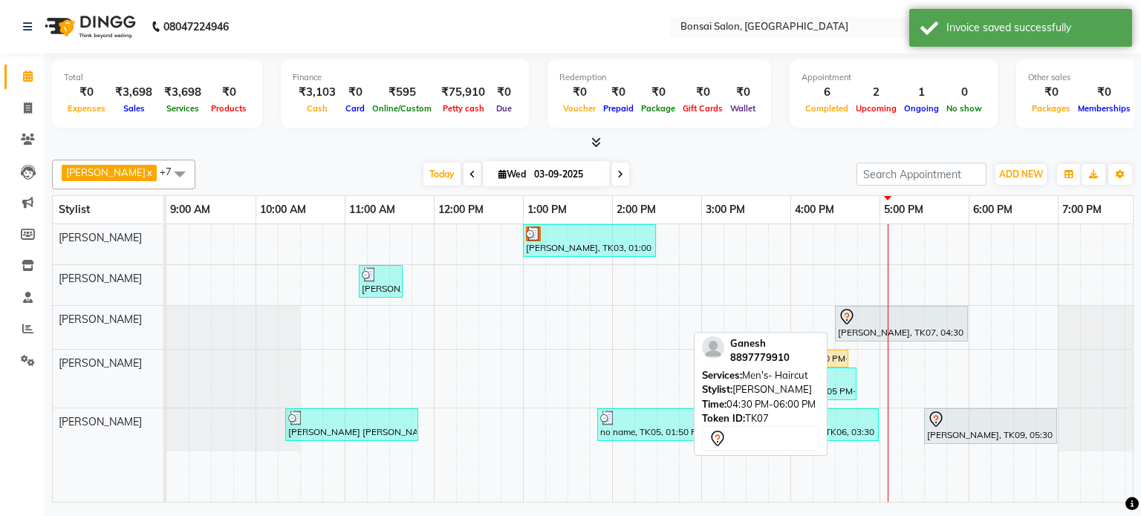
click at [909, 312] on div at bounding box center [901, 317] width 127 height 18
select select "7"
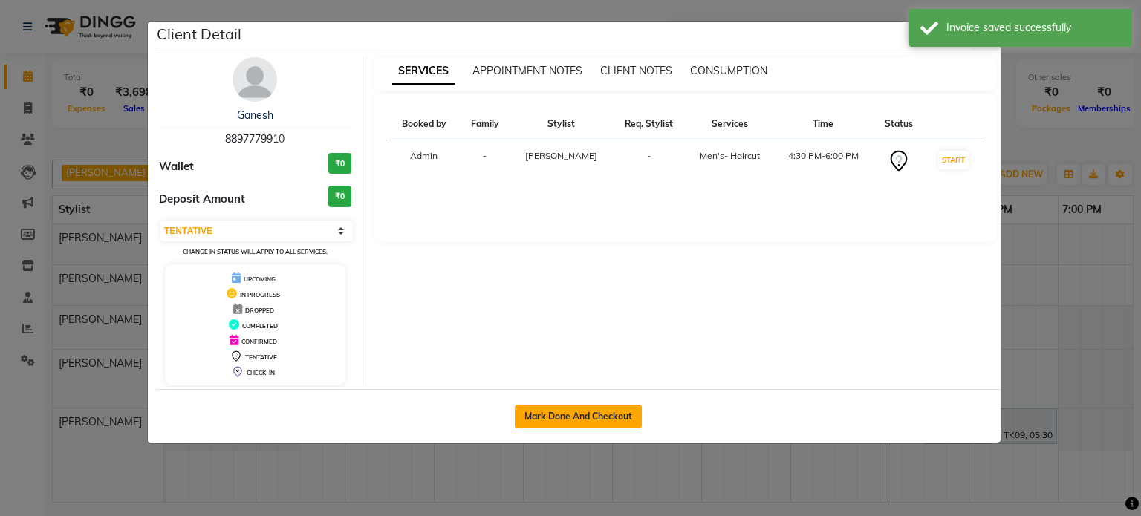
click at [581, 412] on button "Mark Done And Checkout" at bounding box center [578, 417] width 127 height 24
select select "6719"
select select "service"
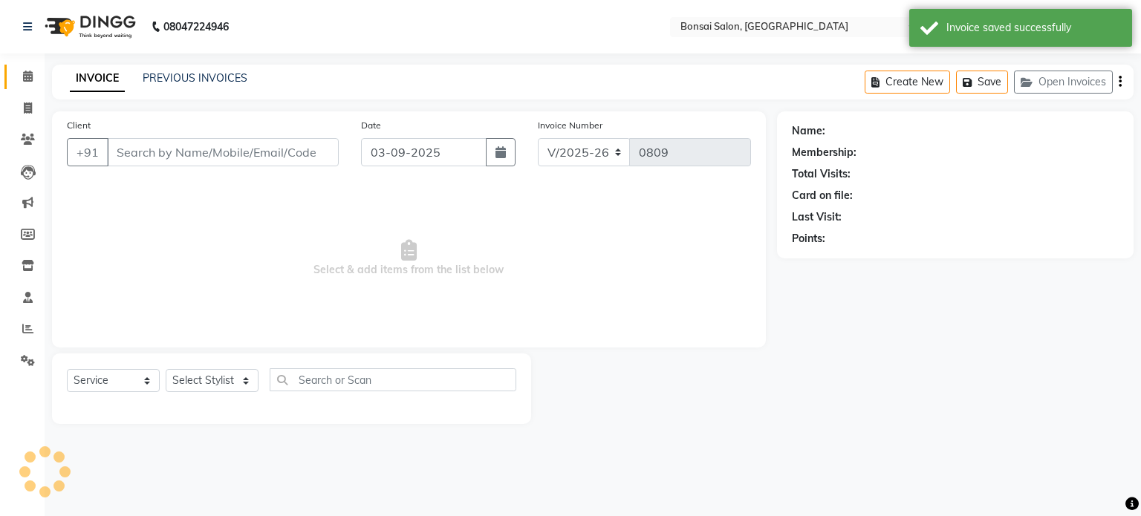
type input "8897779910"
select select "61182"
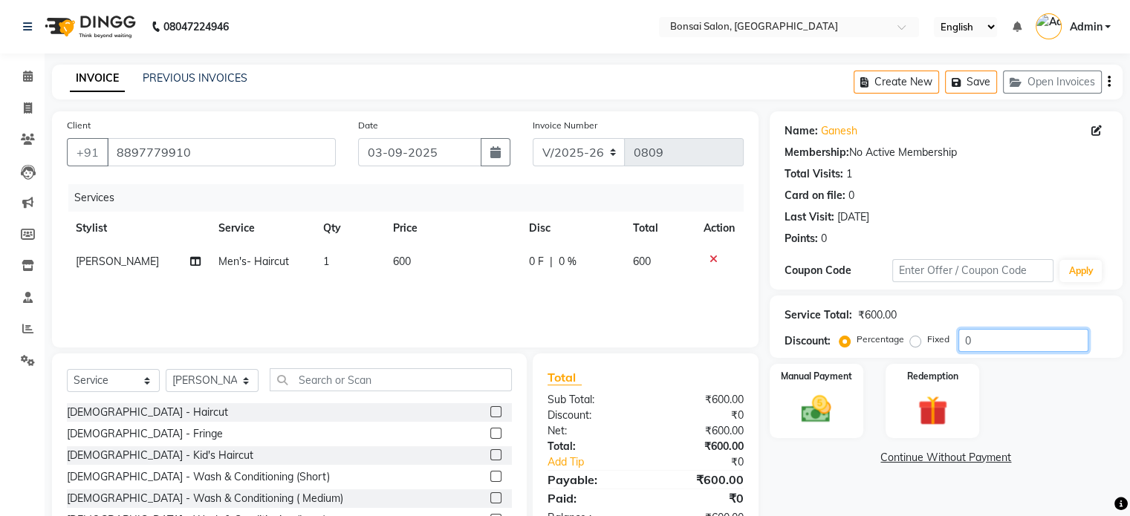
drag, startPoint x: 972, startPoint y: 343, endPoint x: 935, endPoint y: 345, distance: 36.5
click at [935, 345] on div "Percentage Fixed 0" at bounding box center [965, 340] width 246 height 23
type input "15"
click at [969, 83] on button "Save" at bounding box center [971, 82] width 52 height 23
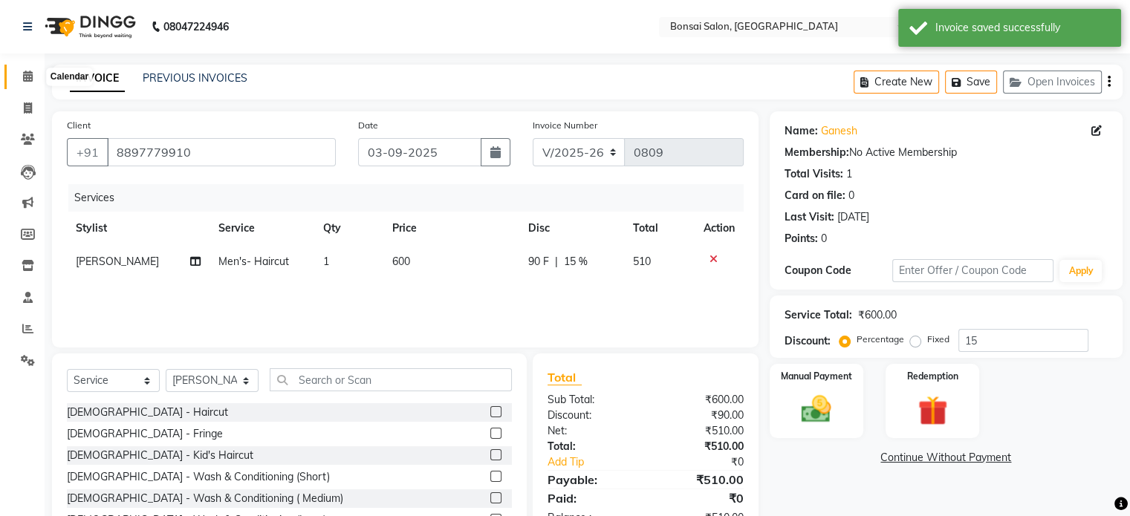
click at [26, 74] on icon at bounding box center [28, 76] width 10 height 11
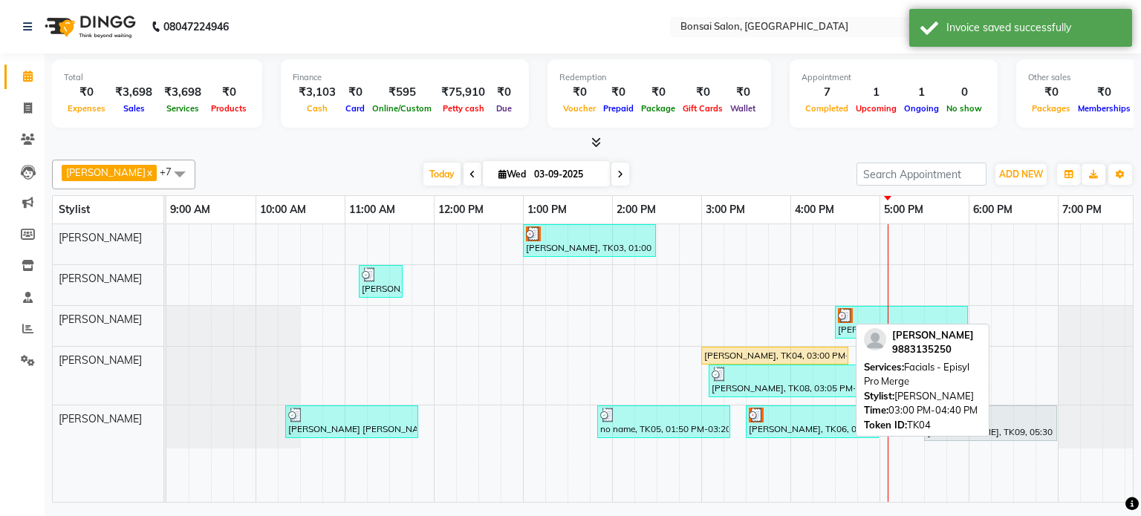
click at [792, 359] on div "[PERSON_NAME], TK04, 03:00 PM-04:40 PM, Facials - Episyl Pro Merge" at bounding box center [775, 355] width 144 height 13
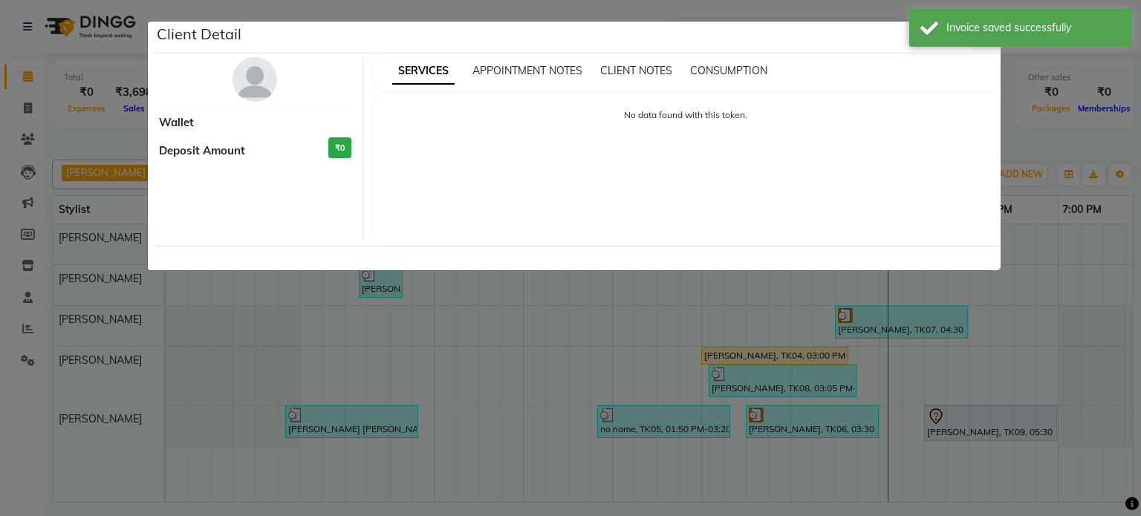
select select "1"
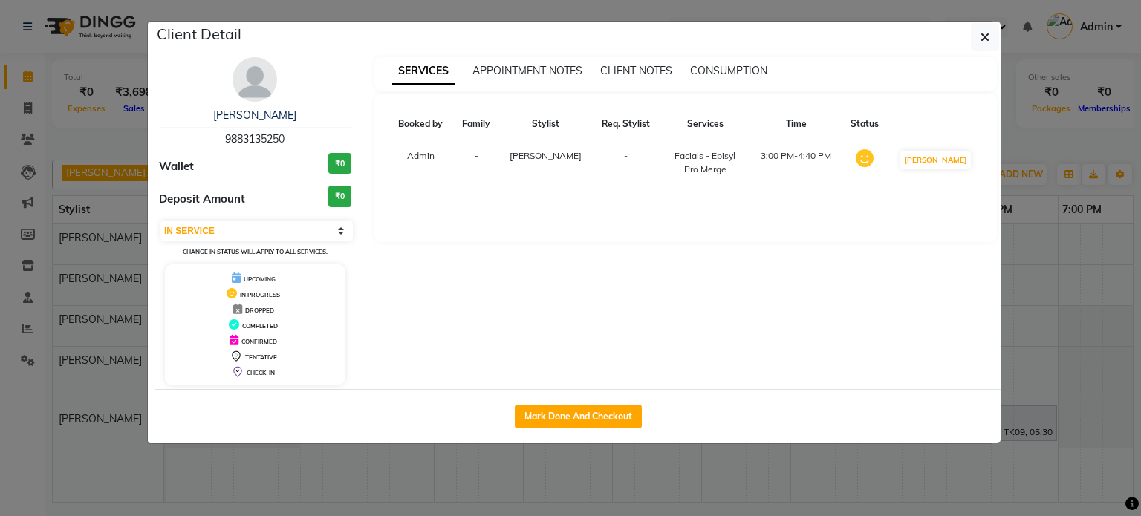
click at [271, 6] on ngb-modal-window "Client Detail [PERSON_NAME] 9883135250 Wallet ₹0 Deposit Amount ₹0 Select IN SE…" at bounding box center [570, 258] width 1141 height 516
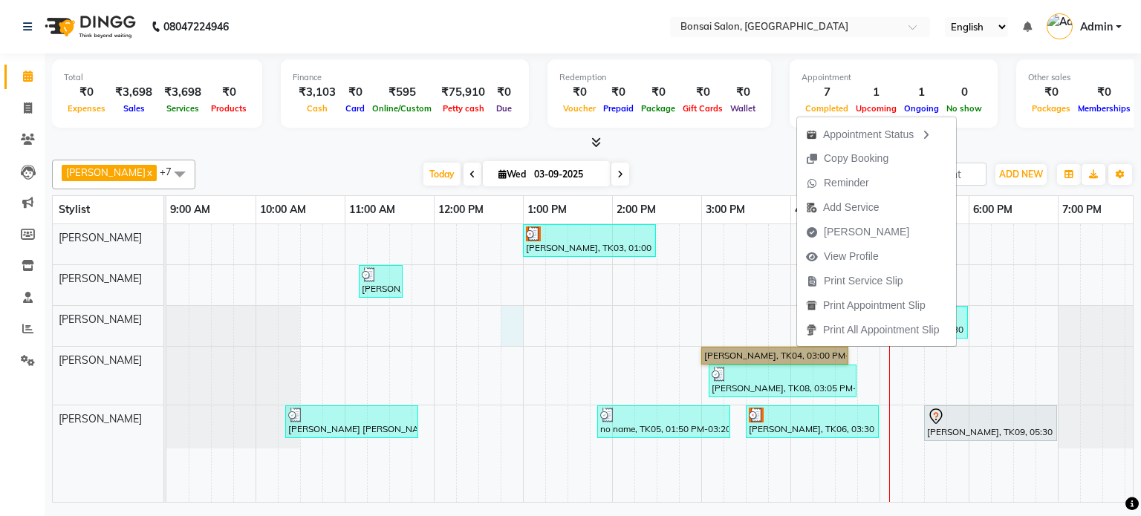
click at [503, 316] on div "[PERSON_NAME], TK03, 01:00 PM-02:30 PM, [DEMOGRAPHIC_DATA] Colour - Global (Med…" at bounding box center [656, 363] width 981 height 278
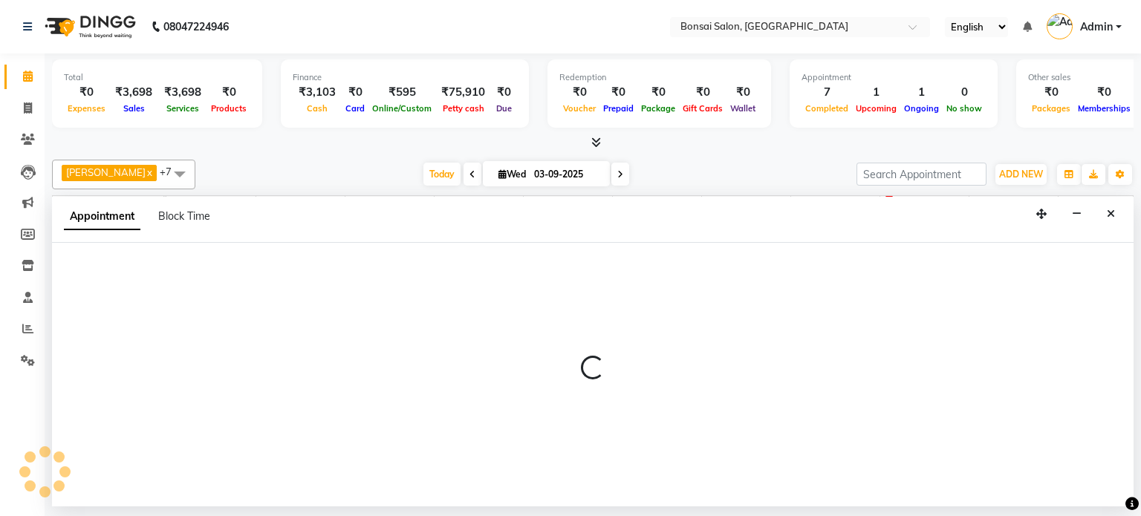
select select "61182"
select select "765"
select select "tentative"
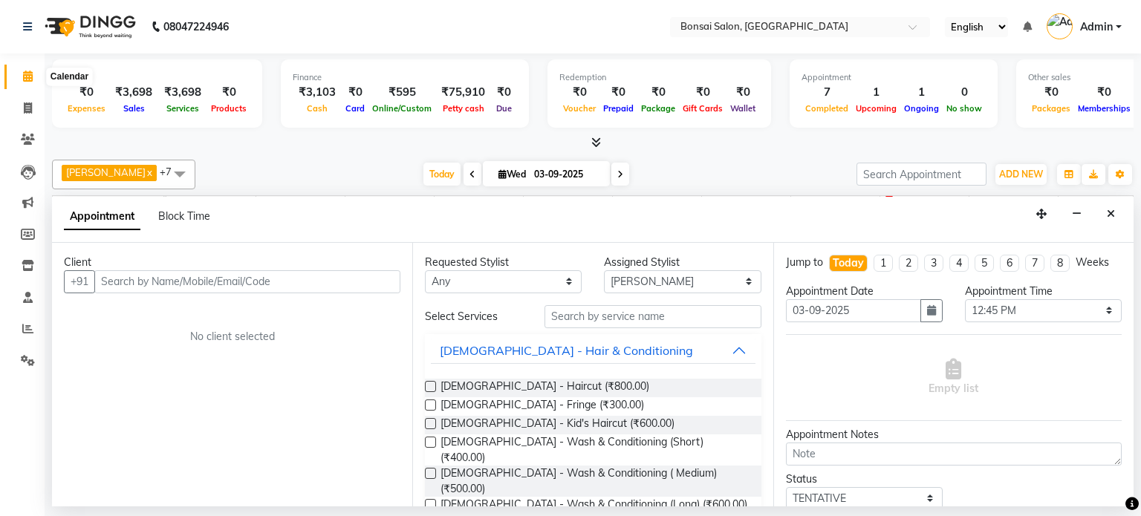
click at [33, 71] on span at bounding box center [28, 76] width 26 height 17
click at [31, 108] on icon at bounding box center [28, 108] width 8 height 11
select select "service"
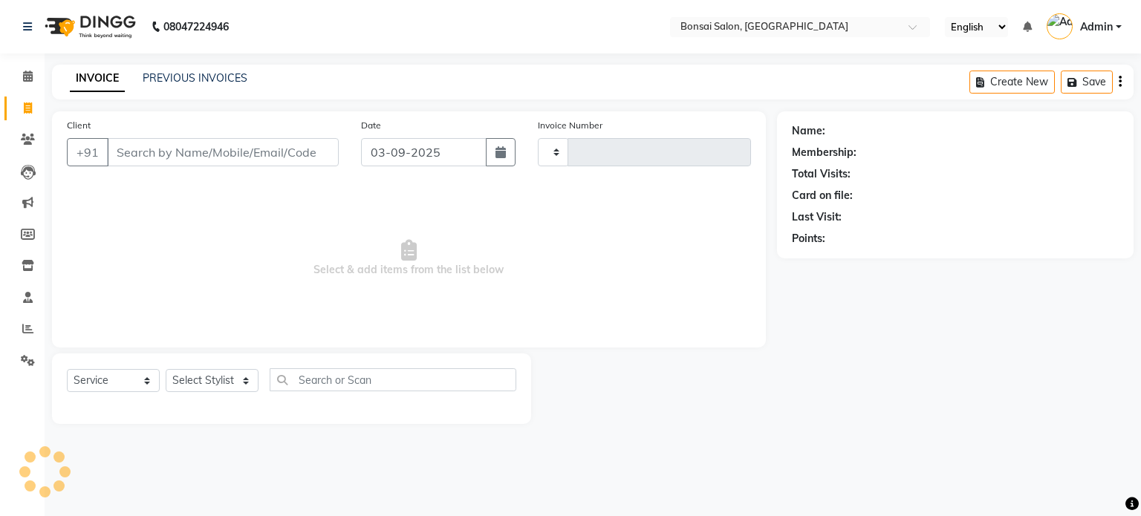
type input "0809"
select select "6719"
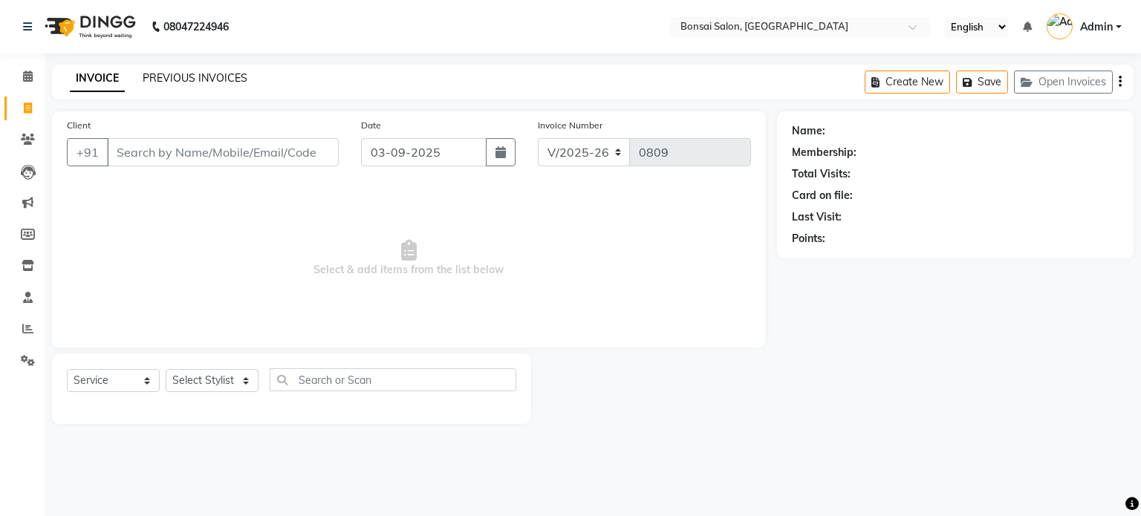
click at [178, 77] on link "PREVIOUS INVOICES" at bounding box center [195, 77] width 105 height 13
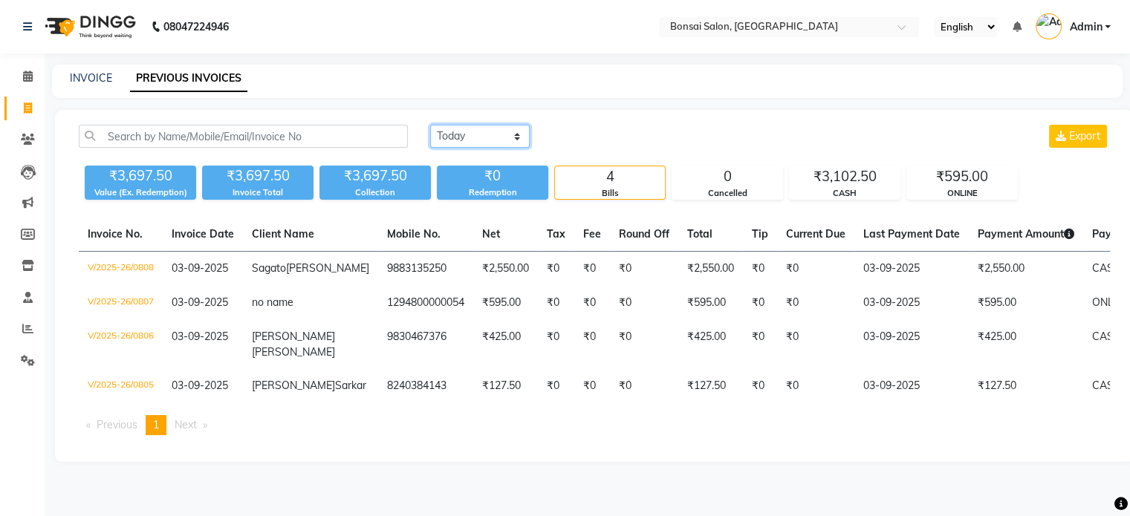
click at [487, 137] on select "[DATE] [DATE] Custom Range" at bounding box center [480, 136] width 100 height 23
select select "[DATE]"
click at [430, 125] on select "[DATE] [DATE] Custom Range" at bounding box center [480, 136] width 100 height 23
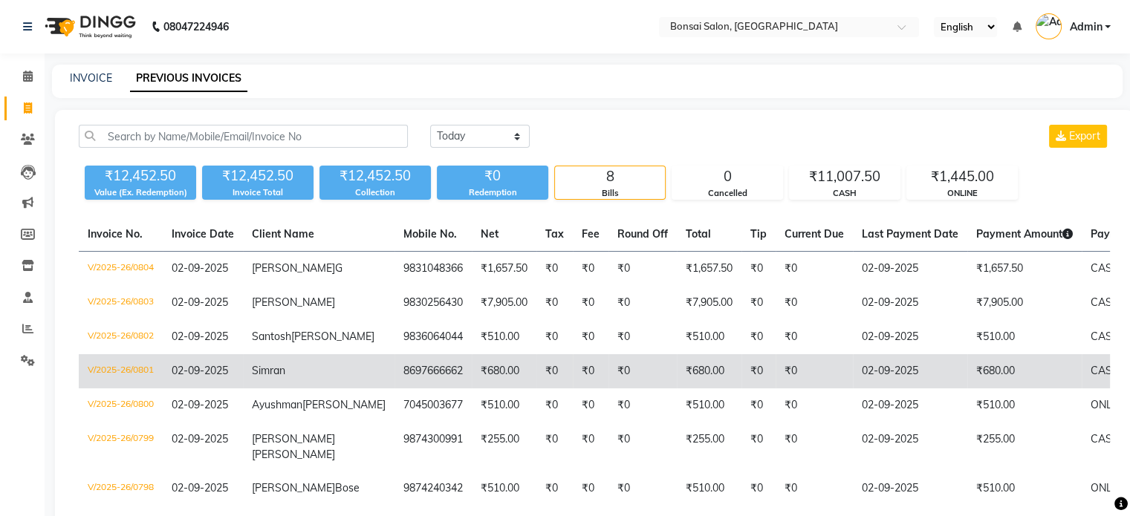
click at [313, 389] on td "Simran" at bounding box center [319, 371] width 152 height 34
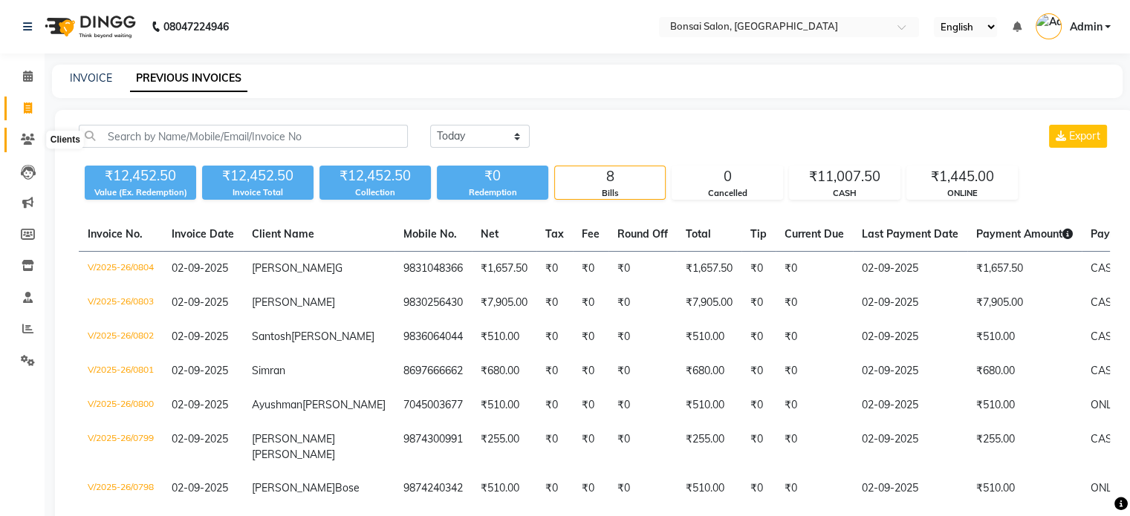
click at [30, 139] on icon at bounding box center [28, 139] width 14 height 11
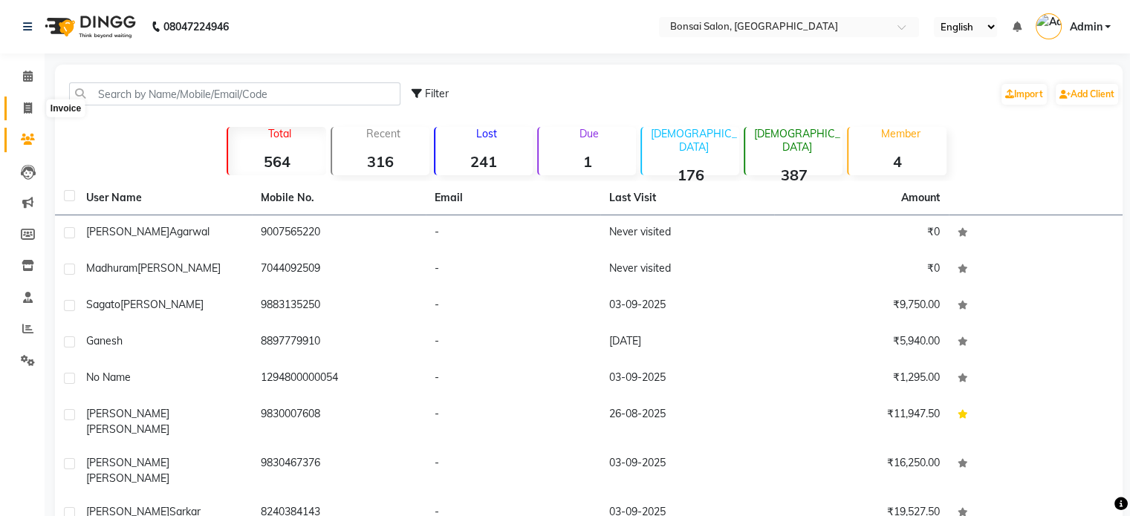
click at [30, 105] on icon at bounding box center [28, 108] width 8 height 11
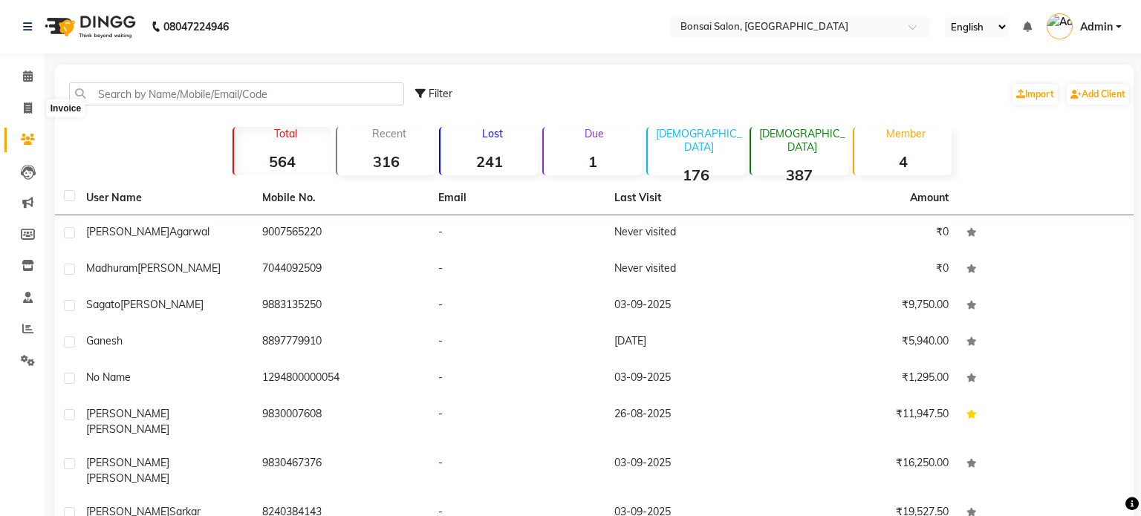
select select "service"
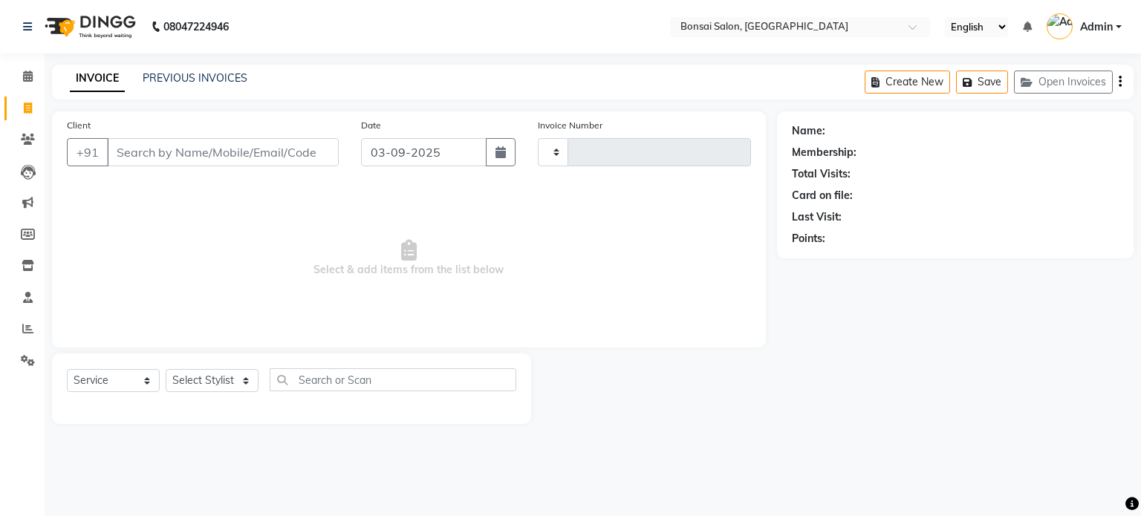
type input "0809"
select select "6719"
click at [1062, 76] on button "Open Invoices" at bounding box center [1063, 82] width 99 height 23
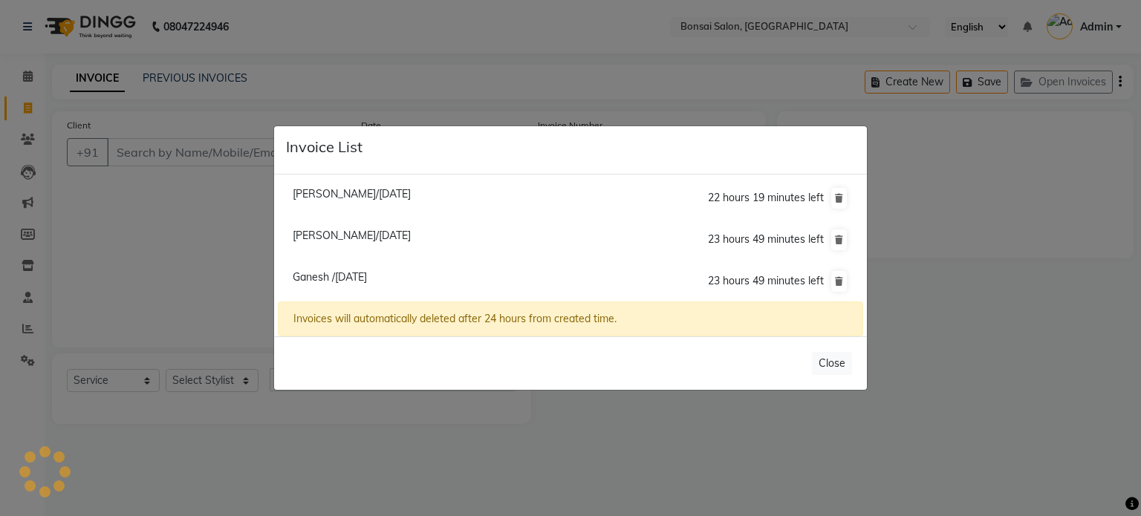
click at [395, 239] on span "[PERSON_NAME]/[DATE]" at bounding box center [352, 235] width 118 height 13
type input "9007565220"
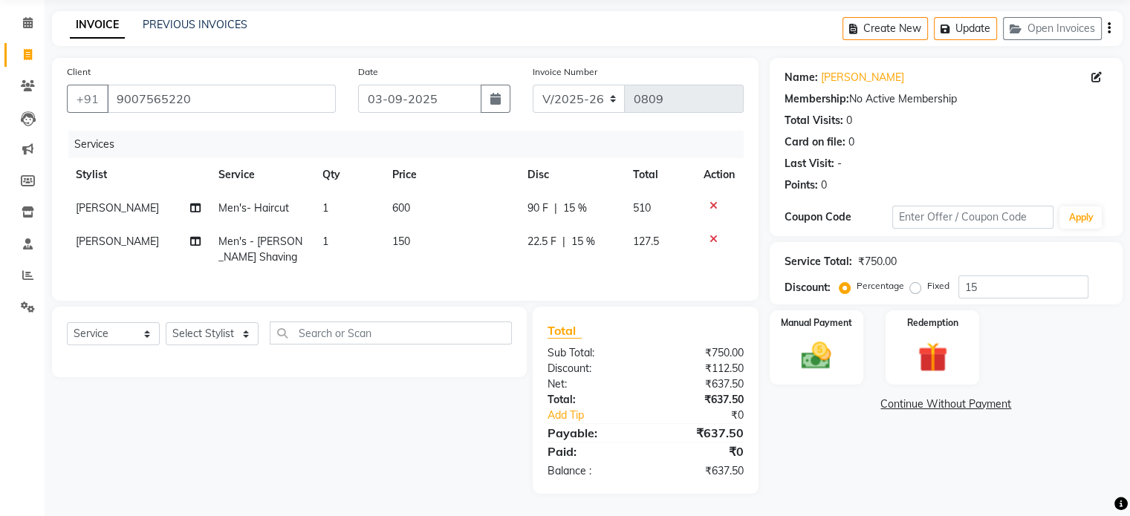
scroll to position [65, 0]
click at [804, 339] on img at bounding box center [816, 357] width 50 height 36
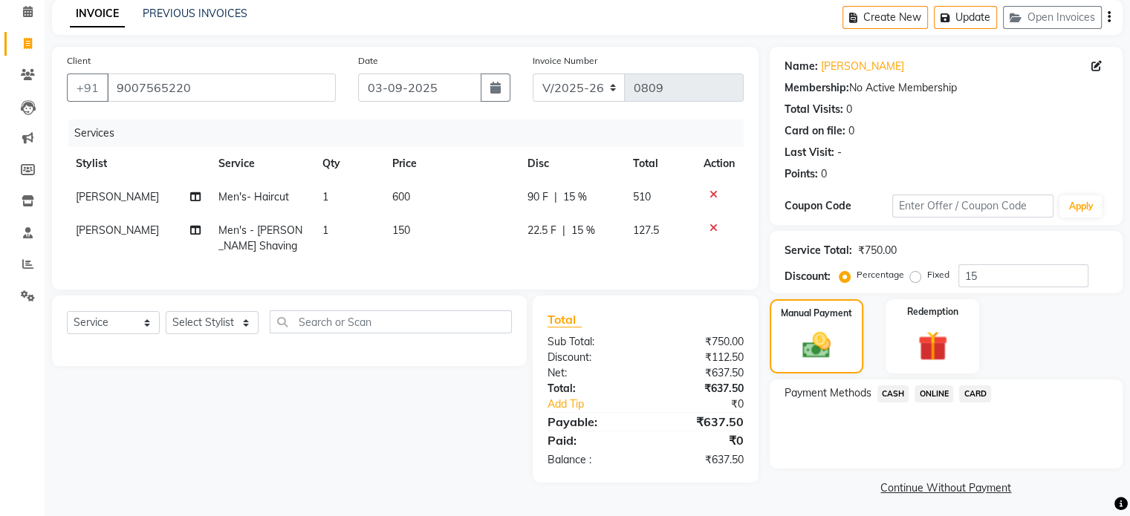
click at [883, 397] on span "CASH" at bounding box center [893, 394] width 32 height 17
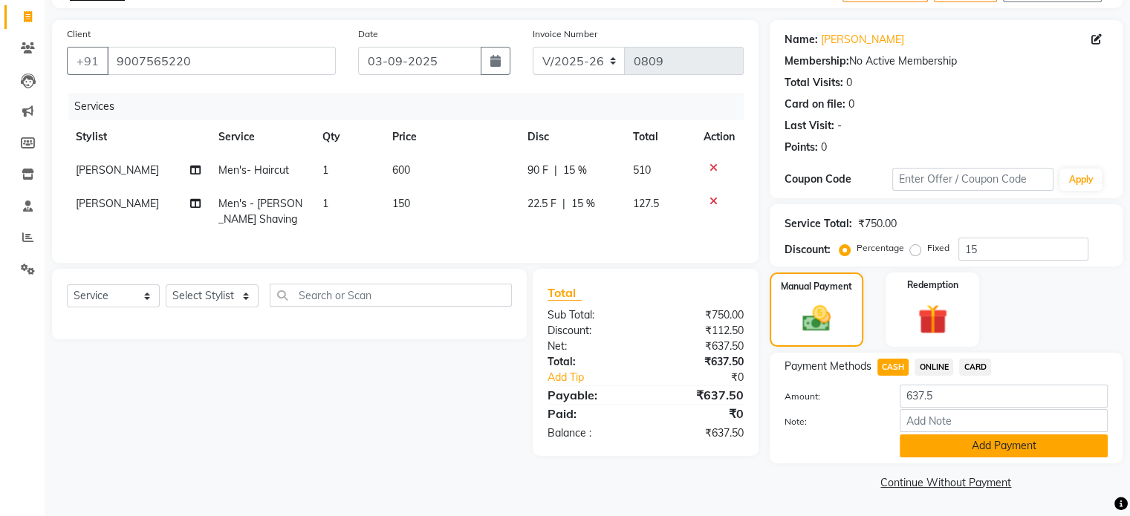
scroll to position [92, 0]
click at [966, 442] on button "Add Payment" at bounding box center [1004, 446] width 208 height 23
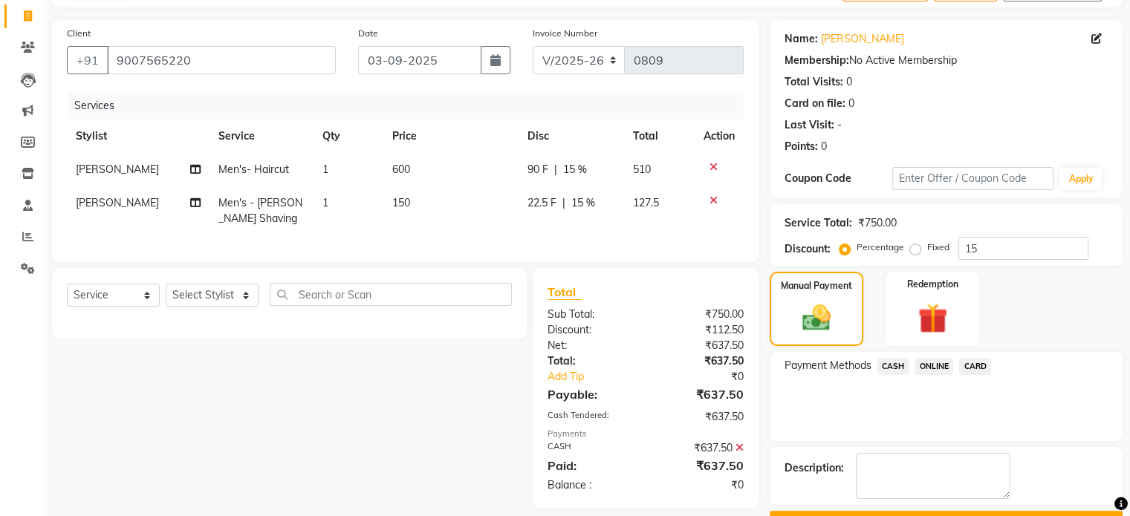
scroll to position [131, 0]
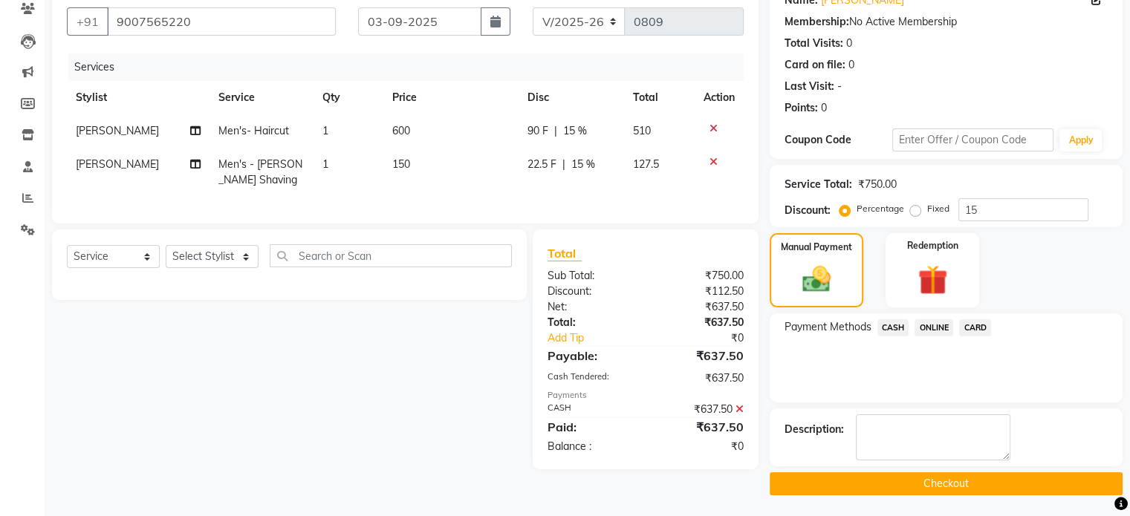
click at [920, 481] on button "Checkout" at bounding box center [946, 483] width 353 height 23
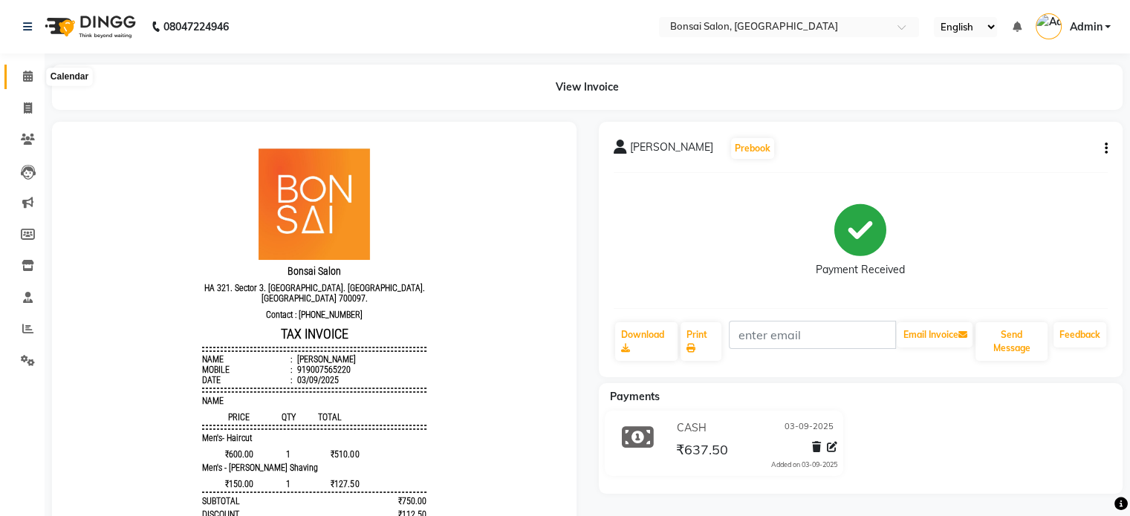
click at [30, 74] on icon at bounding box center [28, 76] width 10 height 11
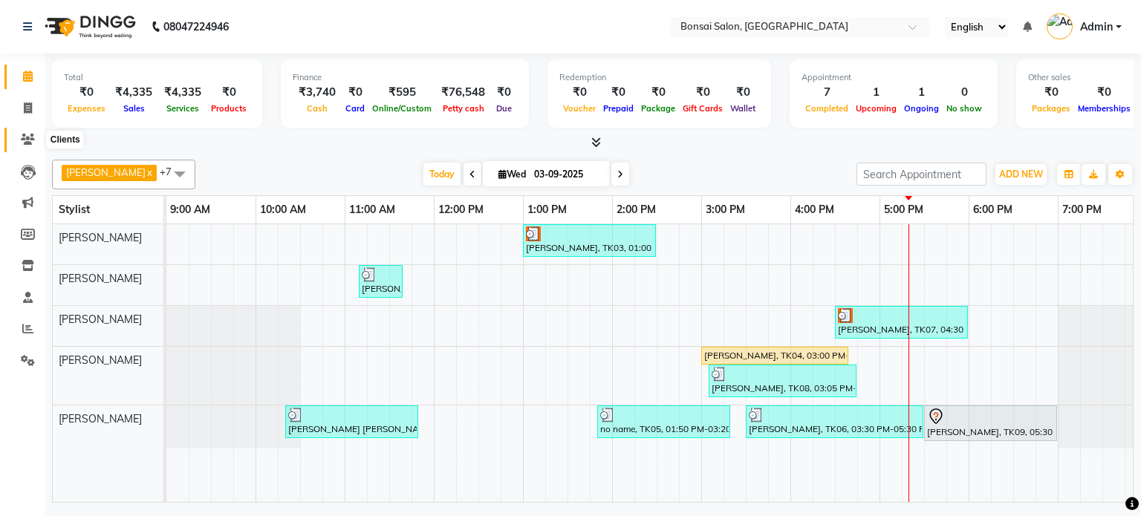
click at [27, 144] on icon at bounding box center [28, 139] width 14 height 11
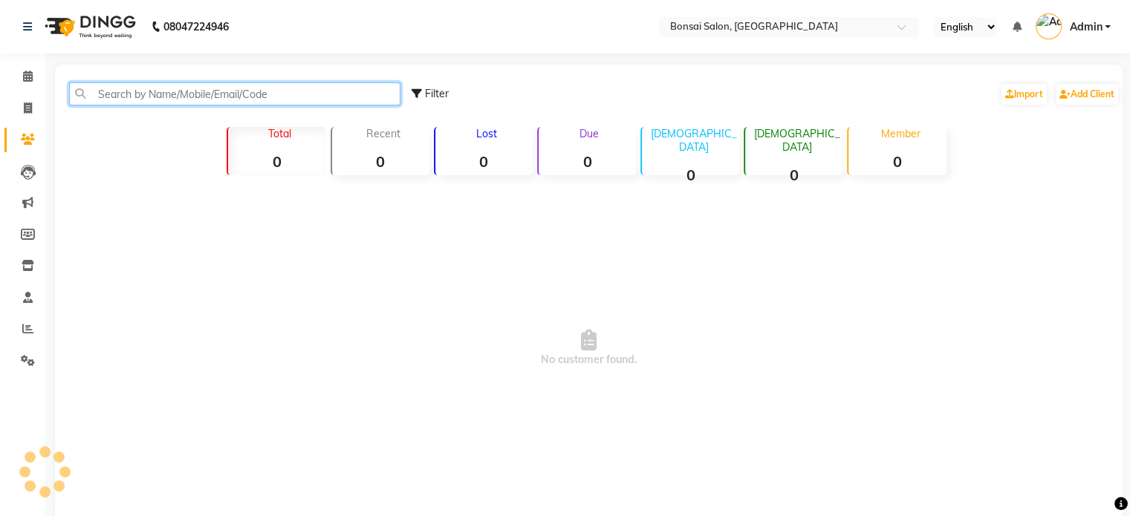
click at [164, 97] on input "text" at bounding box center [234, 93] width 331 height 23
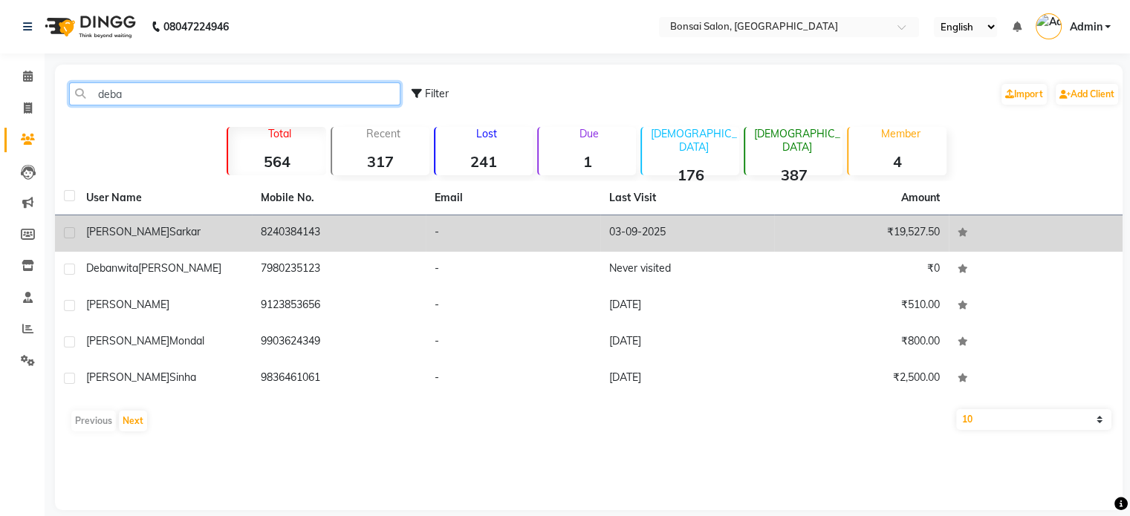
type input "deba"
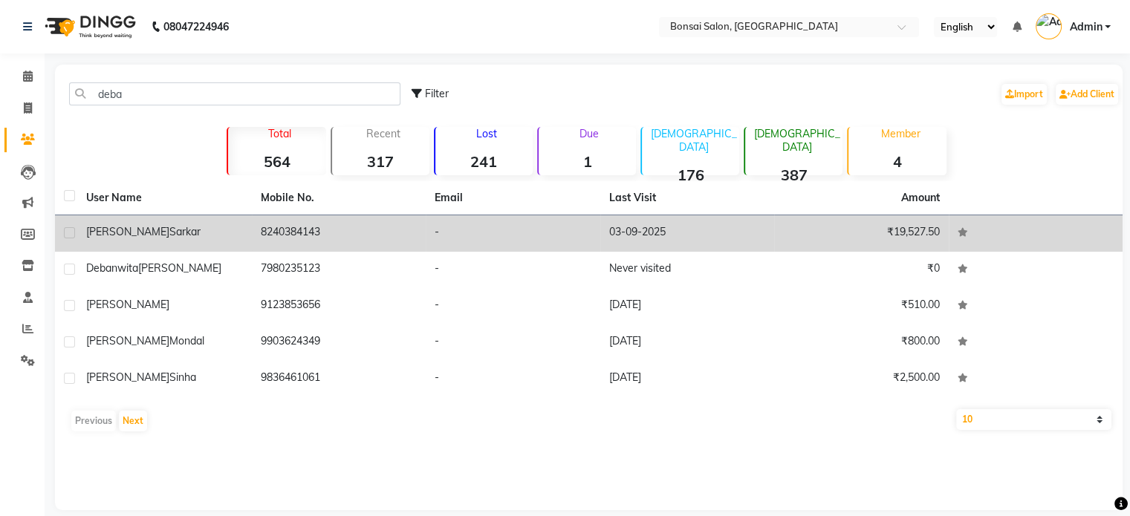
click at [187, 228] on div "[PERSON_NAME]" at bounding box center [164, 232] width 157 height 16
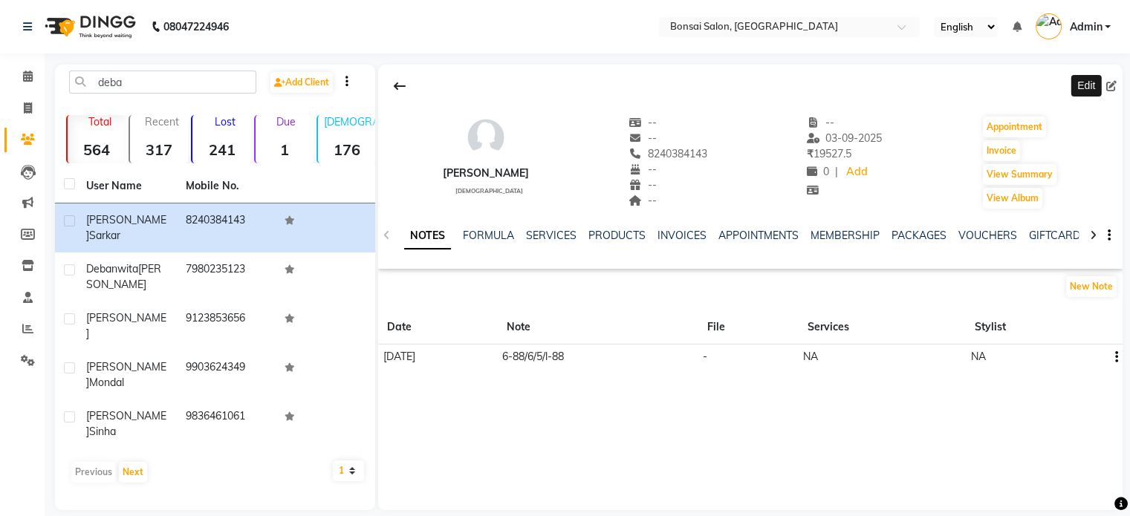
click at [1108, 85] on icon at bounding box center [1111, 86] width 10 height 10
select select "[DEMOGRAPHIC_DATA]"
select select "47322"
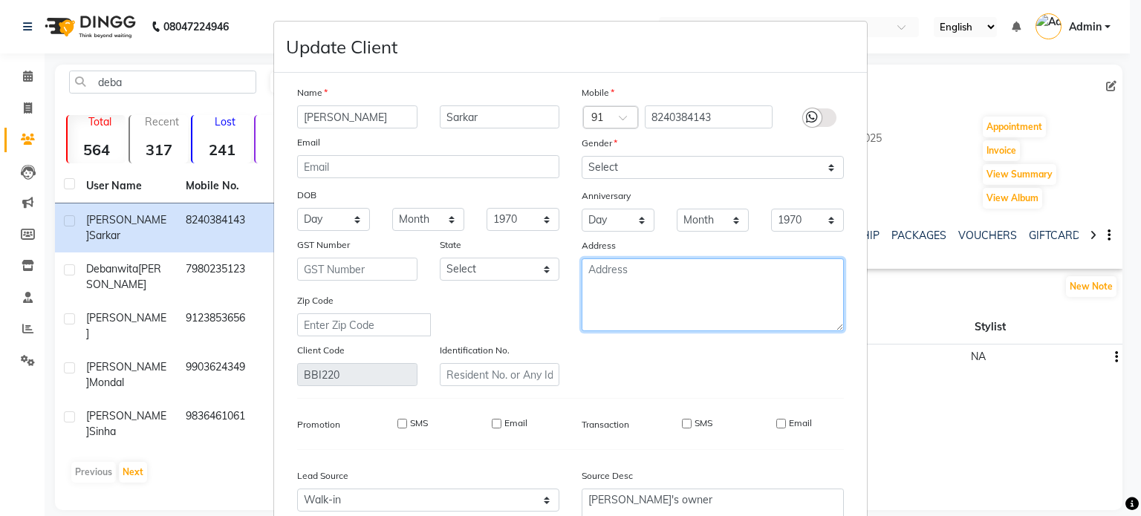
click at [626, 276] on textarea at bounding box center [713, 295] width 262 height 73
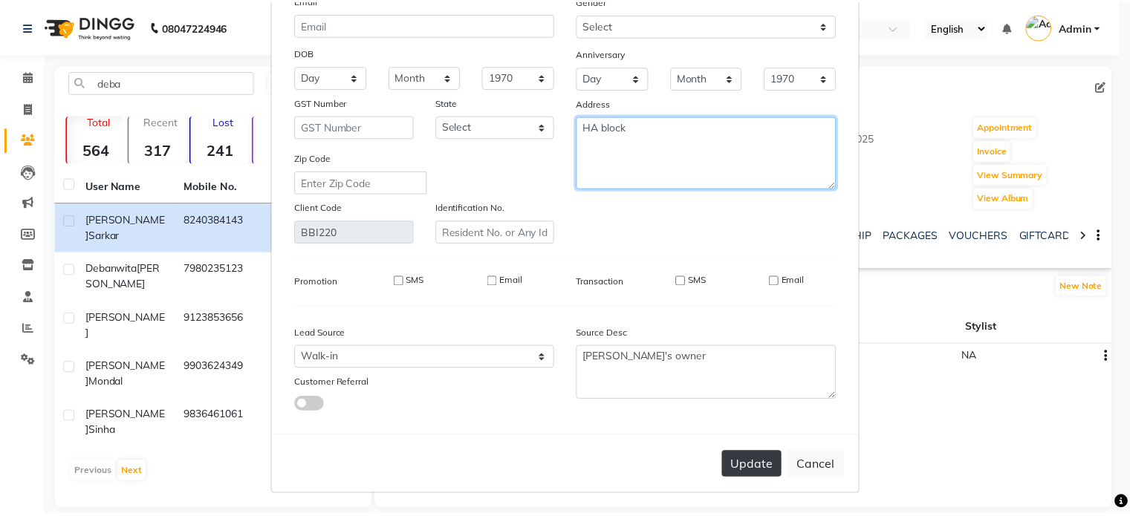
scroll to position [150, 0]
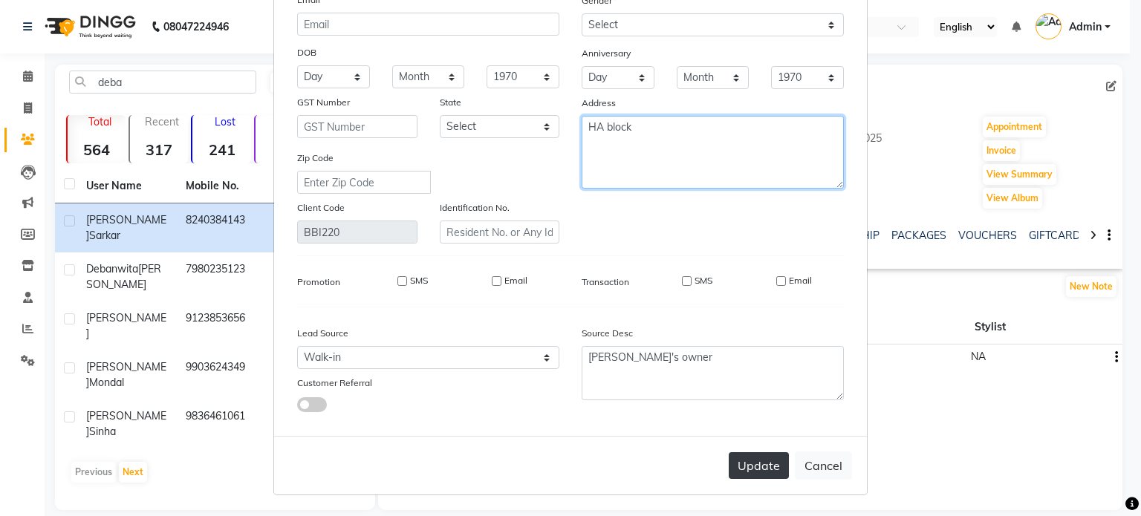
type textarea "HA block"
click at [758, 456] on button "Update" at bounding box center [759, 465] width 60 height 27
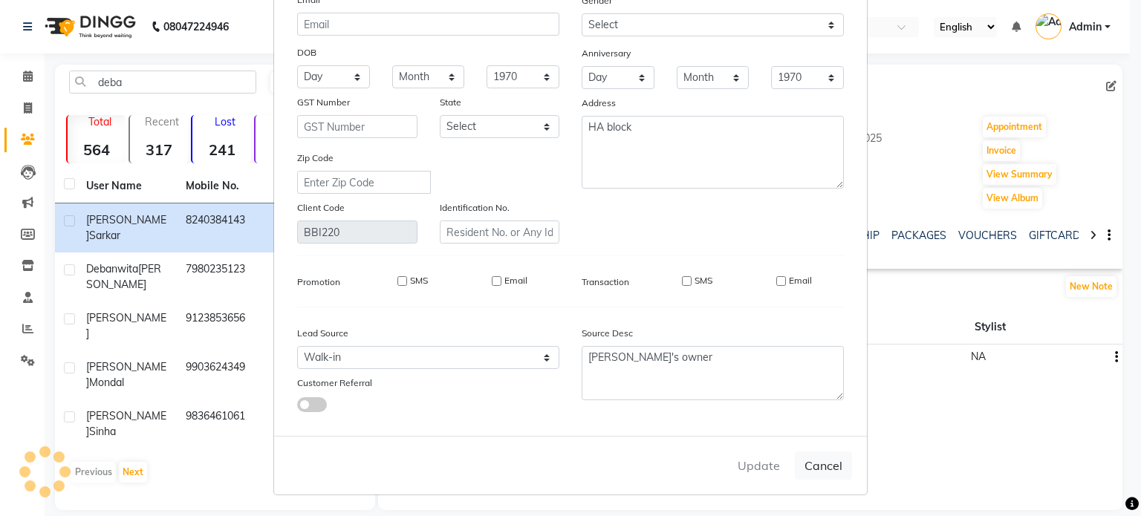
select select
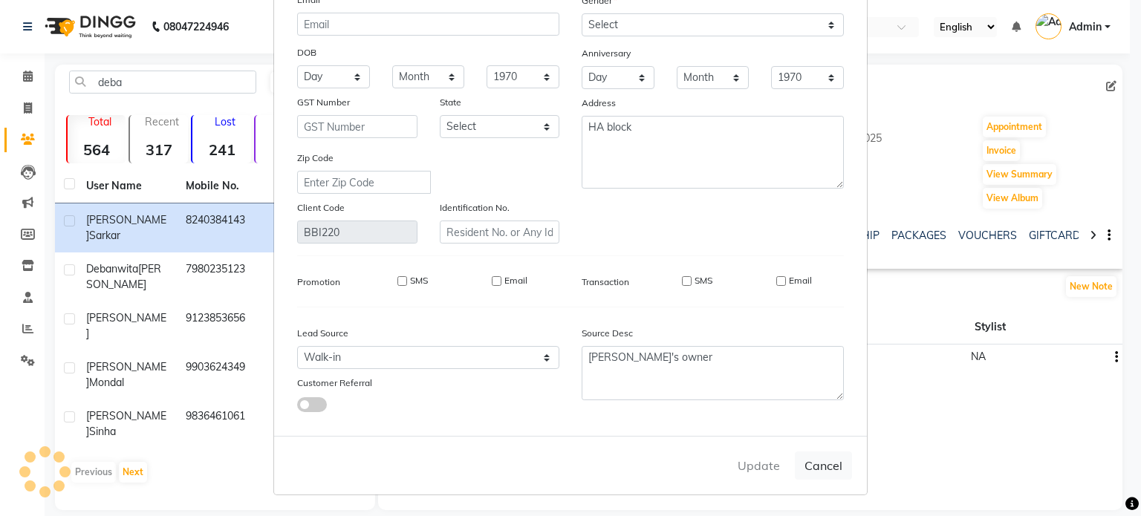
select select
checkbox input "false"
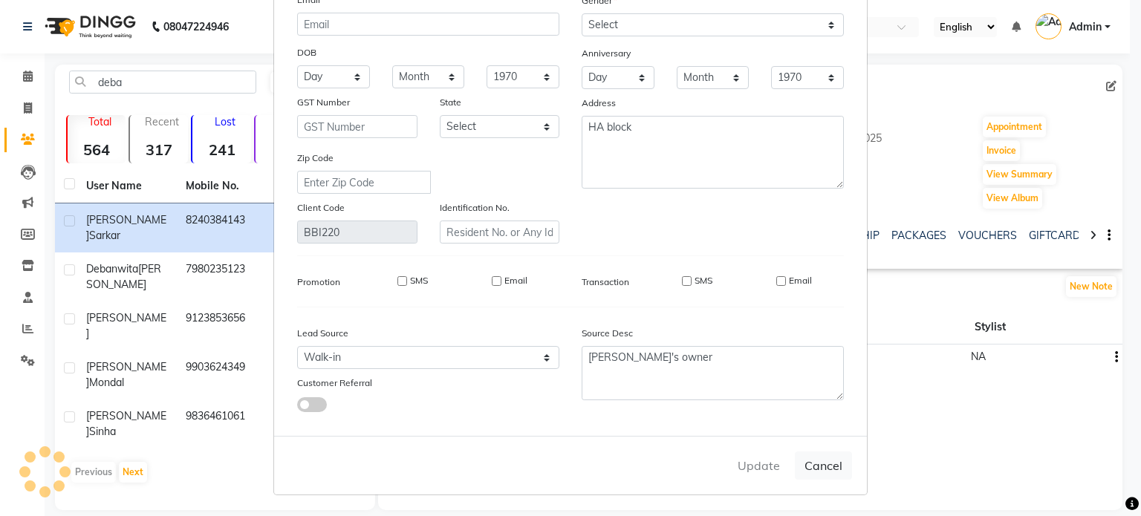
checkbox input "false"
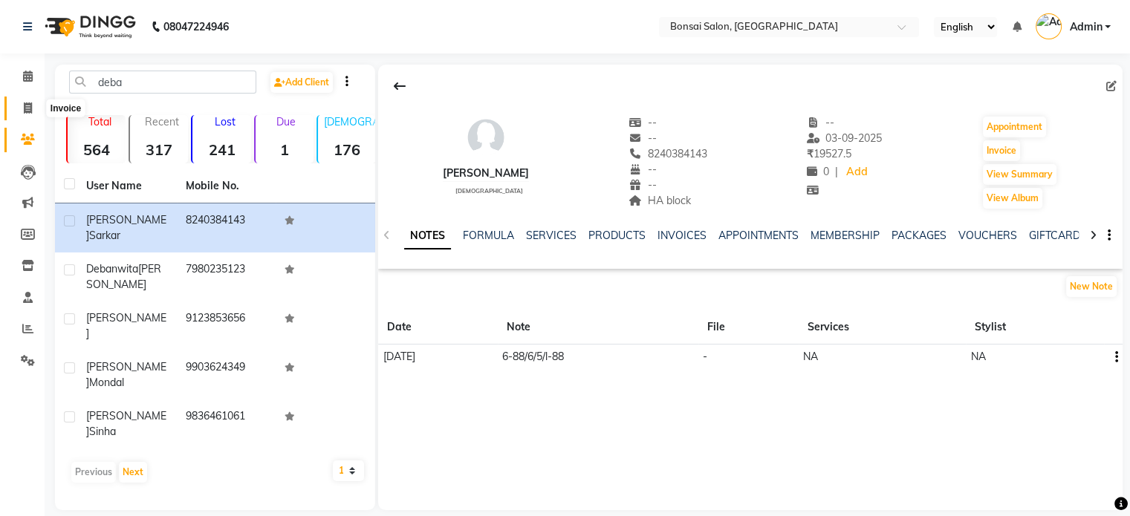
click at [27, 112] on icon at bounding box center [28, 108] width 8 height 11
select select "service"
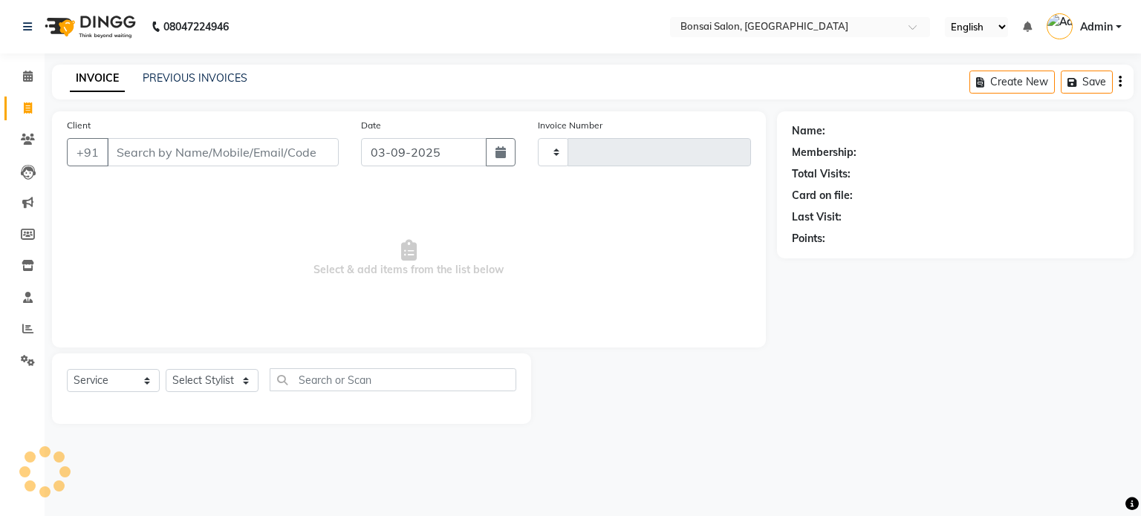
type input "0810"
select select "6719"
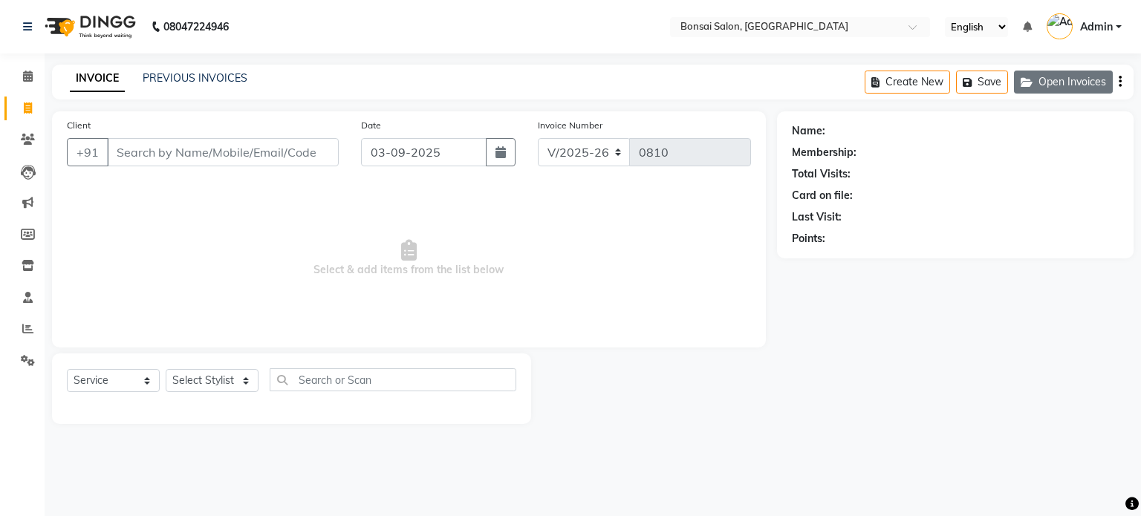
click at [1056, 79] on button "Open Invoices" at bounding box center [1063, 82] width 99 height 23
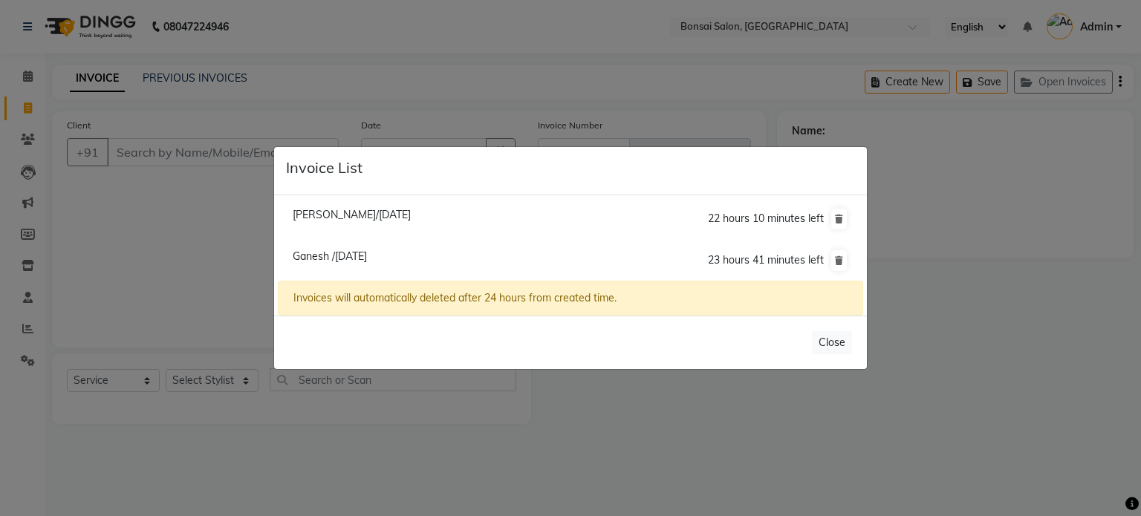
click at [345, 259] on span "Ganesh /[DATE]" at bounding box center [330, 256] width 74 height 13
type input "8897779910"
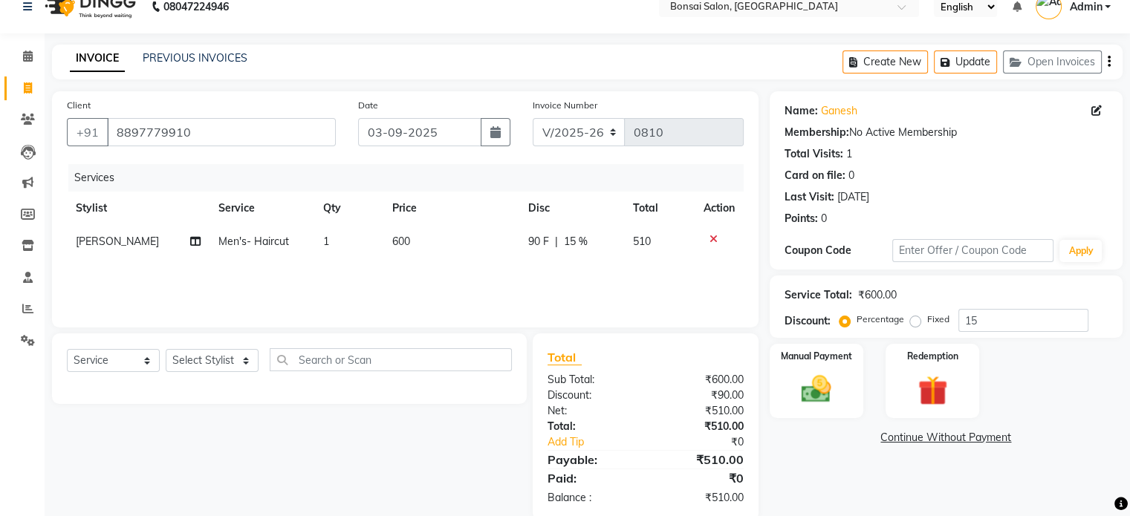
scroll to position [47, 0]
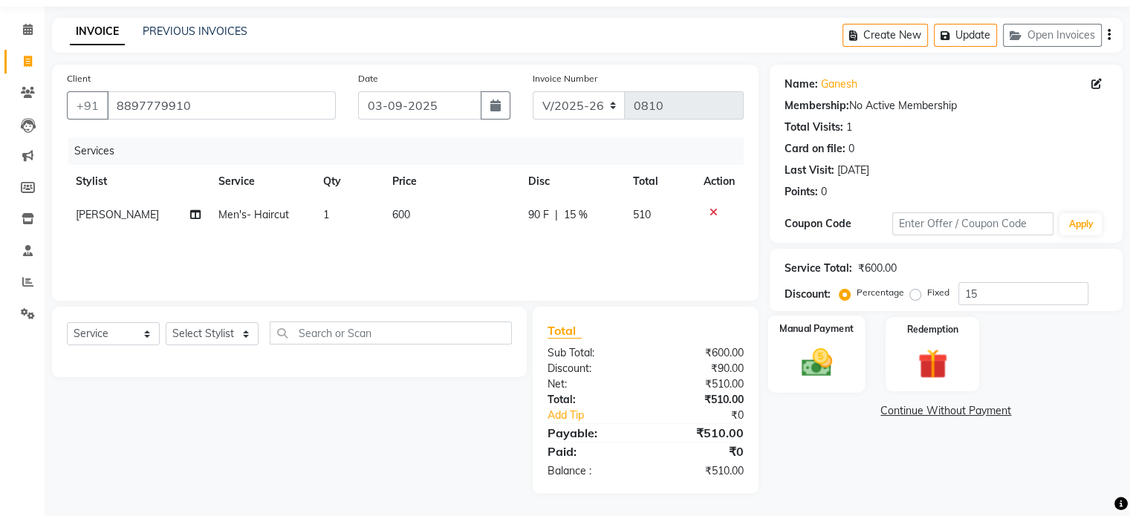
click at [820, 364] on img at bounding box center [816, 363] width 50 height 36
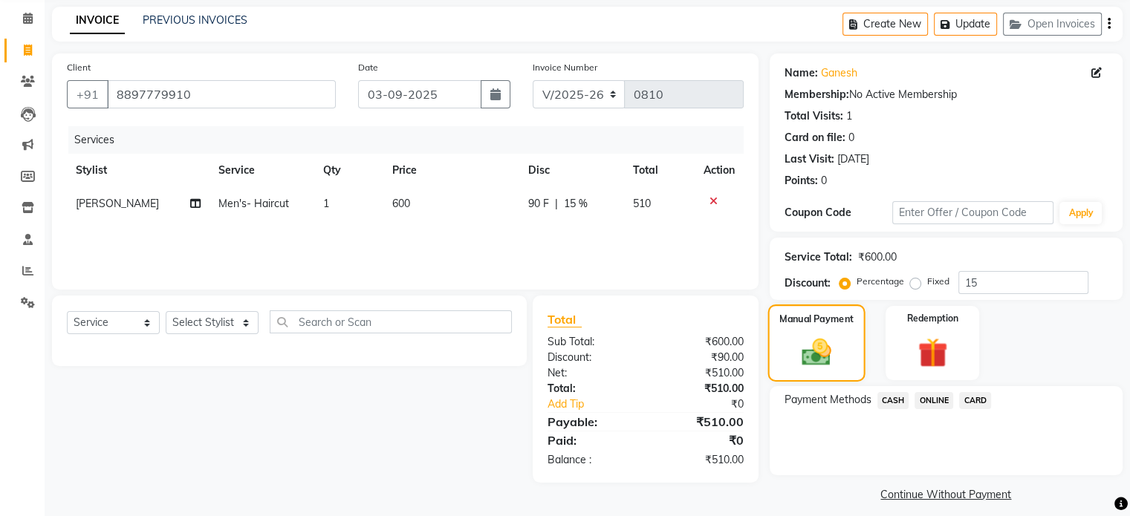
scroll to position [68, 0]
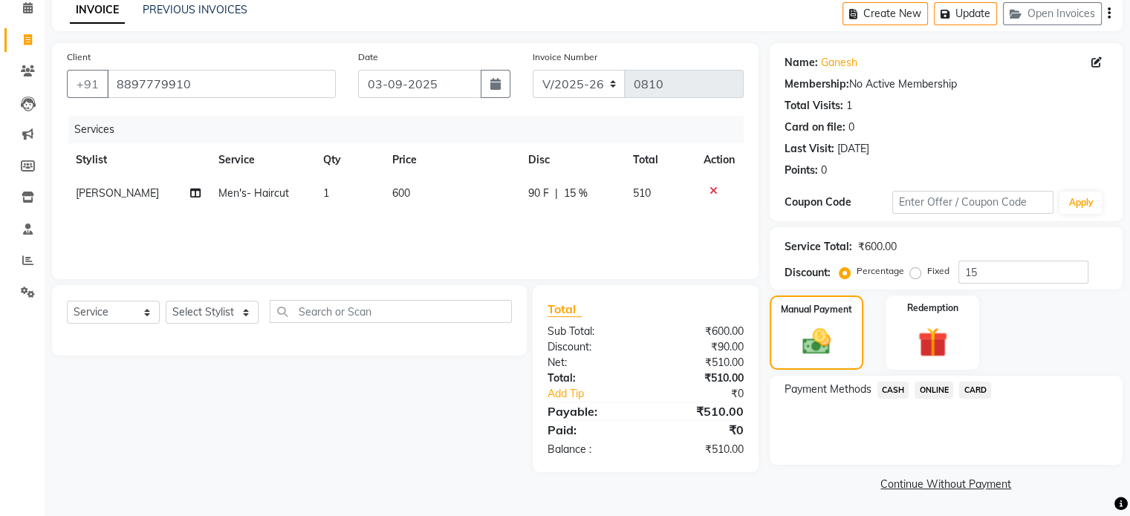
click at [935, 394] on span "ONLINE" at bounding box center [934, 390] width 39 height 17
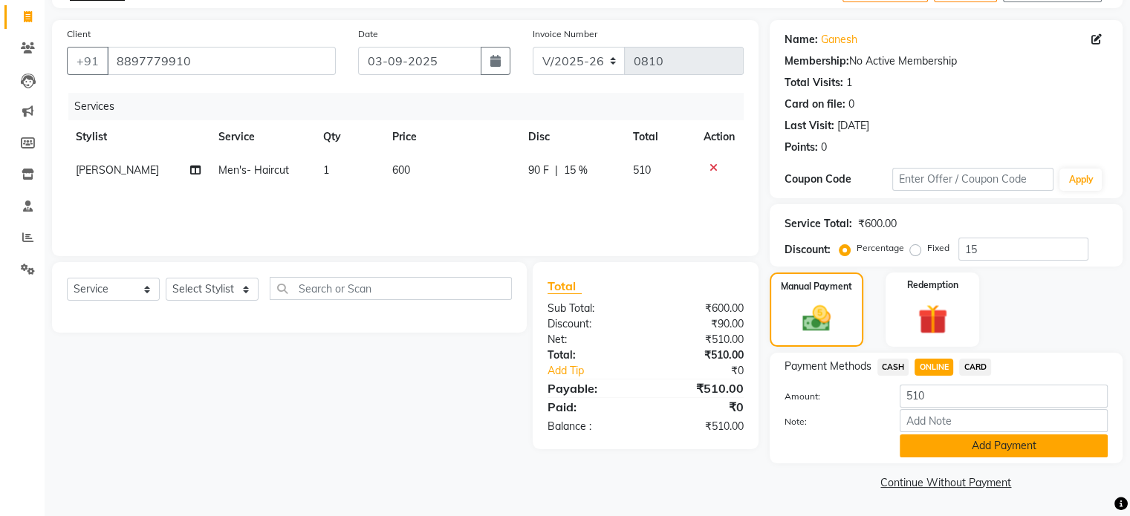
click at [958, 442] on button "Add Payment" at bounding box center [1004, 446] width 208 height 23
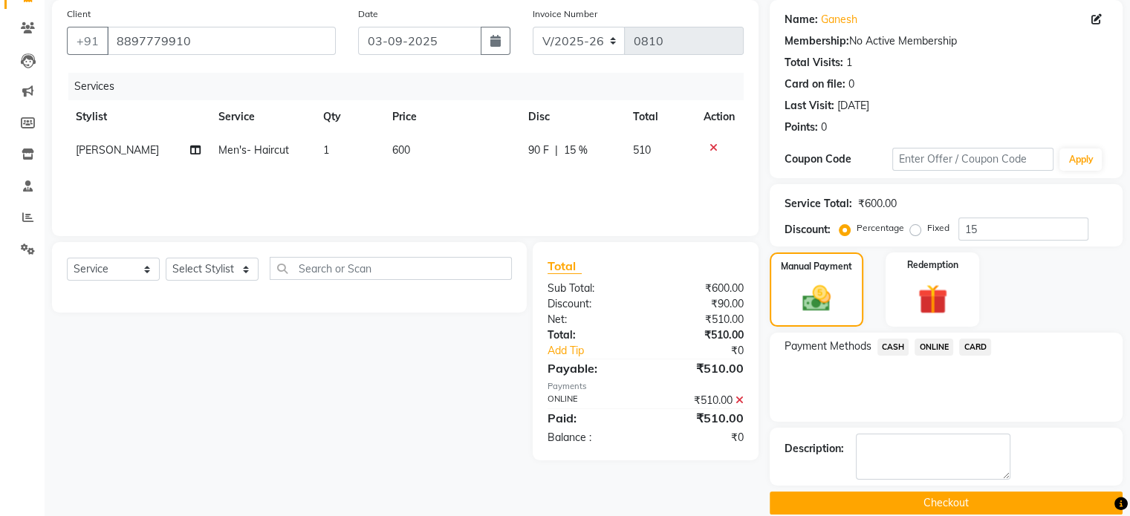
scroll to position [131, 0]
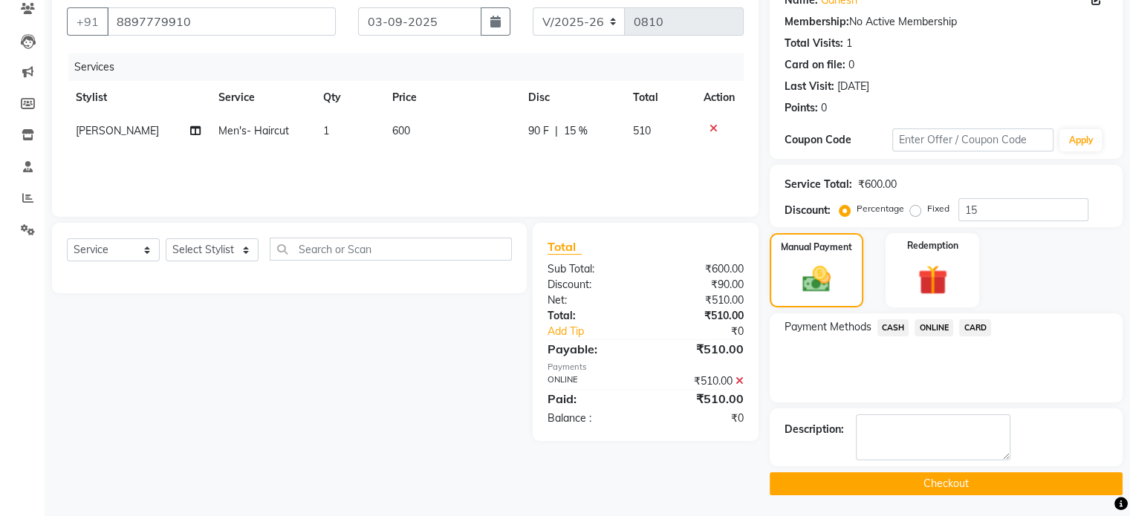
click at [946, 480] on button "Checkout" at bounding box center [946, 483] width 353 height 23
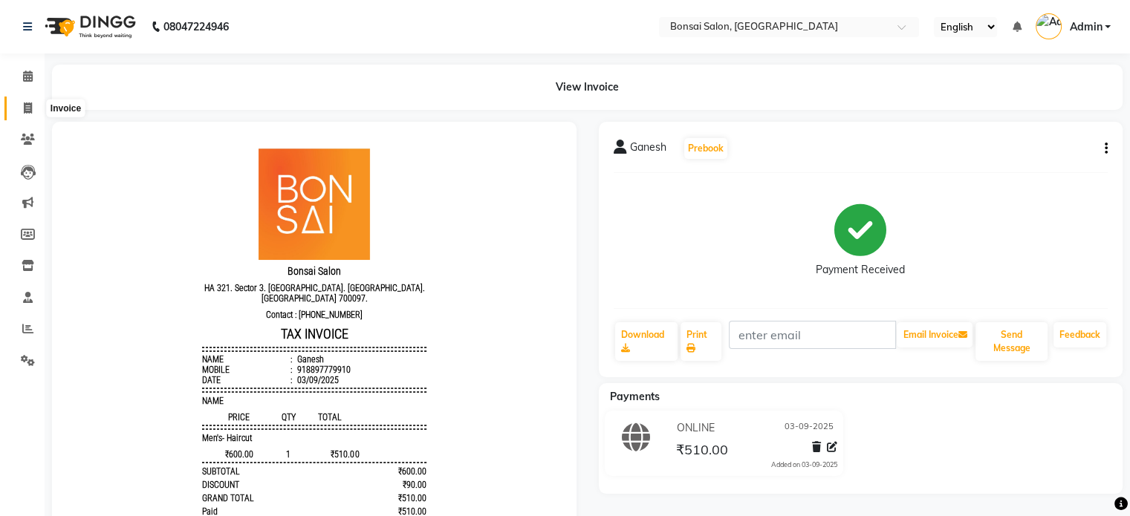
click at [30, 110] on icon at bounding box center [28, 108] width 8 height 11
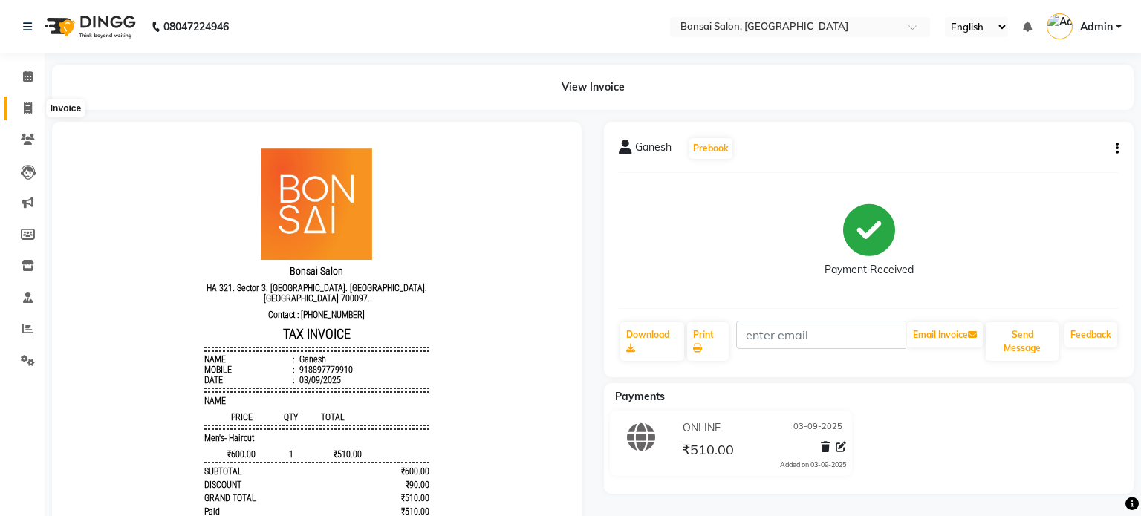
select select "service"
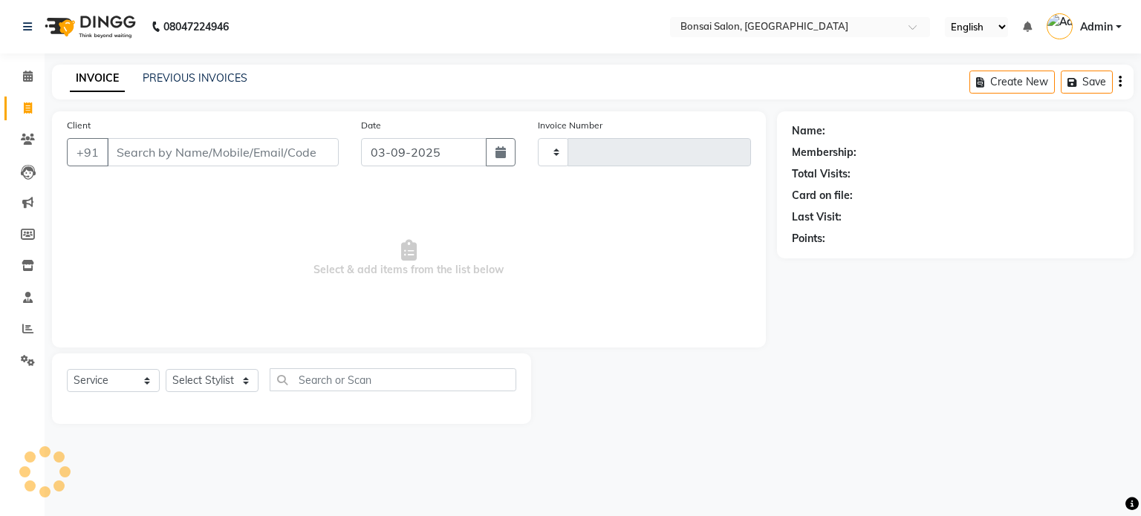
type input "0811"
select select "6719"
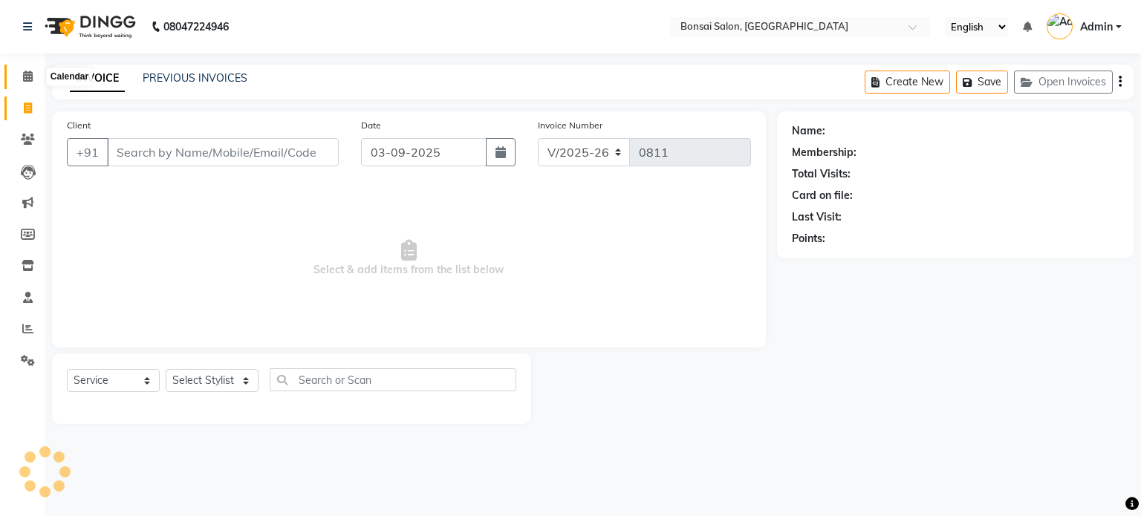
click at [32, 73] on icon at bounding box center [28, 76] width 10 height 11
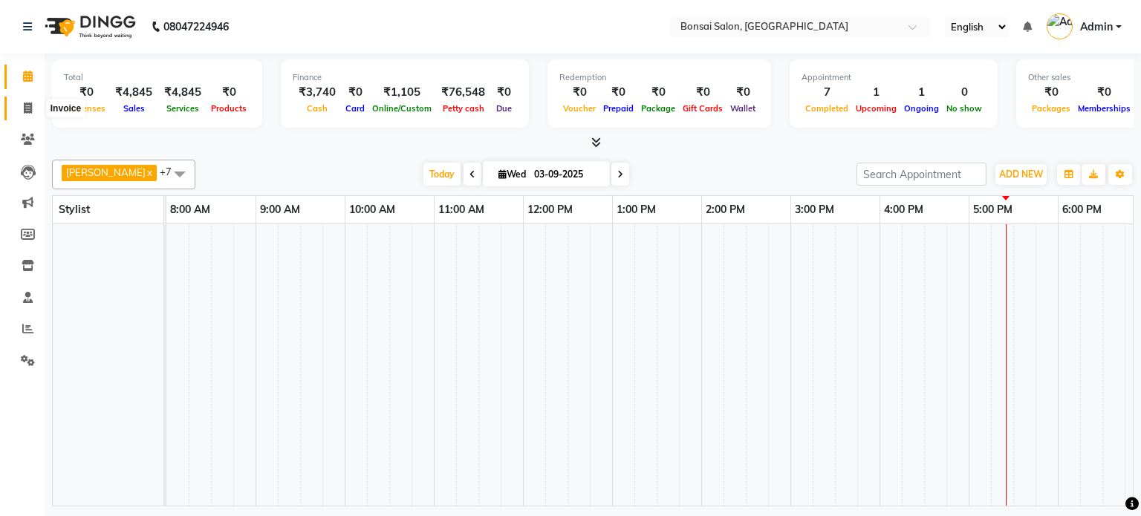
click at [32, 104] on span at bounding box center [28, 108] width 26 height 17
select select "6719"
select select "service"
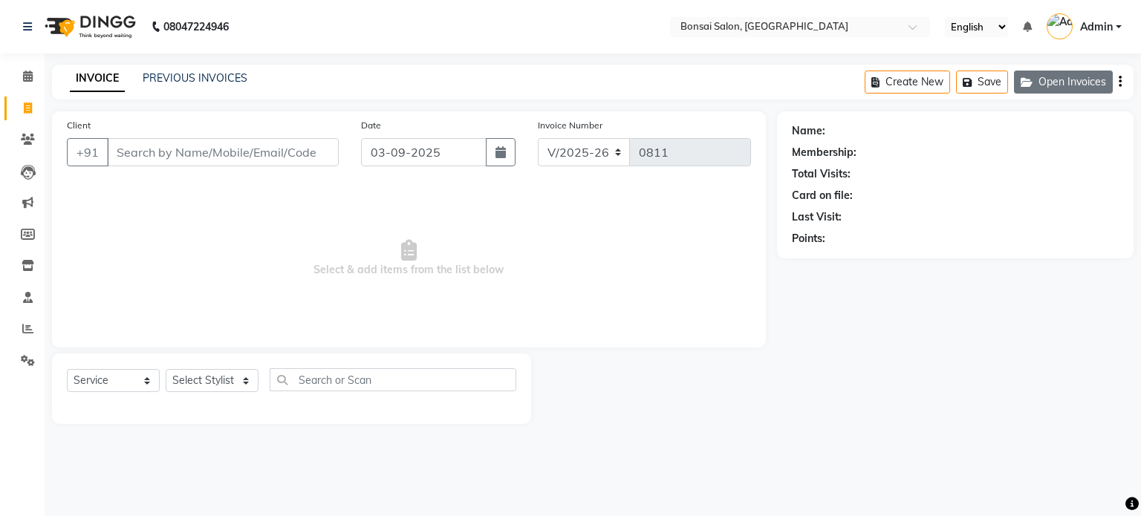
click at [1061, 88] on button "Open Invoices" at bounding box center [1063, 82] width 99 height 23
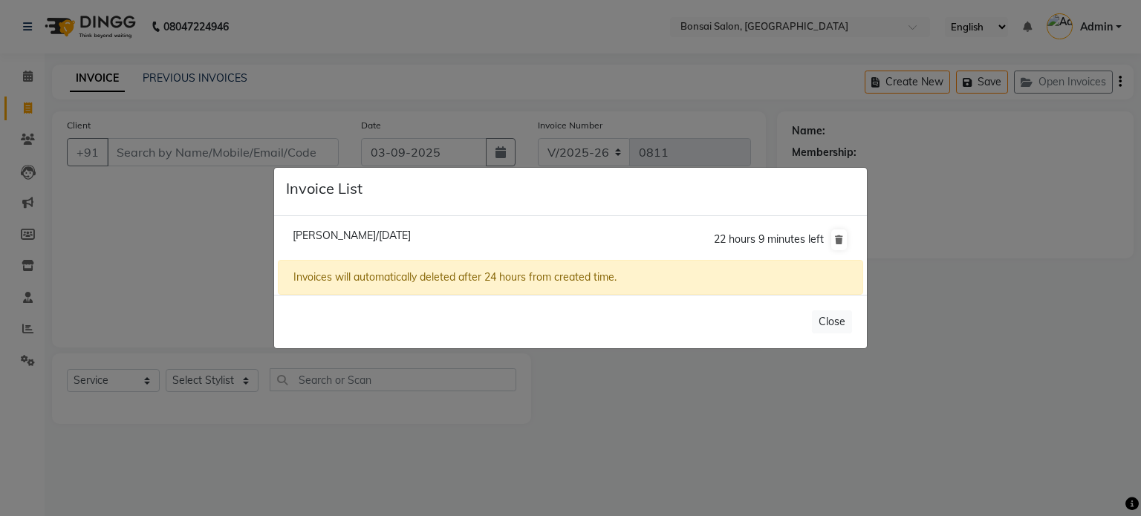
drag, startPoint x: 473, startPoint y: 238, endPoint x: 420, endPoint y: 240, distance: 52.8
click at [470, 241] on li "[PERSON_NAME]/[DATE] 22 hours 9 minutes left" at bounding box center [570, 240] width 585 height 42
click at [411, 240] on span "[PERSON_NAME]/[DATE]" at bounding box center [352, 235] width 118 height 13
type input "9830007608"
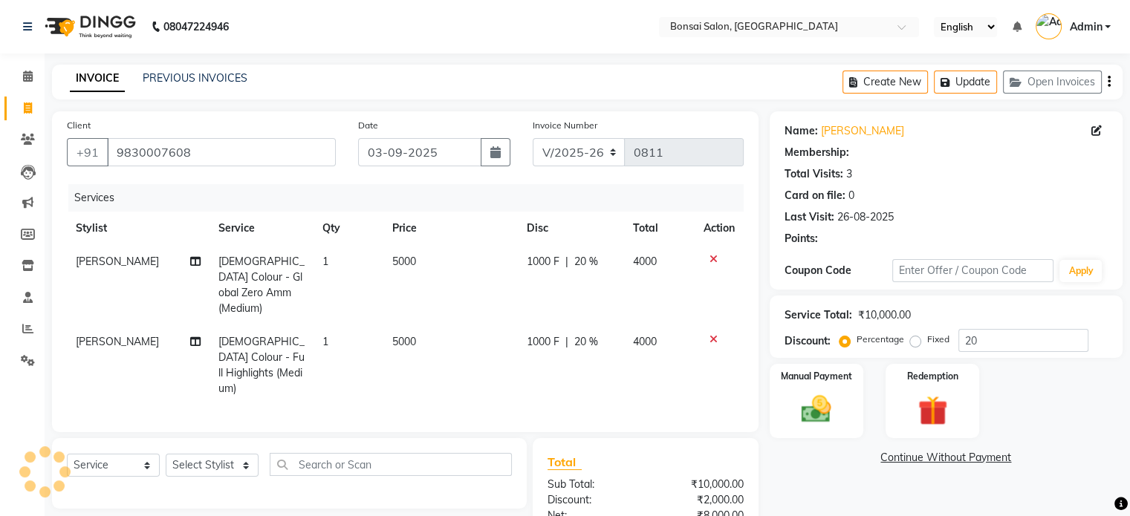
type input "0"
select select "1: Object"
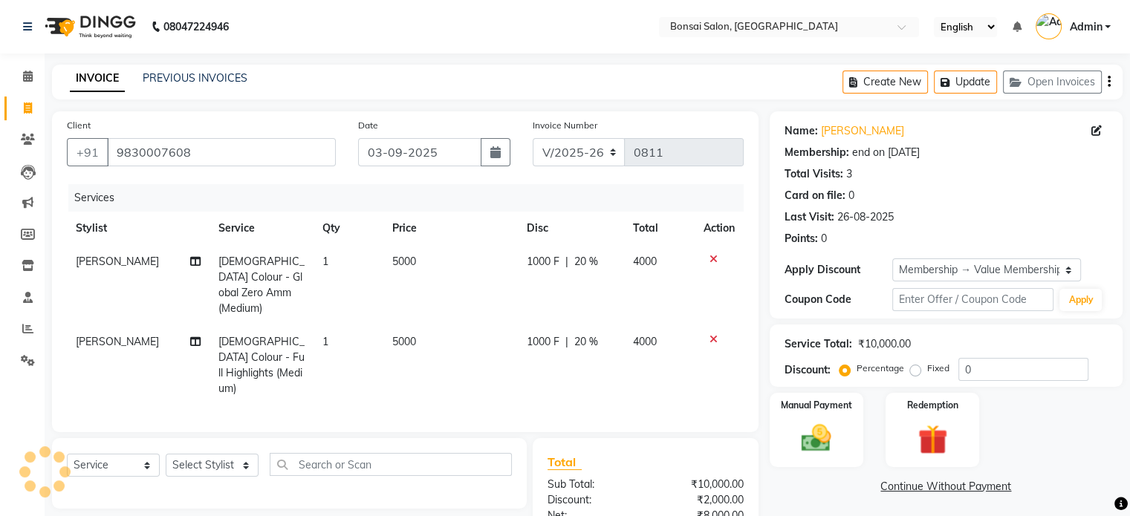
type input "20"
click at [21, 77] on span at bounding box center [28, 76] width 26 height 17
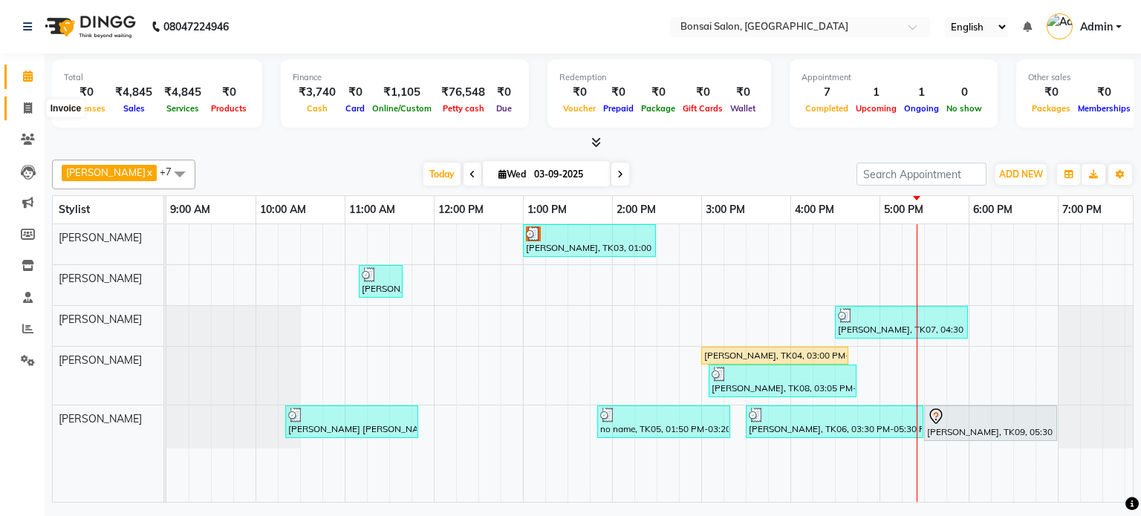
click at [30, 101] on span at bounding box center [28, 108] width 26 height 17
select select "6719"
select select "service"
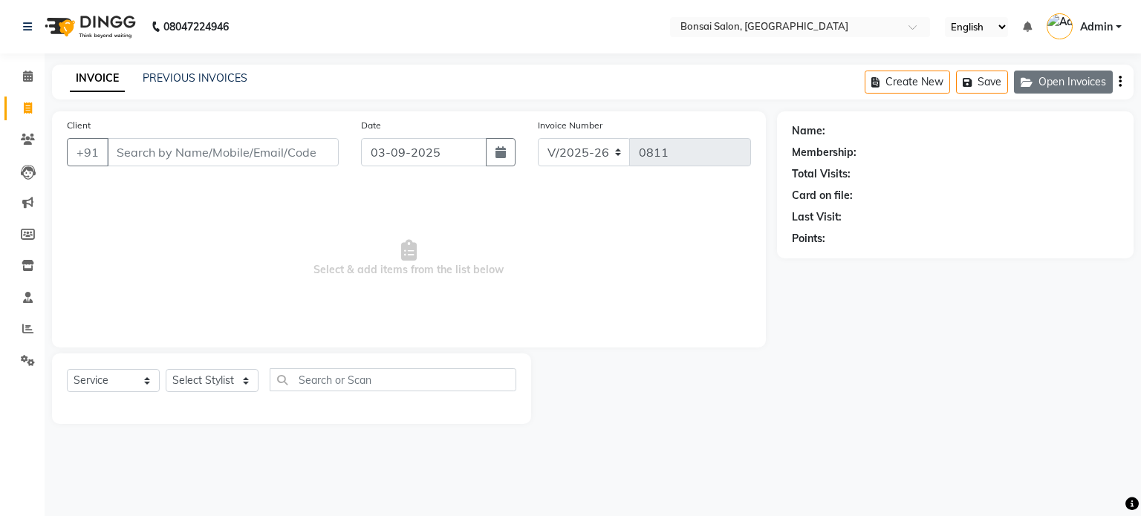
click at [1065, 84] on button "Open Invoices" at bounding box center [1063, 82] width 99 height 23
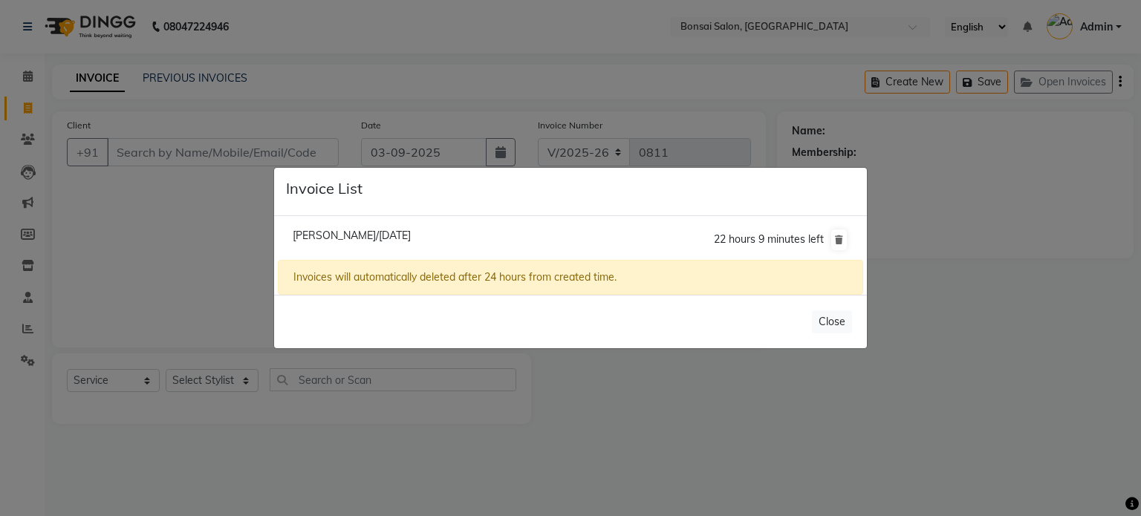
click at [334, 235] on span "[PERSON_NAME]/[DATE]" at bounding box center [352, 235] width 118 height 13
type input "9830007608"
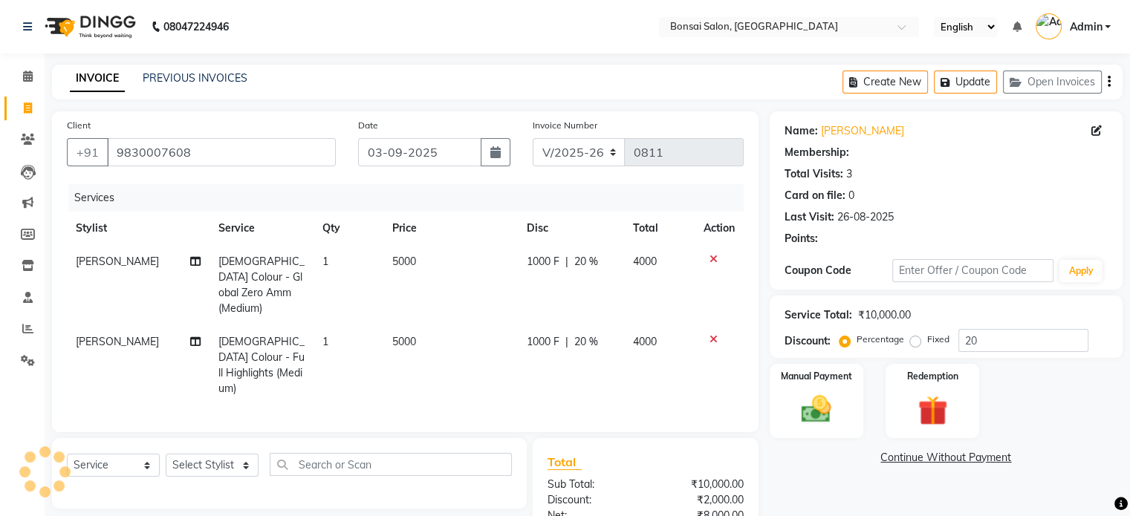
type input "0"
select select "1: Object"
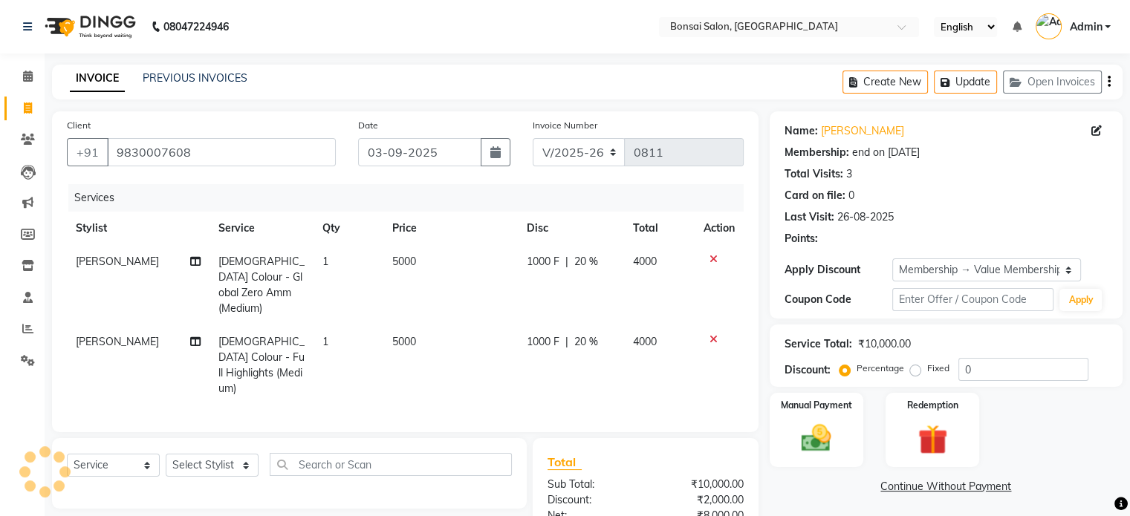
type input "20"
click at [25, 135] on icon at bounding box center [28, 139] width 14 height 11
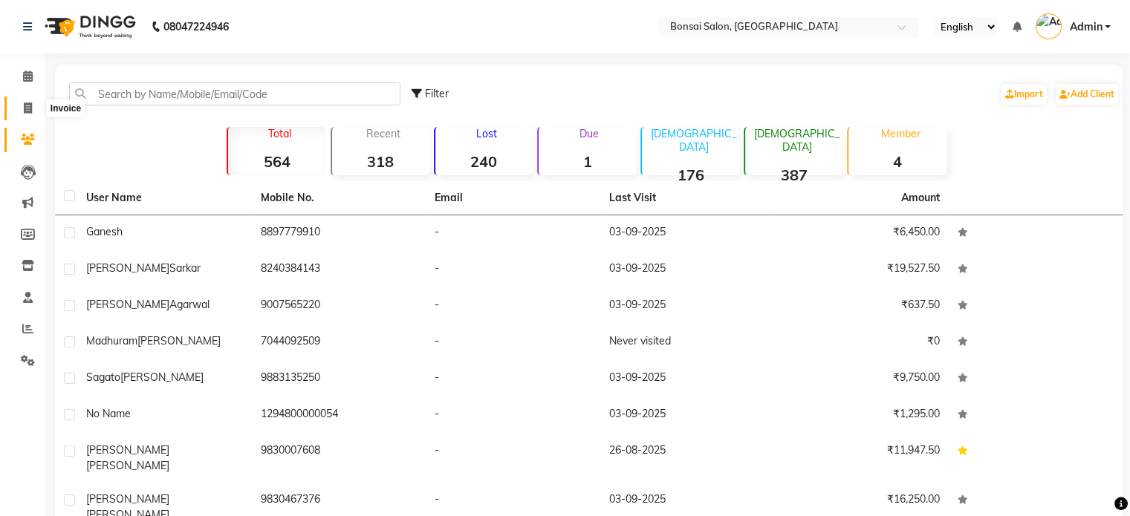
click at [24, 105] on icon at bounding box center [28, 108] width 8 height 11
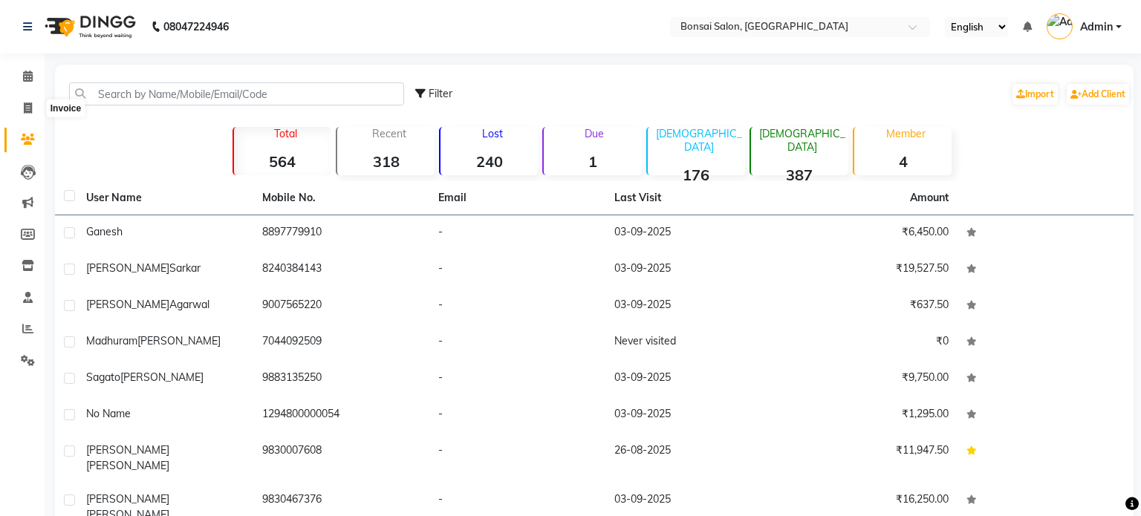
select select "6719"
select select "service"
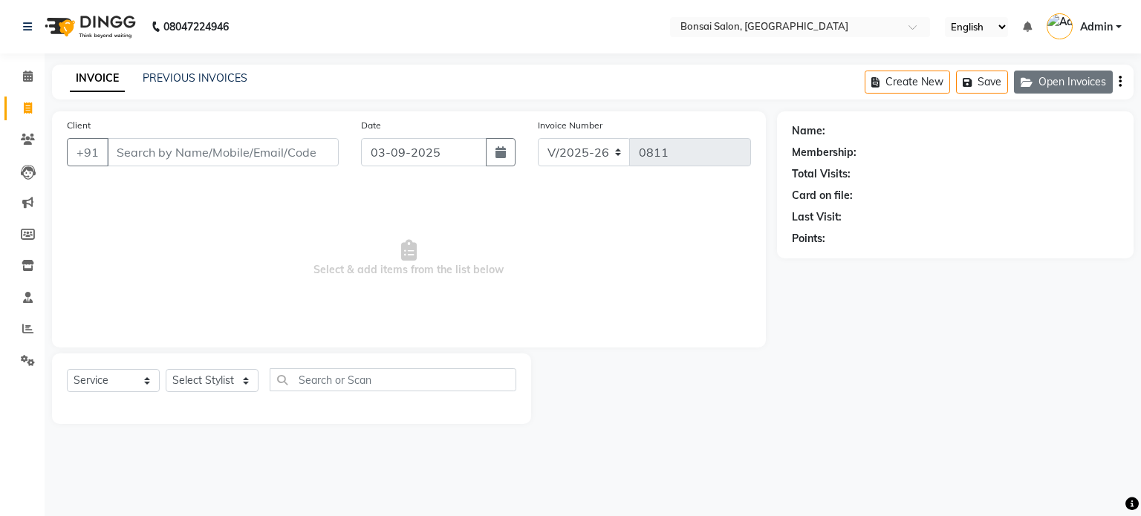
click at [1059, 82] on button "Open Invoices" at bounding box center [1063, 82] width 99 height 23
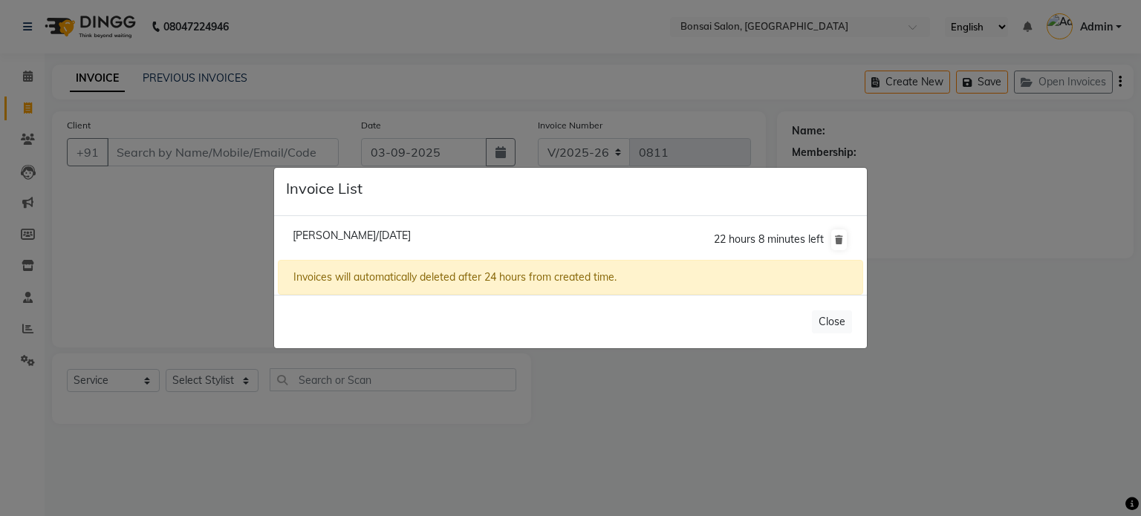
click at [132, 311] on ngb-modal-window "Invoice List [PERSON_NAME]/[DATE] 22 hours 8 minutes left Invoices will automat…" at bounding box center [570, 258] width 1141 height 516
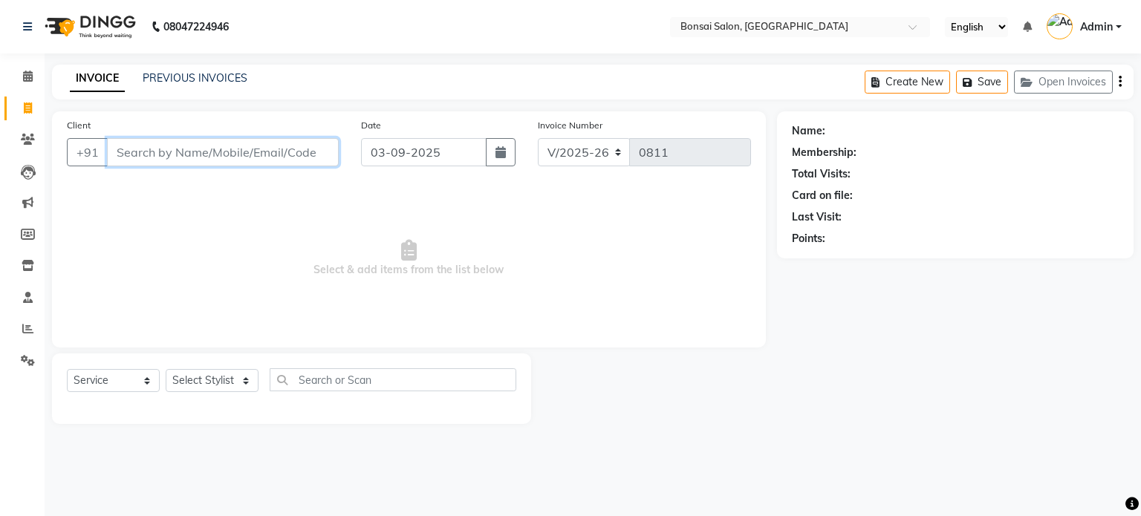
click at [190, 154] on input "Client" at bounding box center [223, 152] width 232 height 28
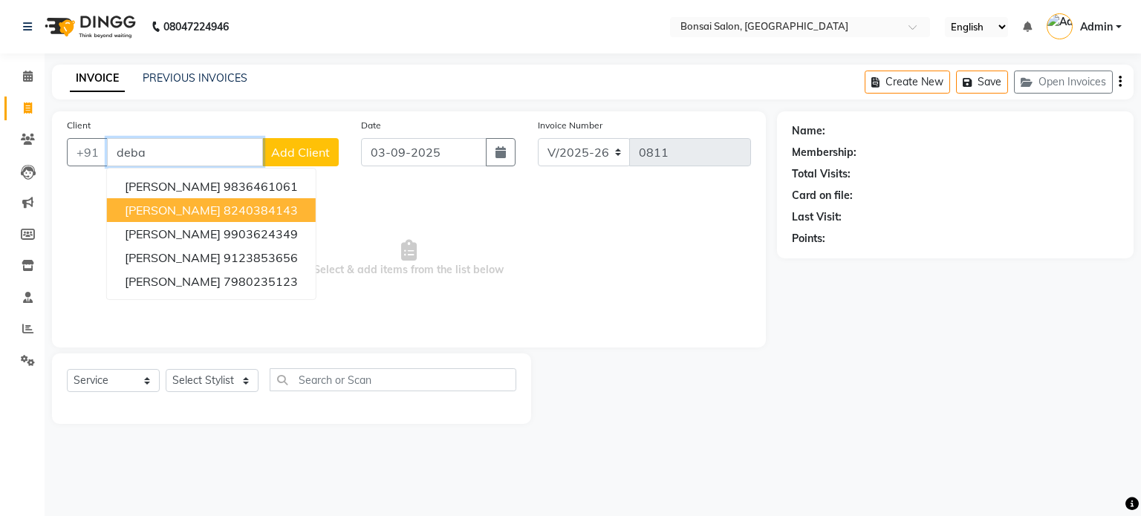
click at [177, 204] on span "[PERSON_NAME]" at bounding box center [173, 210] width 96 height 15
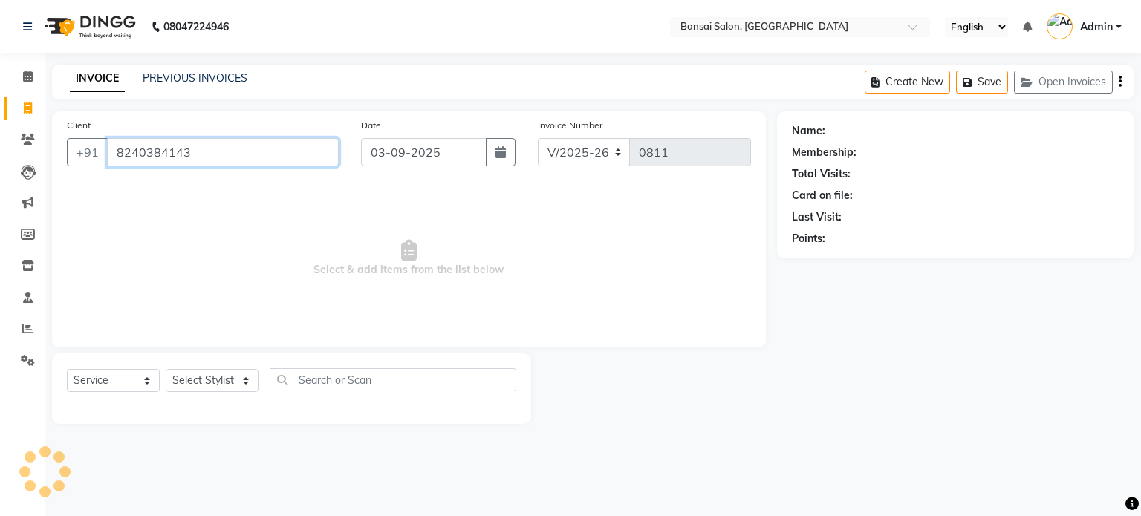
type input "8240384143"
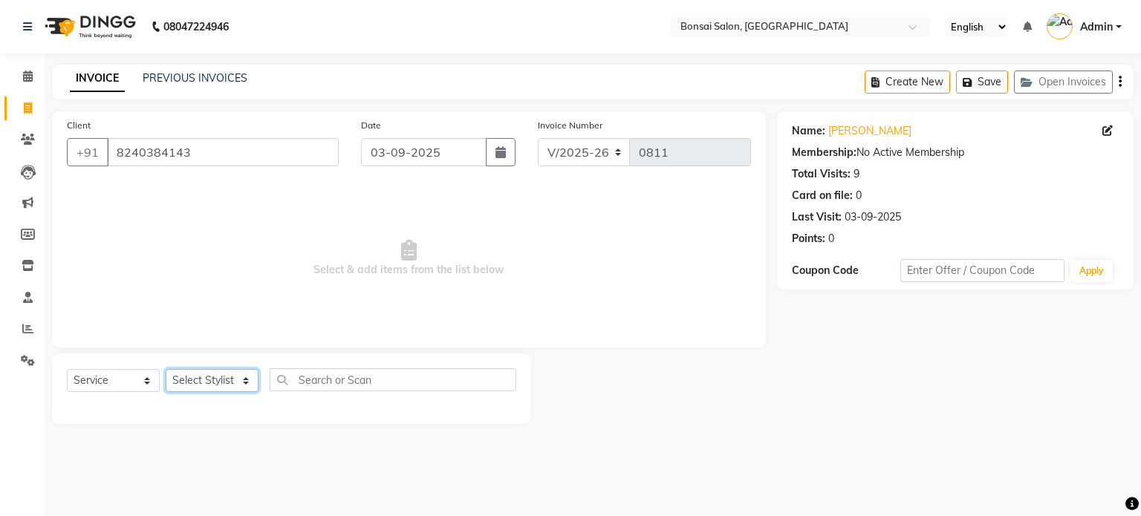
click at [223, 389] on select "Select Stylist [PERSON_NAME] [PERSON_NAME] [PERSON_NAME] [PERSON_NAME]" at bounding box center [212, 380] width 93 height 23
select select "69589"
click at [166, 370] on select "Select Stylist [PERSON_NAME] [PERSON_NAME] [PERSON_NAME] [PERSON_NAME]" at bounding box center [212, 380] width 93 height 23
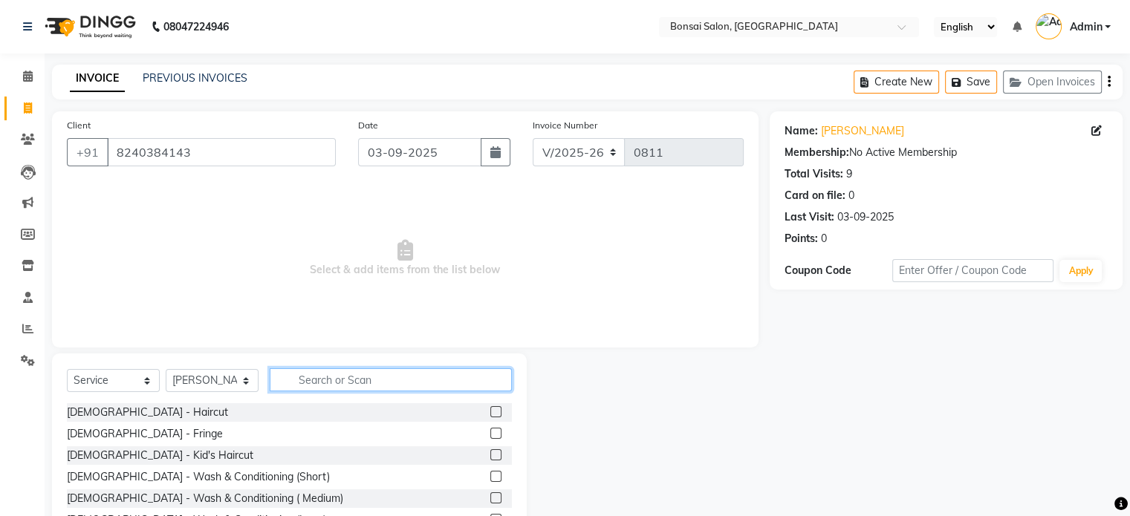
click at [329, 374] on input "text" at bounding box center [391, 379] width 242 height 23
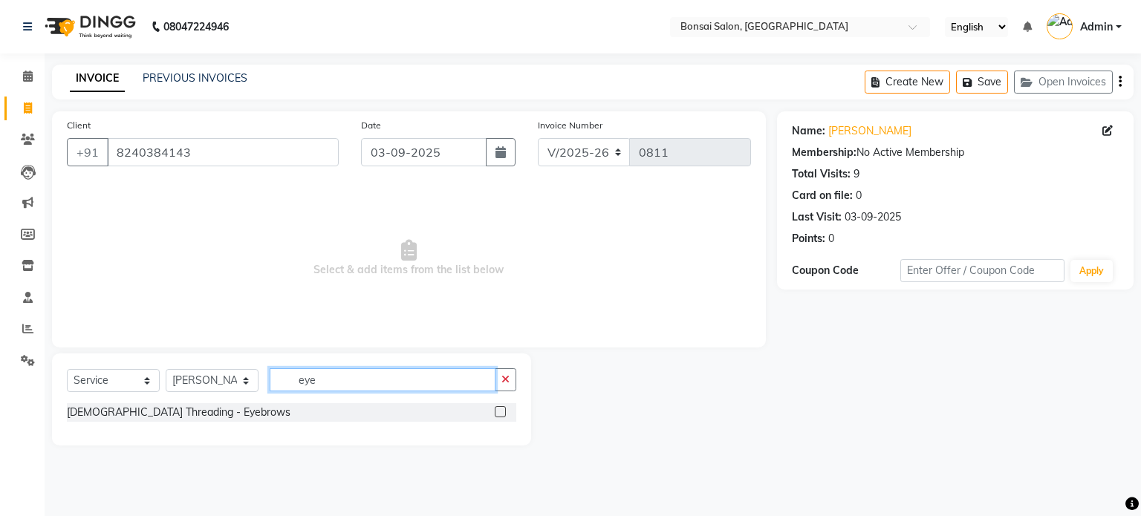
type input "eye"
click at [497, 412] on label at bounding box center [500, 411] width 11 height 11
click at [497, 412] on input "checkbox" at bounding box center [500, 413] width 10 height 10
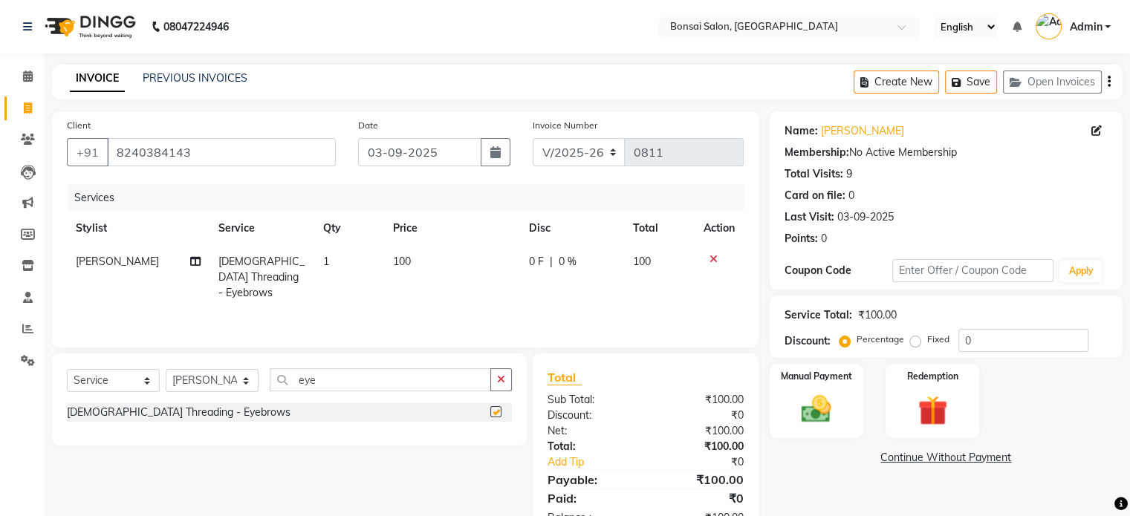
checkbox input "false"
click at [192, 196] on div "Services" at bounding box center [411, 197] width 686 height 27
drag, startPoint x: 336, startPoint y: 383, endPoint x: 279, endPoint y: 380, distance: 56.5
click at [280, 380] on input "eye" at bounding box center [380, 379] width 221 height 23
type input "fore"
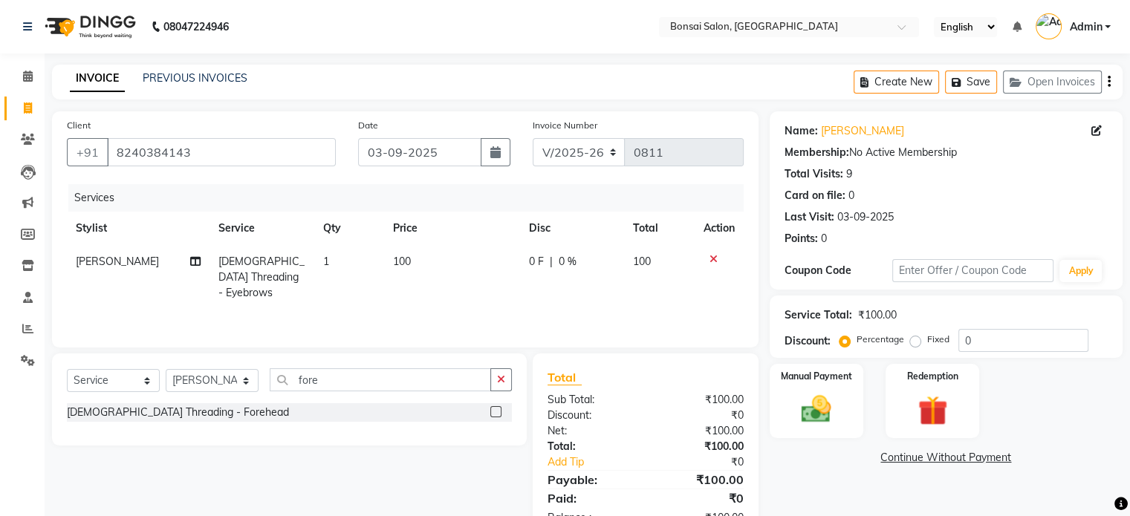
click at [496, 409] on label at bounding box center [495, 411] width 11 height 11
click at [496, 409] on input "checkbox" at bounding box center [495, 413] width 10 height 10
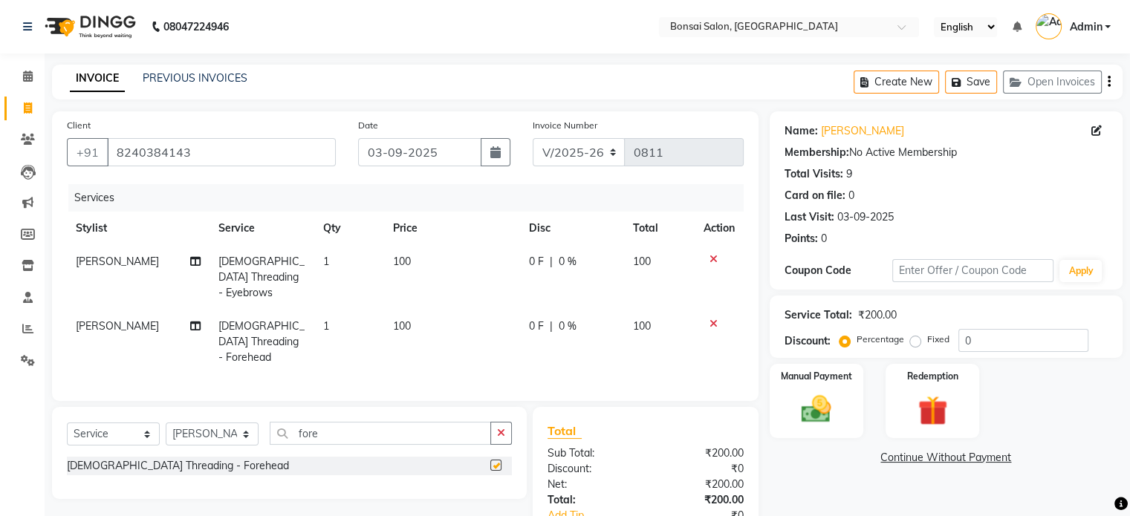
checkbox input "false"
drag, startPoint x: 343, startPoint y: 419, endPoint x: 272, endPoint y: 418, distance: 71.3
click at [272, 422] on input "fore" at bounding box center [380, 433] width 221 height 23
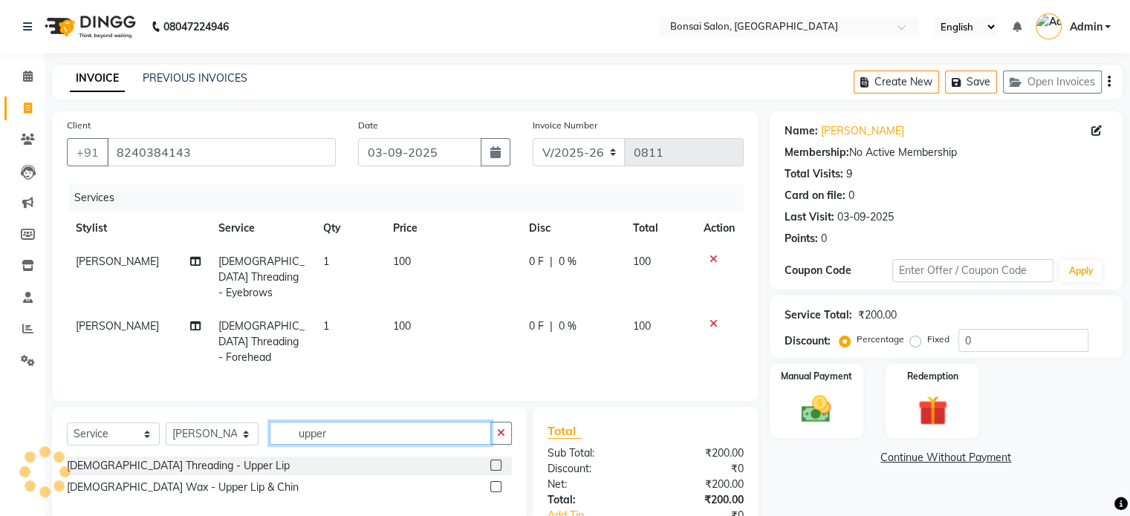
type input "upper"
click at [494, 460] on label at bounding box center [495, 465] width 11 height 11
click at [494, 461] on input "checkbox" at bounding box center [495, 466] width 10 height 10
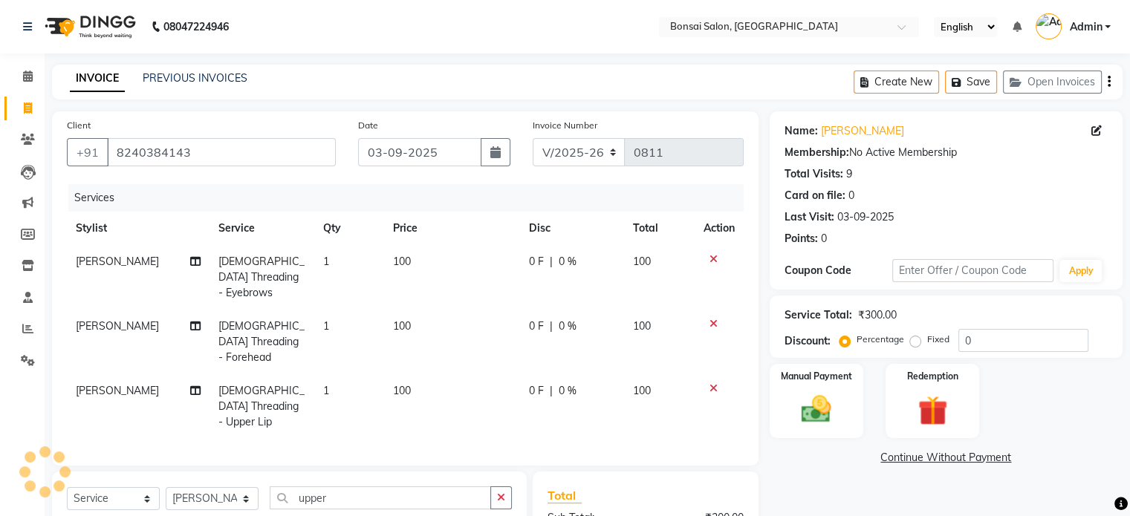
checkbox input "false"
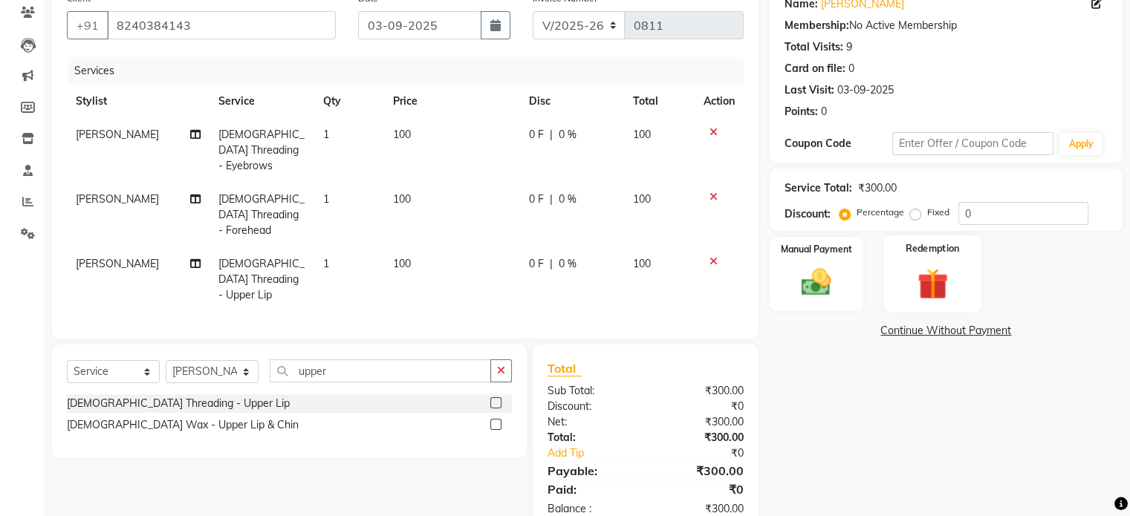
scroll to position [129, 0]
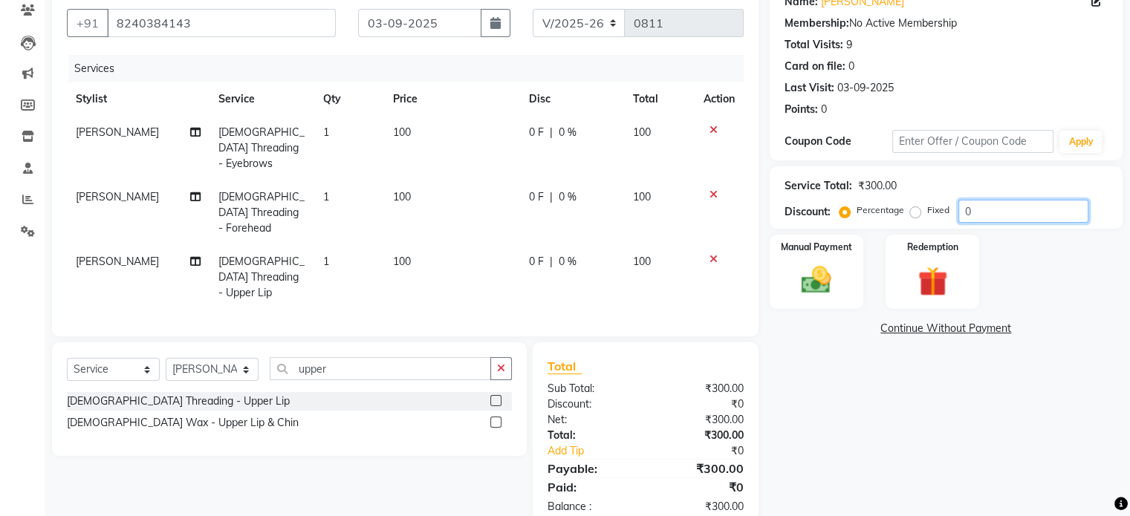
drag, startPoint x: 955, startPoint y: 210, endPoint x: 933, endPoint y: 215, distance: 22.7
click at [933, 214] on div "Percentage Fixed 0" at bounding box center [965, 211] width 246 height 23
type input "15"
click at [878, 426] on div "Name: [PERSON_NAME] Membership: No Active Membership Total Visits: 9 Card on fi…" at bounding box center [952, 256] width 364 height 548
click at [831, 288] on img at bounding box center [816, 281] width 50 height 36
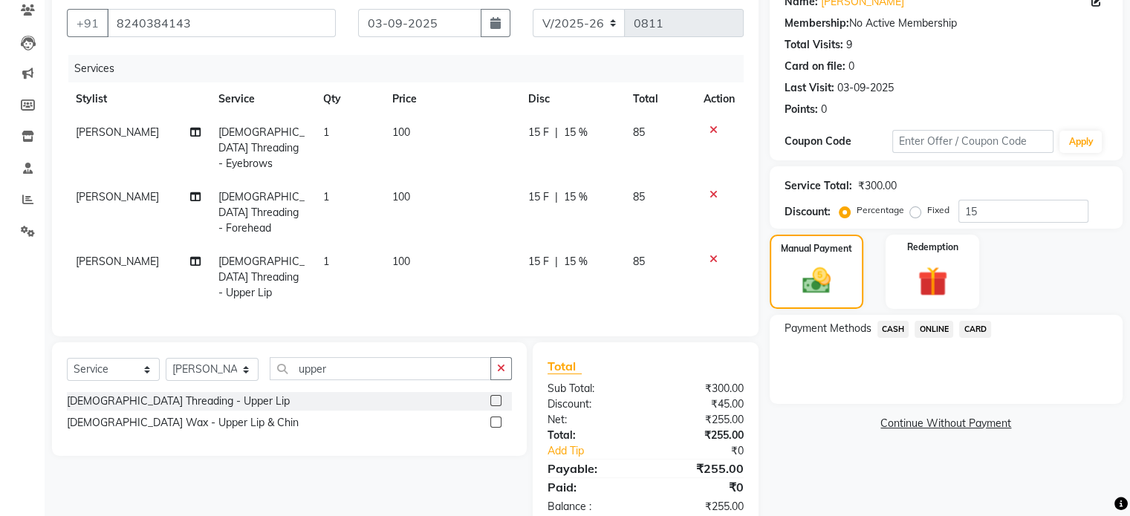
click at [893, 329] on span "CASH" at bounding box center [893, 329] width 32 height 17
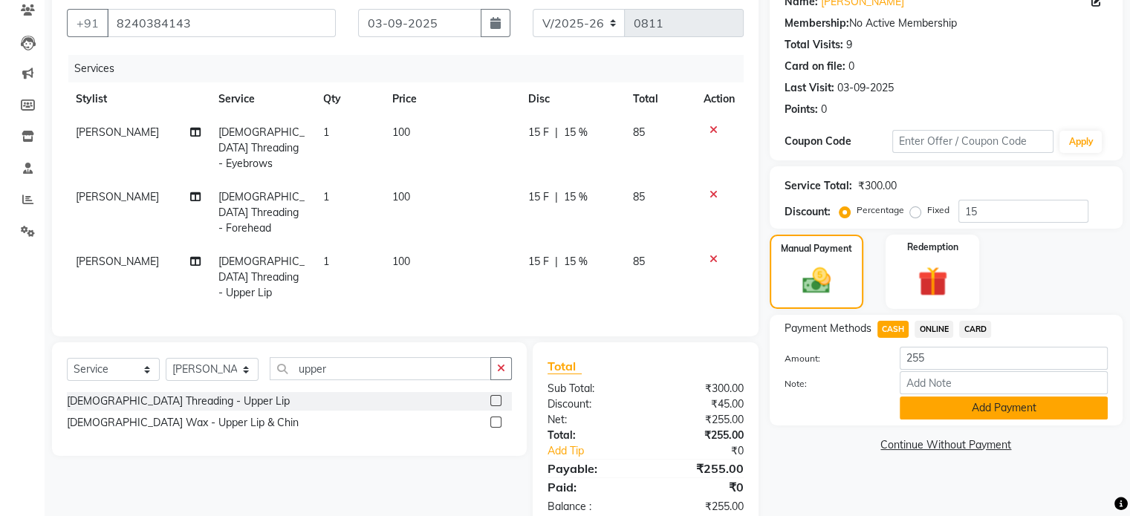
click at [980, 404] on button "Add Payment" at bounding box center [1004, 408] width 208 height 23
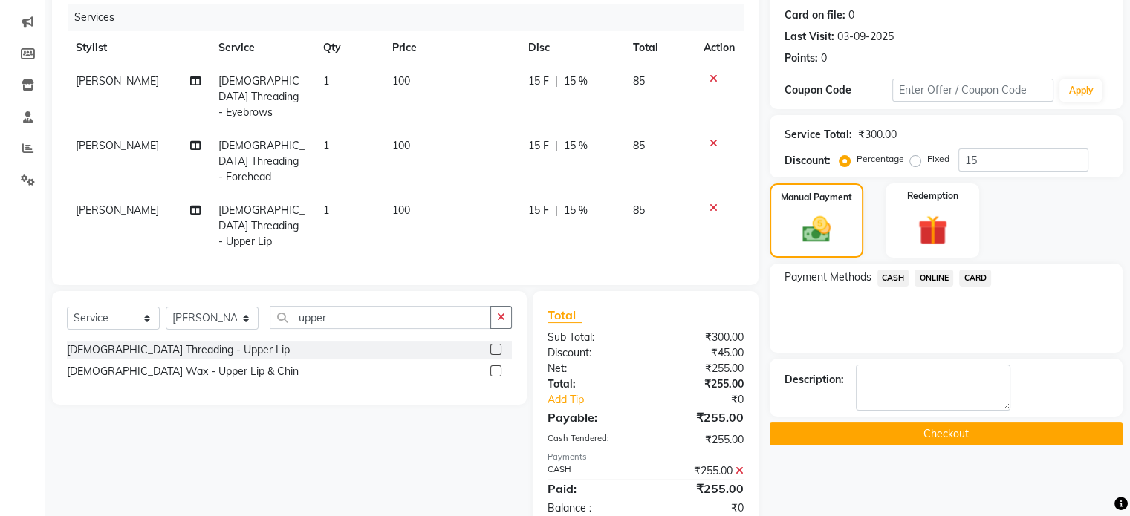
scroll to position [182, 0]
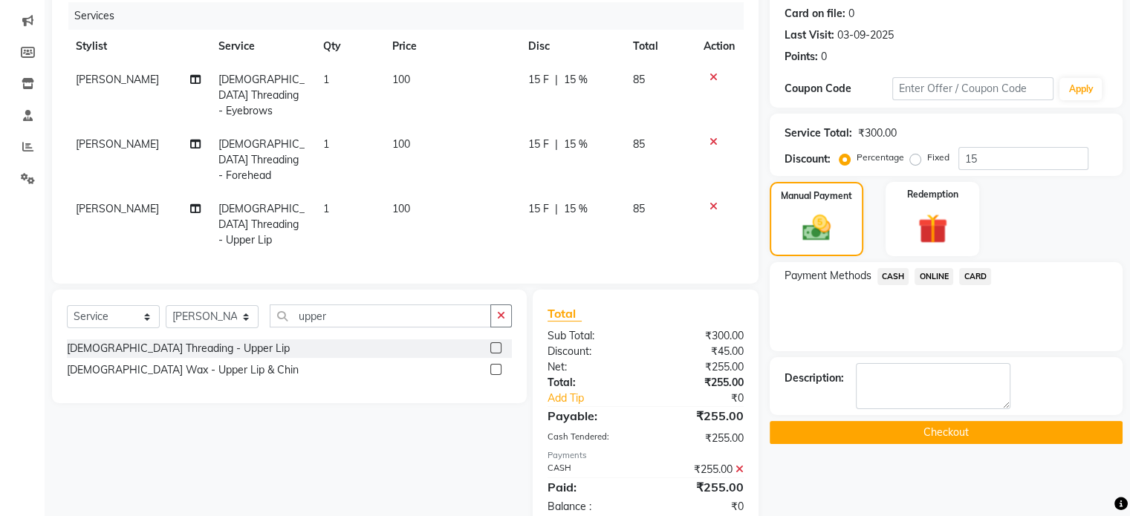
click at [936, 432] on button "Checkout" at bounding box center [946, 432] width 353 height 23
